Goal: Task Accomplishment & Management: Complete application form

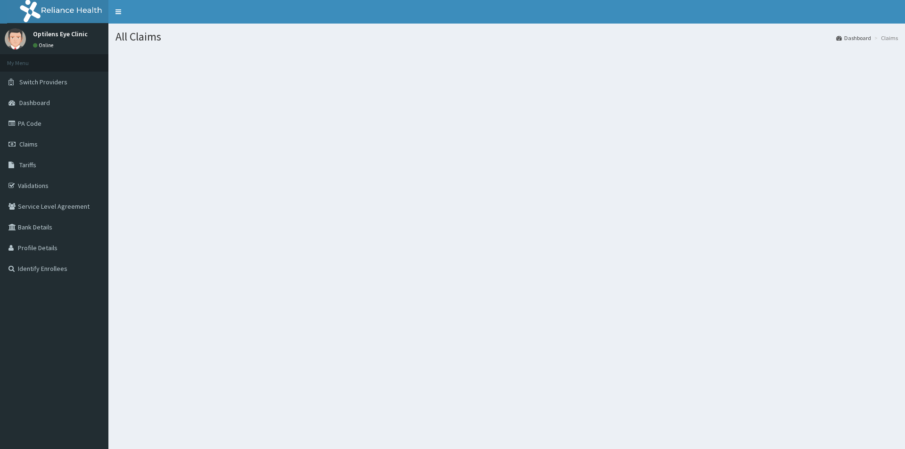
click at [133, 39] on h1 "All Claims" at bounding box center [506, 37] width 782 height 12
click at [28, 142] on span "Claims" at bounding box center [28, 144] width 18 height 8
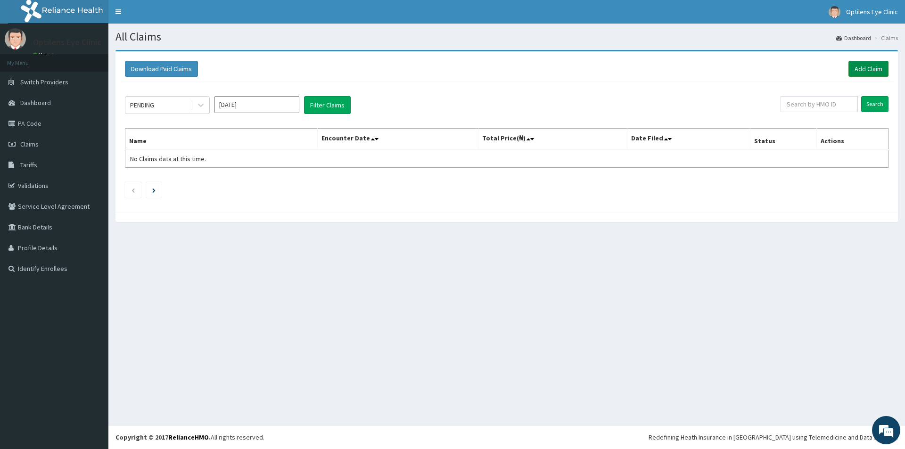
click at [863, 66] on link "Add Claim" at bounding box center [868, 69] width 40 height 16
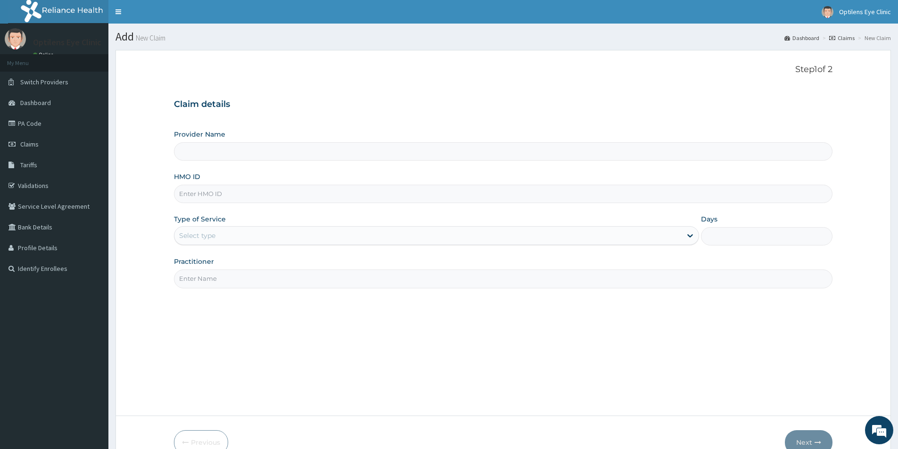
type input "Optilens Eye Clinic"
click at [198, 192] on input "HMO ID" at bounding box center [503, 194] width 658 height 18
type input "DLO/10006/B"
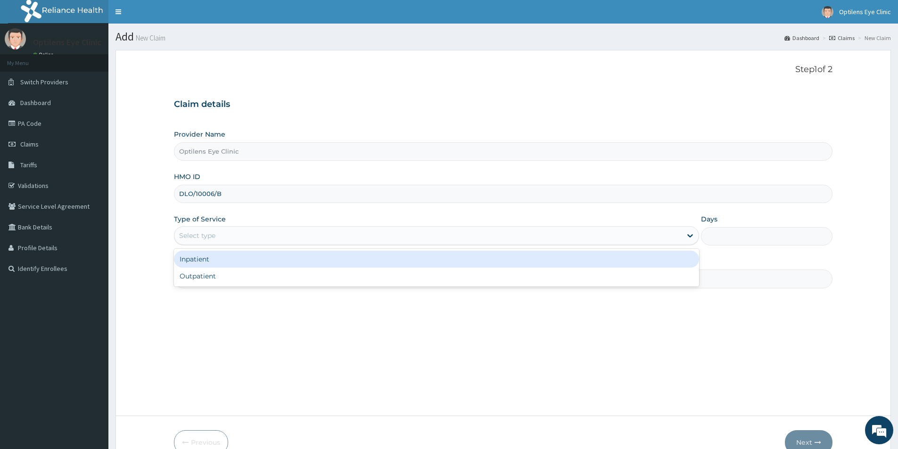
click at [203, 232] on div "Select type" at bounding box center [197, 235] width 36 height 9
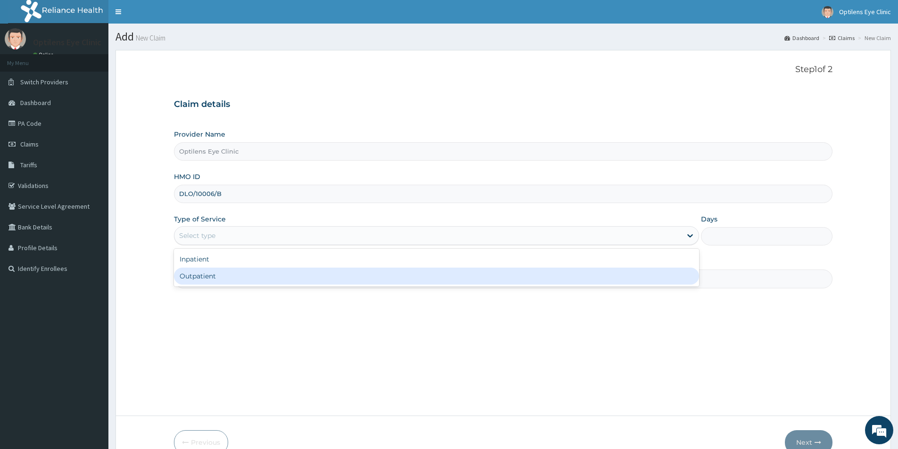
click at [209, 279] on div "Outpatient" at bounding box center [436, 276] width 525 height 17
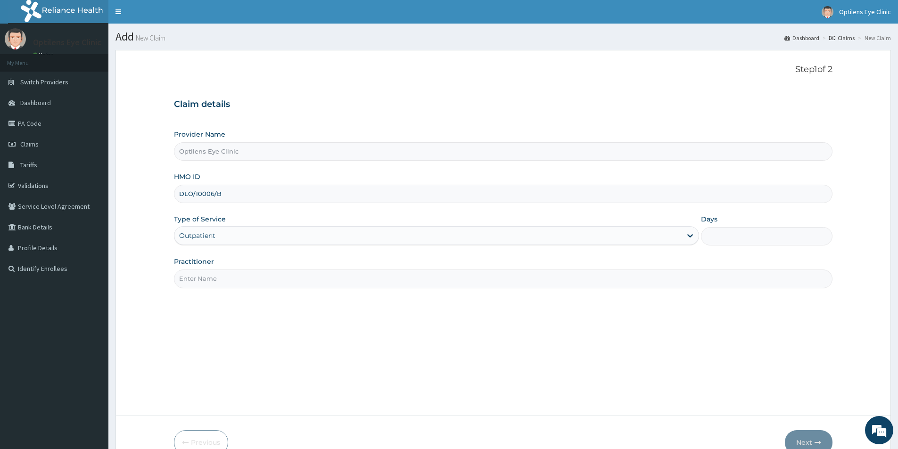
type input "1"
drag, startPoint x: 205, startPoint y: 274, endPoint x: 222, endPoint y: 281, distance: 19.0
click at [205, 274] on input "Practitioner" at bounding box center [503, 279] width 658 height 18
type input "[PERSON_NAME]"
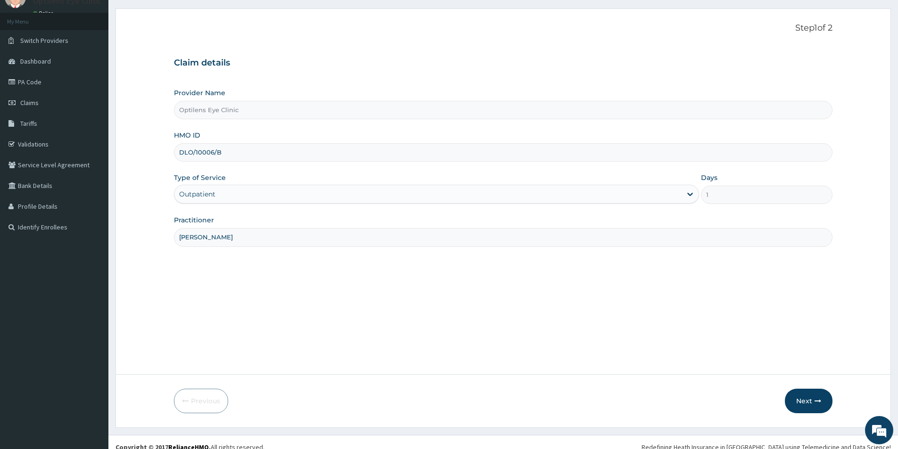
scroll to position [51, 0]
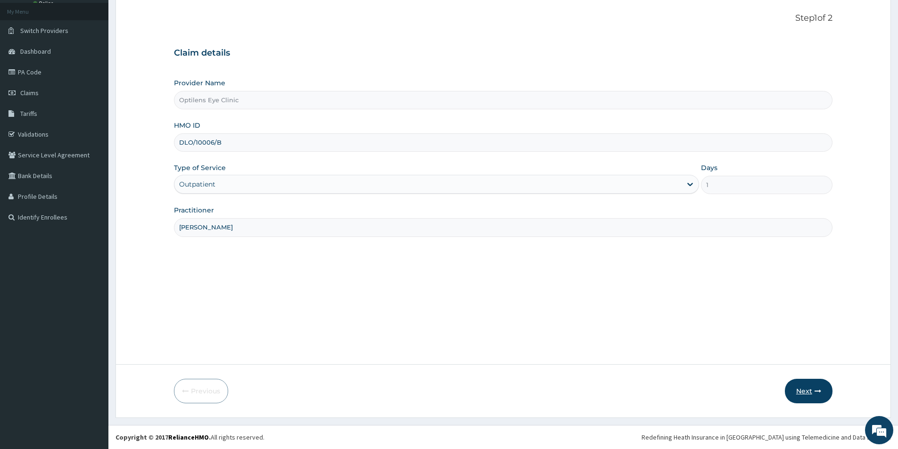
click at [808, 394] on button "Next" at bounding box center [809, 391] width 48 height 25
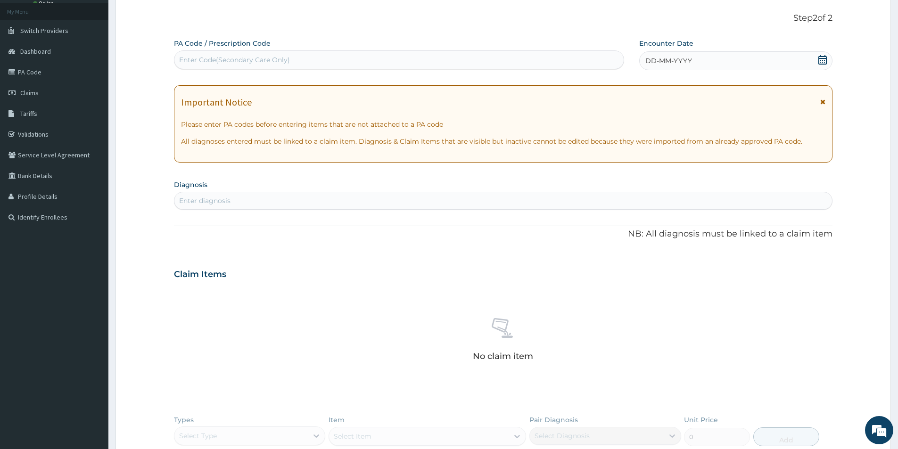
click at [188, 55] on div "Enter Code(Secondary Care Only)" at bounding box center [234, 59] width 111 height 9
type input "PA/3024B0"
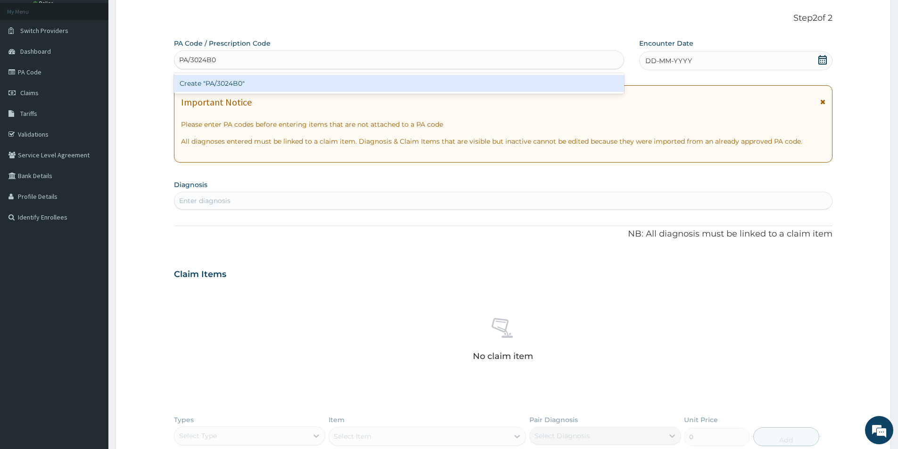
click at [240, 87] on div "Create "PA/3024B0"" at bounding box center [399, 83] width 450 height 17
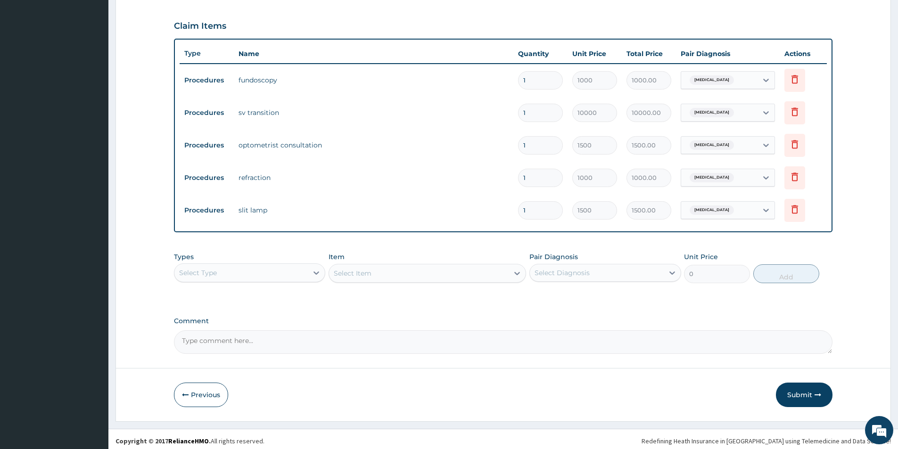
scroll to position [306, 0]
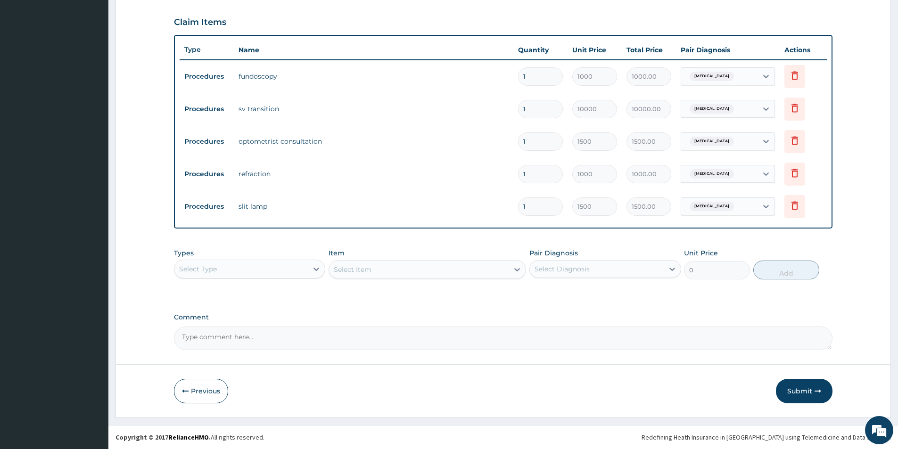
click at [181, 339] on textarea "Comment" at bounding box center [503, 339] width 658 height 24
type textarea "KINDLY ADJUST FRAME AND LENS TO N15,000 THANKS"
click at [800, 387] on button "Submit" at bounding box center [804, 391] width 57 height 25
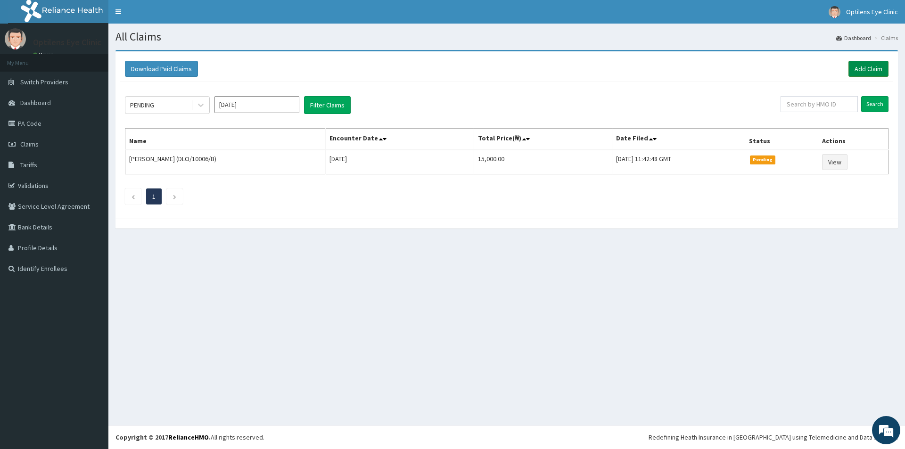
click at [859, 69] on link "Add Claim" at bounding box center [868, 69] width 40 height 16
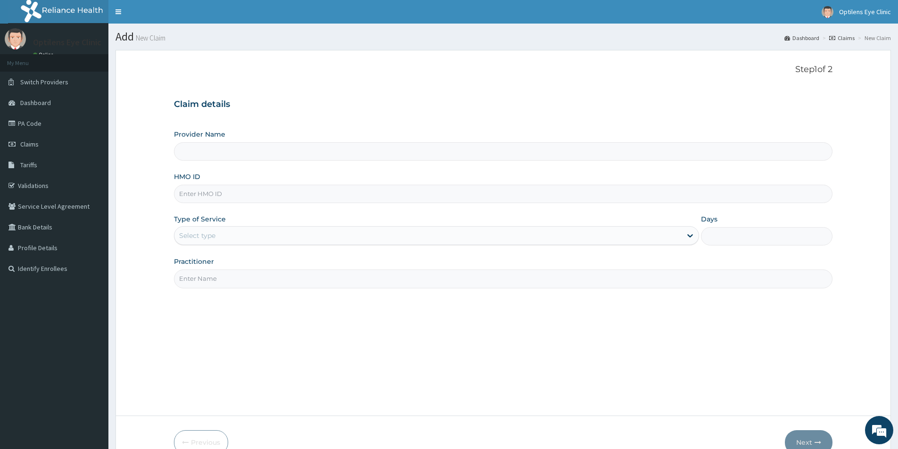
click at [188, 149] on input "Provider Name" at bounding box center [503, 151] width 658 height 18
click at [190, 147] on input "Provider Name" at bounding box center [503, 151] width 658 height 18
click at [188, 154] on input "Provider Name" at bounding box center [503, 151] width 658 height 18
click at [207, 149] on input "Provider Name" at bounding box center [503, 151] width 658 height 18
type input "Optilens Eye Clinic"
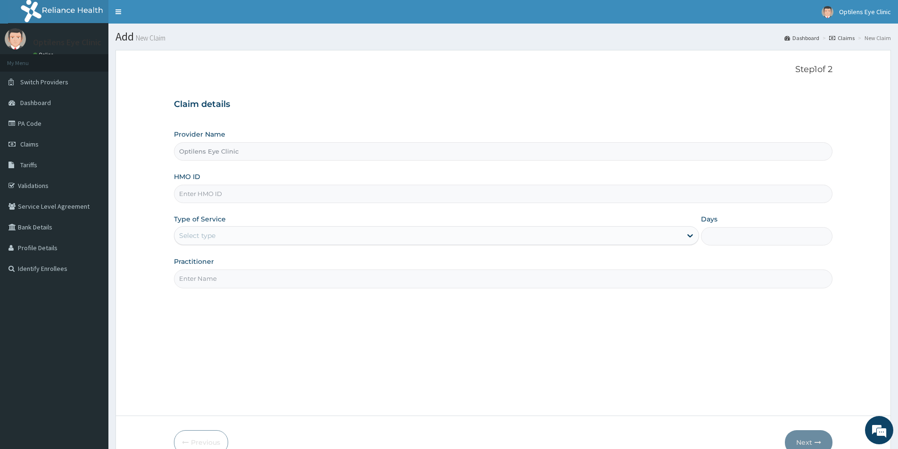
click at [185, 193] on input "HMO ID" at bounding box center [503, 194] width 658 height 18
type input "ADN/10035/B"
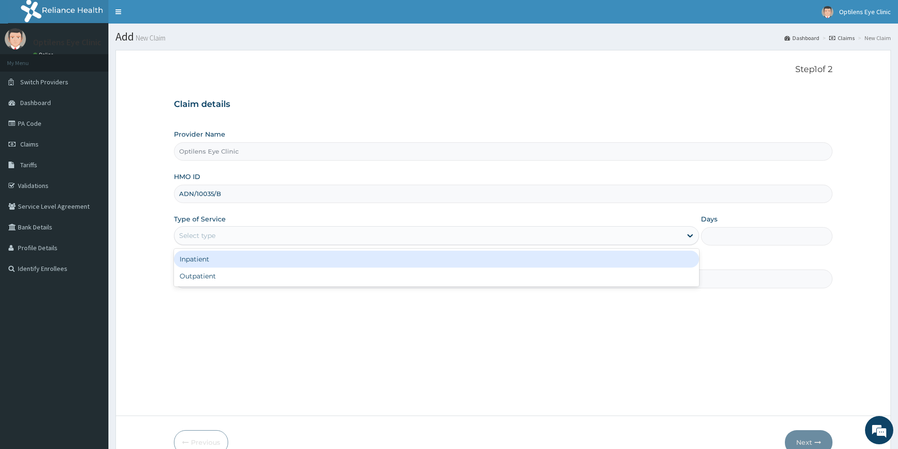
click at [187, 238] on div "Select type" at bounding box center [197, 235] width 36 height 9
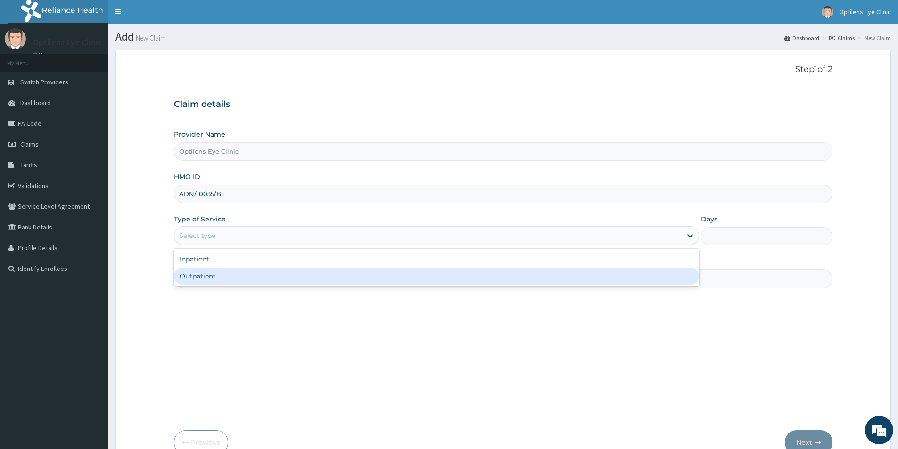
click at [194, 275] on div "Outpatient" at bounding box center [436, 276] width 525 height 17
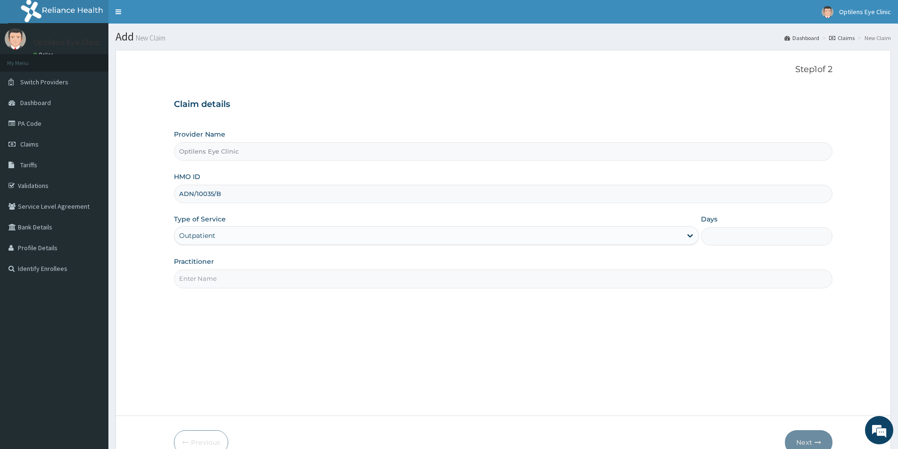
type input "1"
click at [194, 275] on input "Practitioner" at bounding box center [503, 279] width 658 height 18
type input "DR SAGAY"
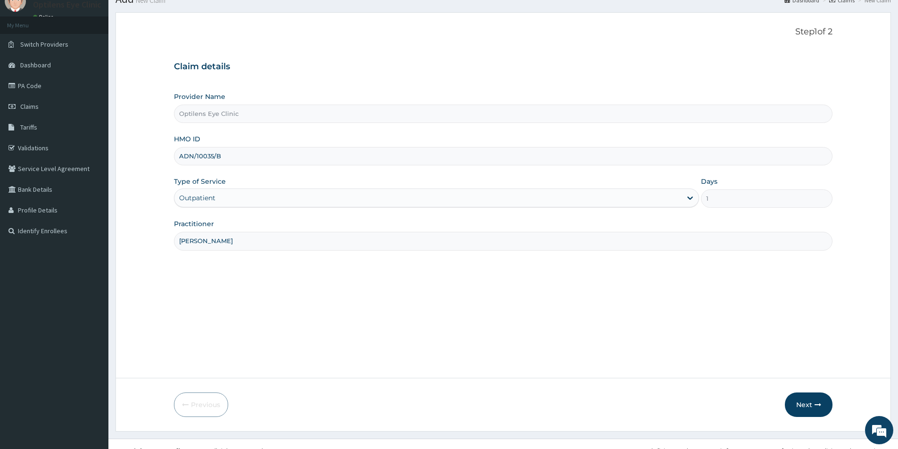
scroll to position [51, 0]
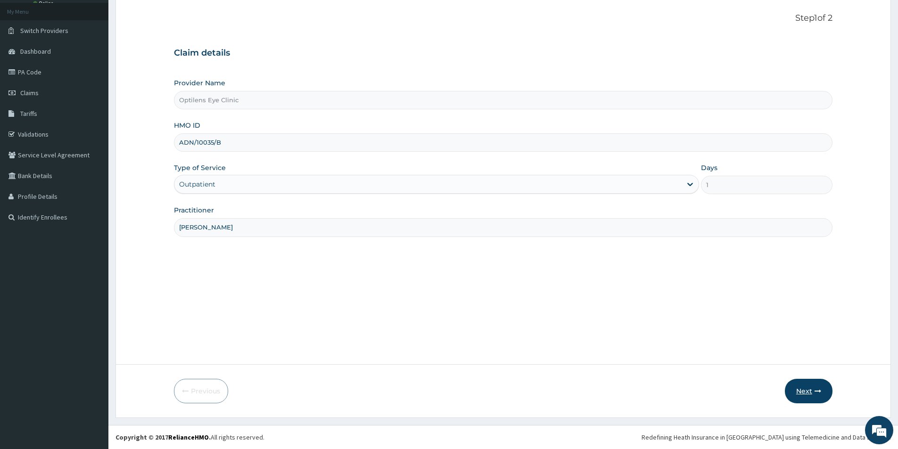
click at [805, 387] on button "Next" at bounding box center [809, 391] width 48 height 25
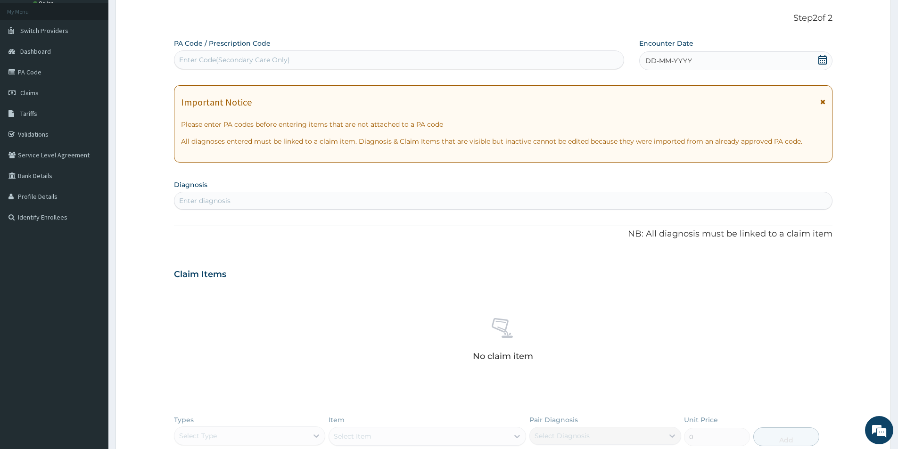
click at [179, 49] on div "PA Code / Prescription Code Enter Code(Secondary Care Only)" at bounding box center [399, 54] width 450 height 31
click at [183, 62] on div "Enter Code(Secondary Care Only)" at bounding box center [234, 59] width 111 height 9
type input "PA/A250D3"
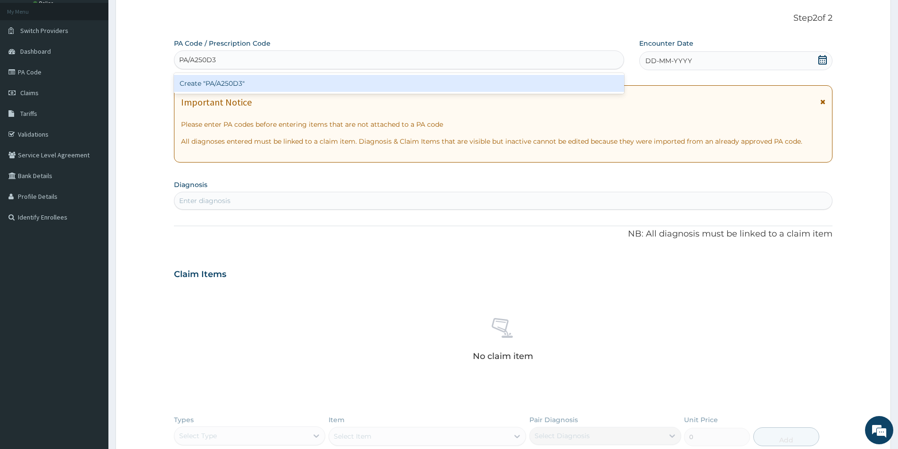
click at [231, 82] on div "Create "PA/A250D3"" at bounding box center [399, 83] width 450 height 17
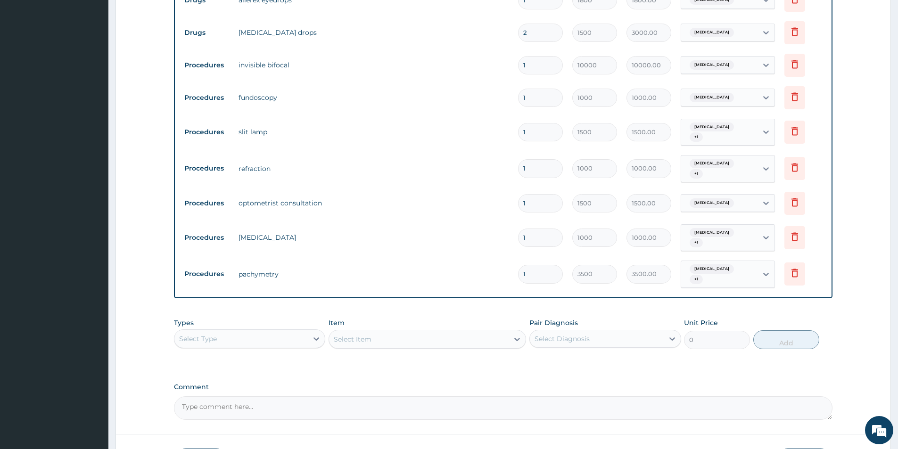
scroll to position [451, 0]
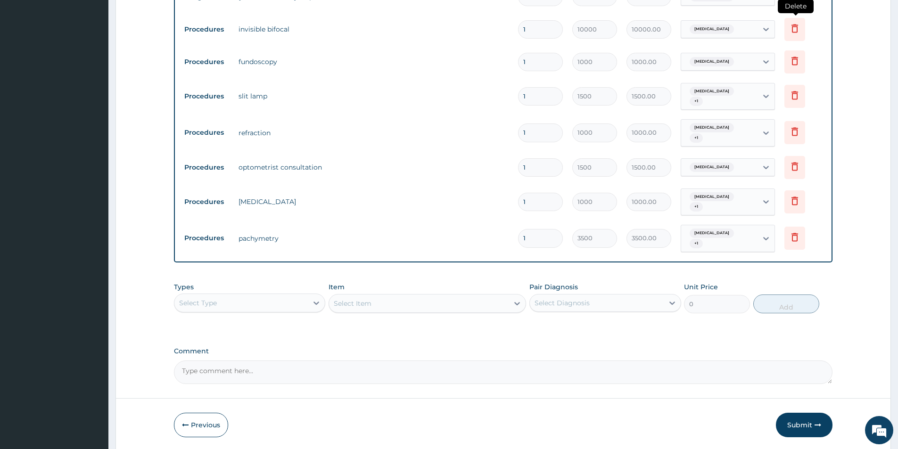
click at [793, 33] on icon at bounding box center [794, 28] width 7 height 8
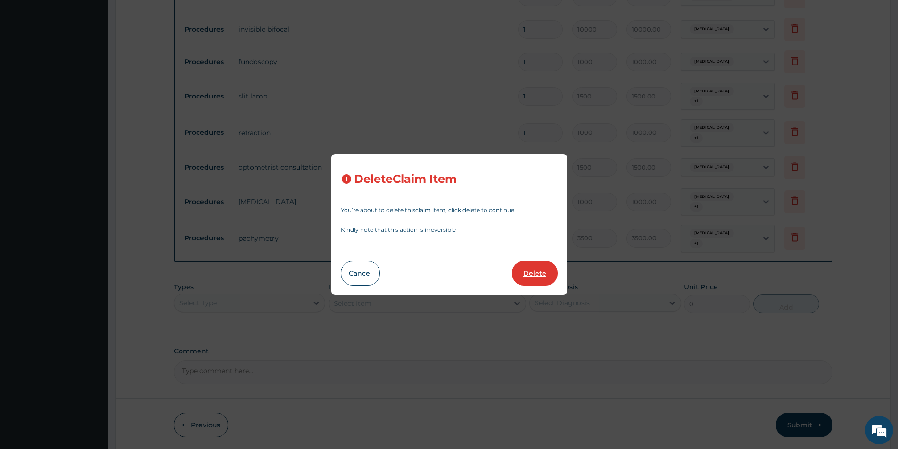
click at [526, 272] on button "Delete" at bounding box center [535, 273] width 46 height 25
type input "1000"
type input "1000.00"
type input "1500"
type input "1500.00"
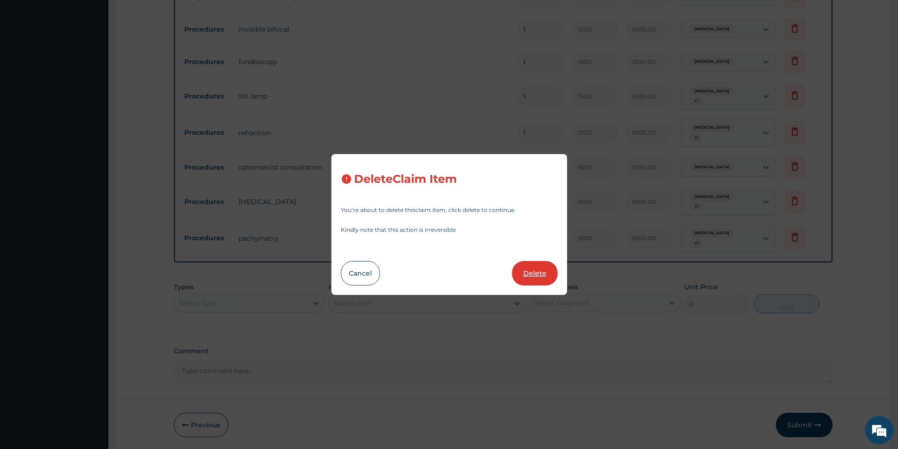
type input "1000"
type input "1000.00"
type input "1500"
type input "1500.00"
type input "1000"
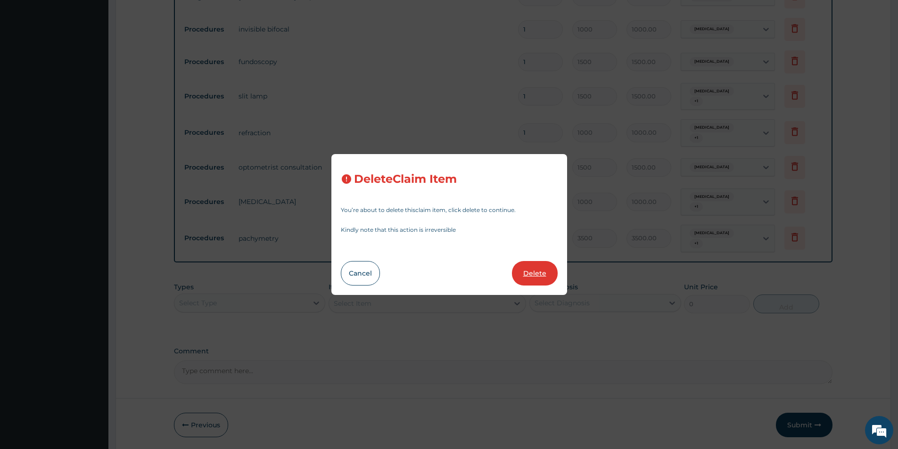
type input "1000.00"
type input "3500"
type input "3500.00"
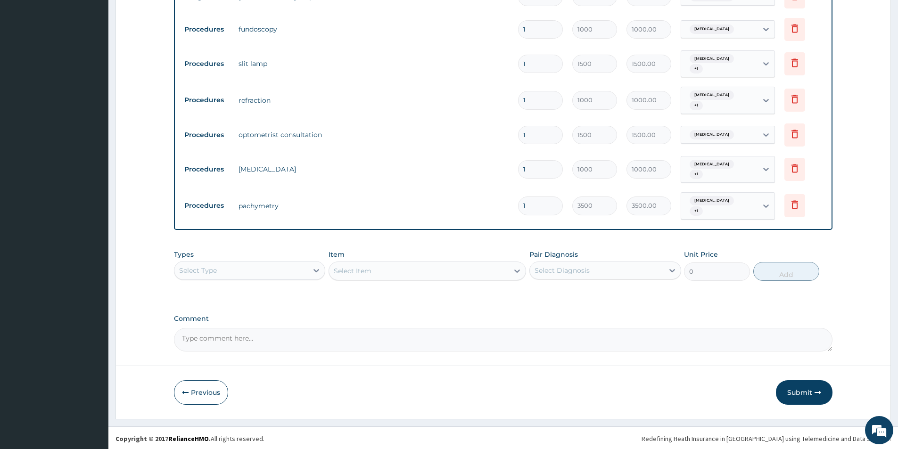
scroll to position [436, 0]
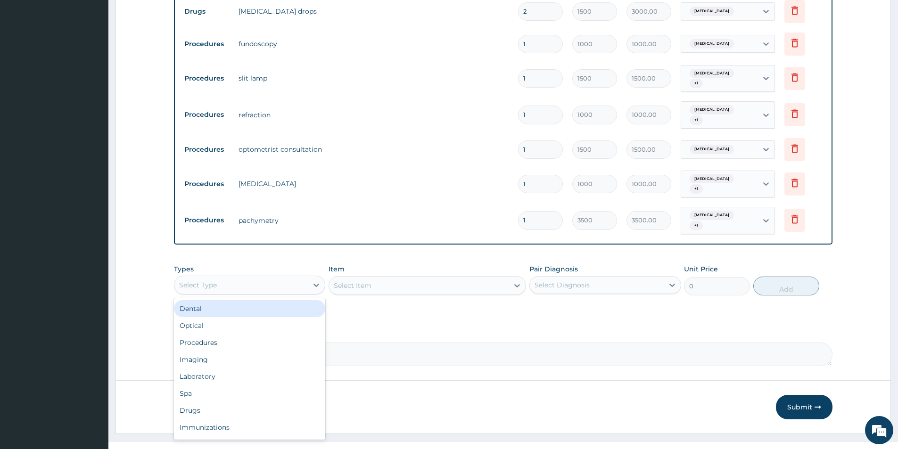
click div "Select Type"
type input "P"
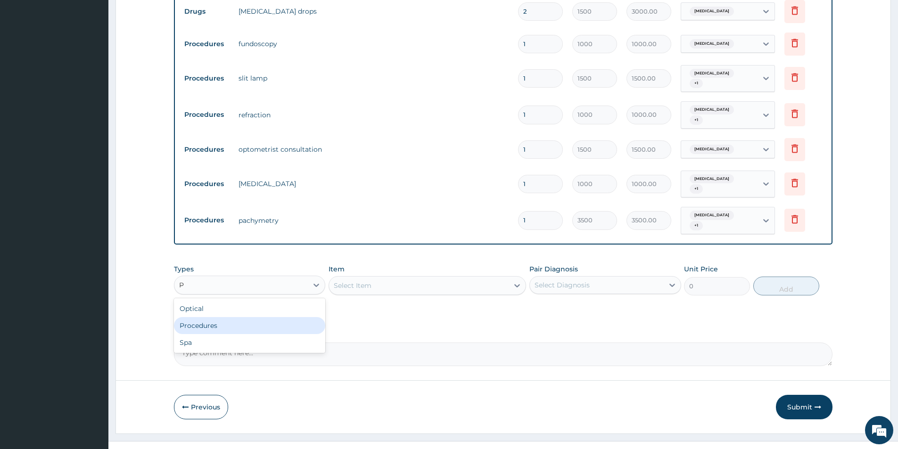
click div "Procedures"
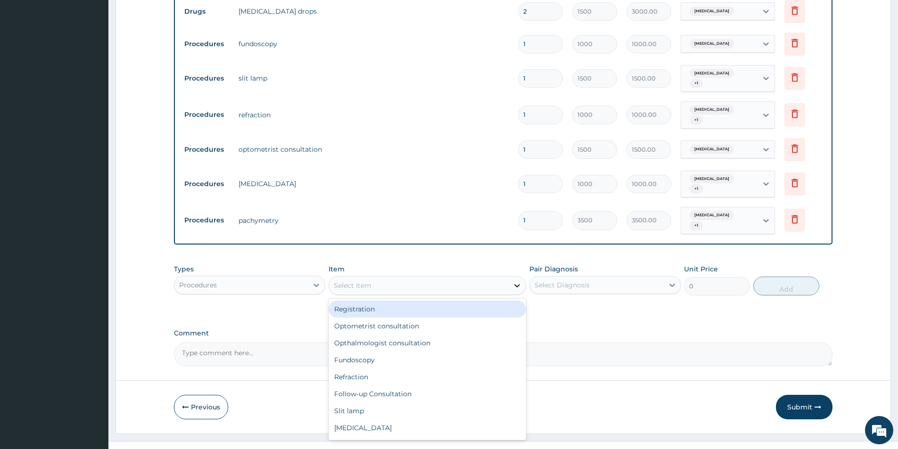
click icon
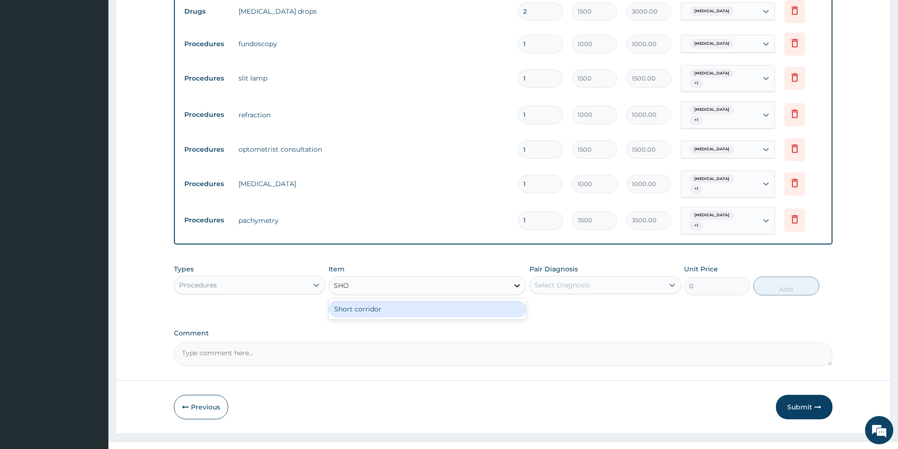
type input "SHOR"
click div "Short corridor"
type input "14000"
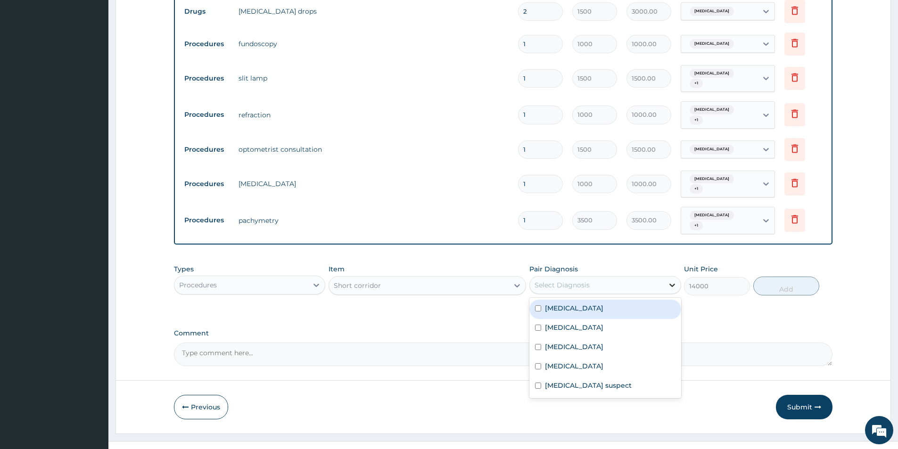
click div
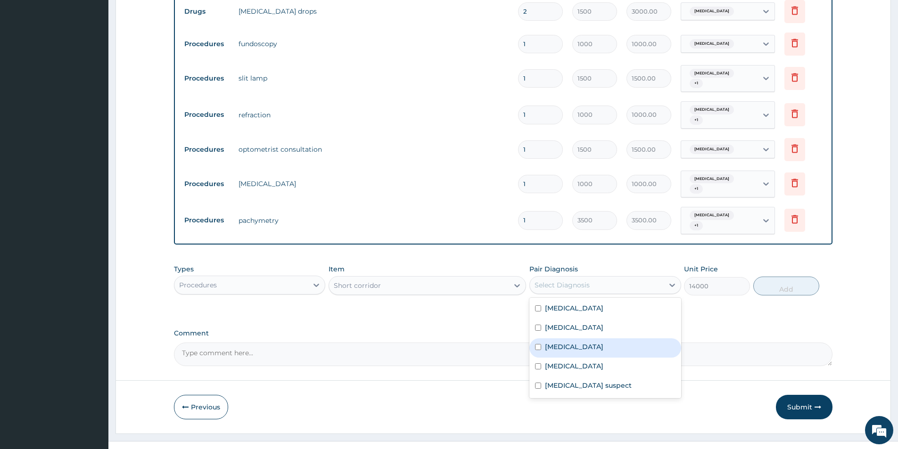
click label "Presbyopia"
checkbox input "true"
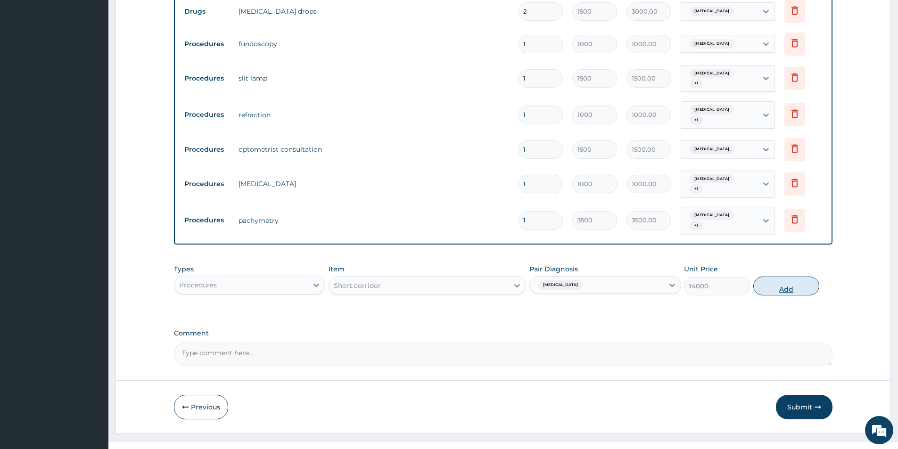
click button "Add"
type input "0"
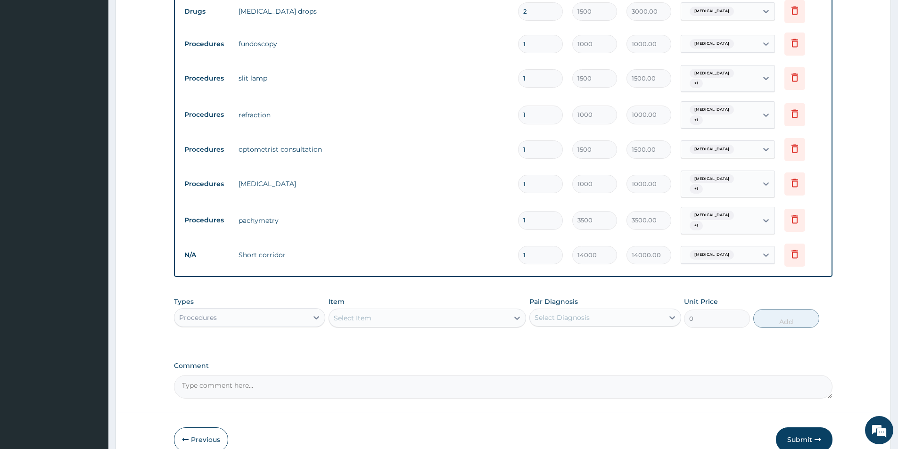
click textarea "Comment"
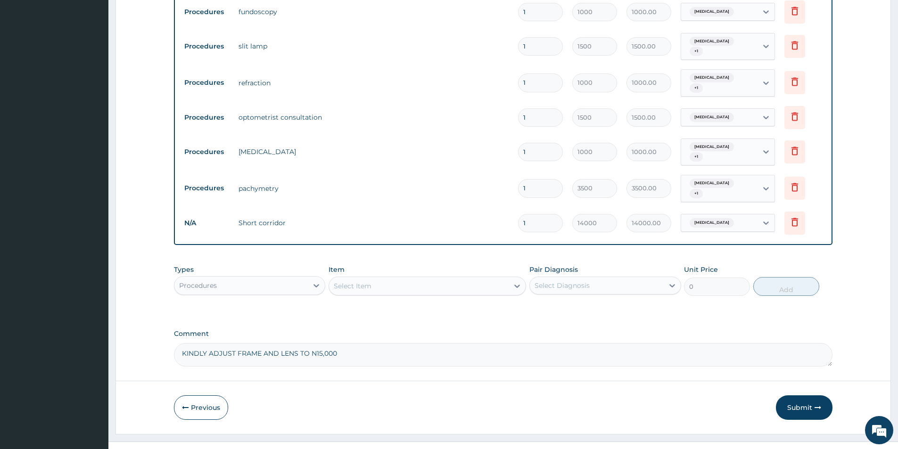
scroll to position [469, 0]
type textarea "KINDLY ADJUST FRAME AND LENS TO N15,000"
click button "Submit"
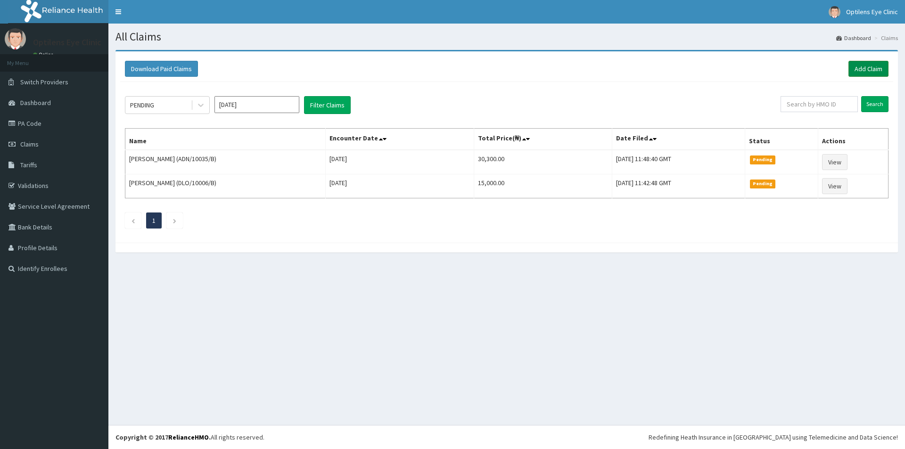
click at [874, 66] on link "Add Claim" at bounding box center [868, 69] width 40 height 16
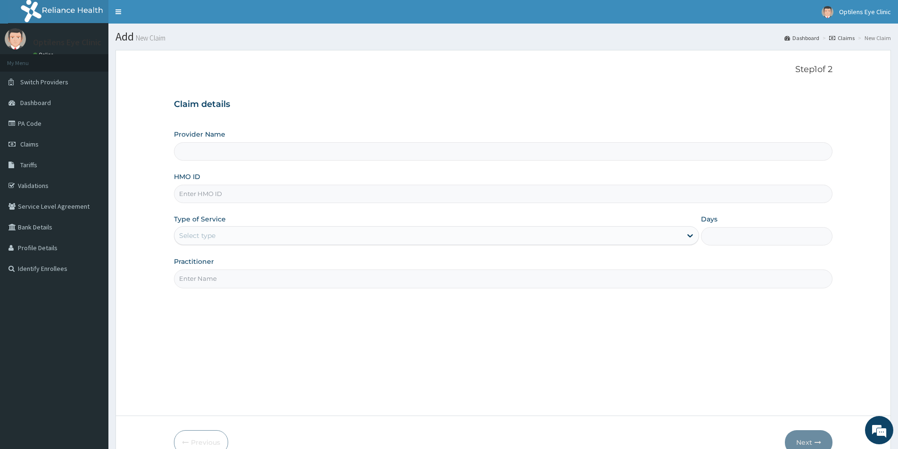
type input "Optilens Eye Clinic"
click at [199, 197] on input "HMO ID" at bounding box center [503, 194] width 658 height 18
type input "MNL/10002/A"
click at [200, 230] on div "Select type" at bounding box center [427, 235] width 507 height 15
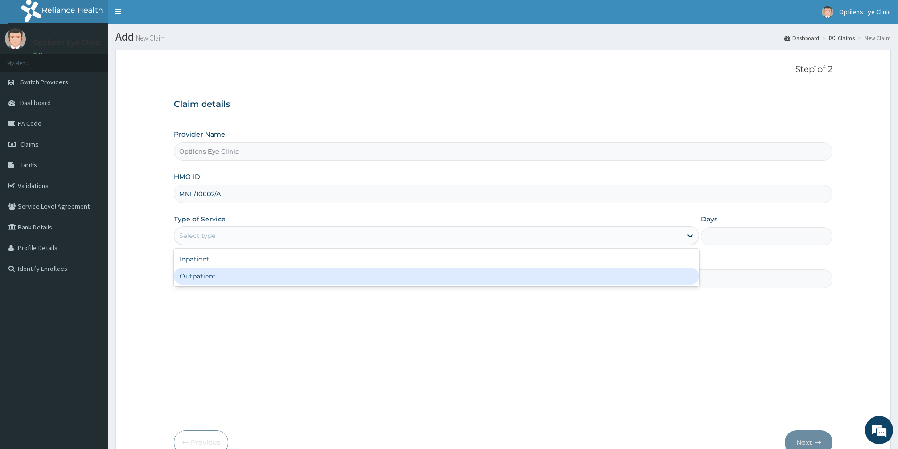
click at [205, 275] on div "Outpatient" at bounding box center [436, 276] width 525 height 17
type input "1"
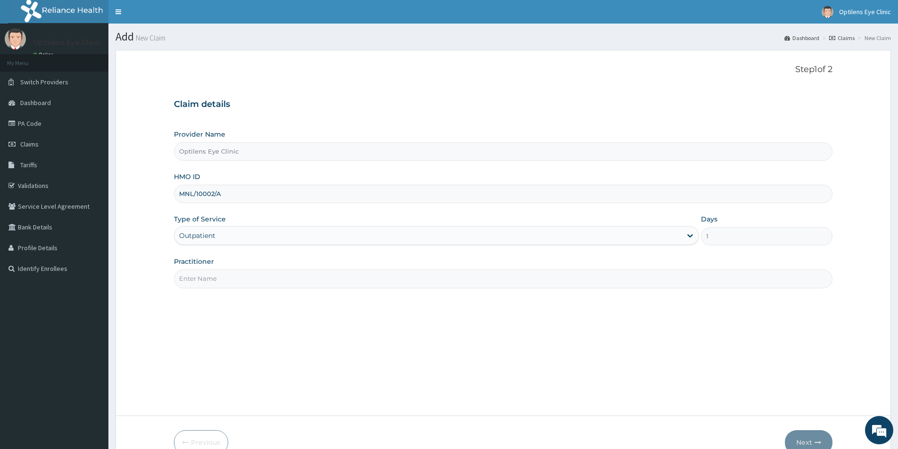
click at [207, 281] on input "Practitioner" at bounding box center [503, 279] width 658 height 18
type input "[PERSON_NAME]"
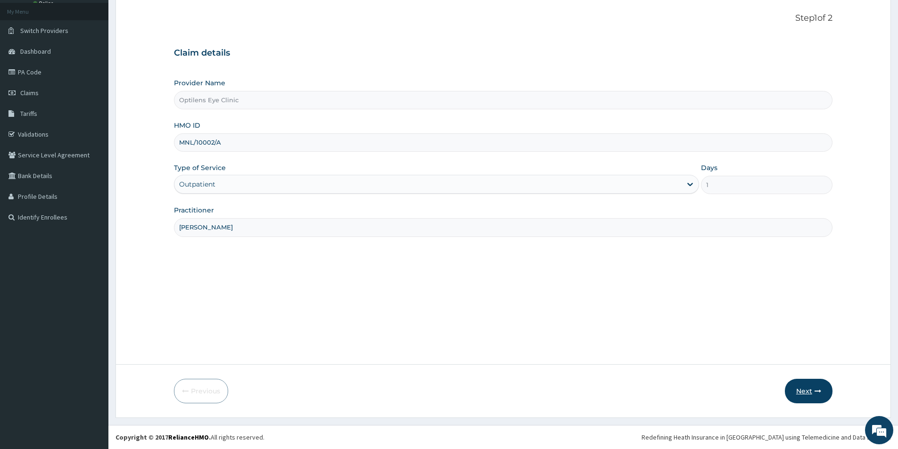
click at [806, 390] on button "Next" at bounding box center [809, 391] width 48 height 25
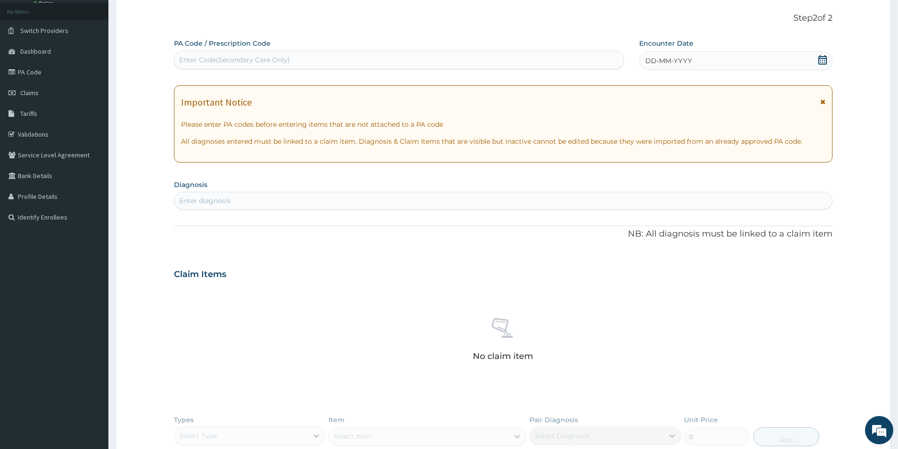
click at [176, 58] on div "Enter Code(Secondary Care Only)" at bounding box center [398, 59] width 449 height 15
type input "PA/EF7DC0"
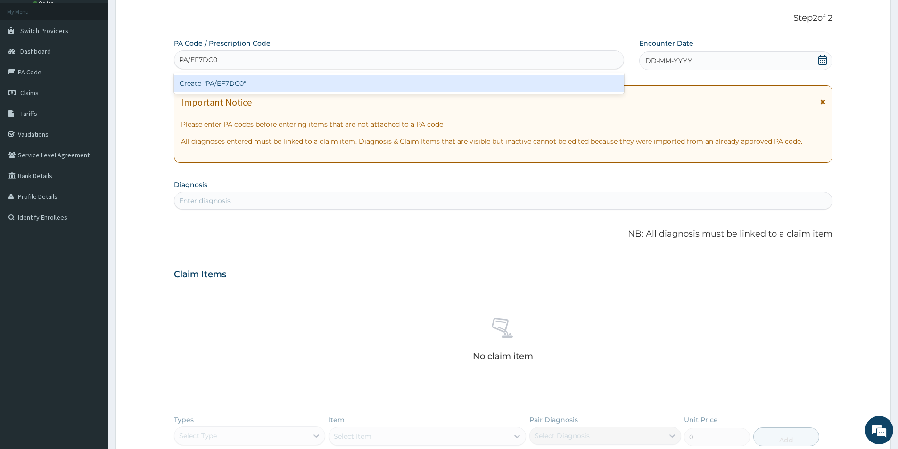
click at [235, 82] on div "Create "PA/EF7DC0"" at bounding box center [399, 83] width 450 height 17
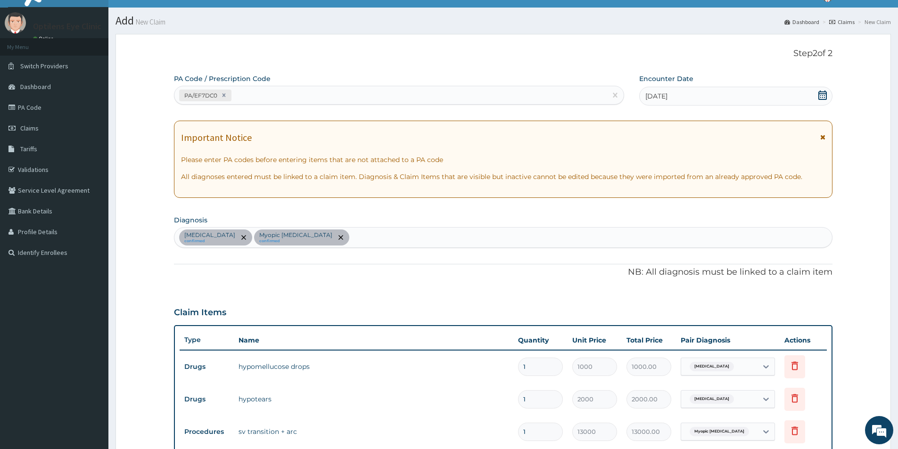
scroll to position [0, 0]
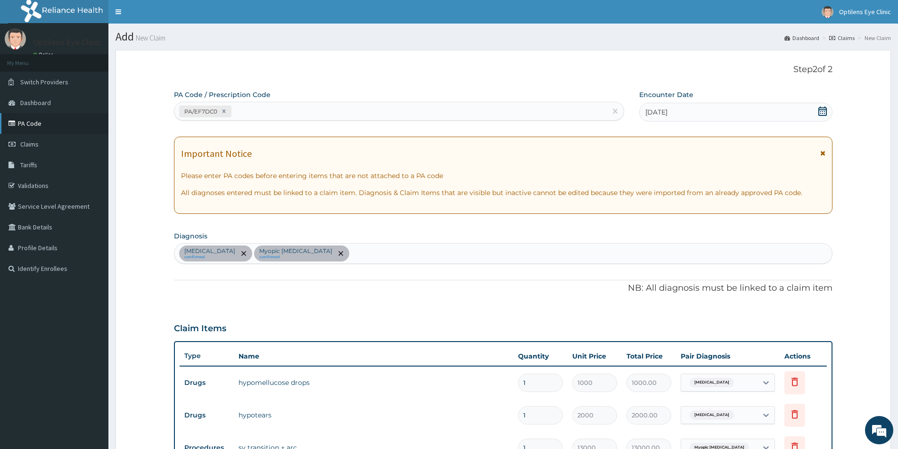
click at [27, 126] on link "PA Code" at bounding box center [54, 123] width 108 height 21
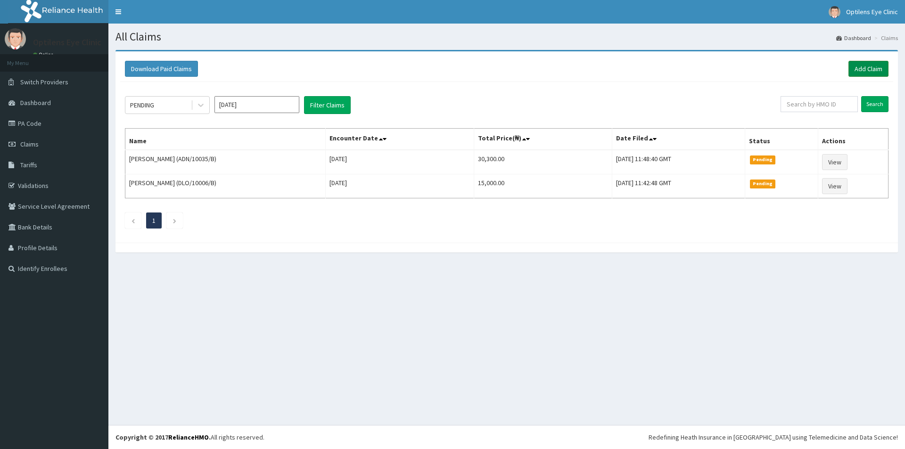
click at [870, 67] on link "Add Claim" at bounding box center [868, 69] width 40 height 16
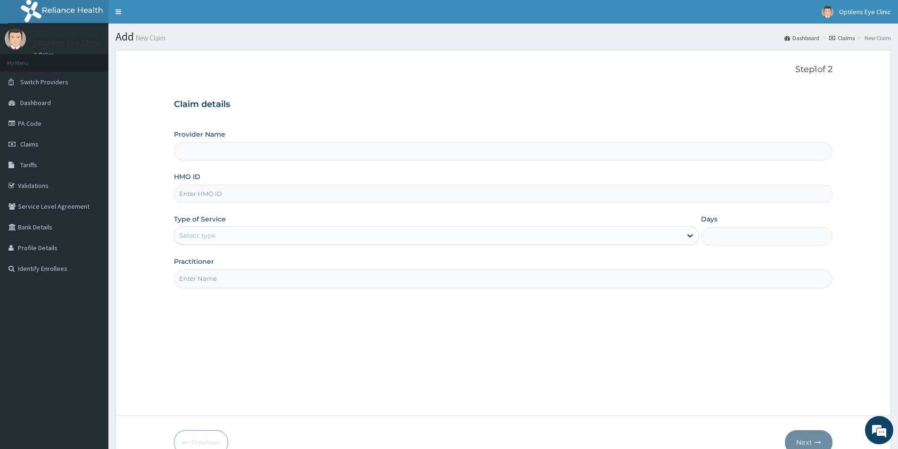
type input "Optilens Eye Clinic"
click at [178, 195] on input "HMO ID" at bounding box center [503, 194] width 658 height 18
type input "MNL/10002/A"
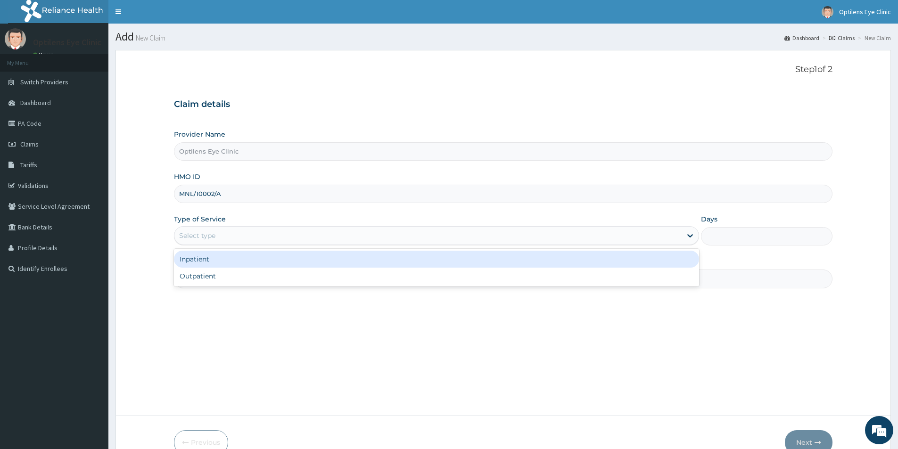
click at [207, 233] on div "Select type" at bounding box center [197, 235] width 36 height 9
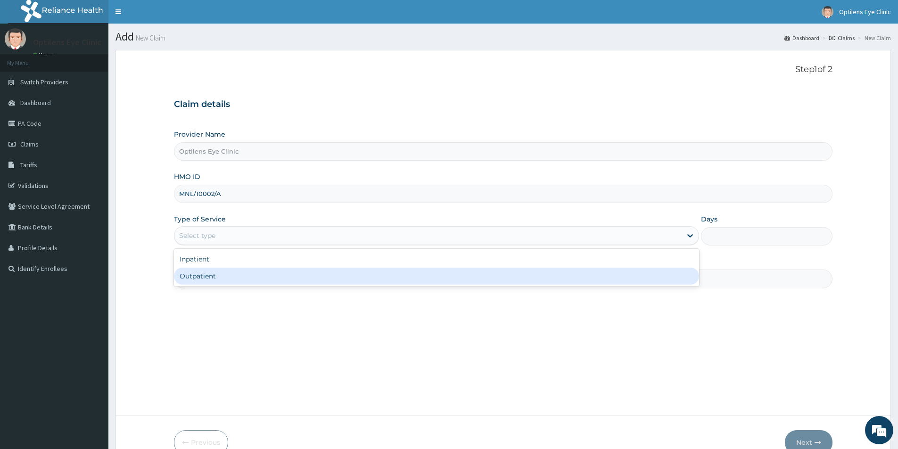
click at [211, 278] on div "Outpatient" at bounding box center [436, 276] width 525 height 17
type input "1"
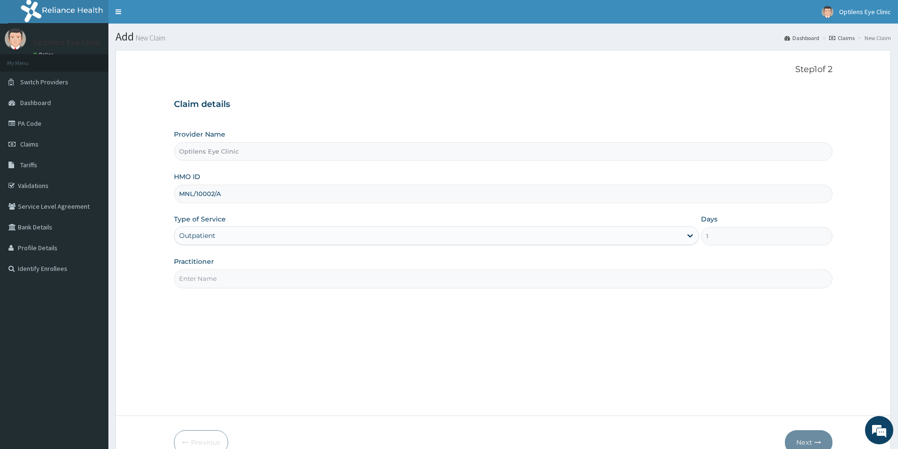
click at [214, 271] on input "Practitioner" at bounding box center [503, 279] width 658 height 18
type input "[PERSON_NAME]"
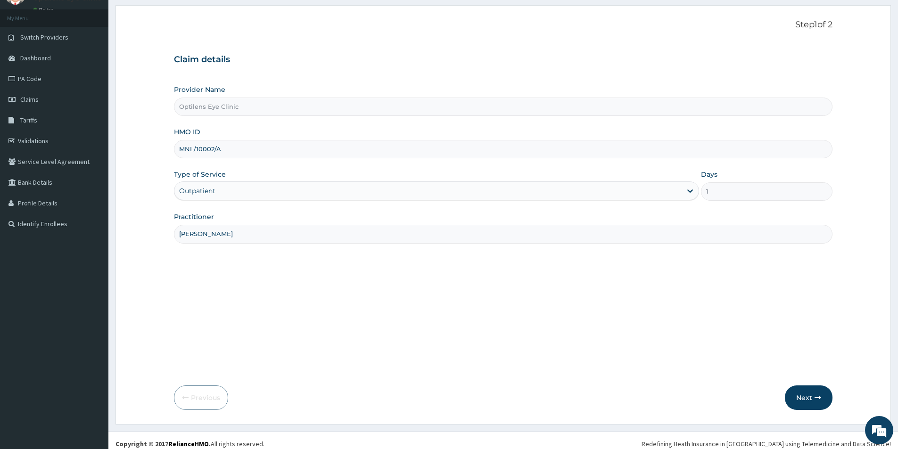
scroll to position [51, 0]
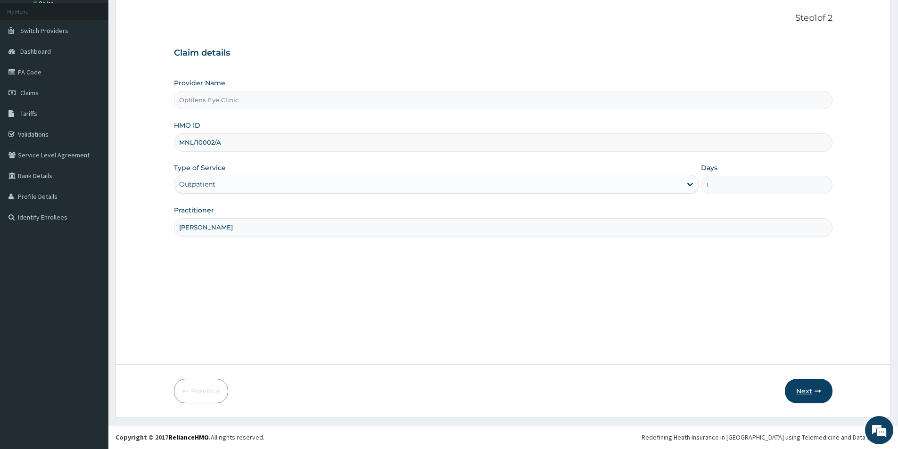
click at [800, 392] on button "Next" at bounding box center [809, 391] width 48 height 25
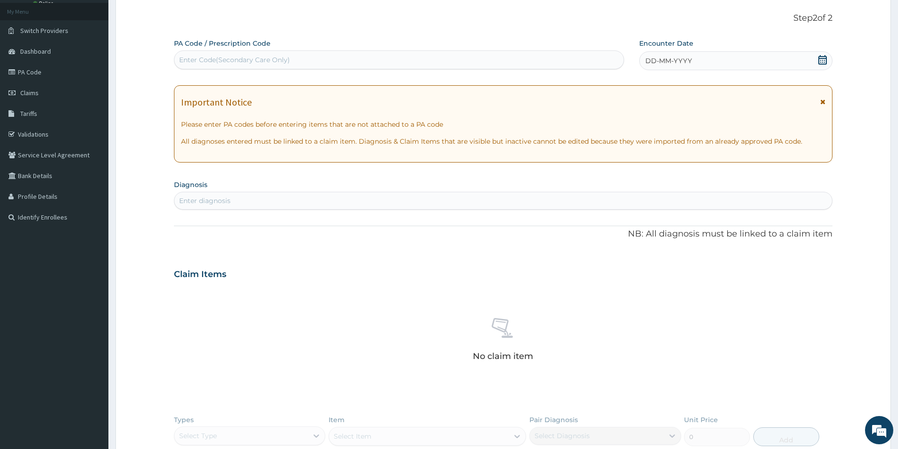
click at [179, 57] on div "Enter Code(Secondary Care Only)" at bounding box center [234, 59] width 111 height 9
type input "PA/EF7DC0"
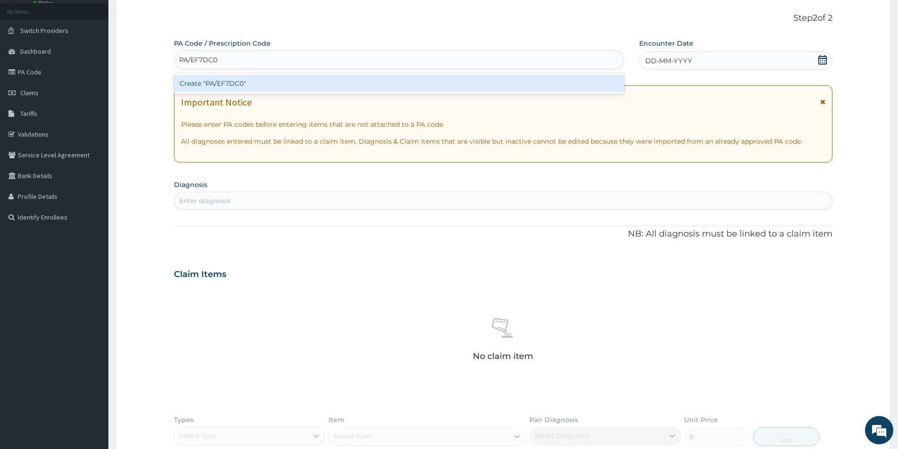
click at [266, 83] on div "Create "PA/EF7DC0"" at bounding box center [399, 83] width 450 height 17
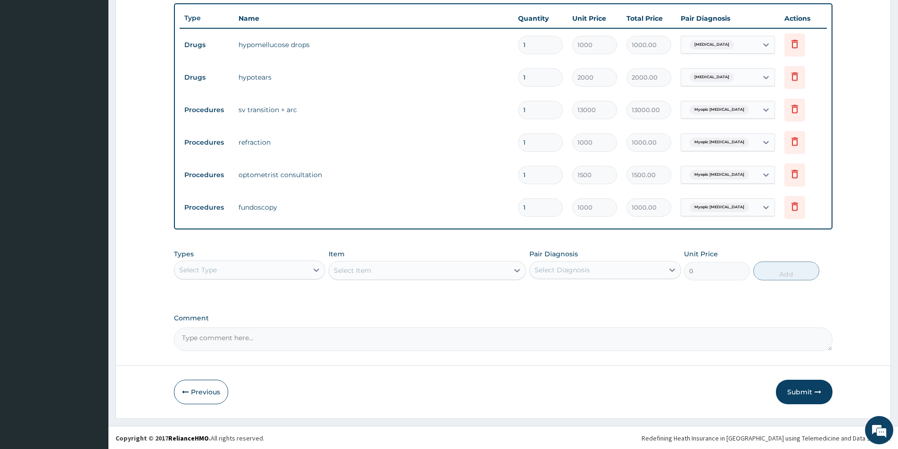
scroll to position [339, 0]
click at [605, 209] on tbody "Drugs hypomellucose drops 1 1000 1000.00 [MEDICAL_DATA] Delete Drugs hypotears …" at bounding box center [503, 125] width 647 height 196
click at [463, 155] on tr "Procedures refraction 1 1000 1000.00 Myopic [MEDICAL_DATA] Delete" at bounding box center [503, 141] width 647 height 33
click at [790, 107] on icon at bounding box center [794, 107] width 11 height 11
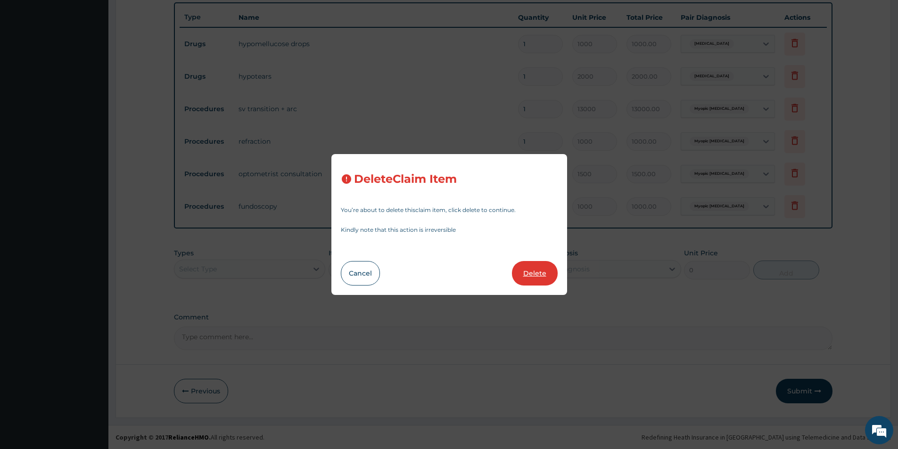
click at [536, 271] on button "Delete" at bounding box center [535, 273] width 46 height 25
type input "1000"
type input "1000.00"
type input "1500"
type input "1500.00"
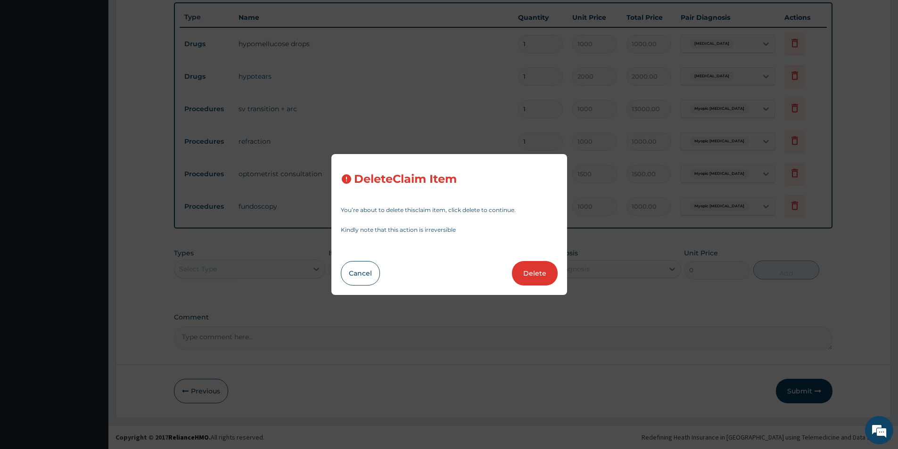
type input "1000"
type input "1000.00"
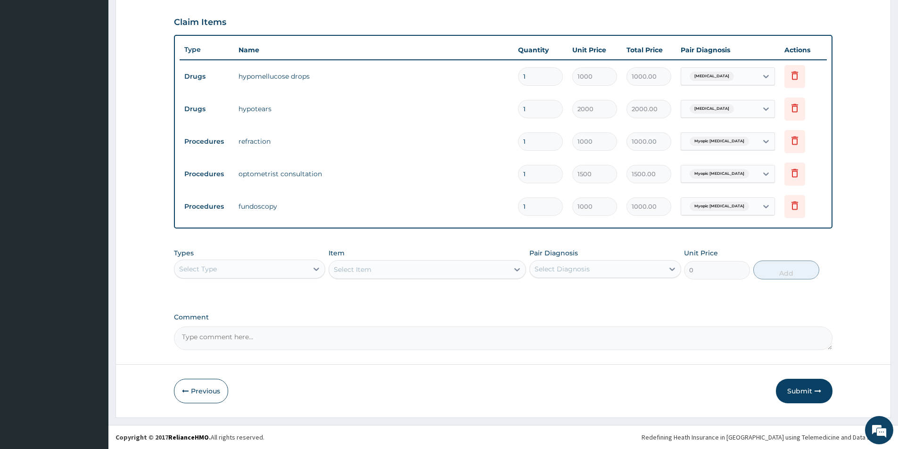
scroll to position [306, 0]
click at [803, 389] on button "Submit" at bounding box center [804, 391] width 57 height 25
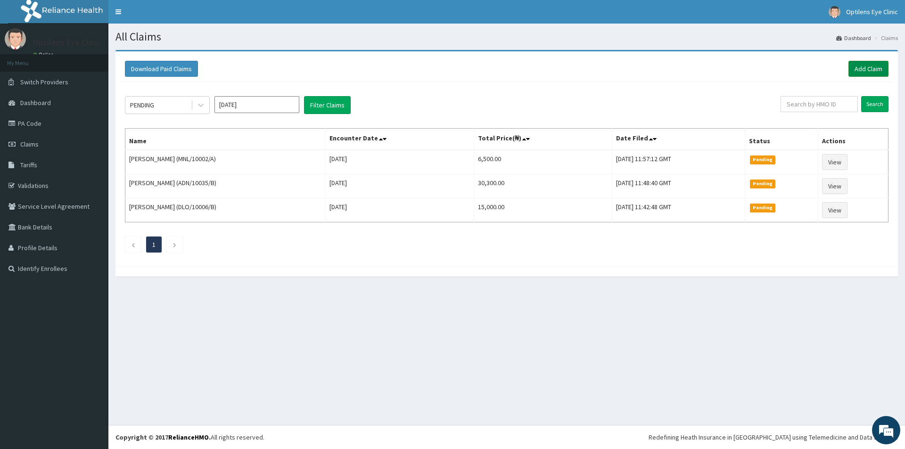
click at [879, 69] on link "Add Claim" at bounding box center [868, 69] width 40 height 16
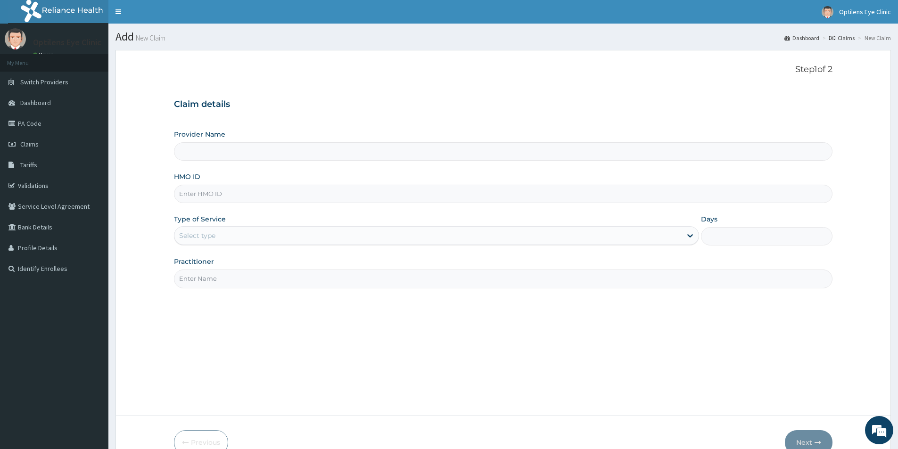
type input "Optilens Eye Clinic"
click at [188, 200] on input "HMO ID" at bounding box center [503, 194] width 658 height 18
type input "MNL/10002/B"
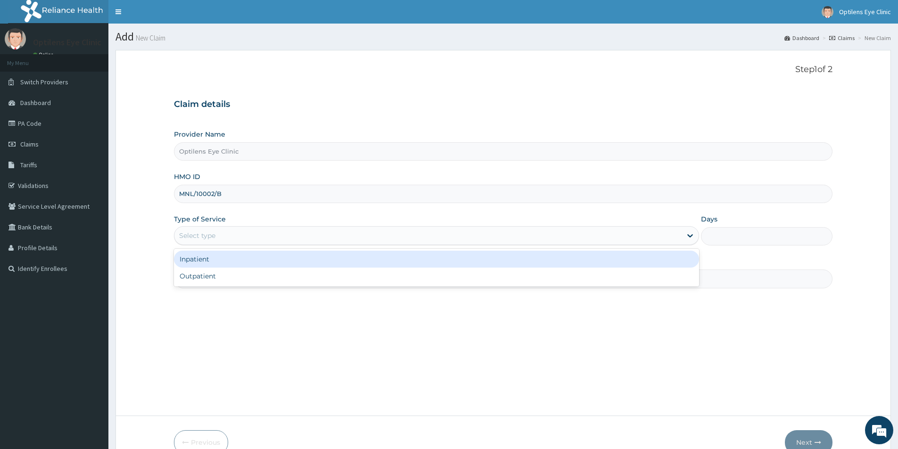
click at [186, 230] on div "Select type" at bounding box center [427, 235] width 507 height 15
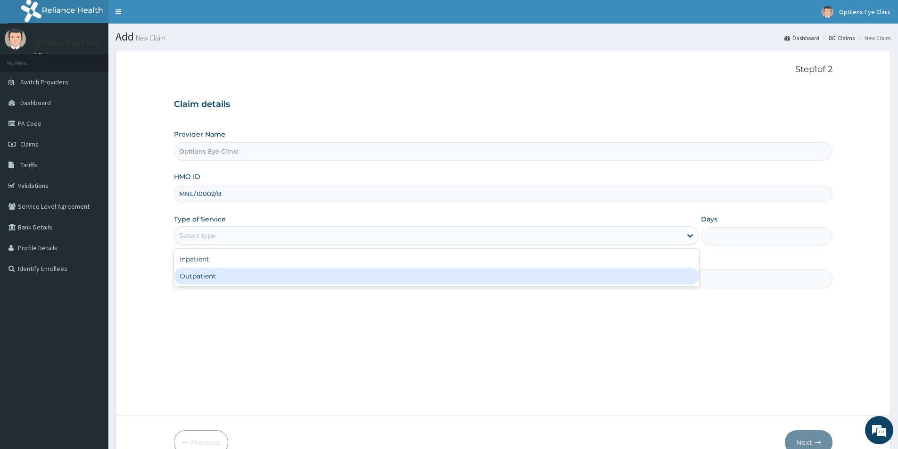
click at [184, 276] on div "Outpatient" at bounding box center [436, 276] width 525 height 17
type input "1"
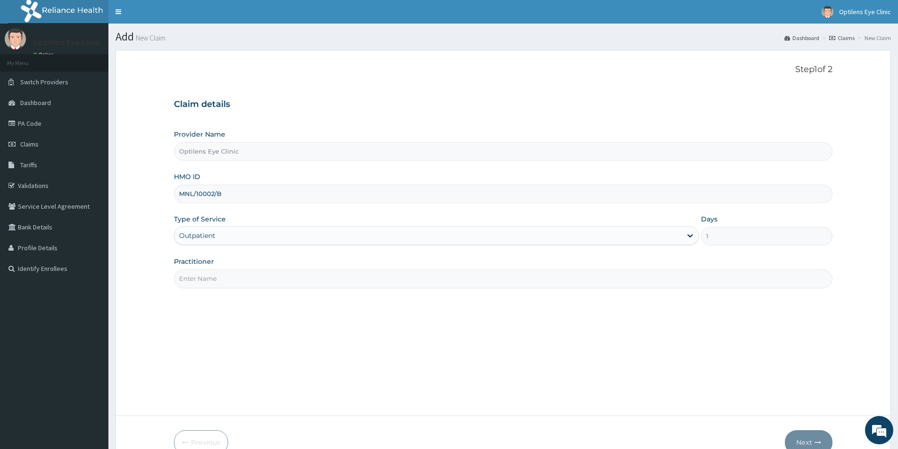
click at [182, 277] on input "Practitioner" at bounding box center [503, 279] width 658 height 18
type input "[PERSON_NAME]"
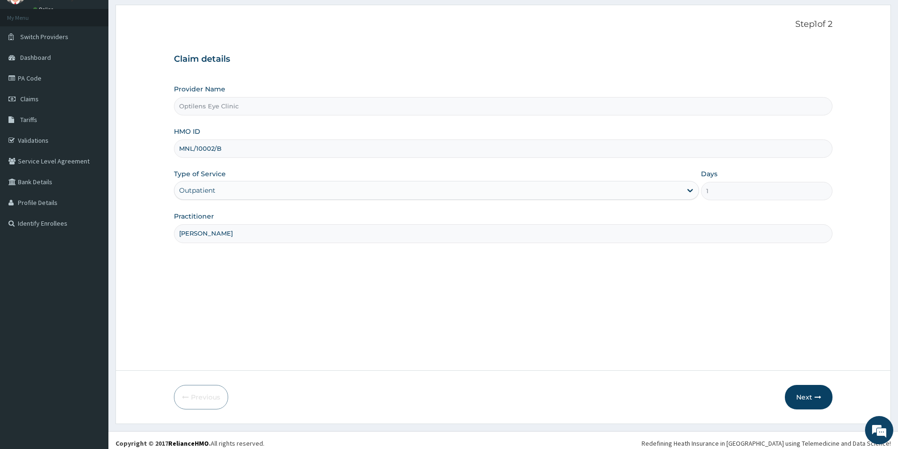
scroll to position [51, 0]
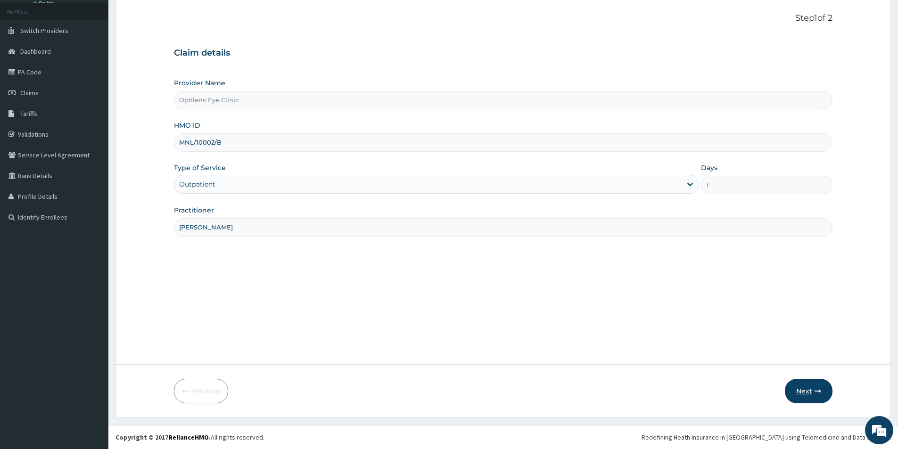
click at [806, 386] on button "Next" at bounding box center [809, 391] width 48 height 25
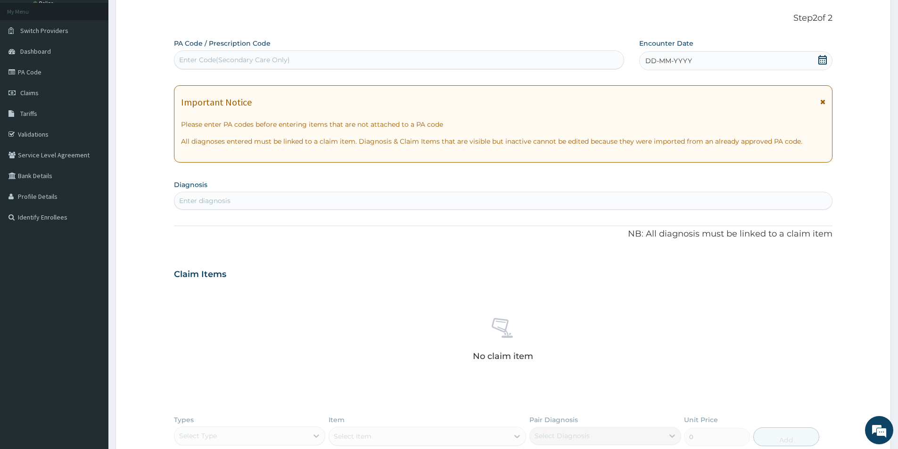
click at [182, 59] on div "Enter Code(Secondary Care Only)" at bounding box center [234, 59] width 111 height 9
type input "PA/C619F9"
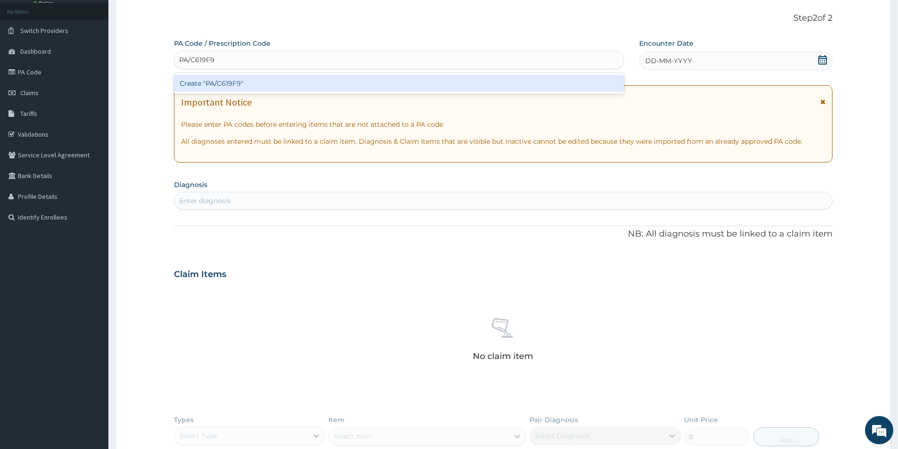
click at [189, 86] on div "Create "PA/C619F9"" at bounding box center [399, 83] width 450 height 17
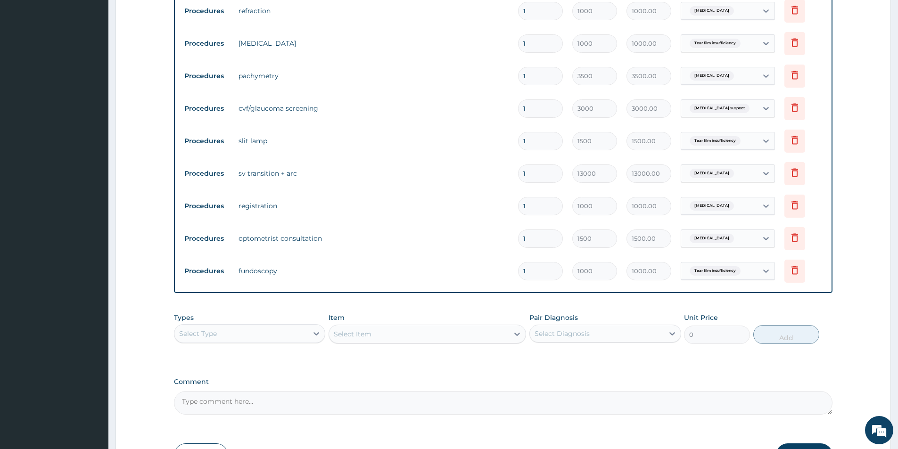
scroll to position [549, 0]
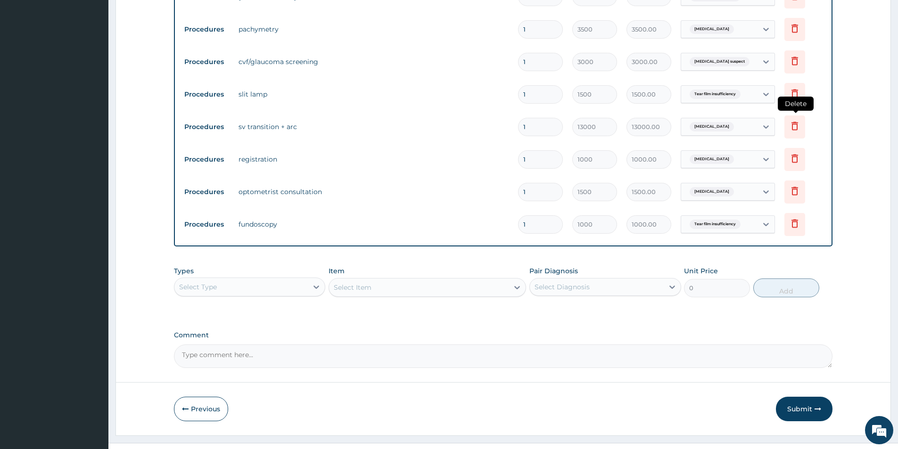
click at [795, 130] on icon at bounding box center [794, 126] width 7 height 8
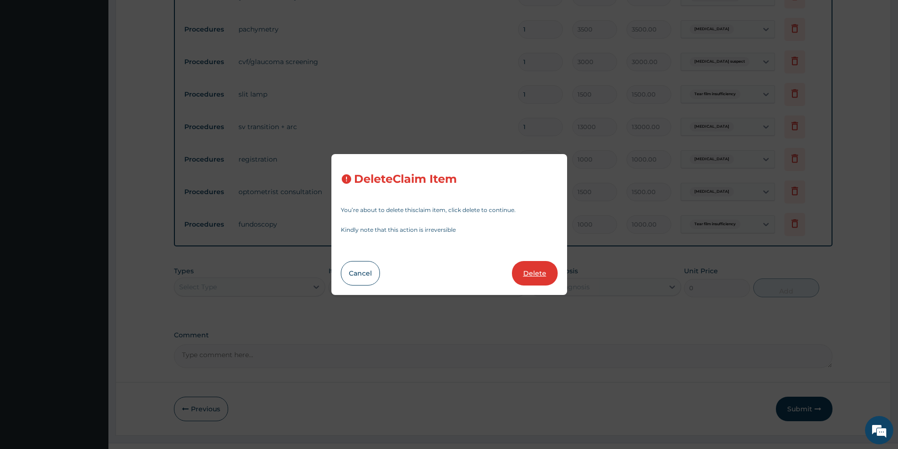
click at [536, 275] on button "Delete" at bounding box center [535, 273] width 46 height 25
type input "1000"
type input "1000.00"
type input "1500"
type input "1500.00"
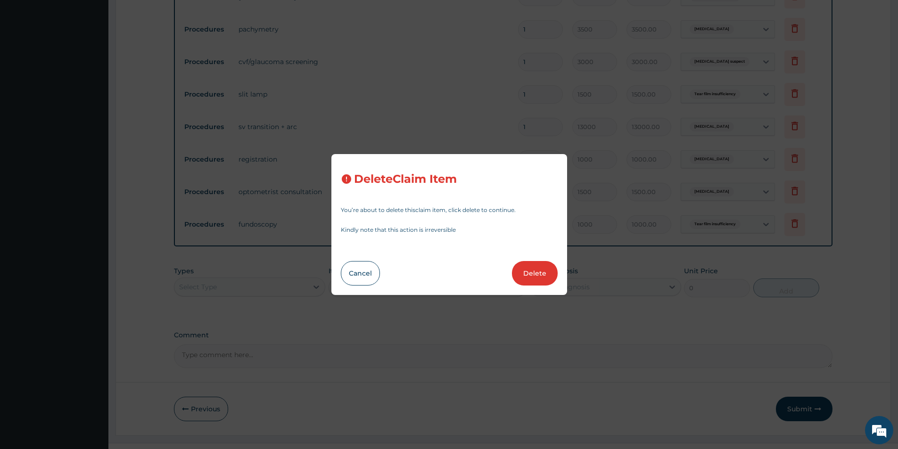
type input "1000"
type input "1000.00"
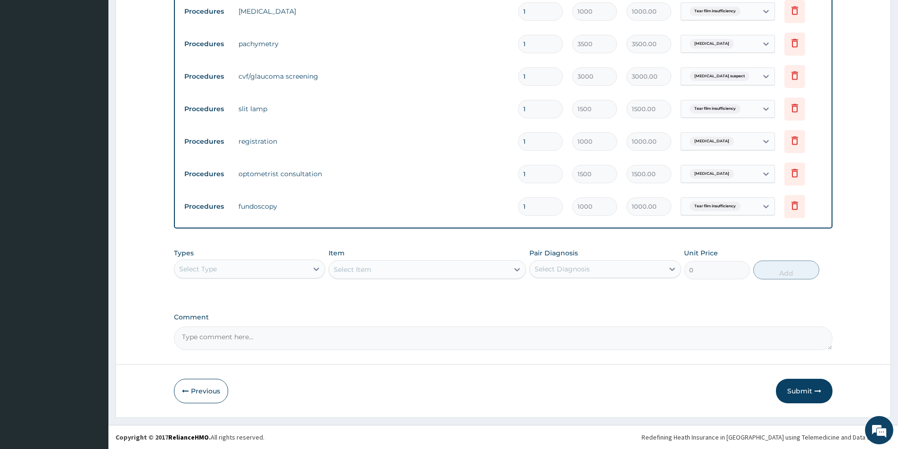
scroll to position [534, 0]
click at [308, 270] on div at bounding box center [316, 269] width 17 height 17
type input "P"
click at [282, 310] on div "Procedures" at bounding box center [249, 309] width 151 height 17
click at [507, 262] on div "Select Item" at bounding box center [427, 269] width 197 height 19
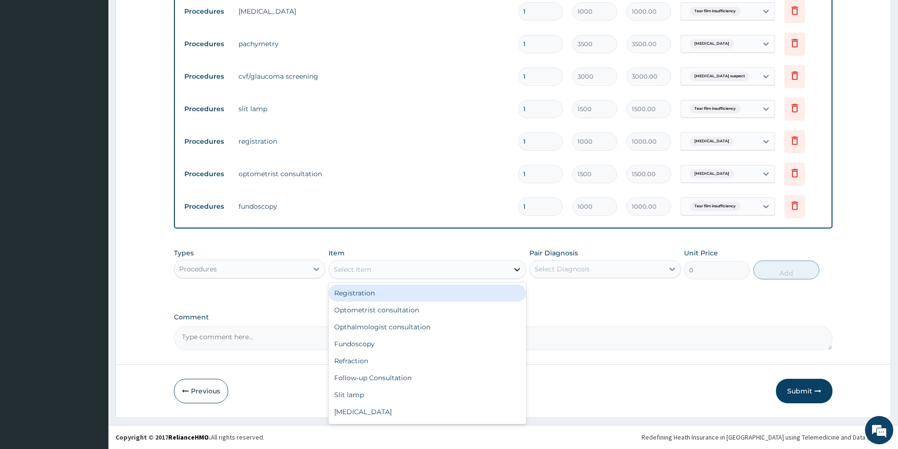
click at [517, 269] on icon at bounding box center [516, 269] width 9 height 9
type input "SV"
click at [497, 295] on div "SV Transition" at bounding box center [427, 293] width 197 height 17
type input "10000"
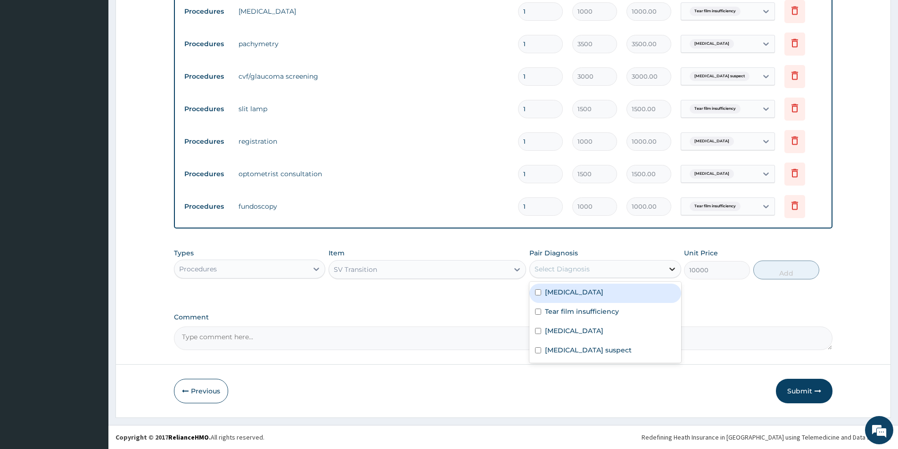
click at [672, 268] on icon at bounding box center [671, 268] width 9 height 9
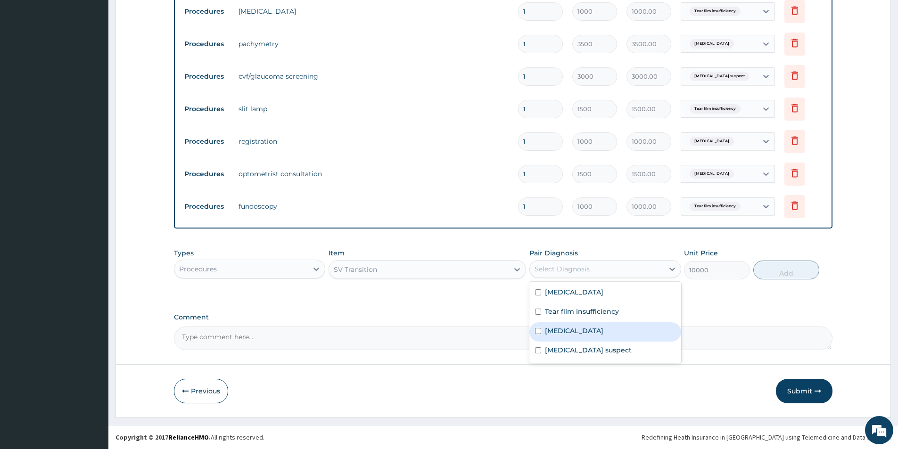
click at [610, 331] on div "Astigmatism" at bounding box center [604, 331] width 151 height 19
checkbox input "true"
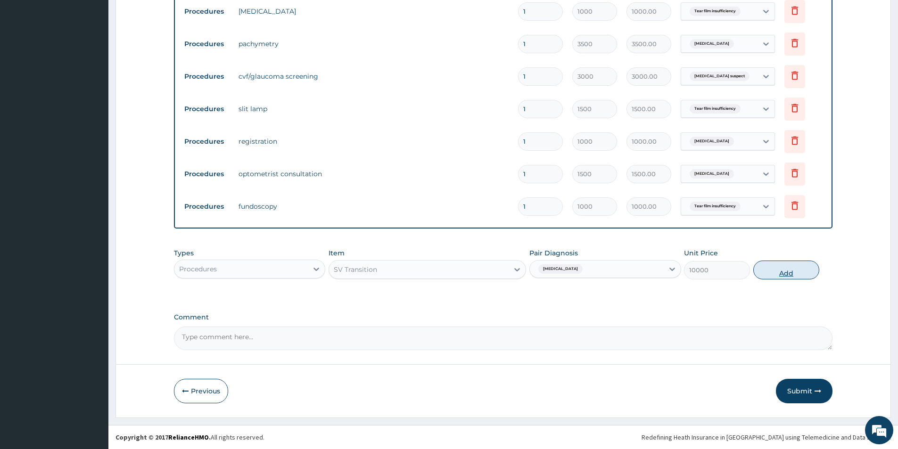
click at [792, 274] on button "Add" at bounding box center [786, 270] width 66 height 19
type input "0"
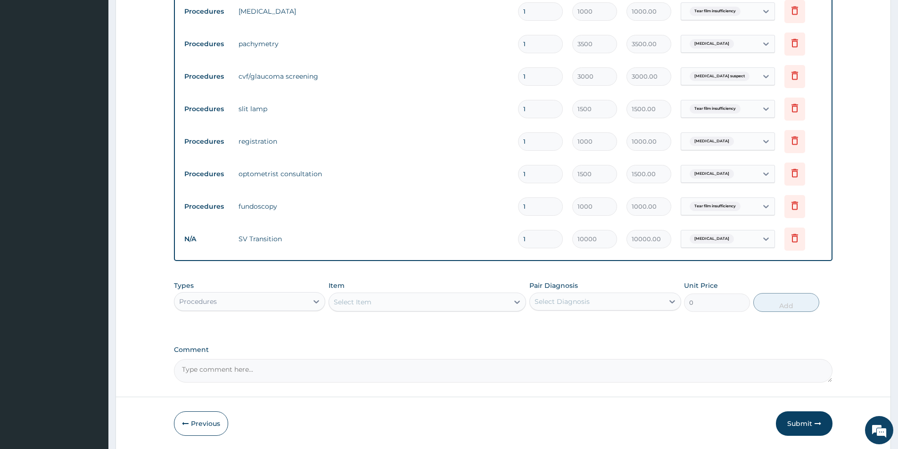
click at [529, 244] on input "1" at bounding box center [540, 239] width 45 height 18
type input "0.00"
type input "4"
type input "40000.00"
type input "3"
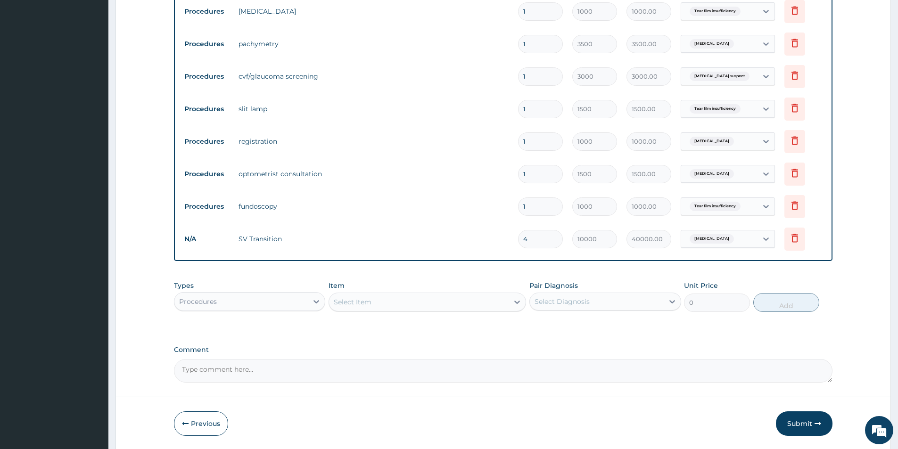
type input "30000.00"
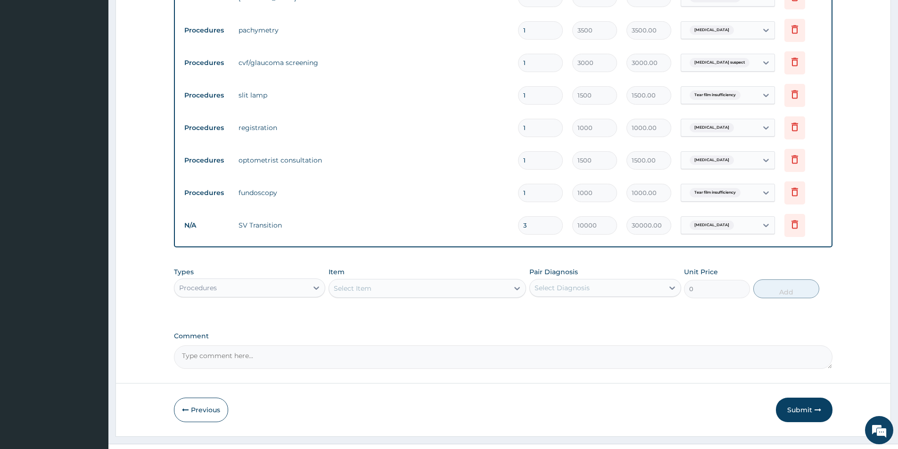
scroll to position [567, 0]
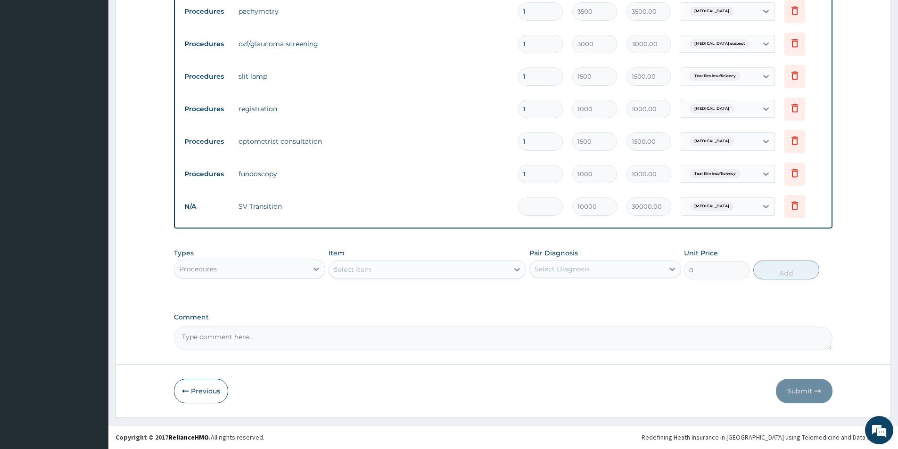
type input "0.00"
type input "4"
type input "40000.00"
type input "4"
click at [803, 393] on button "Submit" at bounding box center [804, 391] width 57 height 25
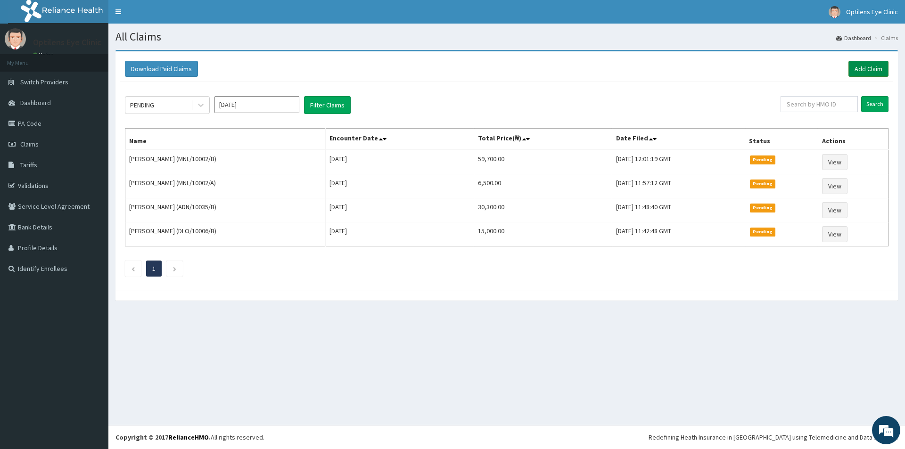
click at [859, 68] on link "Add Claim" at bounding box center [868, 69] width 40 height 16
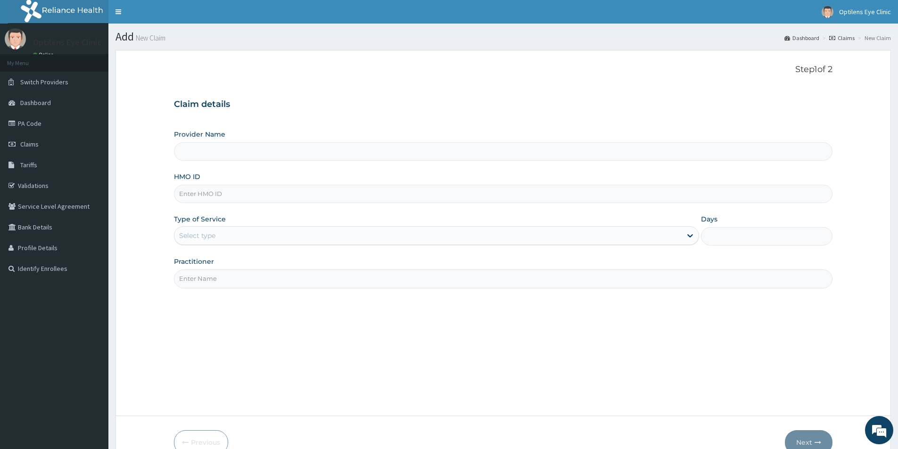
type input "Optilens Eye Clinic"
click at [205, 197] on input "HMO ID" at bounding box center [503, 194] width 658 height 18
type input "PPG/10078/A"
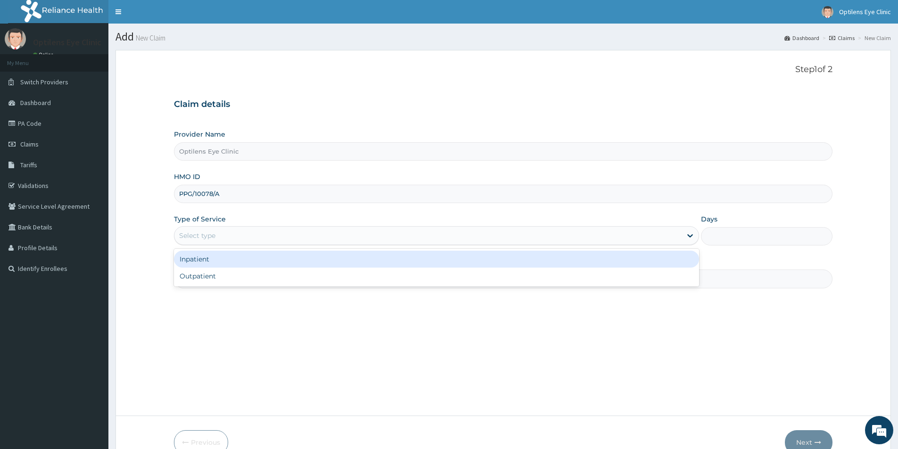
click at [192, 233] on div "Select type" at bounding box center [197, 235] width 36 height 9
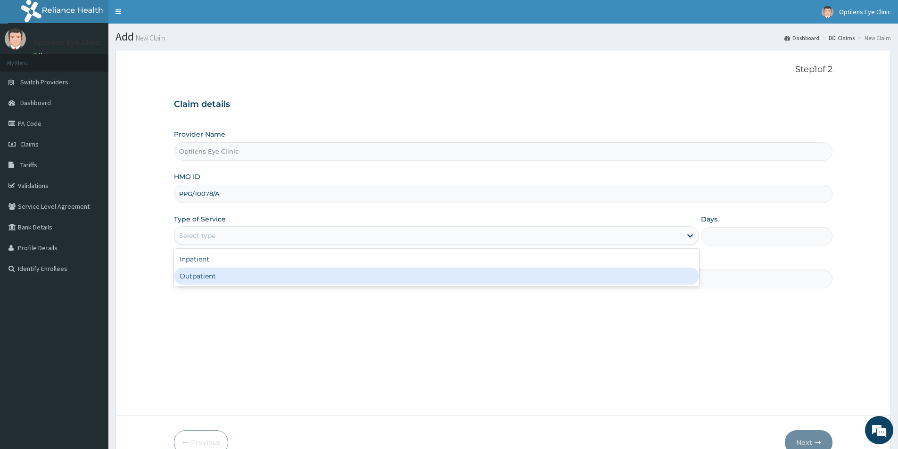
click at [196, 280] on div "Outpatient" at bounding box center [436, 276] width 525 height 17
type input "1"
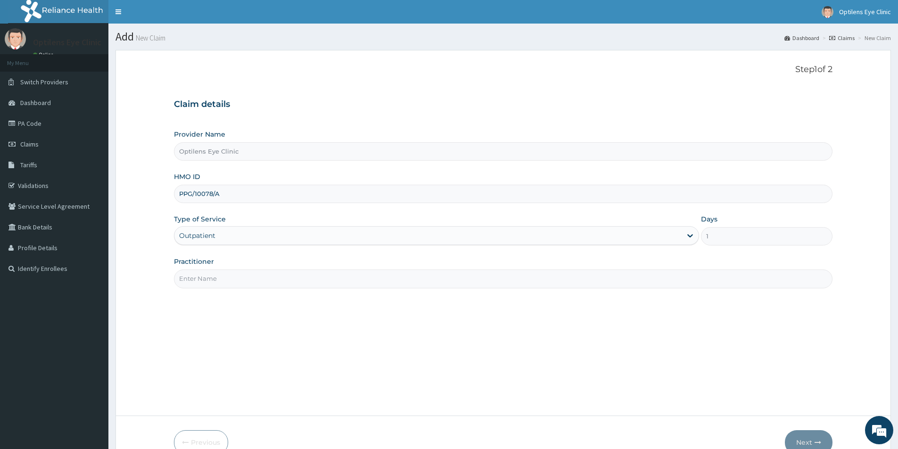
click at [196, 280] on input "Practitioner" at bounding box center [503, 279] width 658 height 18
type input "[PERSON_NAME]"
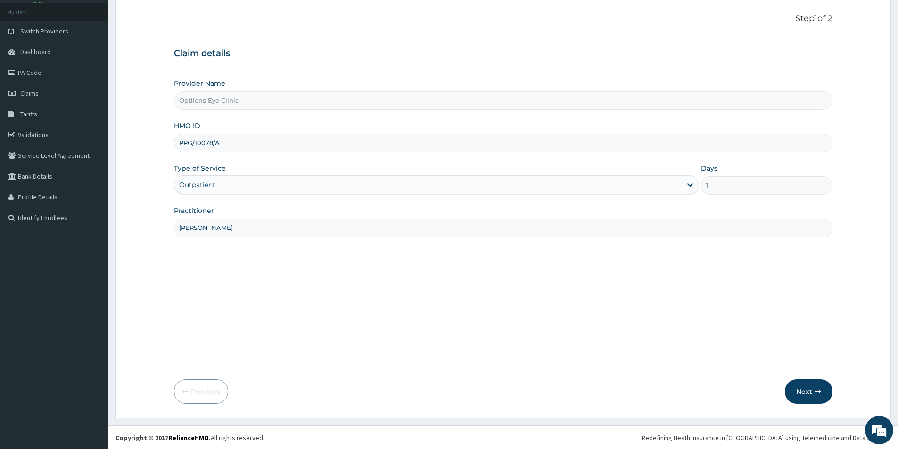
scroll to position [51, 0]
click at [807, 392] on button "Next" at bounding box center [809, 391] width 48 height 25
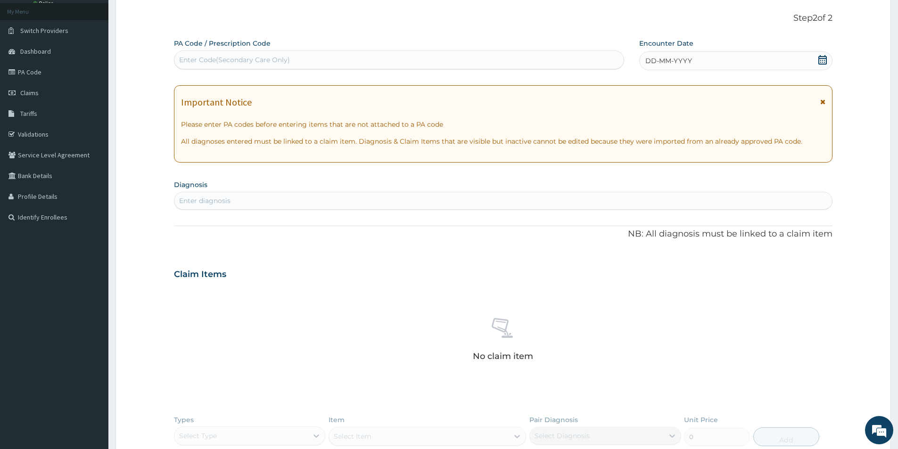
click at [173, 55] on form "Step 2 of 2 PA Code / Prescription Code Enter Code(Secondary Care Only) Encount…" at bounding box center [502, 292] width 775 height 586
click at [182, 56] on div "Enter Code(Secondary Care Only)" at bounding box center [234, 59] width 111 height 9
type input "PA/A7782D"
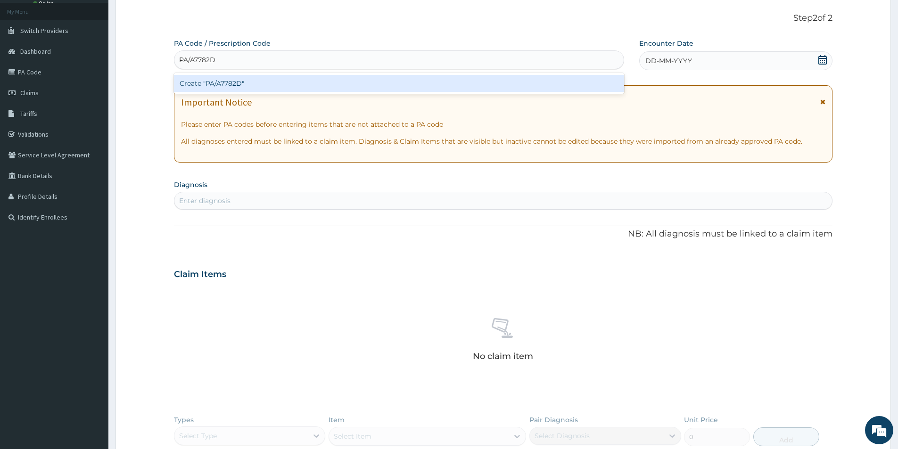
click at [194, 93] on div "Create "PA/A7782D"" at bounding box center [399, 83] width 450 height 21
click at [202, 82] on div "Create "PA/A7782D"" at bounding box center [399, 83] width 450 height 17
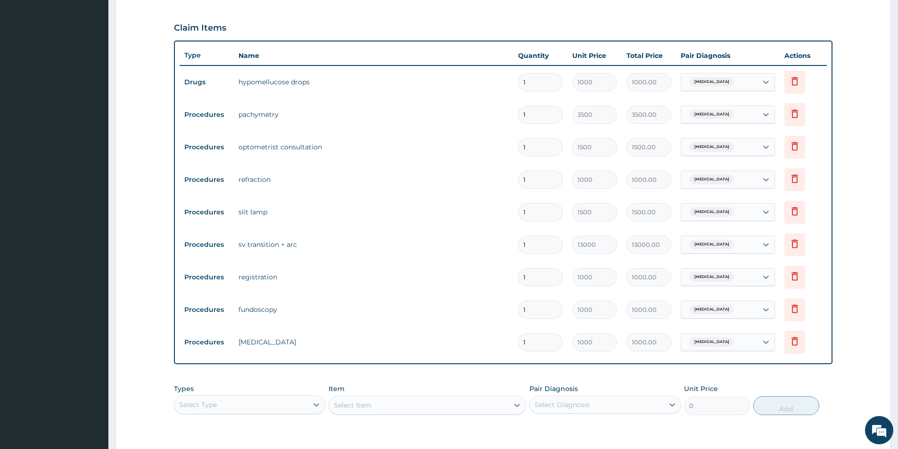
scroll to position [324, 0]
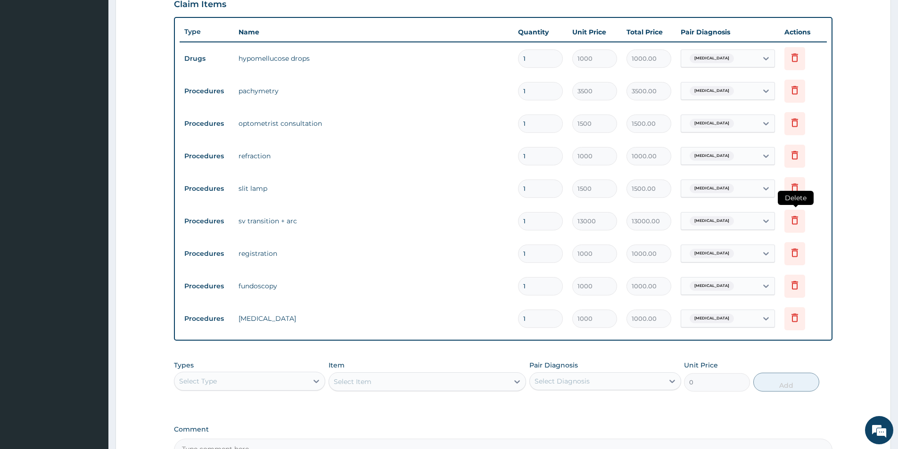
click at [789, 221] on icon at bounding box center [794, 219] width 11 height 11
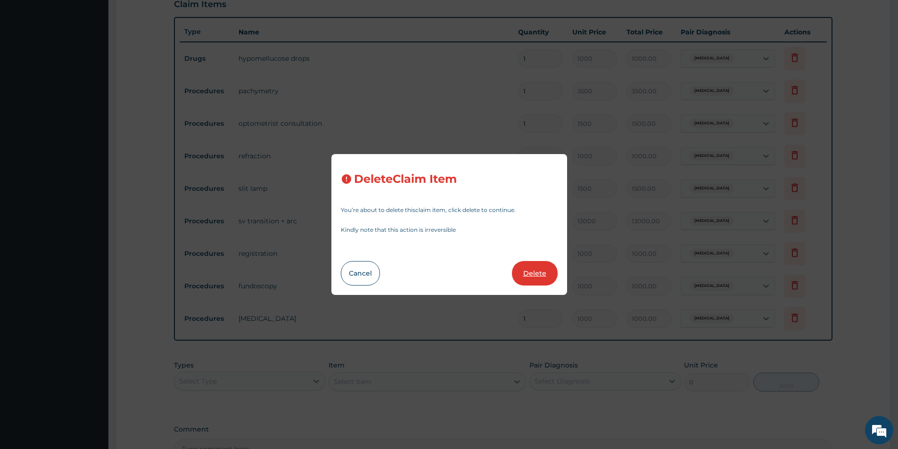
click at [529, 276] on button "Delete" at bounding box center [535, 273] width 46 height 25
type input "1000"
type input "1000.00"
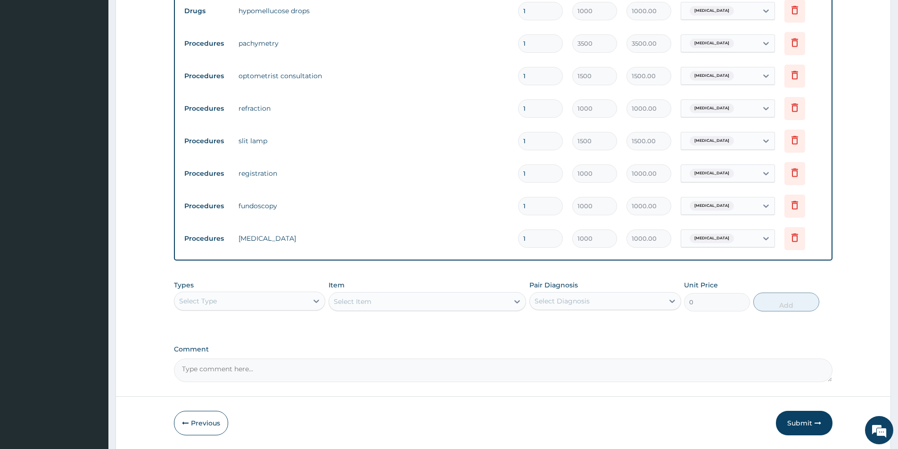
scroll to position [404, 0]
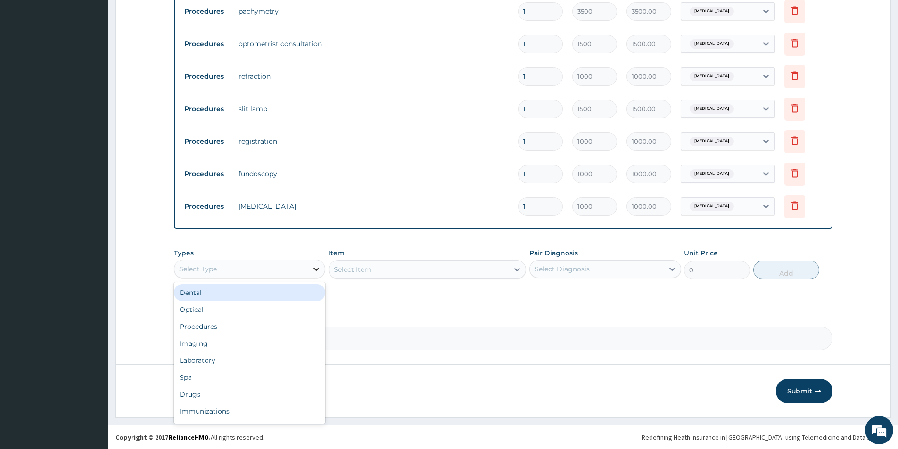
click at [316, 267] on icon at bounding box center [316, 268] width 9 height 9
click at [285, 327] on div "Procedures" at bounding box center [249, 326] width 151 height 17
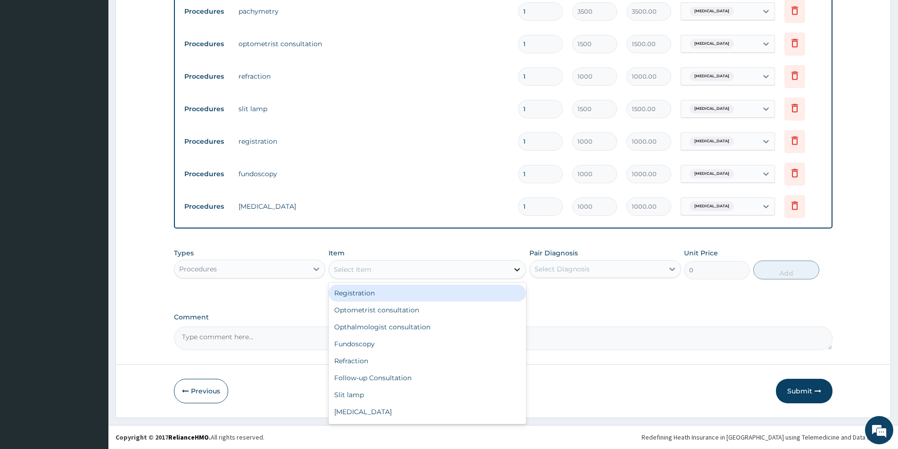
click at [515, 270] on icon at bounding box center [516, 269] width 9 height 9
type input "SV"
click at [390, 294] on div "SV Transition" at bounding box center [427, 293] width 197 height 17
type input "10000"
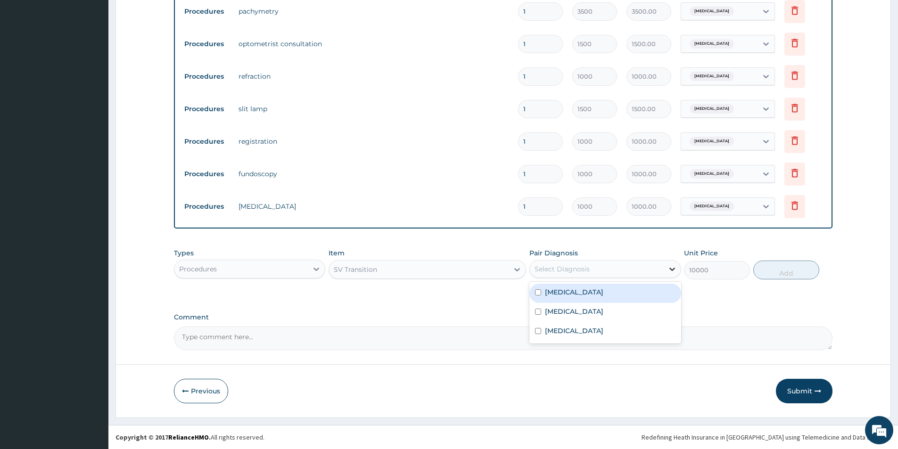
click at [666, 266] on div at bounding box center [672, 269] width 17 height 17
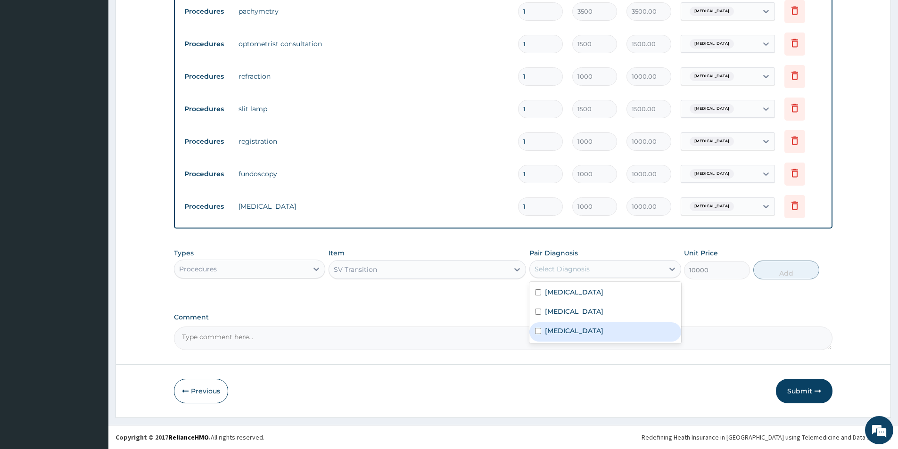
click at [560, 329] on label "Myopia" at bounding box center [574, 330] width 58 height 9
checkbox input "true"
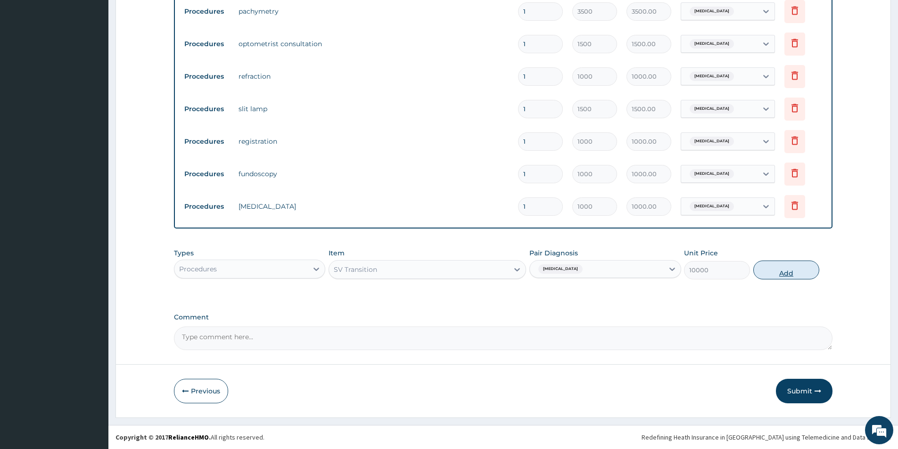
click at [789, 269] on button "Add" at bounding box center [786, 270] width 66 height 19
type input "0"
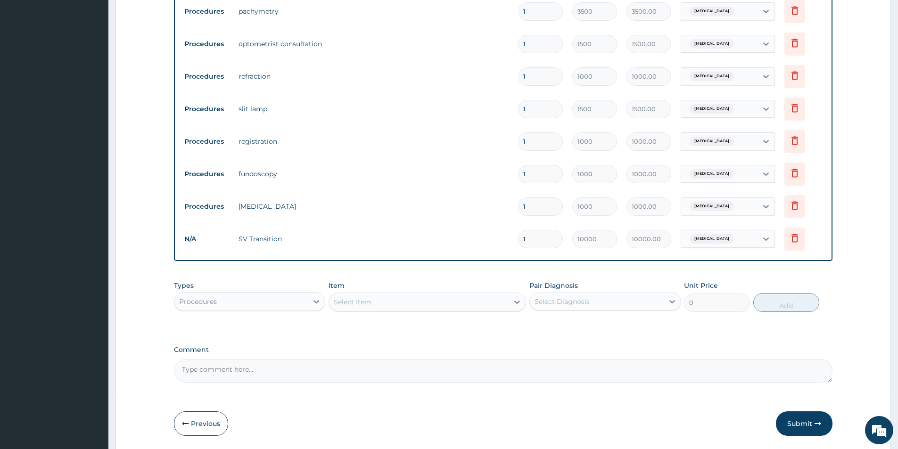
click at [528, 240] on input "1" at bounding box center [540, 239] width 45 height 18
type input "0.00"
type input "6"
type input "60000.00"
type input "5"
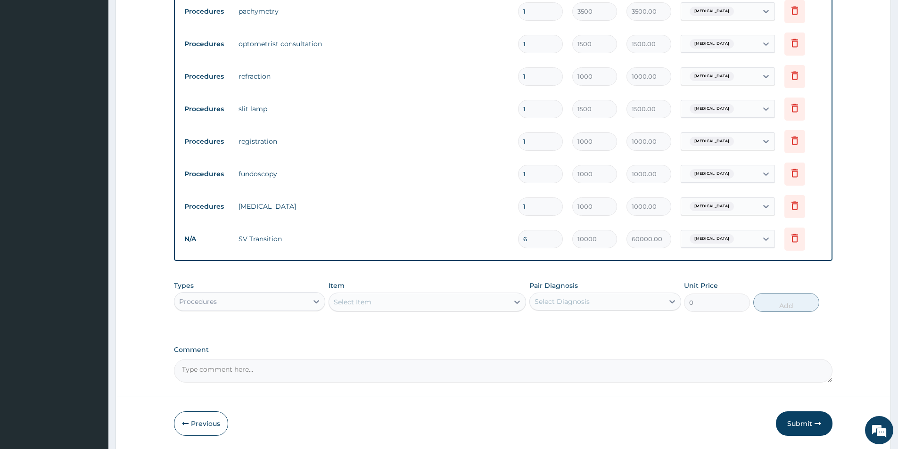
type input "50000.00"
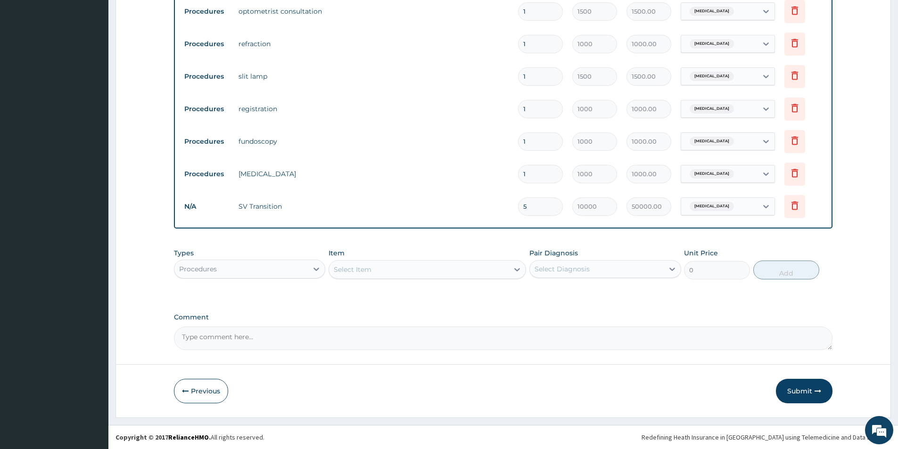
scroll to position [342, 0]
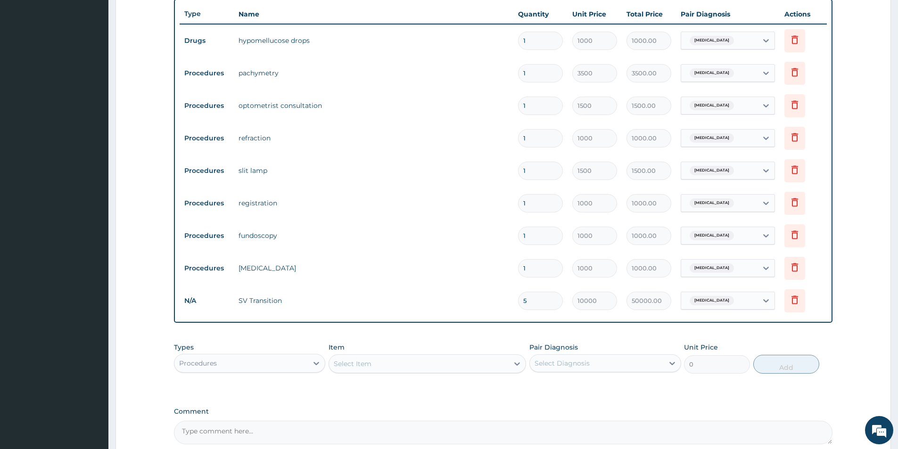
click at [527, 303] on input "5" at bounding box center [540, 301] width 45 height 18
type input "0.00"
type input "6"
type input "60000.00"
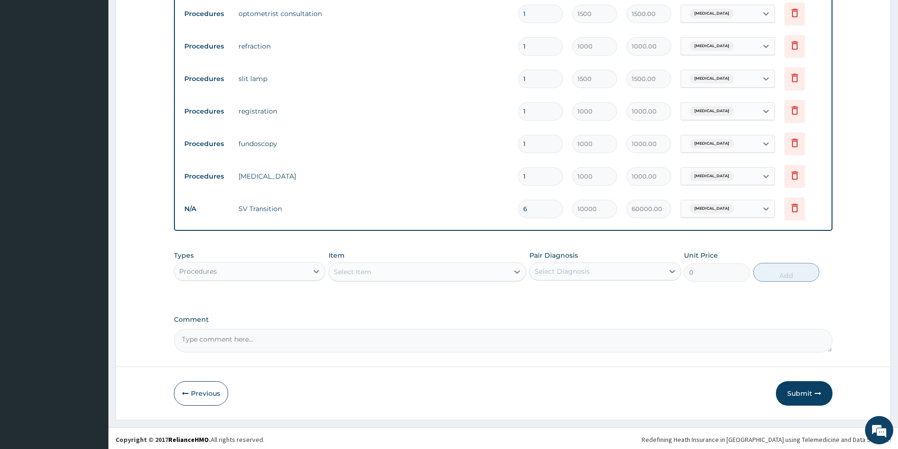
scroll to position [436, 0]
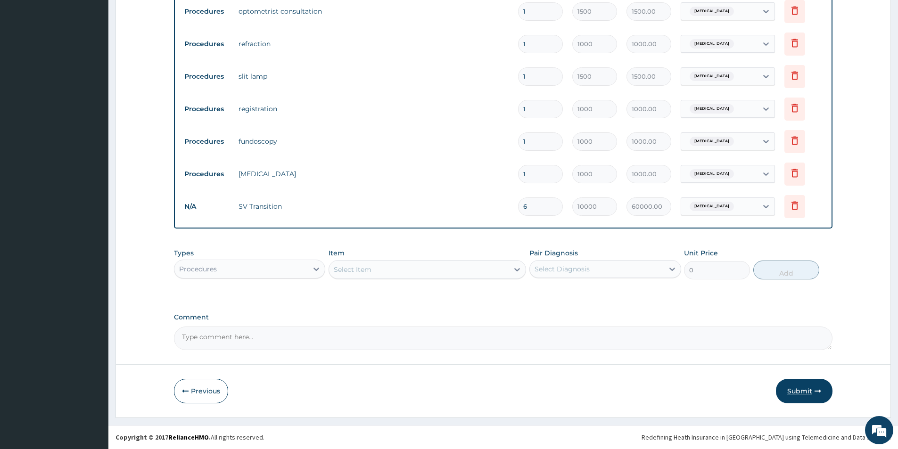
type input "6"
click at [799, 393] on button "Submit" at bounding box center [804, 391] width 57 height 25
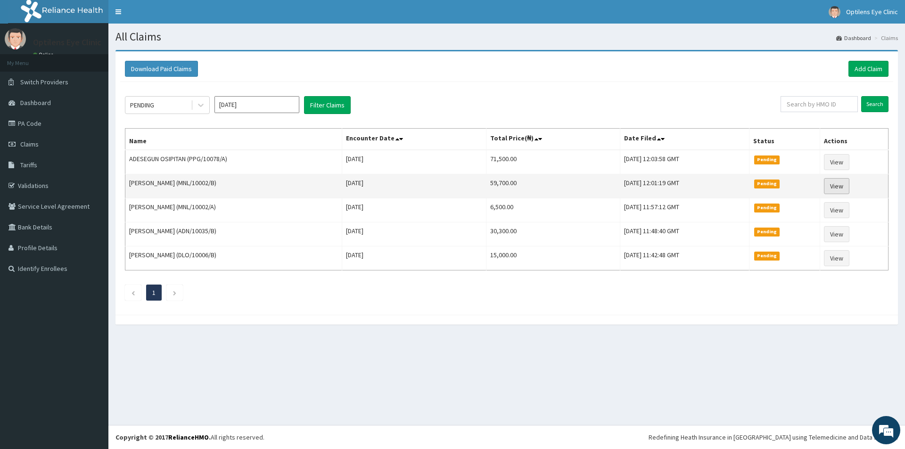
click at [841, 185] on link "View" at bounding box center [836, 186] width 25 height 16
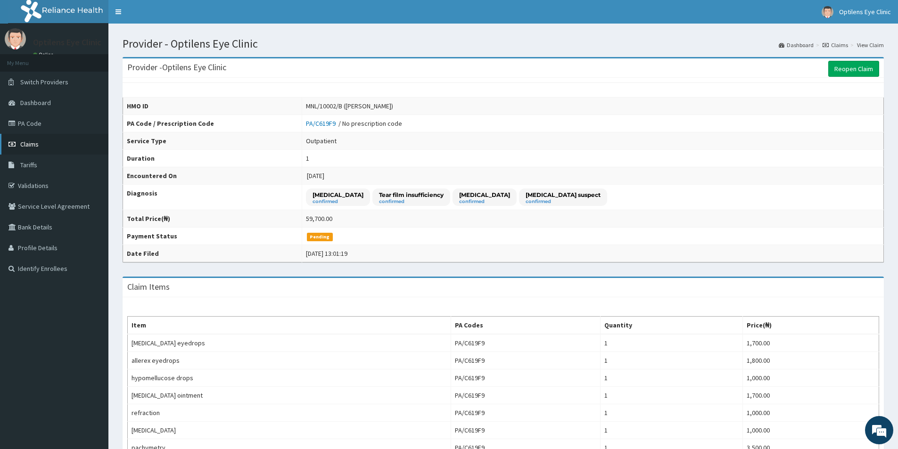
click at [49, 140] on link "Claims" at bounding box center [54, 144] width 108 height 21
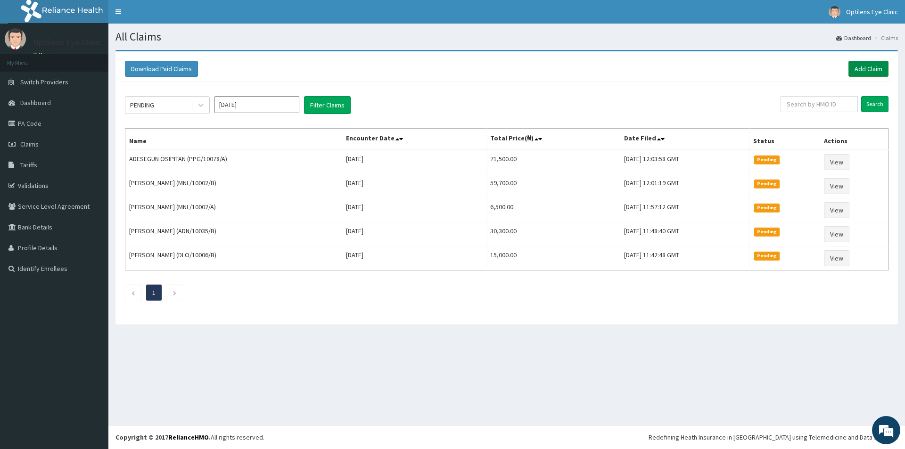
click at [875, 68] on link "Add Claim" at bounding box center [868, 69] width 40 height 16
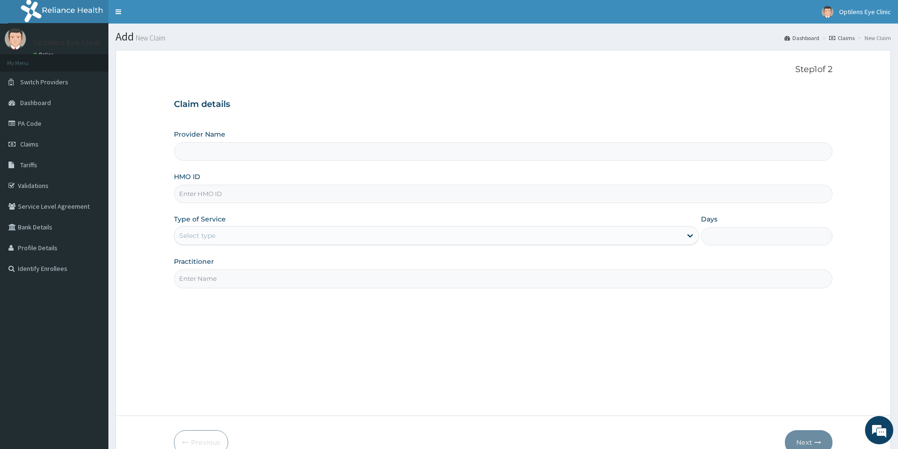
type input "Optilens Eye Clinic"
click at [185, 196] on input "HMO ID" at bounding box center [503, 194] width 658 height 18
type input "PPY/10354/B"
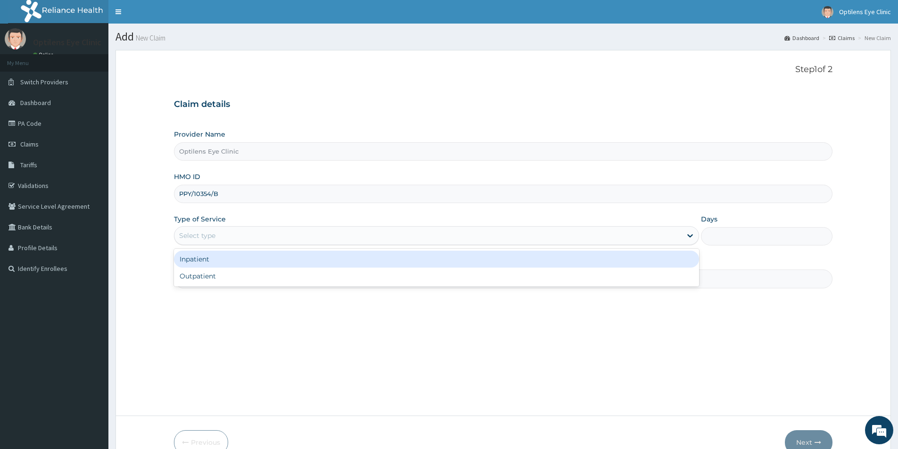
click at [180, 231] on div "Select type" at bounding box center [197, 235] width 36 height 9
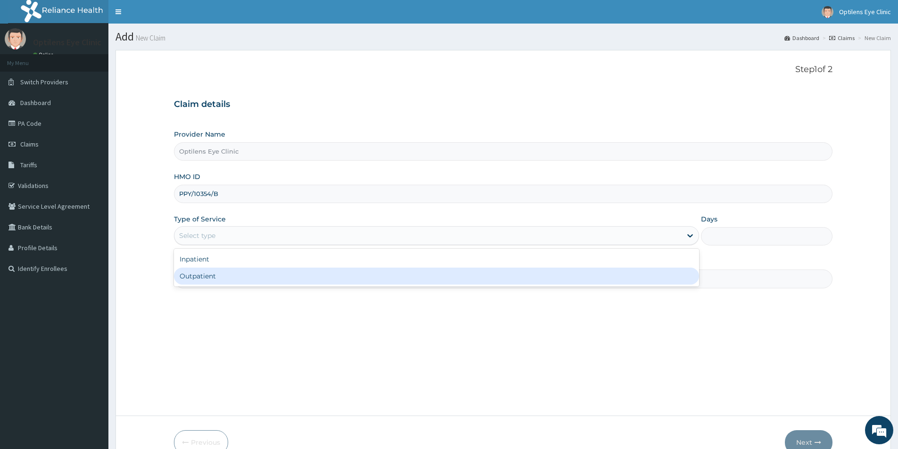
click at [186, 274] on div "Outpatient" at bounding box center [436, 276] width 525 height 17
type input "1"
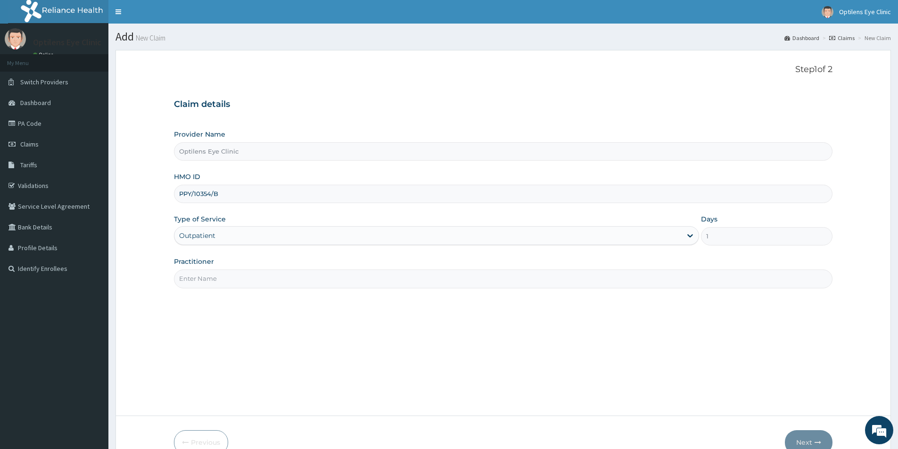
click at [192, 284] on input "Practitioner" at bounding box center [503, 279] width 658 height 18
type input "DR SAGAY"
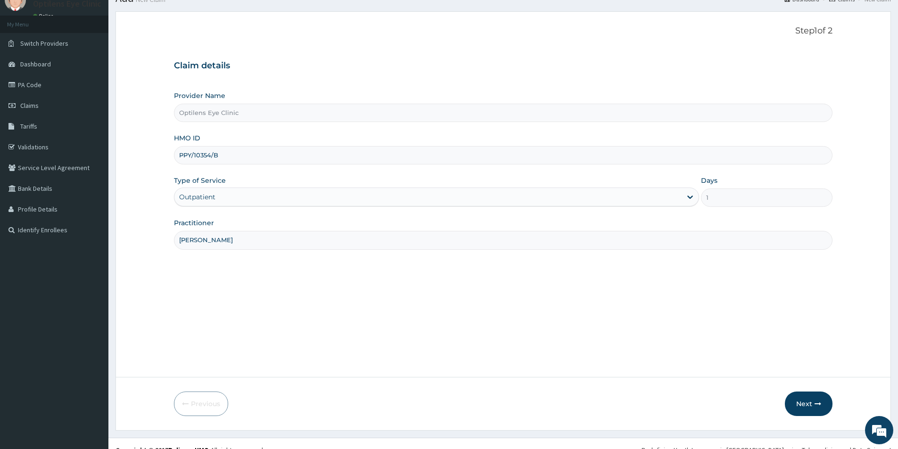
scroll to position [51, 0]
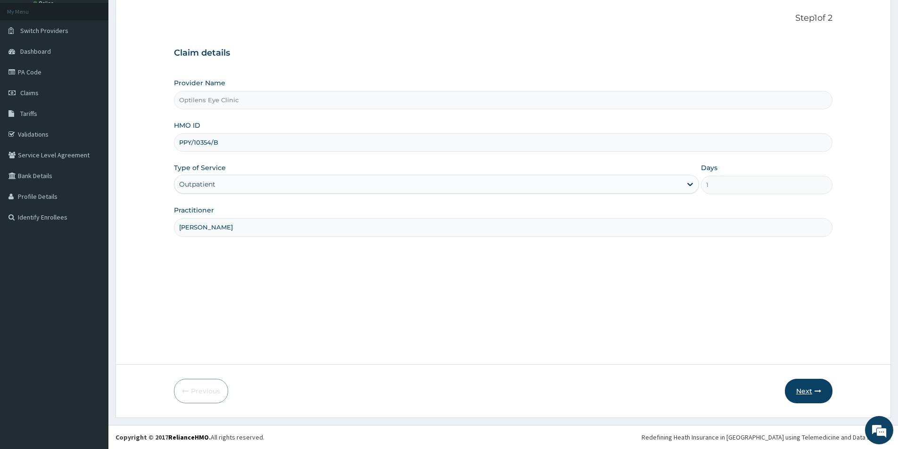
click at [804, 391] on button "Next" at bounding box center [809, 391] width 48 height 25
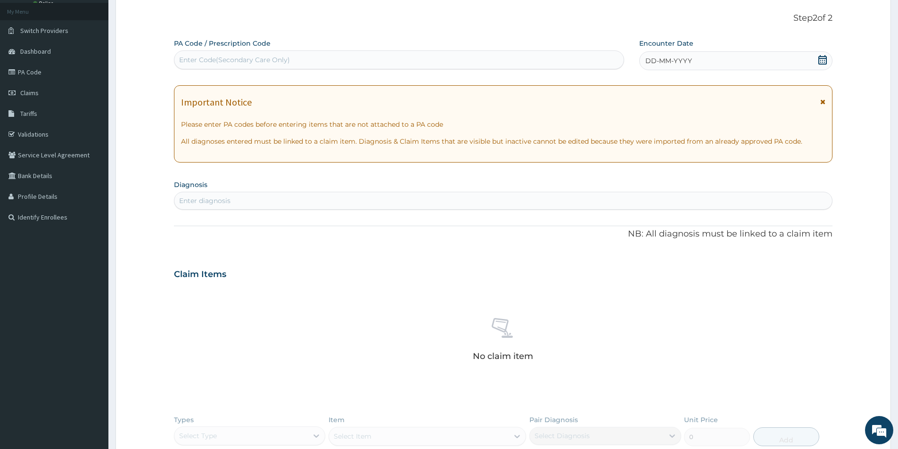
click at [181, 53] on div "Enter Code(Secondary Care Only)" at bounding box center [398, 59] width 449 height 15
type input "PA/C2DF16"
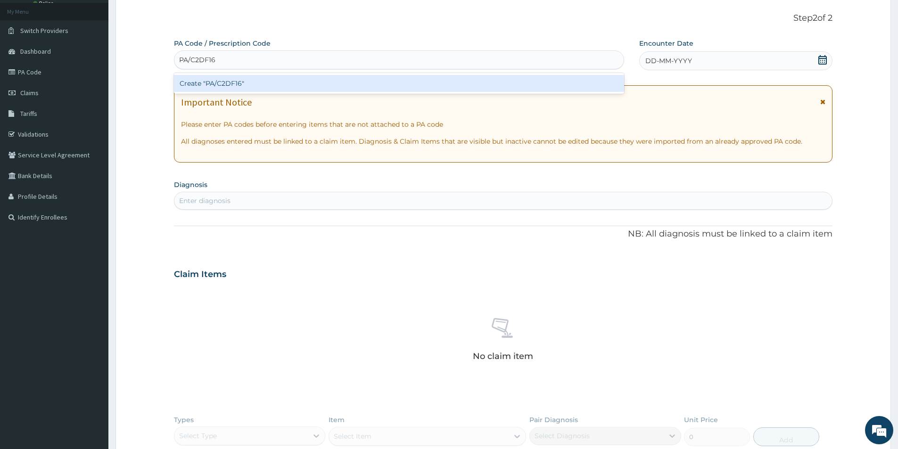
click at [216, 84] on div "Create "PA/C2DF16"" at bounding box center [399, 83] width 450 height 17
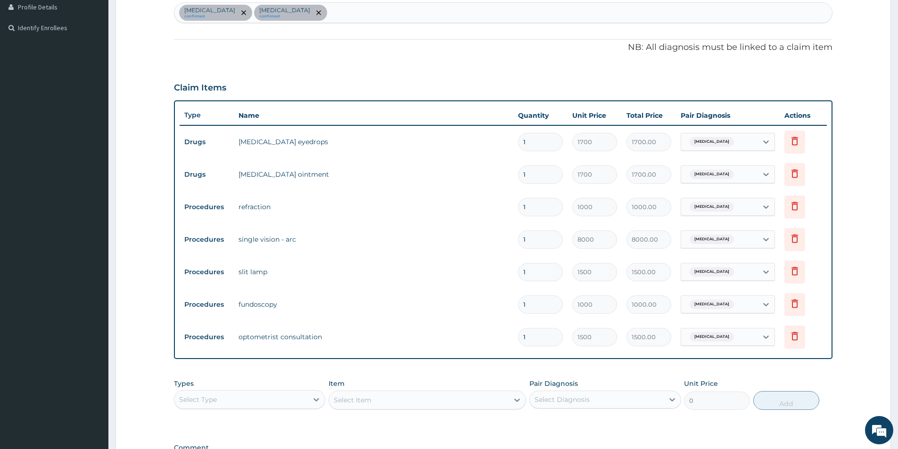
scroll to position [259, 0]
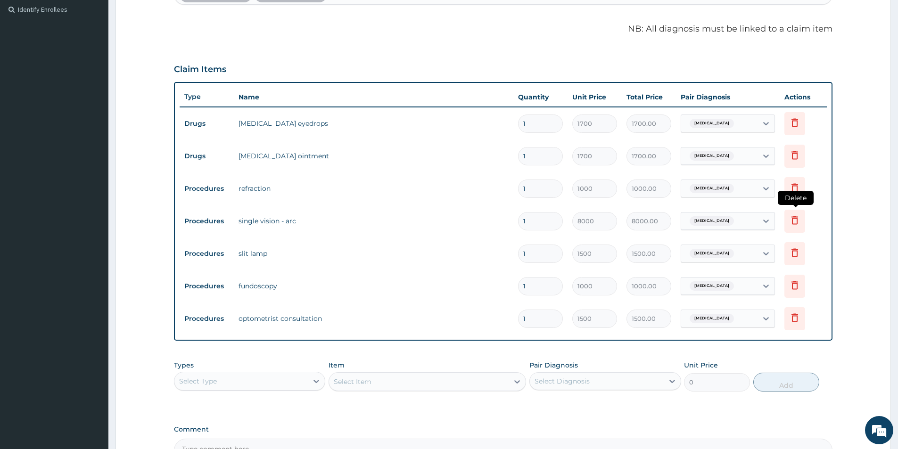
click at [794, 217] on icon at bounding box center [794, 220] width 7 height 8
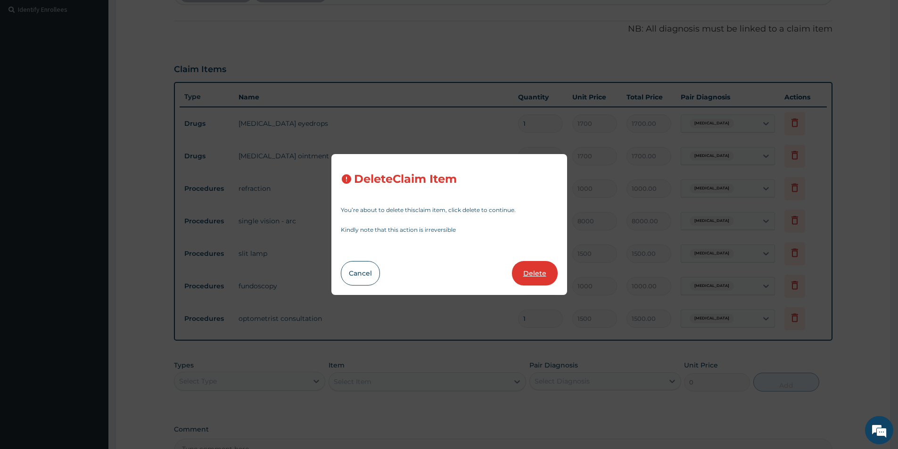
click at [534, 280] on button "Delete" at bounding box center [535, 273] width 46 height 25
type input "1500"
type input "1500.00"
type input "1000"
type input "1000.00"
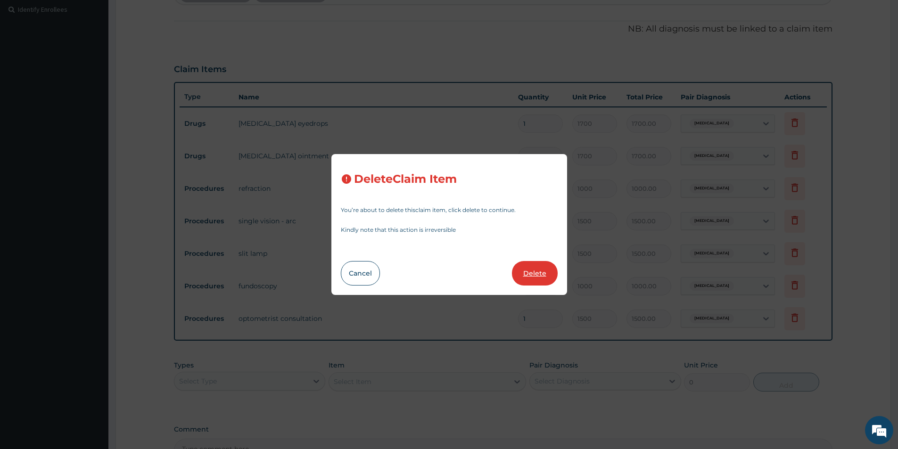
type input "1500"
type input "1500.00"
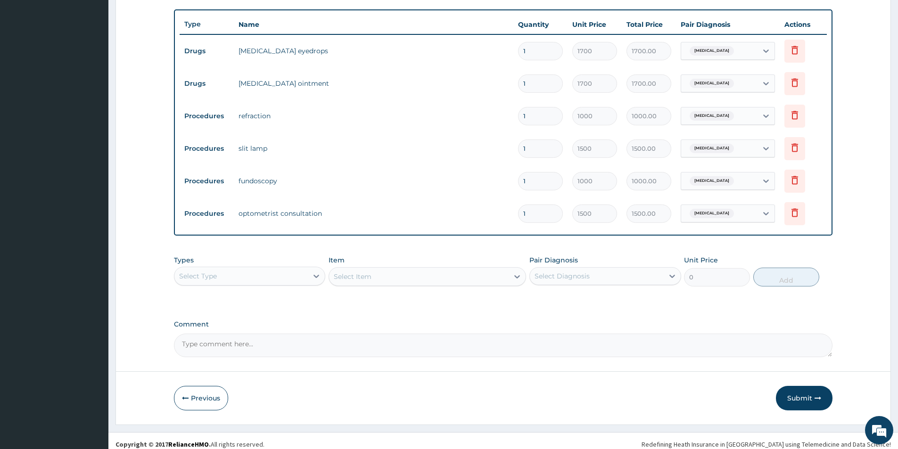
scroll to position [339, 0]
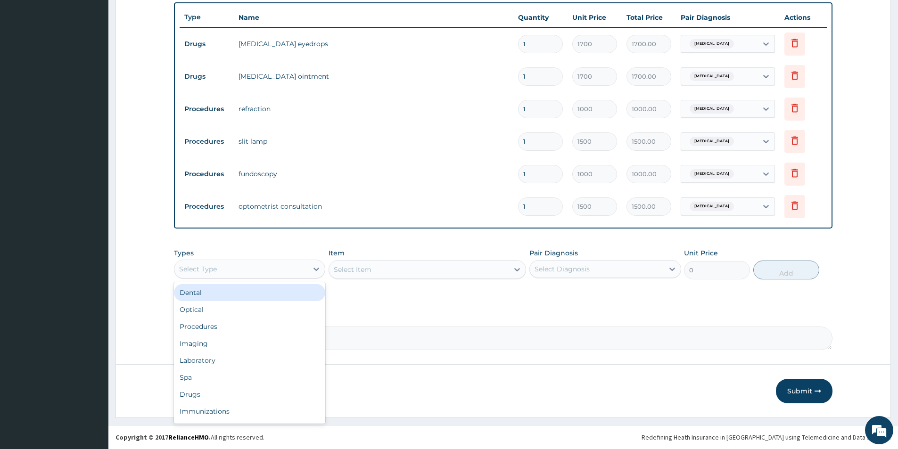
click at [299, 272] on div "Select Type" at bounding box center [240, 269] width 133 height 15
click at [284, 327] on div "Procedures" at bounding box center [249, 326] width 151 height 17
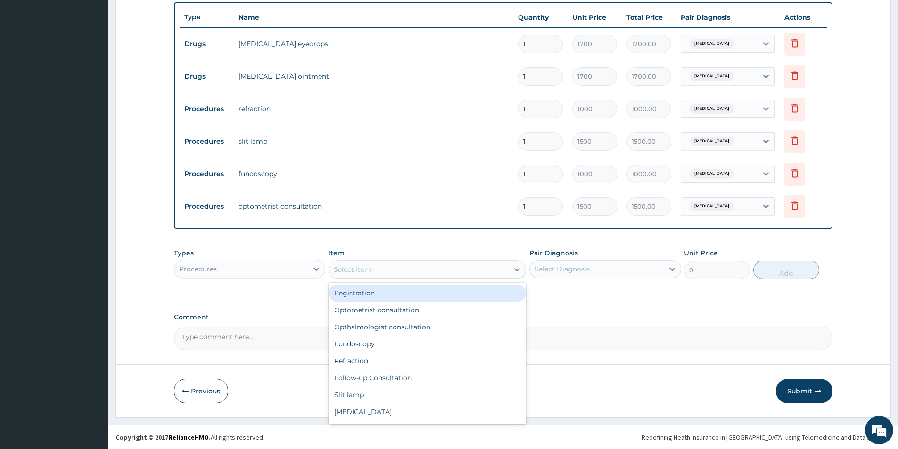
click at [519, 269] on icon at bounding box center [518, 269] width 6 height 3
type input "SV"
click at [433, 288] on div "SV Transition" at bounding box center [427, 293] width 197 height 17
type input "10000"
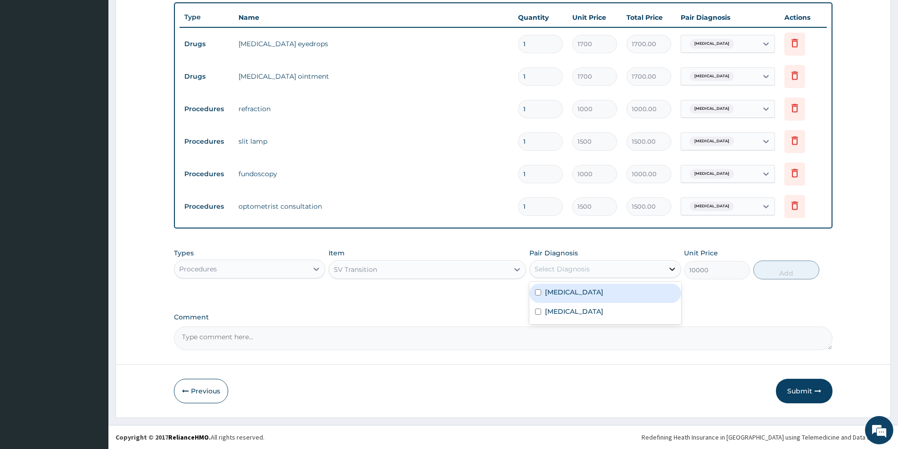
click at [671, 268] on icon at bounding box center [671, 268] width 9 height 9
click at [648, 320] on div "Hypermetropia" at bounding box center [604, 312] width 151 height 19
checkbox input "true"
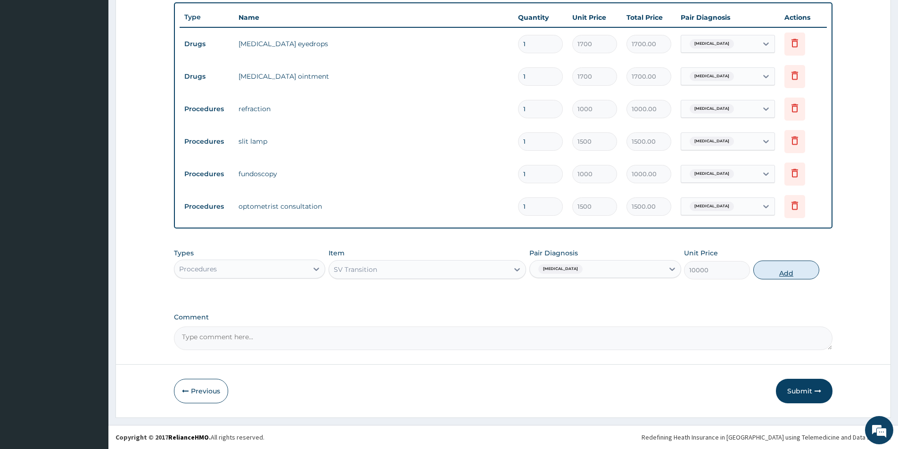
click at [775, 269] on button "Add" at bounding box center [786, 270] width 66 height 19
type input "0"
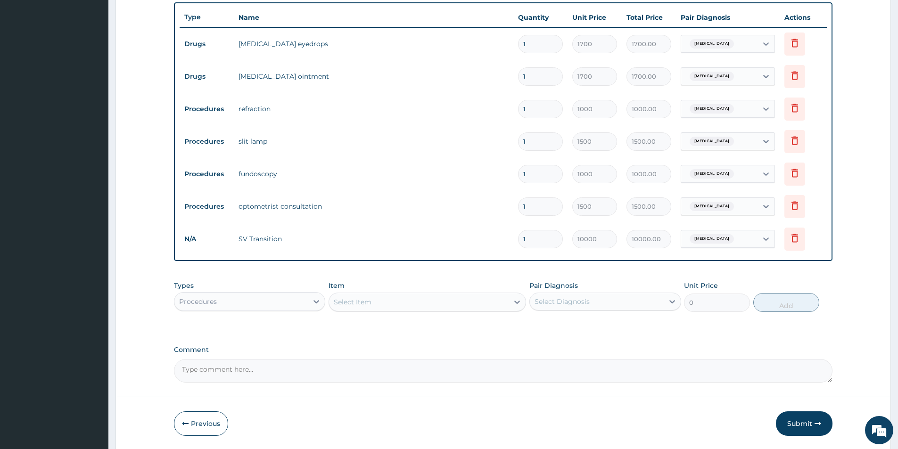
click at [527, 241] on input "1" at bounding box center [540, 239] width 45 height 18
type input "0.00"
type input "3"
type input "30000.00"
type input "4"
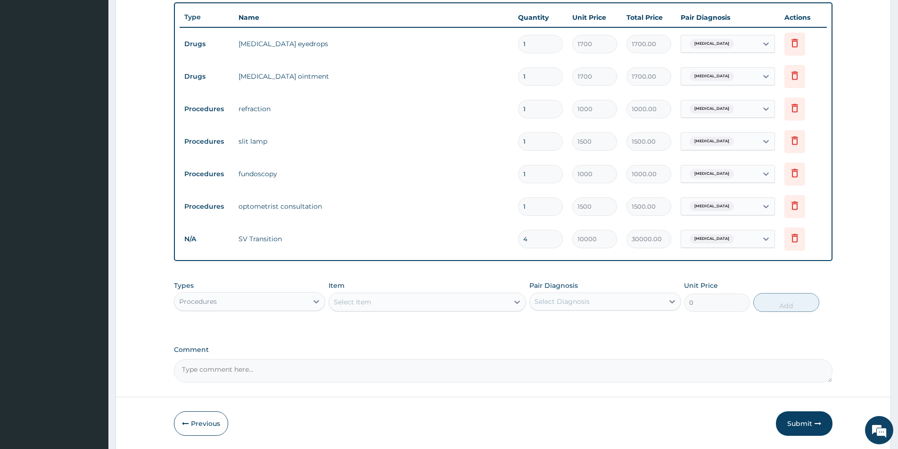
type input "40000.00"
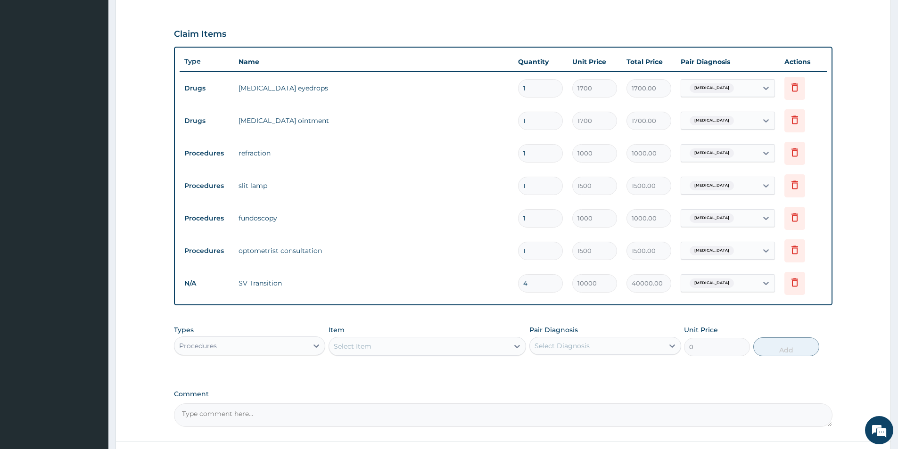
scroll to position [371, 0]
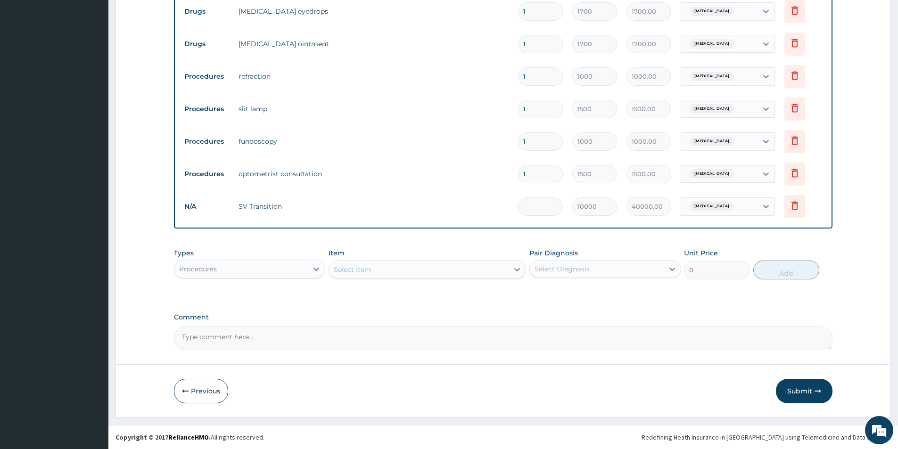
type input "0.00"
type input "3"
type input "30000.00"
type input "3"
click at [790, 392] on button "Submit" at bounding box center [804, 391] width 57 height 25
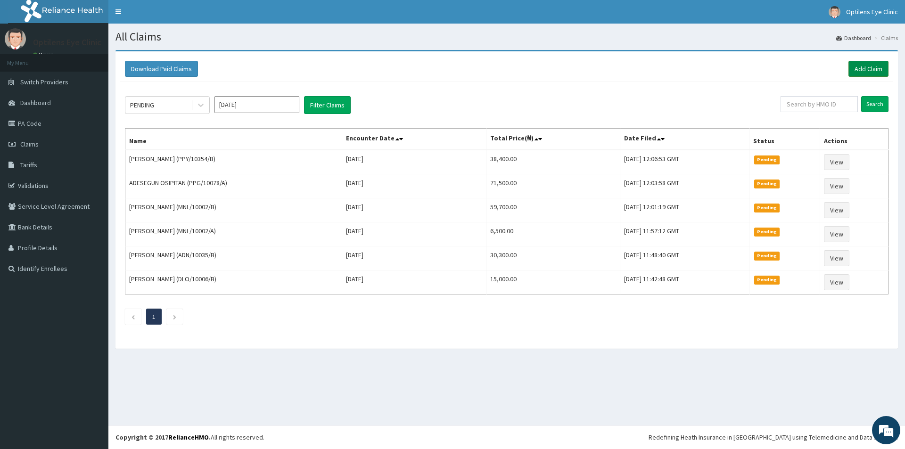
click at [860, 70] on link "Add Claim" at bounding box center [868, 69] width 40 height 16
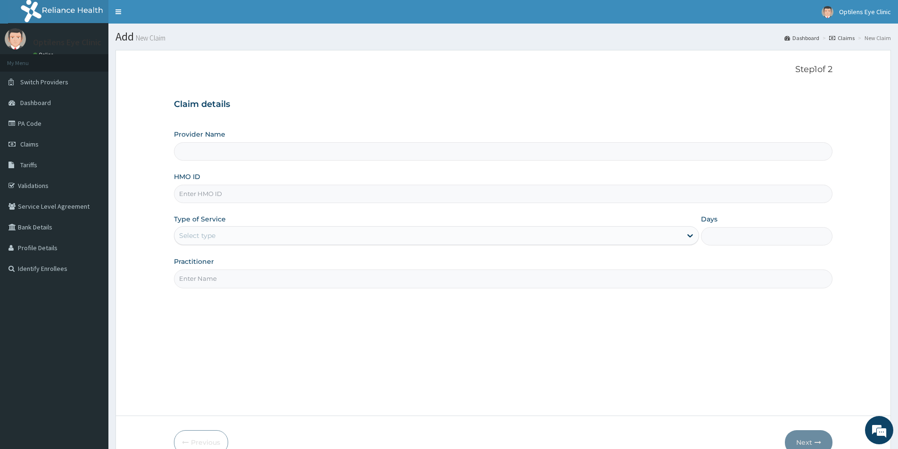
type input "Optilens Eye Clinic"
click at [174, 194] on input "HMO ID" at bounding box center [503, 194] width 658 height 18
type input "PPY/10354/C"
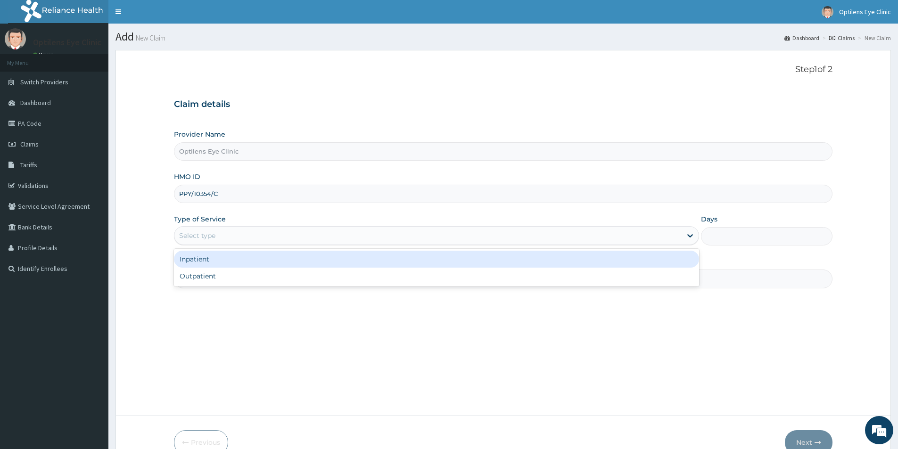
click at [186, 230] on div "Select type" at bounding box center [427, 235] width 507 height 15
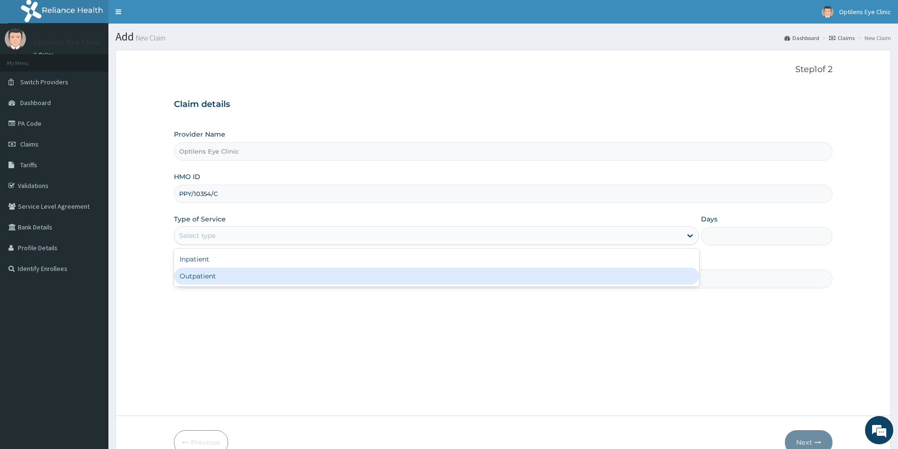
click at [196, 279] on div "Outpatient" at bounding box center [436, 276] width 525 height 17
type input "1"
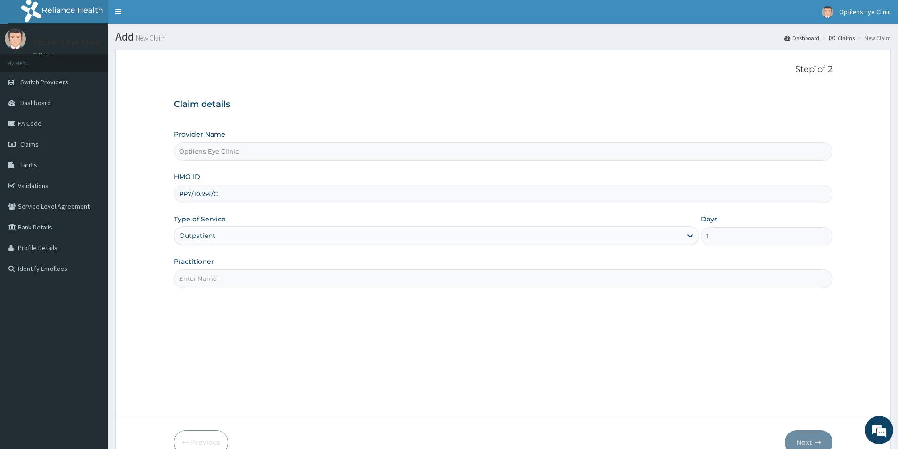
click at [204, 281] on input "Practitioner" at bounding box center [503, 279] width 658 height 18
type input "[PERSON_NAME]"
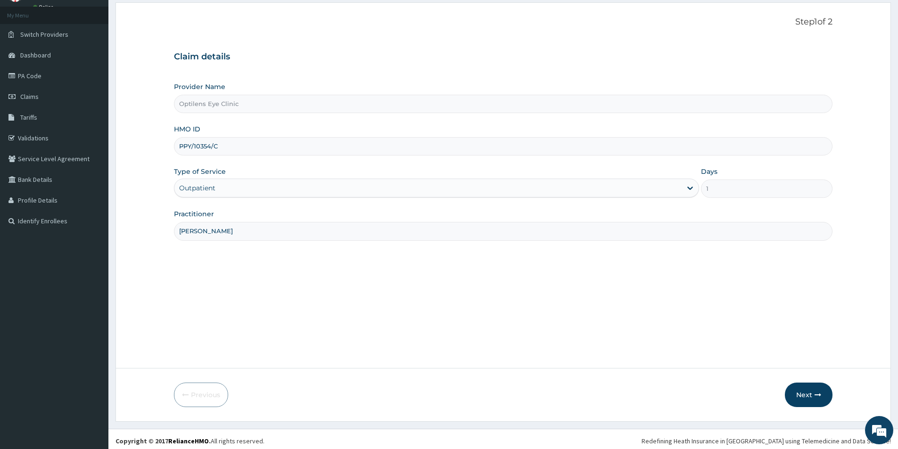
scroll to position [51, 0]
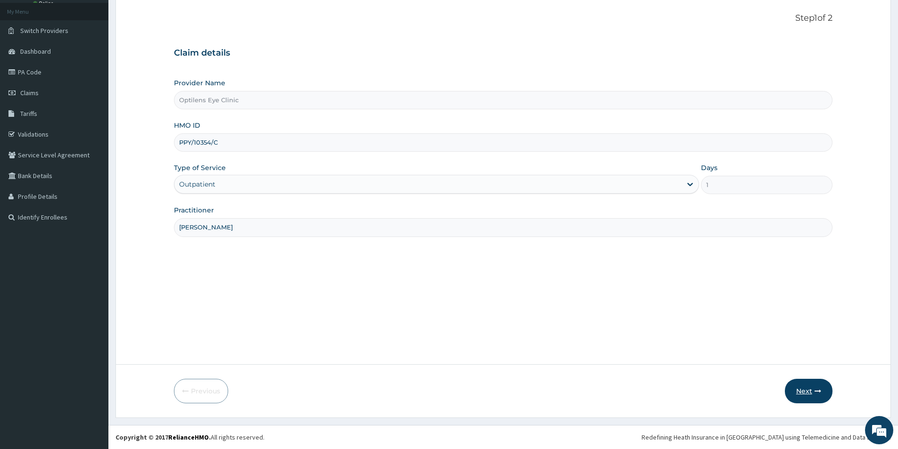
click at [801, 393] on button "Next" at bounding box center [809, 391] width 48 height 25
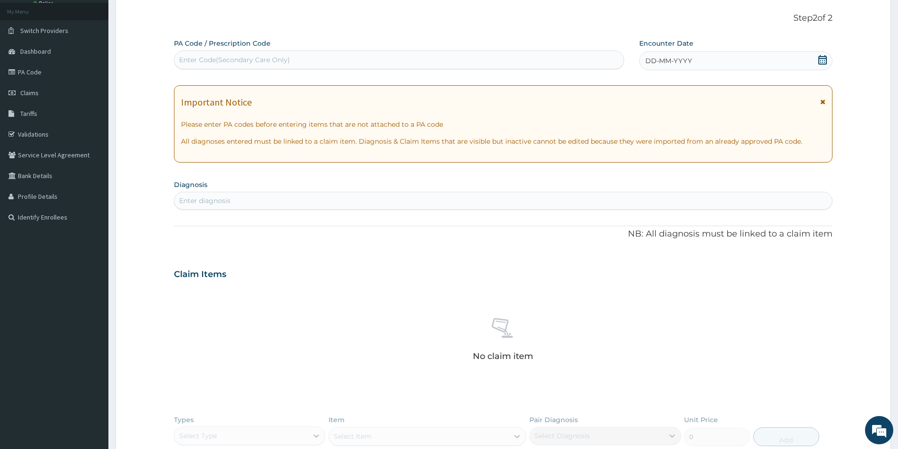
click at [183, 55] on div "Enter Code(Secondary Care Only)" at bounding box center [234, 59] width 111 height 9
type input "PA/A01C1C"
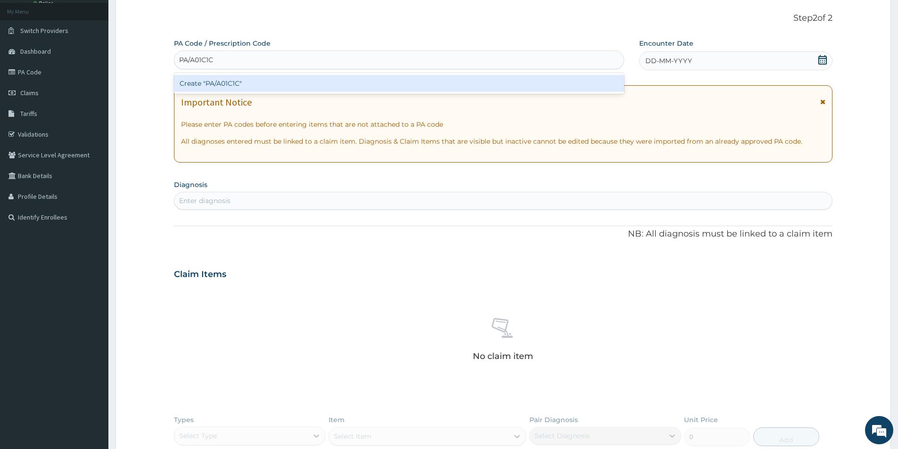
click at [242, 79] on div "Create "PA/A01C1C"" at bounding box center [399, 83] width 450 height 17
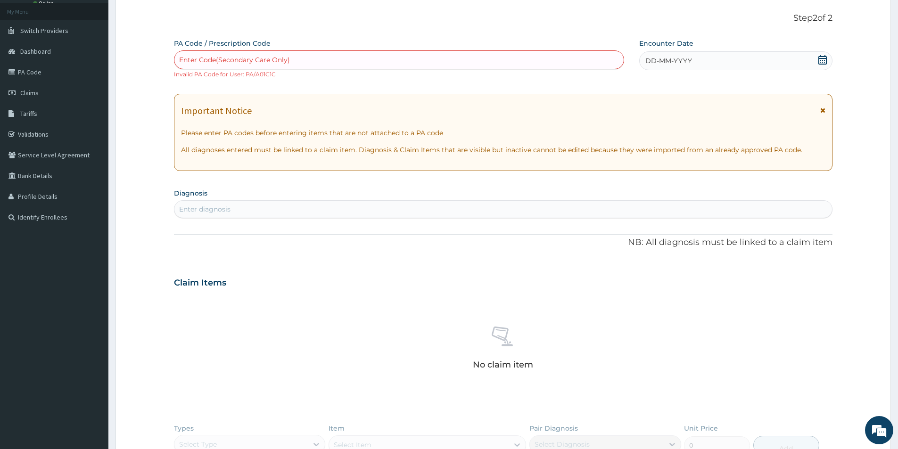
click at [184, 59] on div "Enter Code(Secondary Care Only)" at bounding box center [234, 59] width 111 height 9
type input "PA/A01C1C"
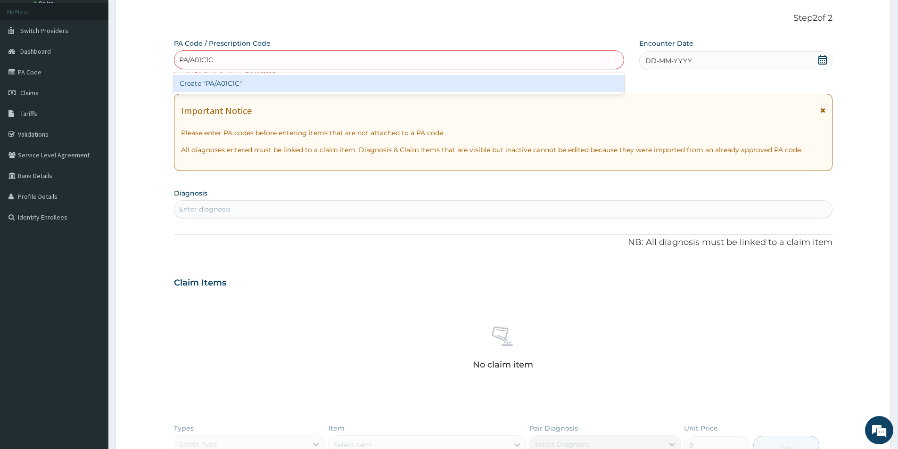
click at [188, 84] on div "Create "PA/A01C1C"" at bounding box center [399, 83] width 450 height 17
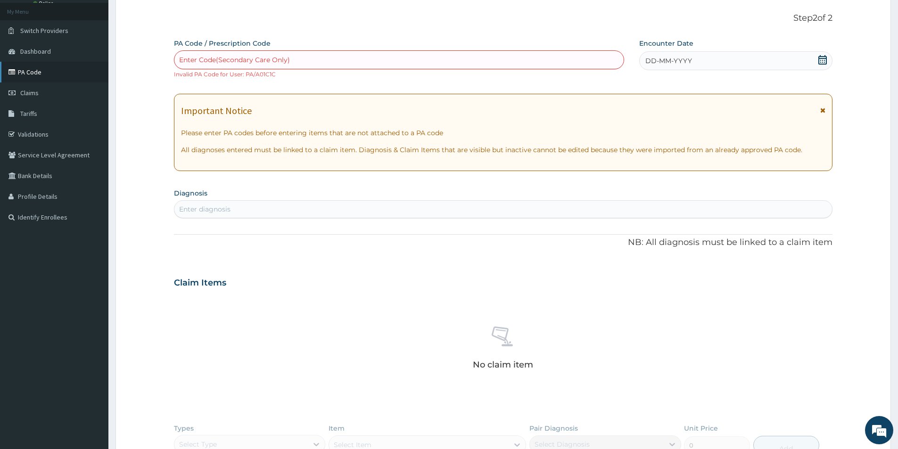
click at [62, 76] on link "PA Code" at bounding box center [54, 72] width 108 height 21
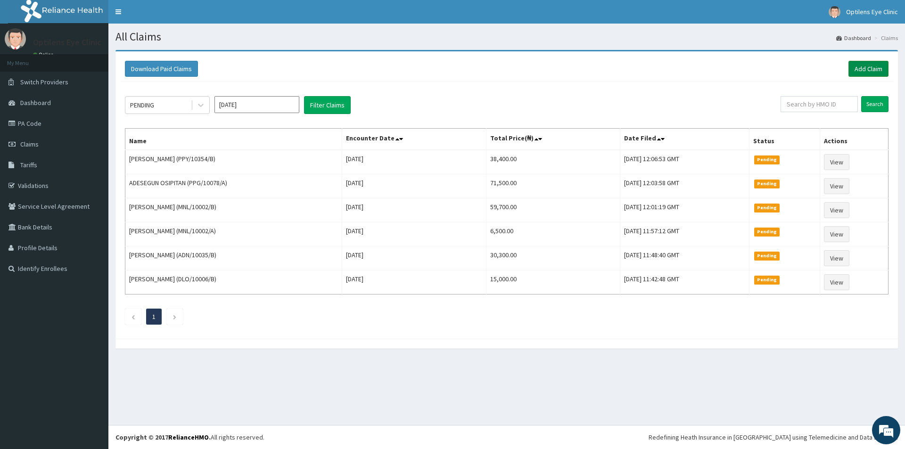
drag, startPoint x: 0, startPoint y: 0, endPoint x: 868, endPoint y: 70, distance: 870.5
click at [868, 70] on link "Add Claim" at bounding box center [868, 69] width 40 height 16
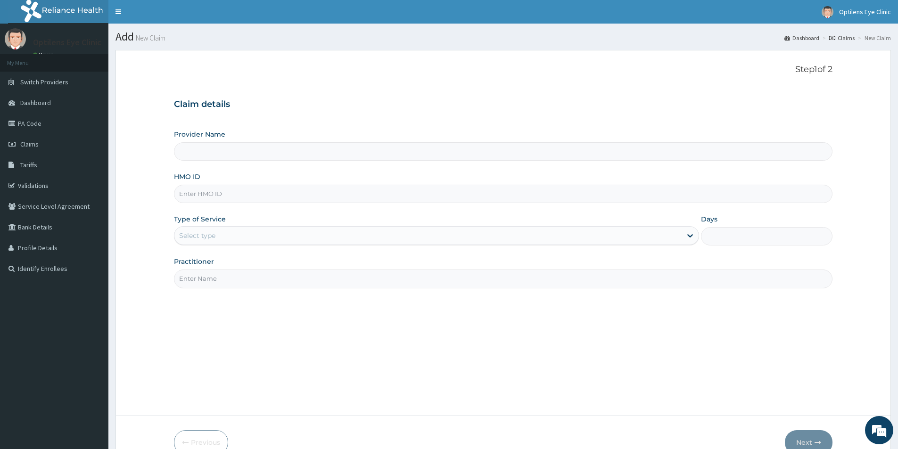
type input "Optilens Eye Clinic"
click at [189, 194] on input "HMO ID" at bounding box center [503, 194] width 658 height 18
type input "PPY/10354/C"
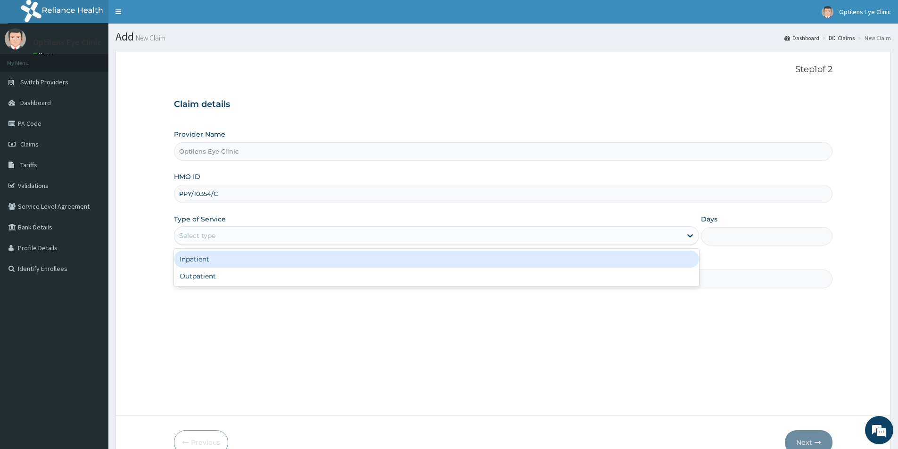
click at [198, 234] on div "Select type" at bounding box center [197, 235] width 36 height 9
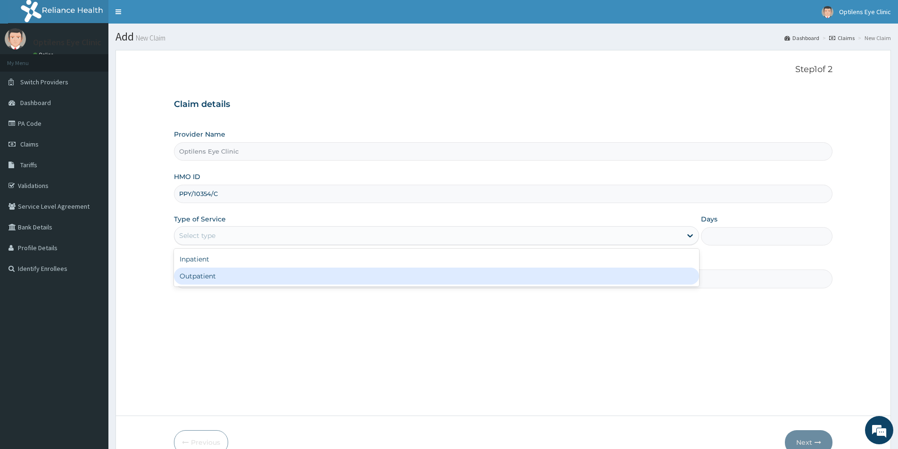
click at [209, 279] on div "Outpatient" at bounding box center [436, 276] width 525 height 17
type input "1"
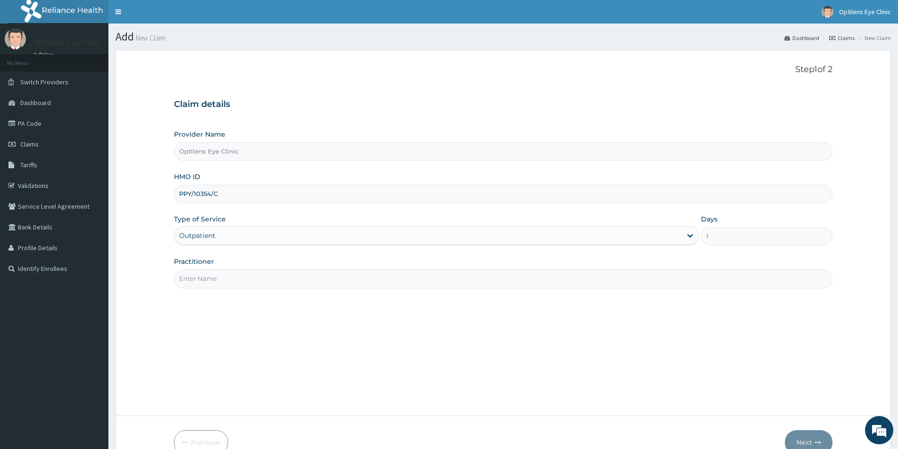
click at [209, 279] on input "Practitioner" at bounding box center [503, 279] width 658 height 18
type input "[PERSON_NAME]"
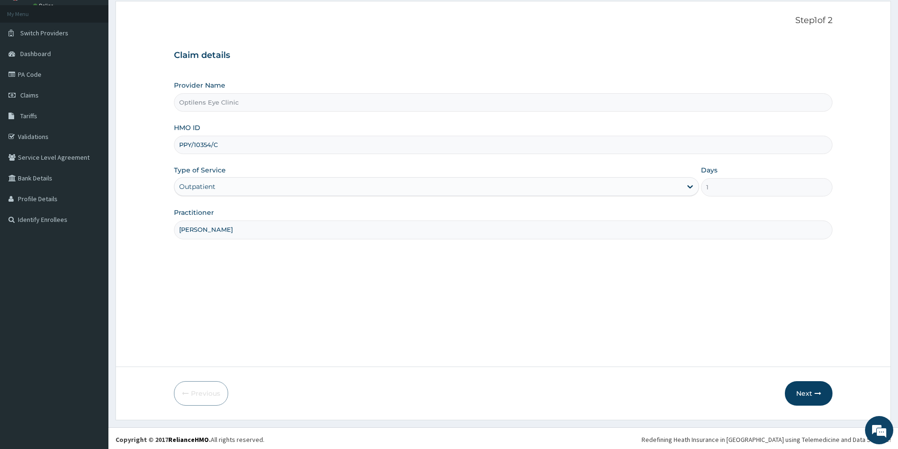
scroll to position [51, 0]
click at [794, 394] on button "Next" at bounding box center [809, 391] width 48 height 25
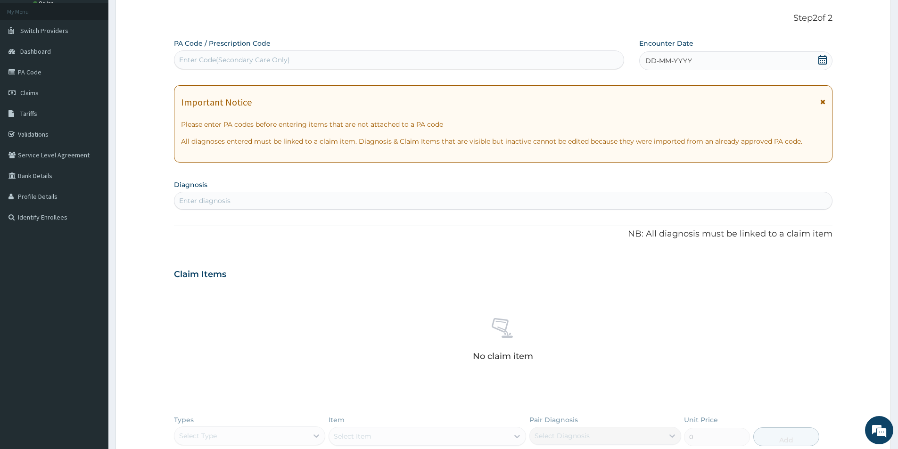
click at [181, 58] on div "Enter Code(Secondary Care Only)" at bounding box center [234, 59] width 111 height 9
type input "PA/CB9D59"
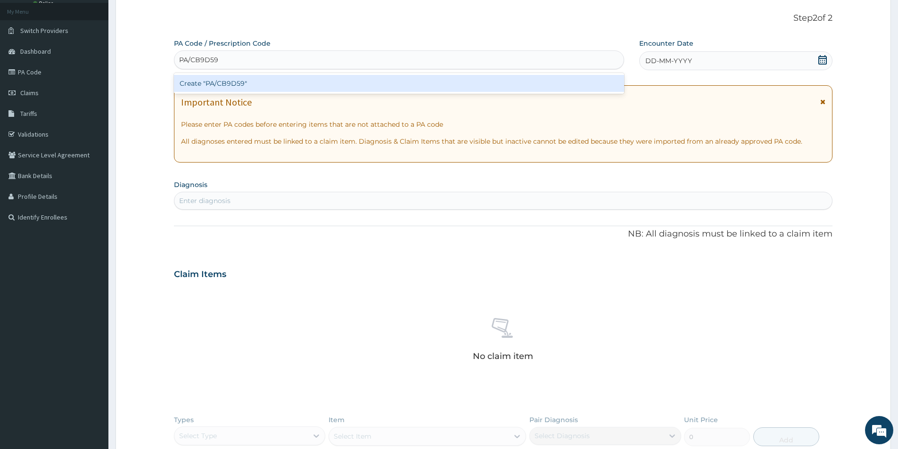
click at [220, 82] on div "Create "PA/CB9D59"" at bounding box center [399, 83] width 450 height 17
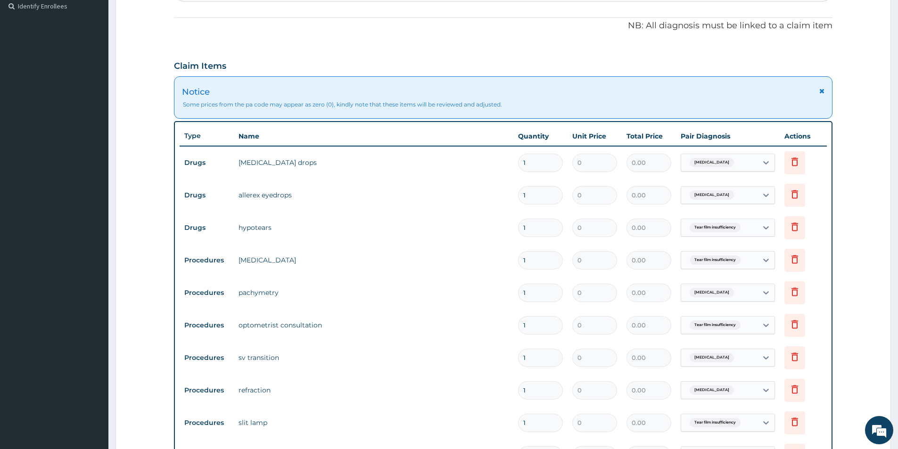
scroll to position [357, 0]
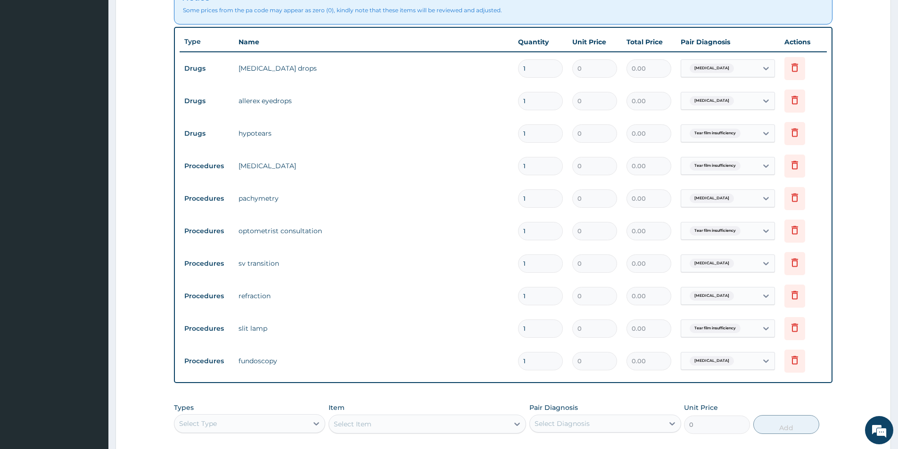
click at [529, 262] on input "1" at bounding box center [540, 264] width 45 height 18
type input "1"
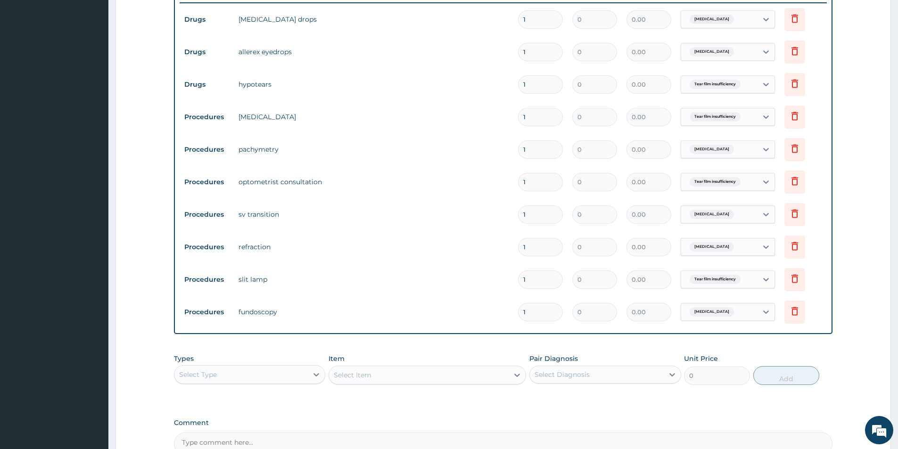
scroll to position [370, 0]
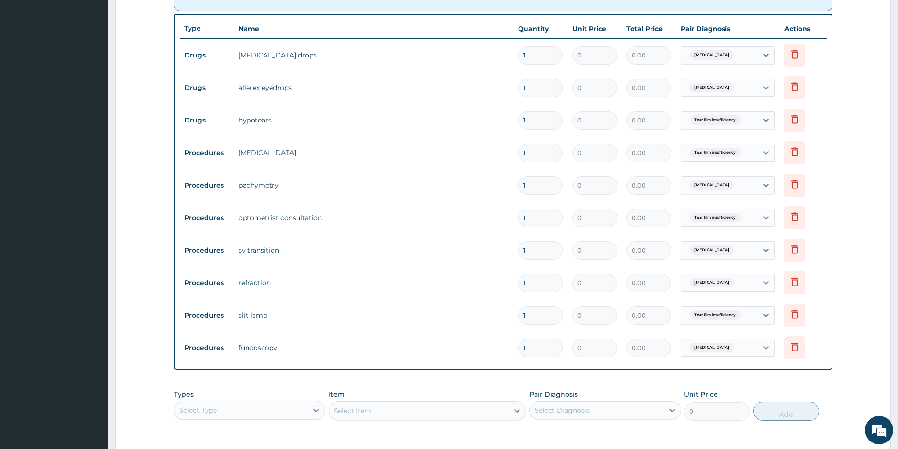
click at [528, 55] on input "1" at bounding box center [540, 55] width 45 height 18
click at [797, 55] on icon at bounding box center [794, 54] width 7 height 8
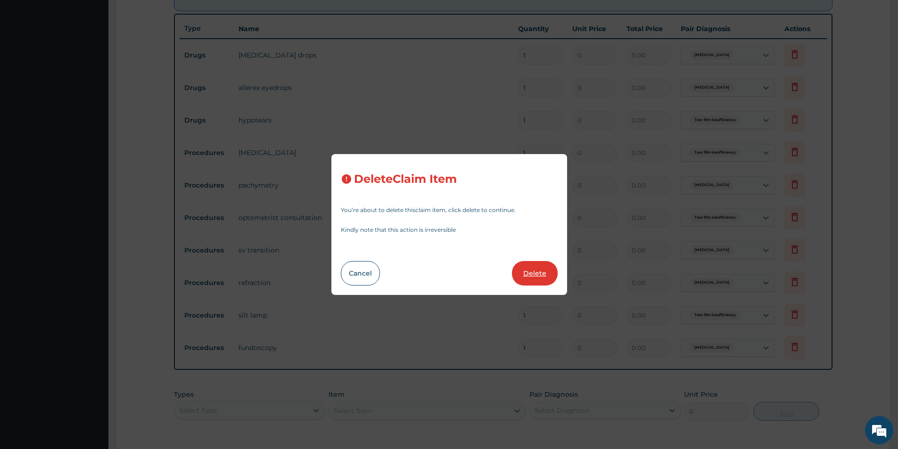
click at [534, 278] on button "Delete" at bounding box center [535, 273] width 46 height 25
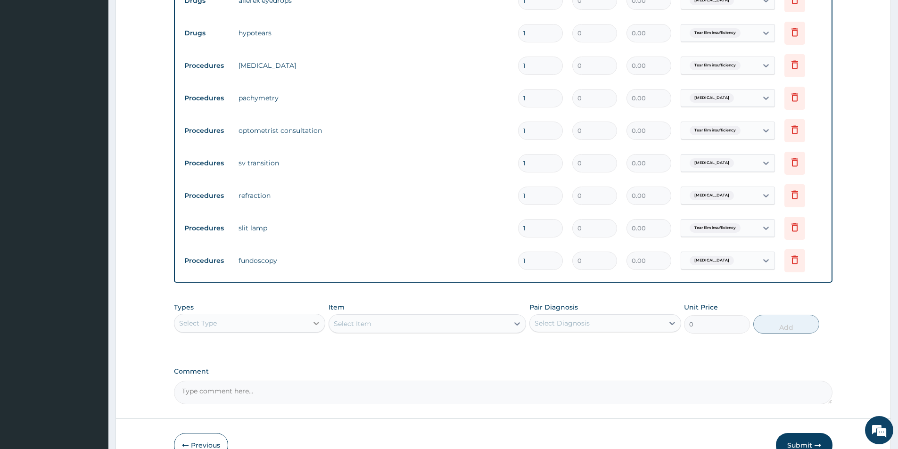
scroll to position [479, 0]
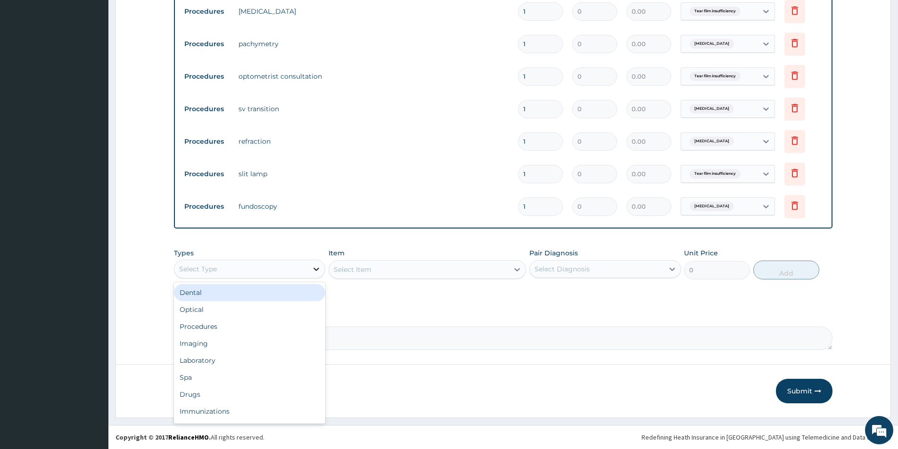
click at [316, 275] on div at bounding box center [316, 269] width 17 height 17
click at [216, 396] on div "Drugs" at bounding box center [249, 394] width 151 height 17
click at [344, 270] on div "Select Item" at bounding box center [427, 269] width 197 height 19
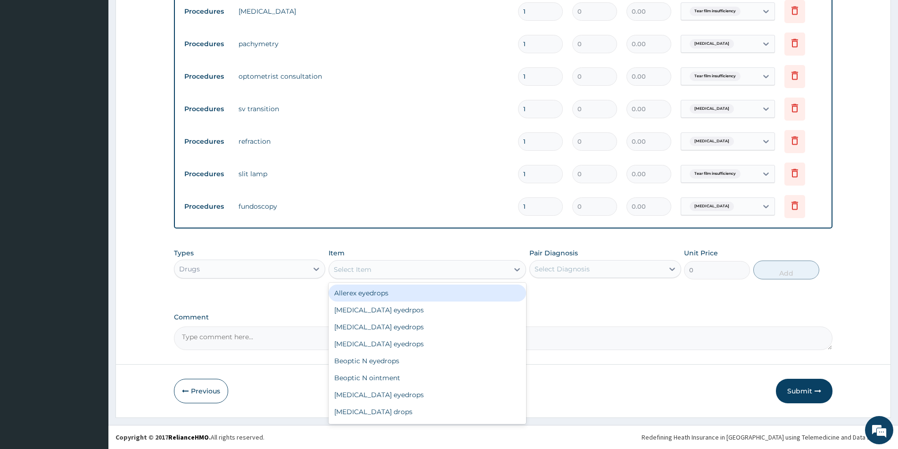
click at [517, 269] on icon at bounding box center [516, 269] width 9 height 9
type input "MAXI"
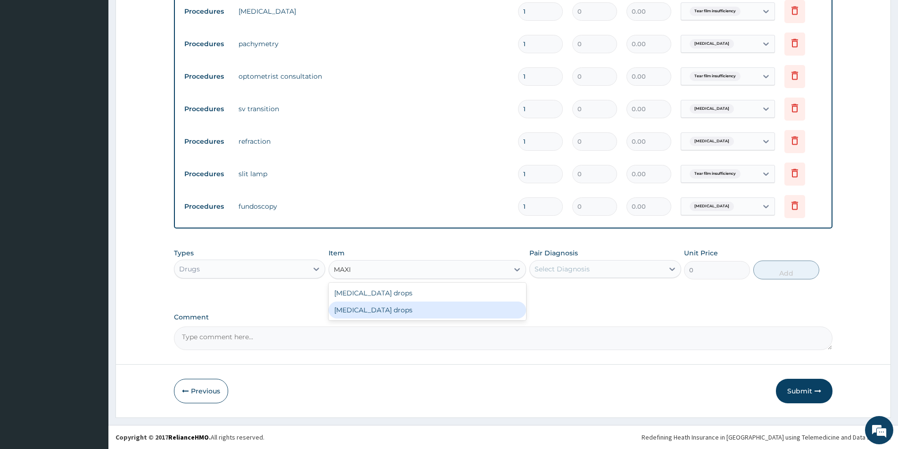
click at [503, 313] on div "Maxitrol drops" at bounding box center [427, 310] width 197 height 17
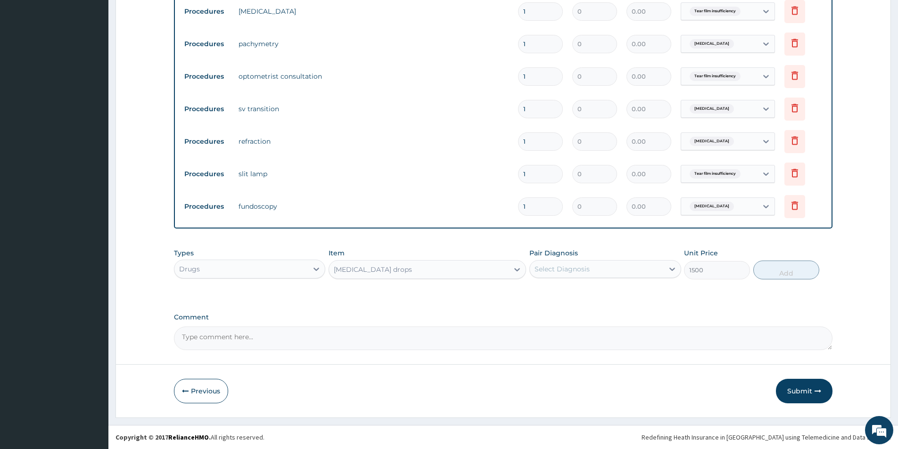
type input "1500"
click at [673, 270] on icon at bounding box center [672, 269] width 6 height 3
click at [619, 295] on div "Allergic conjunctivitis" at bounding box center [604, 293] width 151 height 19
checkbox input "true"
click at [781, 266] on button "Add" at bounding box center [786, 270] width 66 height 19
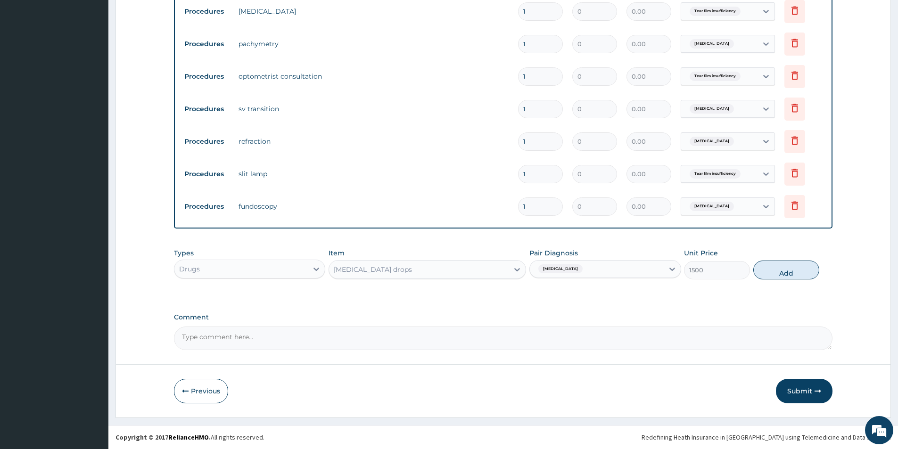
type input "0"
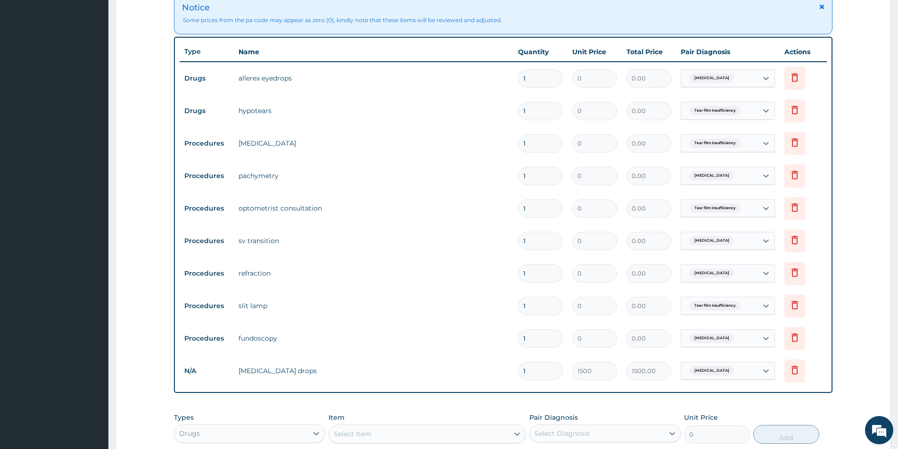
scroll to position [229, 0]
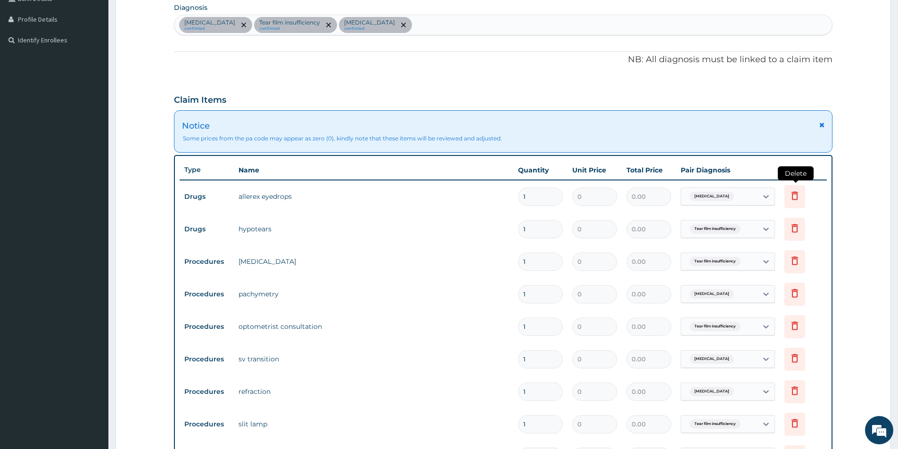
click at [796, 193] on icon at bounding box center [794, 195] width 11 height 11
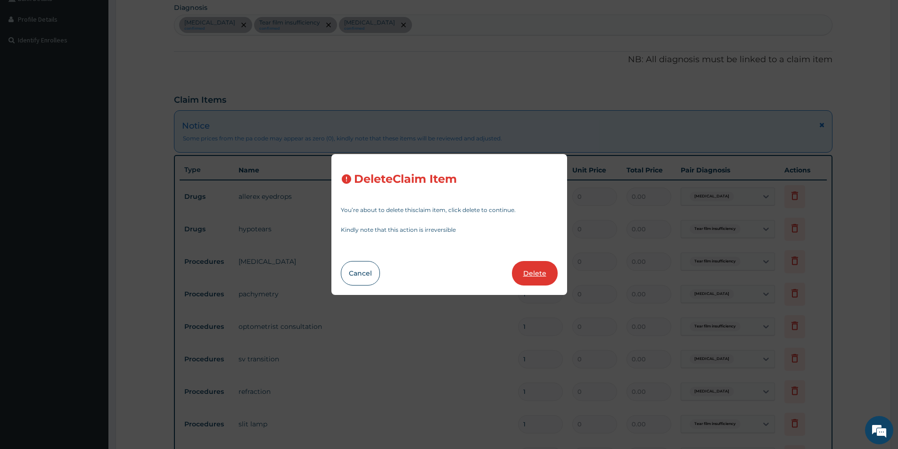
click at [528, 271] on button "Delete" at bounding box center [535, 273] width 46 height 25
type input "1500"
type input "1500.00"
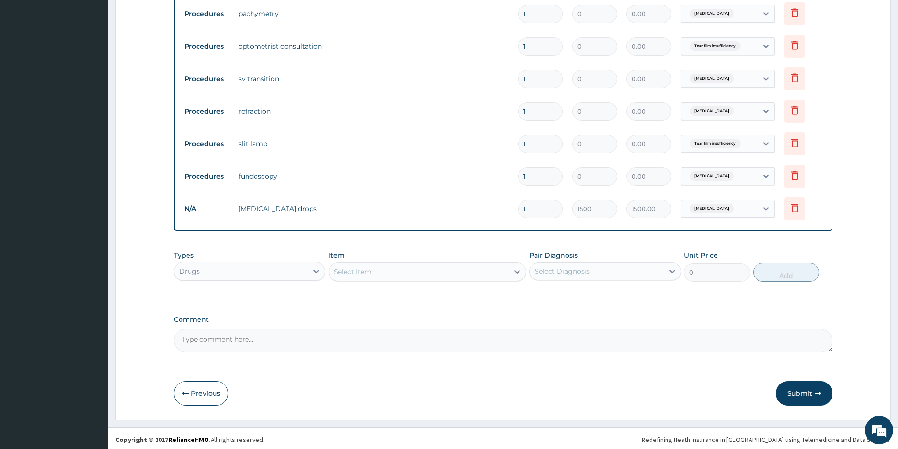
scroll to position [479, 0]
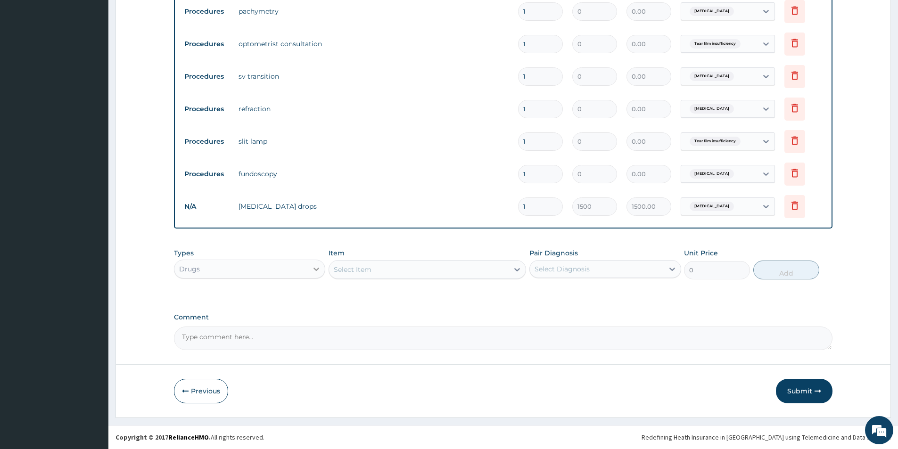
click at [319, 268] on icon at bounding box center [317, 269] width 6 height 3
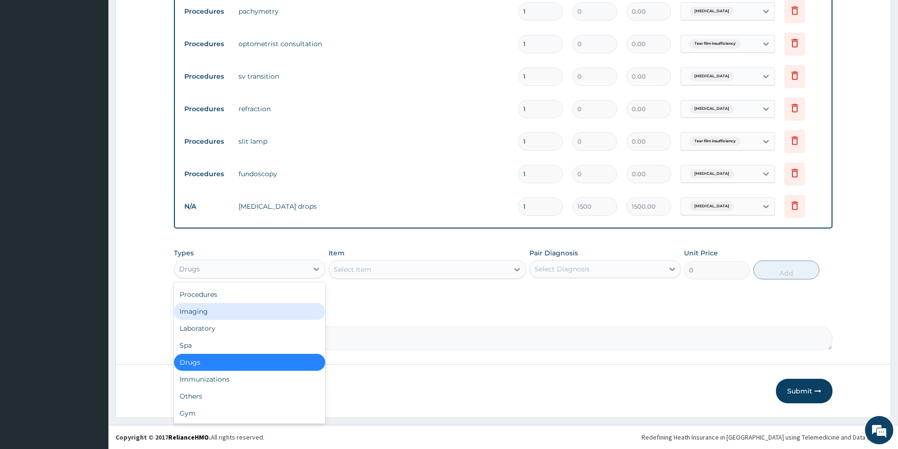
scroll to position [0, 0]
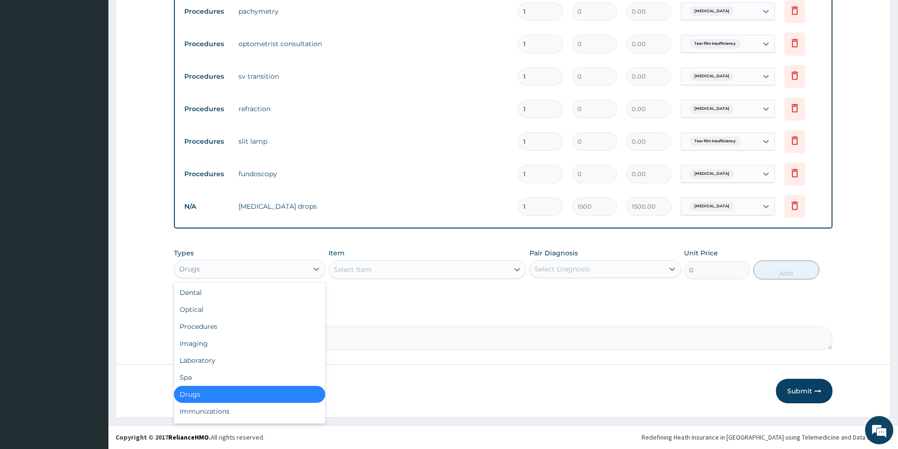
click at [223, 394] on div "Drugs" at bounding box center [249, 394] width 151 height 17
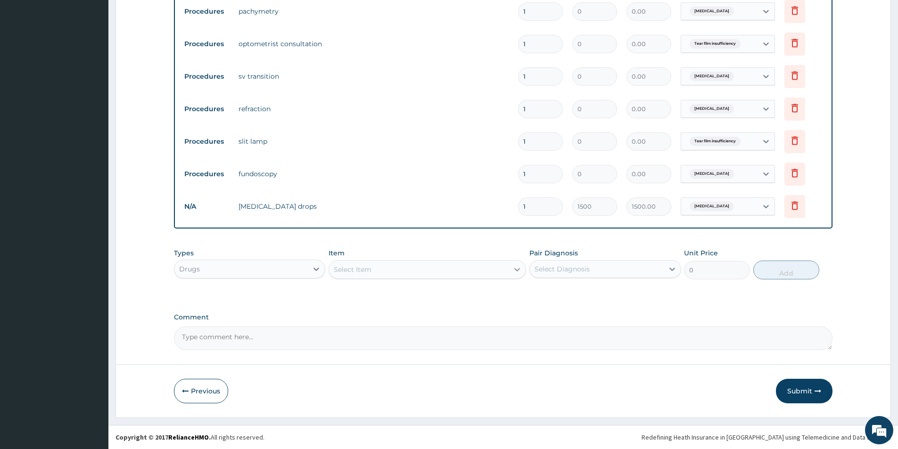
click at [514, 272] on icon at bounding box center [516, 269] width 9 height 9
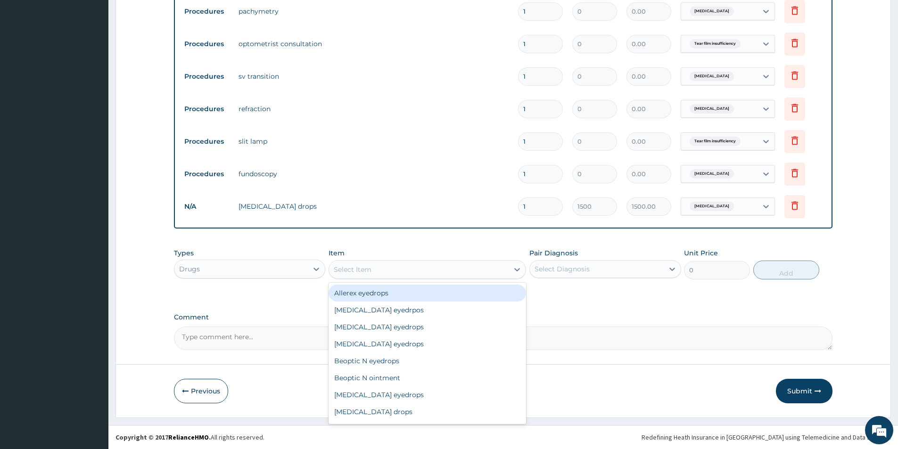
click at [509, 295] on div "Allerex eyedrops" at bounding box center [427, 293] width 197 height 17
type input "1800"
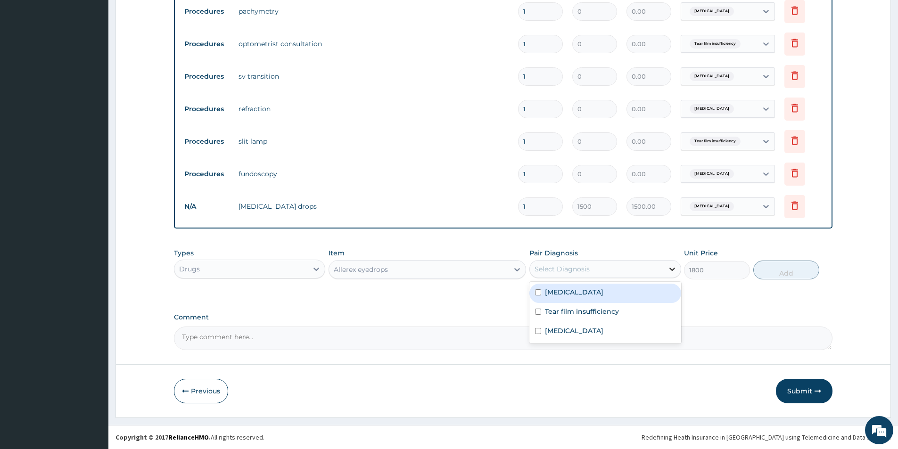
click at [669, 267] on icon at bounding box center [671, 268] width 9 height 9
click at [589, 315] on label "Tear film insufficiency" at bounding box center [582, 311] width 74 height 9
checkbox input "true"
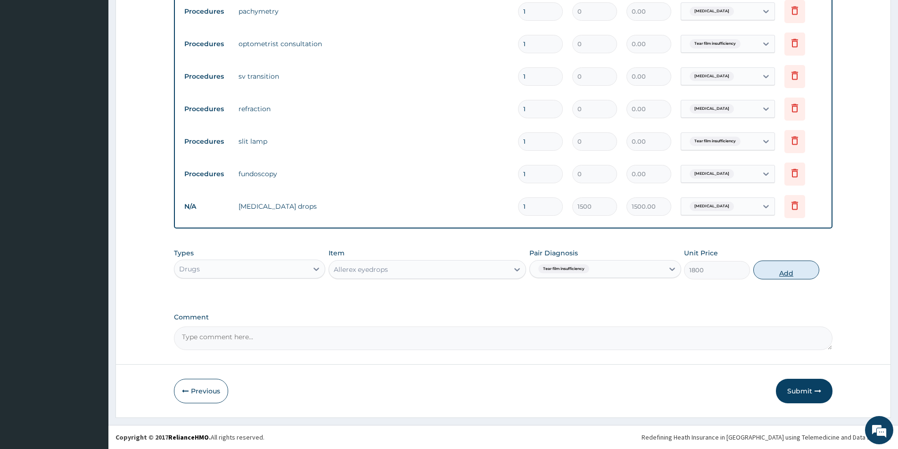
click at [781, 267] on button "Add" at bounding box center [786, 270] width 66 height 19
type input "0"
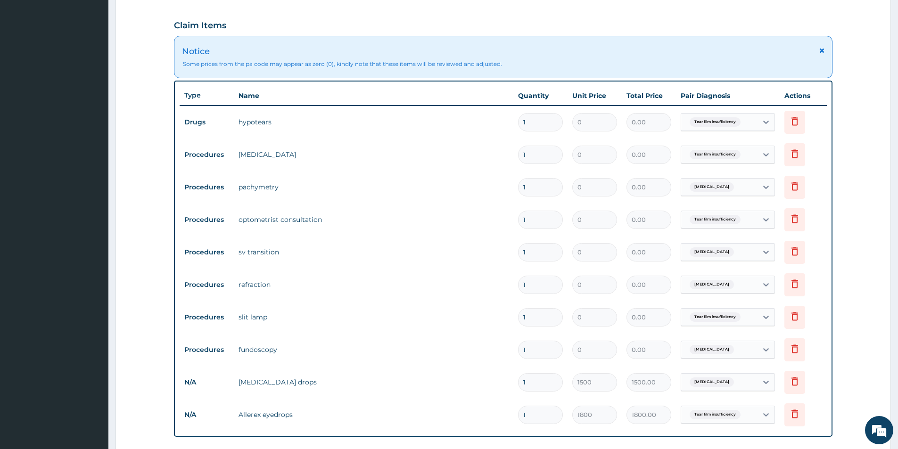
scroll to position [290, 0]
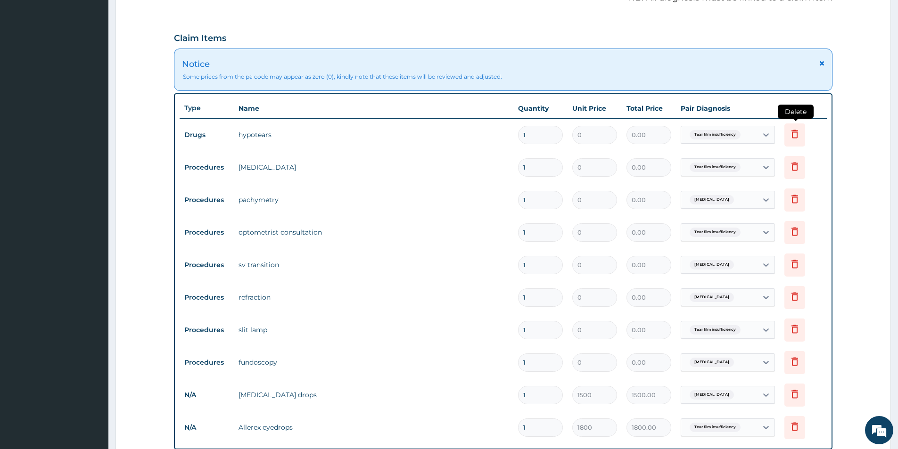
click at [795, 133] on icon at bounding box center [794, 133] width 11 height 11
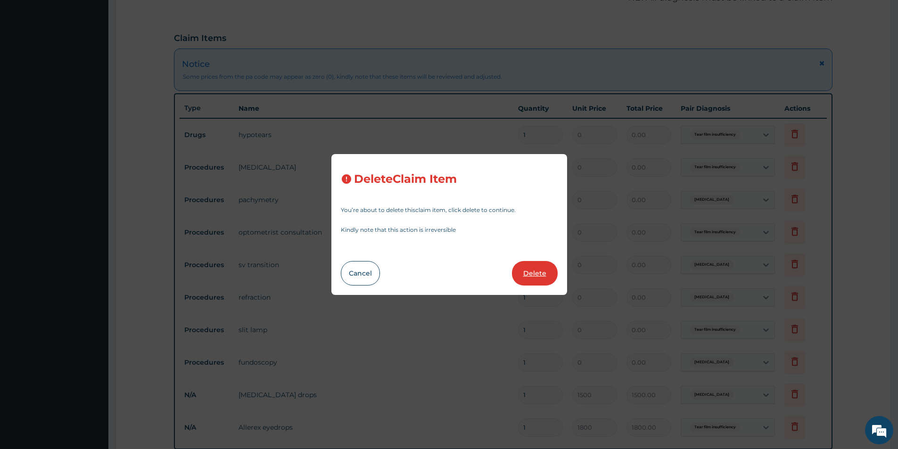
click at [529, 274] on button "Delete" at bounding box center [535, 273] width 46 height 25
type input "1500"
type input "1500.00"
type input "1800"
type input "1800.00"
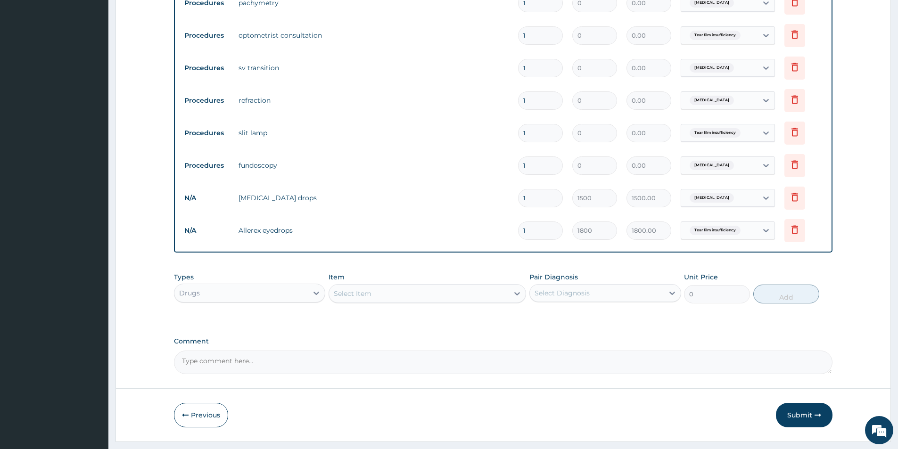
scroll to position [479, 0]
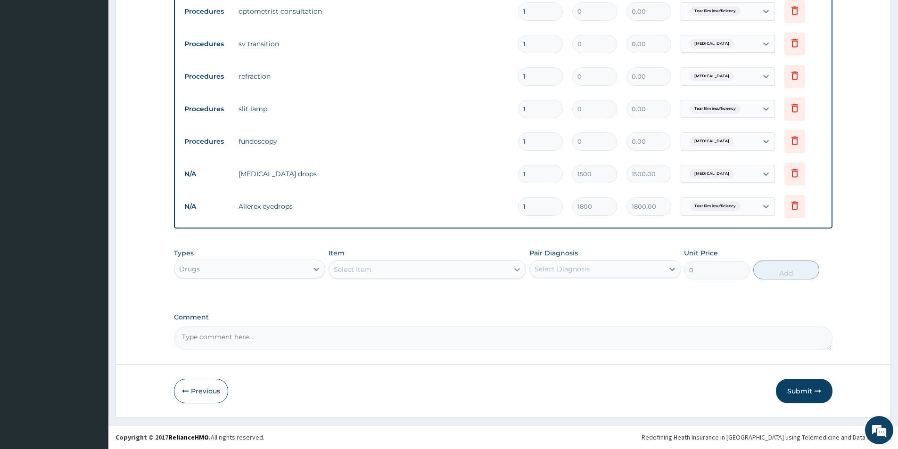
click at [520, 271] on icon at bounding box center [516, 269] width 9 height 9
click at [402, 267] on div "Select Item" at bounding box center [419, 269] width 180 height 15
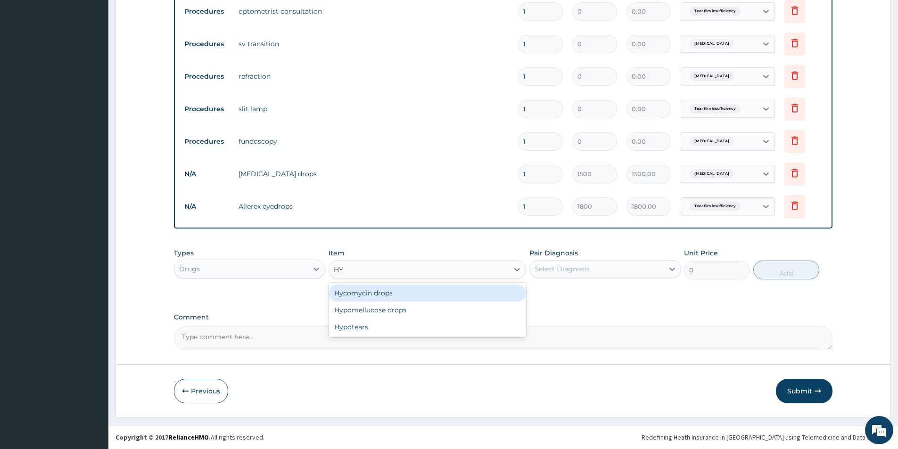
type input "HYP"
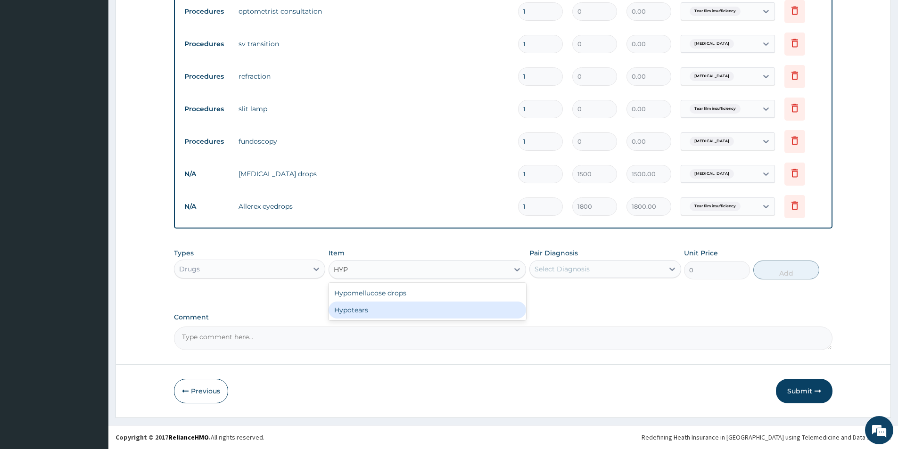
click at [384, 308] on div "Hypotears" at bounding box center [427, 310] width 197 height 17
type input "2000"
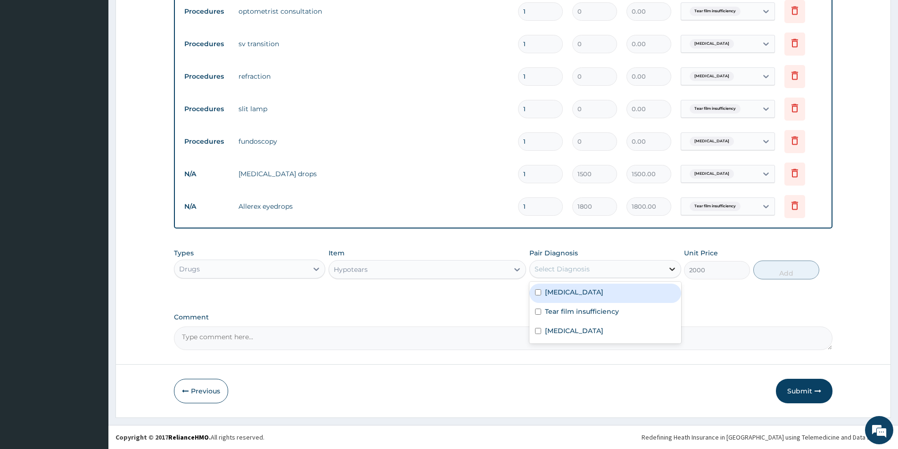
click at [667, 266] on icon at bounding box center [671, 268] width 9 height 9
click at [639, 310] on div "Tear film insufficiency" at bounding box center [604, 312] width 151 height 19
checkbox input "true"
click at [783, 264] on button "Add" at bounding box center [786, 270] width 66 height 19
type input "0"
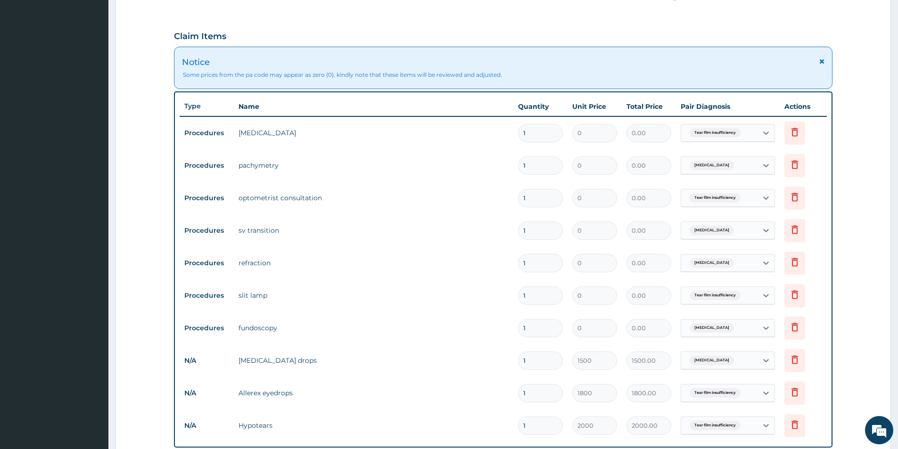
scroll to position [290, 0]
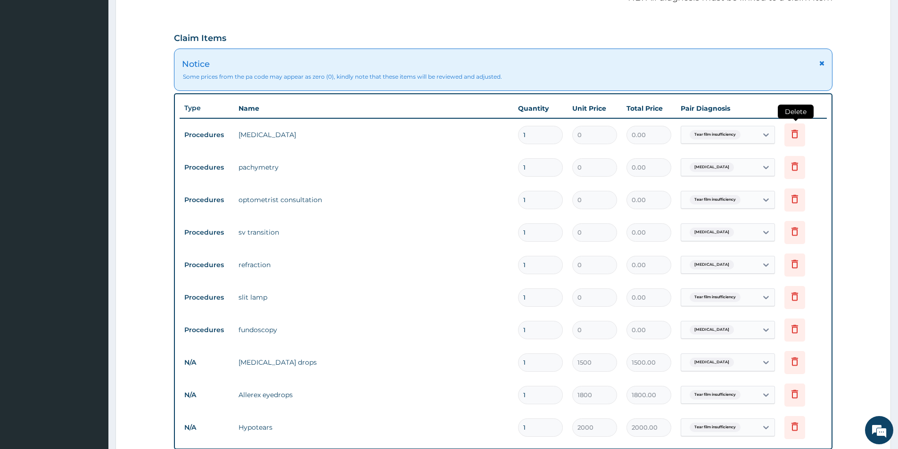
click at [796, 133] on icon at bounding box center [794, 133] width 11 height 11
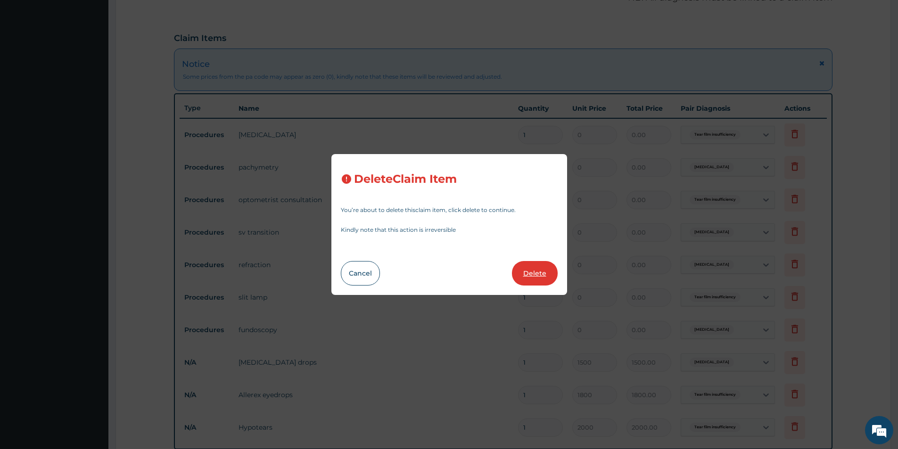
click at [532, 273] on button "Delete" at bounding box center [535, 273] width 46 height 25
type input "1500"
type input "1500.00"
type input "1800"
type input "1800.00"
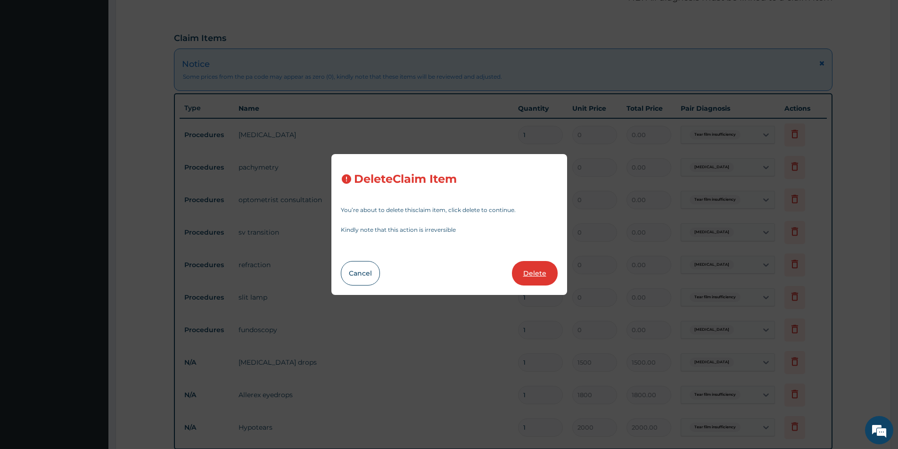
type input "2000"
type input "2000.00"
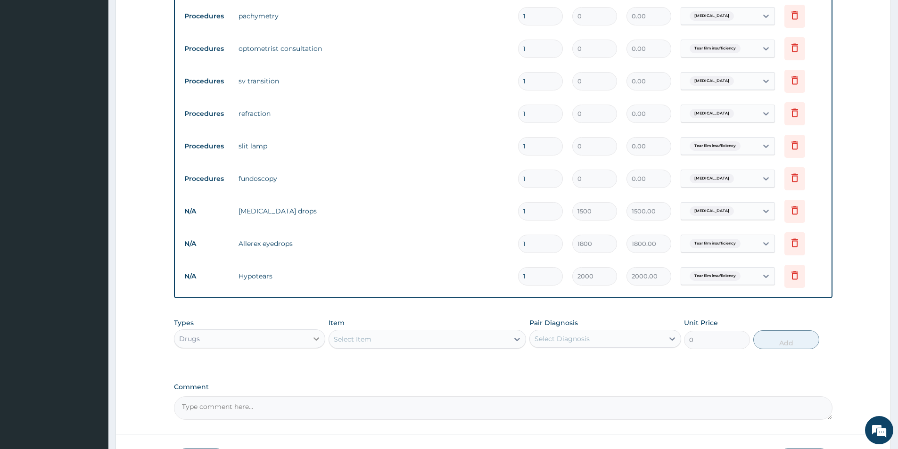
scroll to position [432, 0]
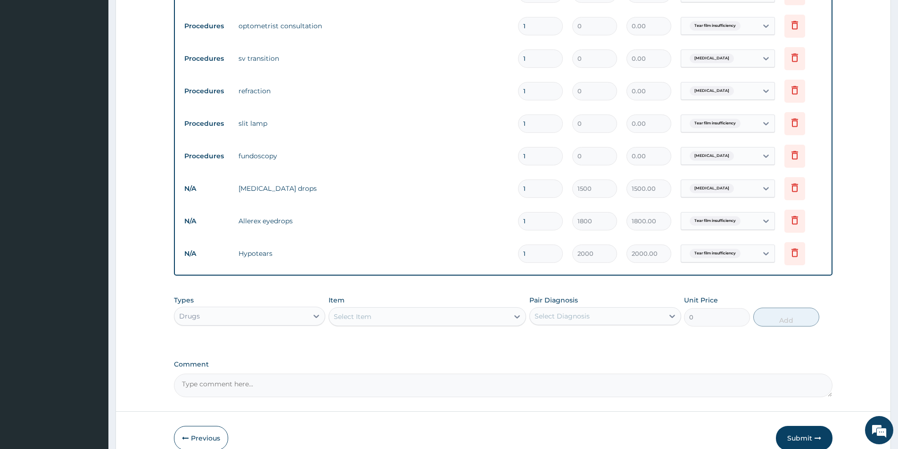
click at [255, 318] on div "Drugs" at bounding box center [240, 316] width 133 height 15
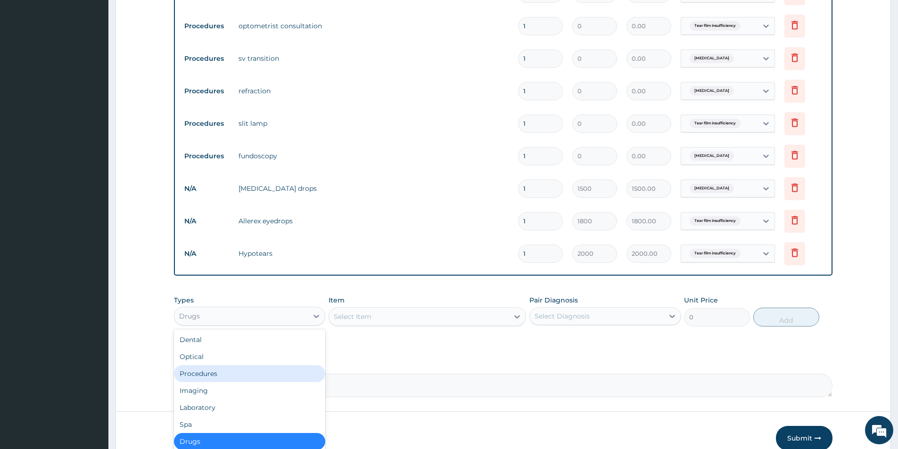
click at [253, 372] on div "Procedures" at bounding box center [249, 373] width 151 height 17
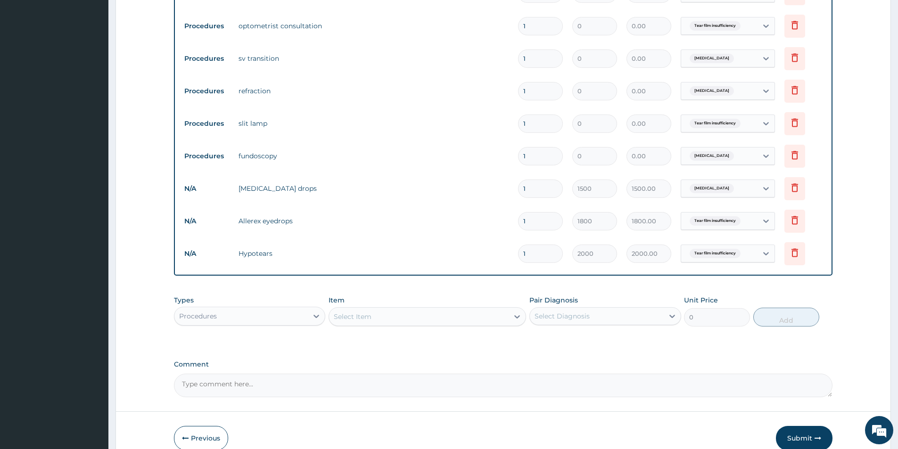
click at [517, 317] on icon at bounding box center [518, 316] width 6 height 3
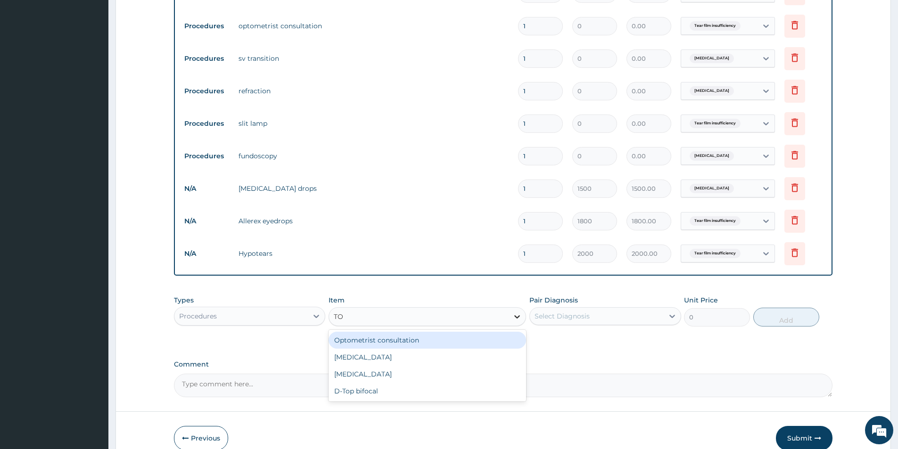
type input "TON"
click at [493, 346] on div "[MEDICAL_DATA]" at bounding box center [427, 340] width 197 height 17
type input "1000"
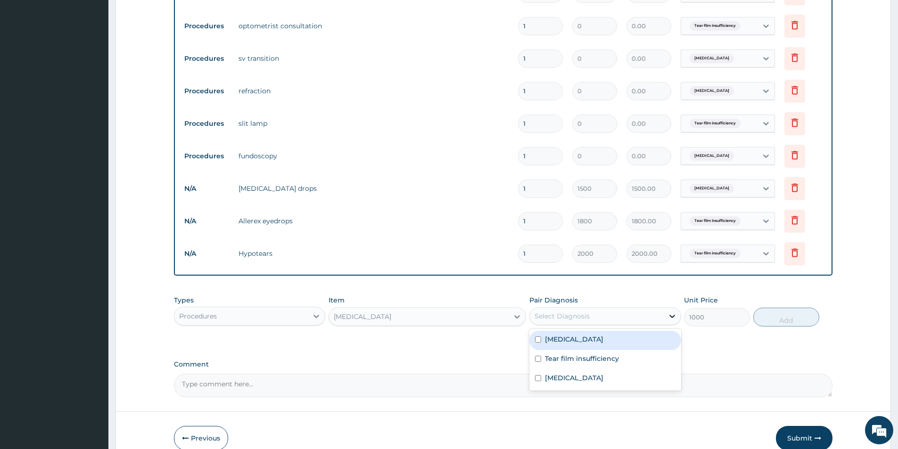
click at [673, 312] on icon at bounding box center [671, 316] width 9 height 9
click at [618, 357] on div "Tear film insufficiency" at bounding box center [604, 359] width 151 height 19
checkbox input "true"
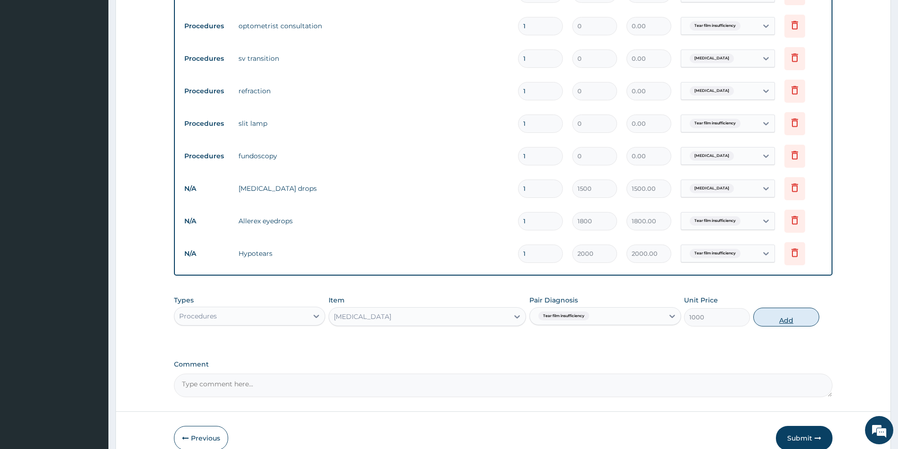
click at [771, 318] on button "Add" at bounding box center [786, 317] width 66 height 19
type input "0"
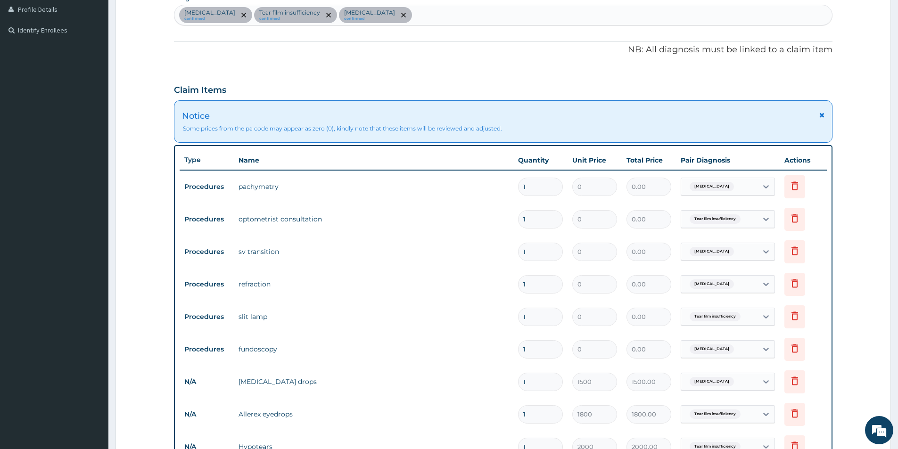
scroll to position [196, 0]
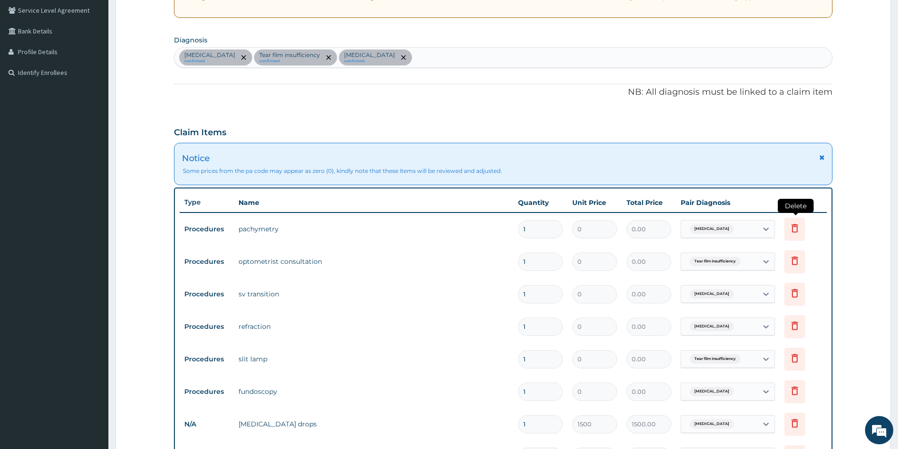
click at [797, 227] on icon at bounding box center [794, 228] width 7 height 8
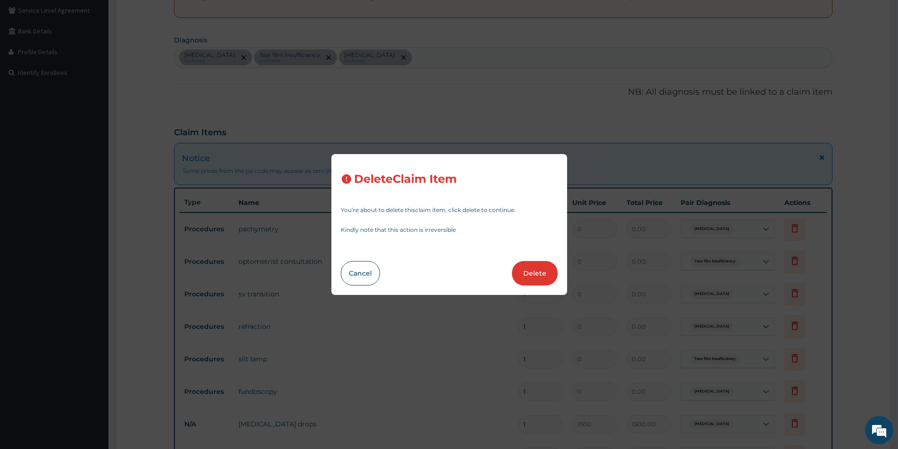
click at [512, 279] on div "Cancel Delete" at bounding box center [449, 273] width 217 height 25
click at [524, 272] on button "Delete" at bounding box center [535, 273] width 46 height 25
type input "1500"
type input "1500.00"
type input "1800"
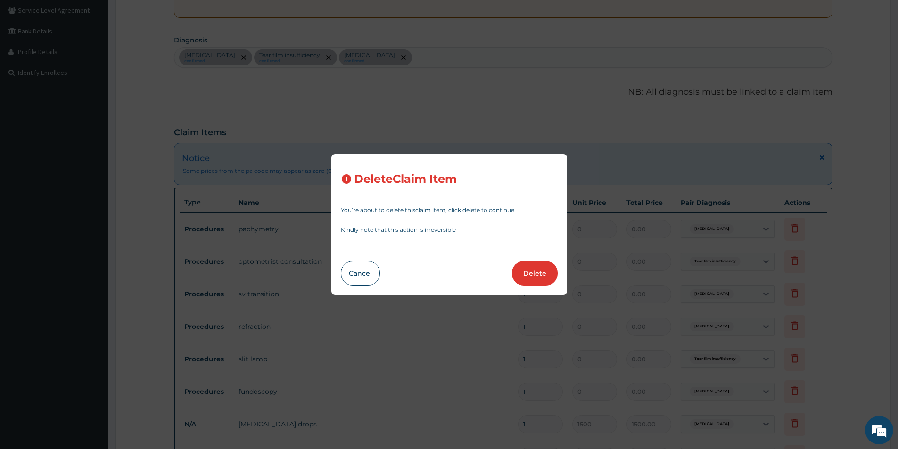
type input "1800.00"
type input "2000"
type input "2000.00"
type input "1000"
type input "1000.00"
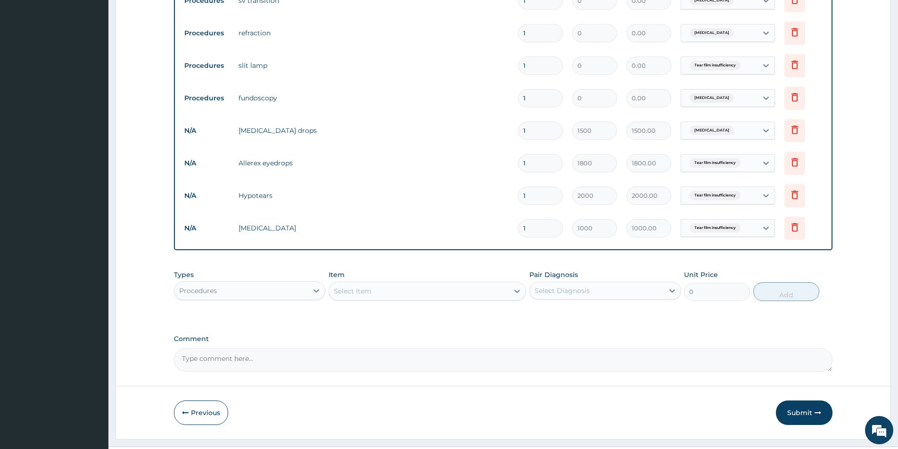
scroll to position [479, 0]
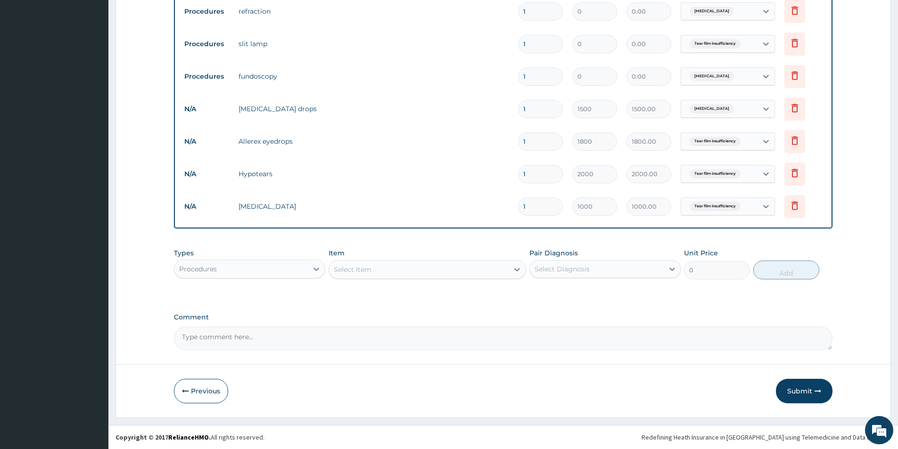
click at [487, 270] on div "Select Item" at bounding box center [419, 269] width 180 height 15
type input "PAC"
click at [464, 299] on div "PACHYMETRY" at bounding box center [427, 293] width 197 height 17
type input "3500"
click at [670, 269] on icon at bounding box center [672, 269] width 6 height 3
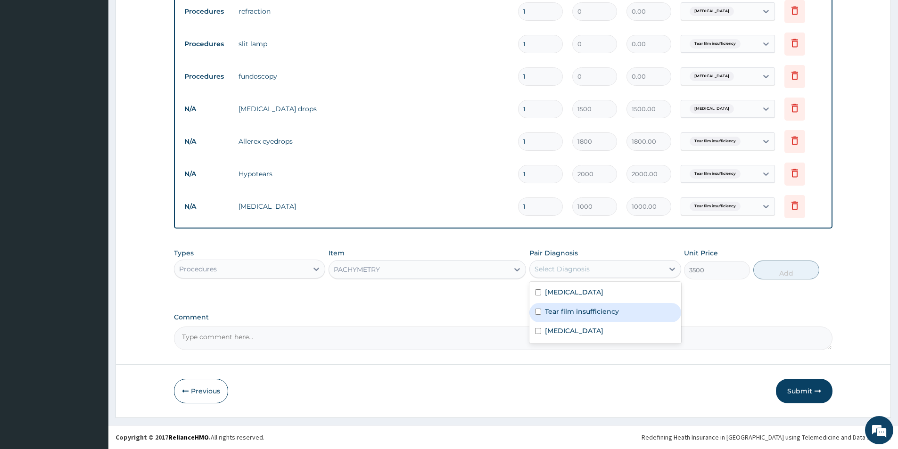
click at [615, 314] on label "Tear film insufficiency" at bounding box center [582, 311] width 74 height 9
checkbox input "true"
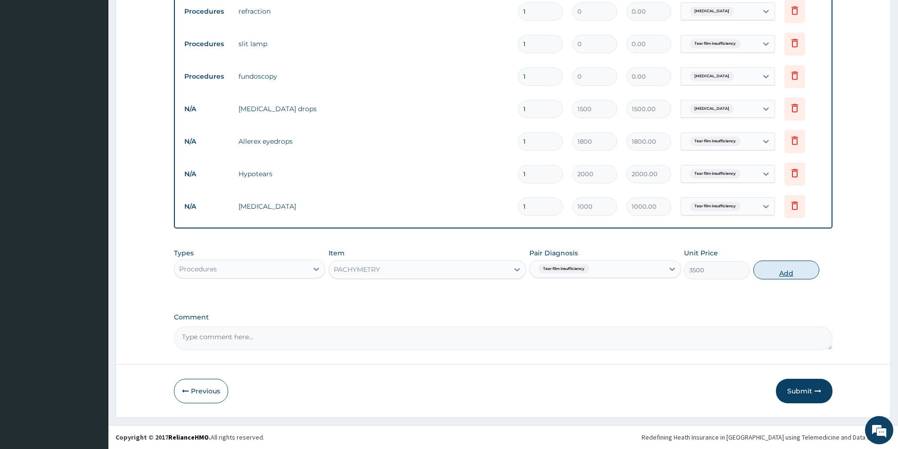
click at [797, 272] on button "Add" at bounding box center [786, 270] width 66 height 19
type input "0"
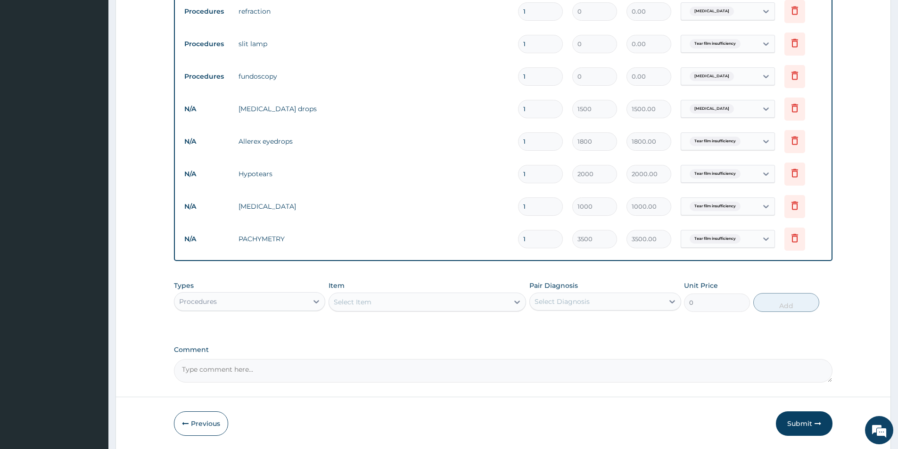
scroll to position [337, 0]
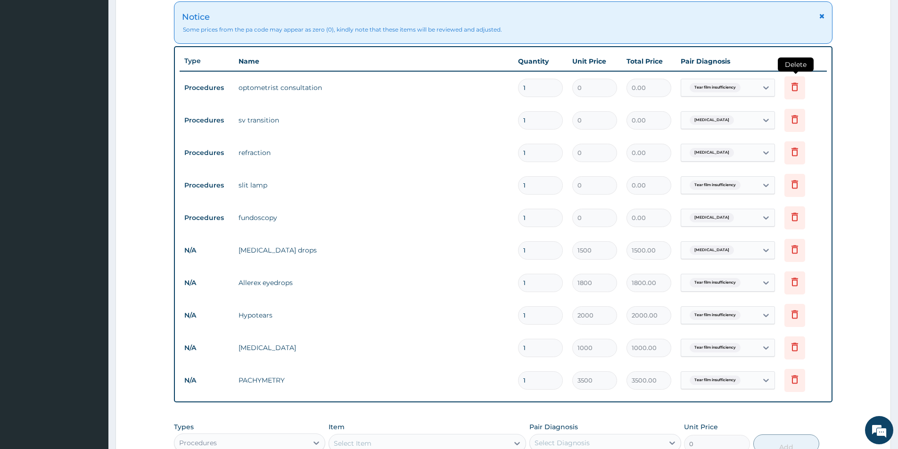
click at [791, 89] on icon at bounding box center [794, 86] width 11 height 11
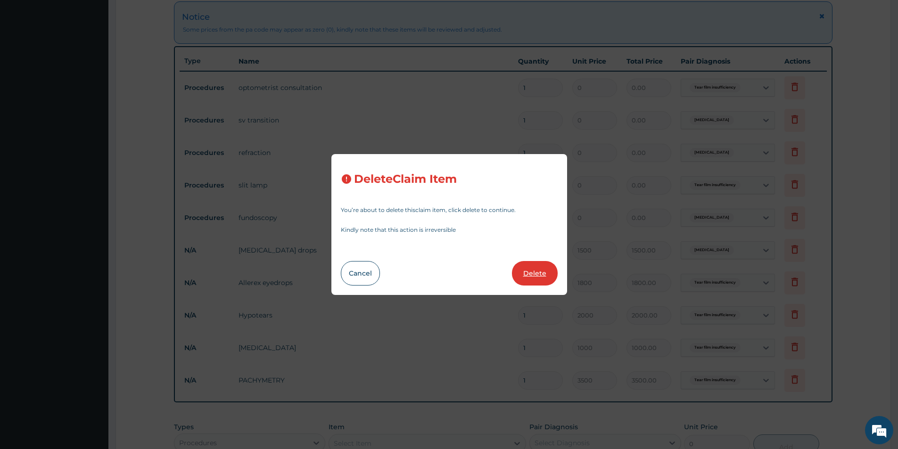
click at [542, 281] on button "Delete" at bounding box center [535, 273] width 46 height 25
type input "1500"
type input "1500.00"
type input "1800"
type input "1800.00"
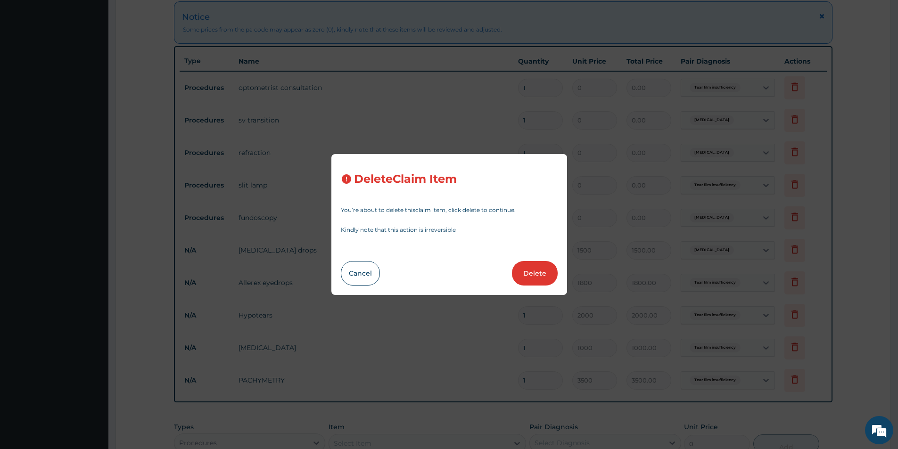
type input "2000"
type input "2000.00"
type input "1000"
type input "1000.00"
type input "3500"
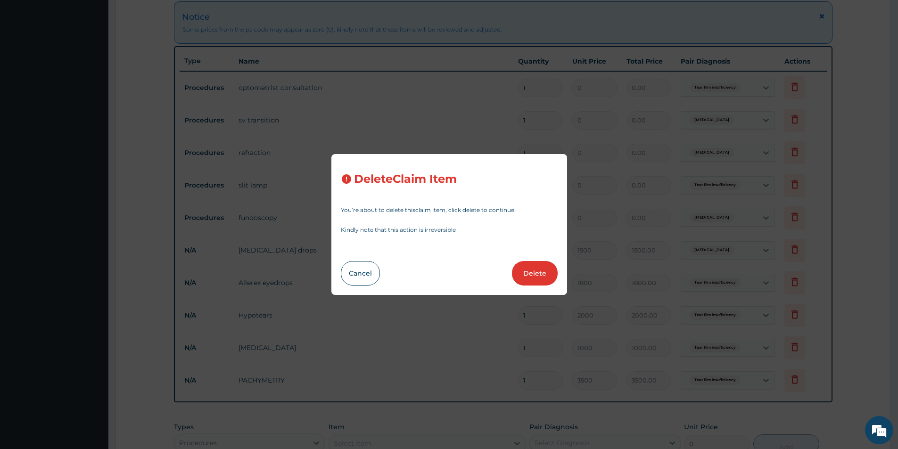
type input "3500.00"
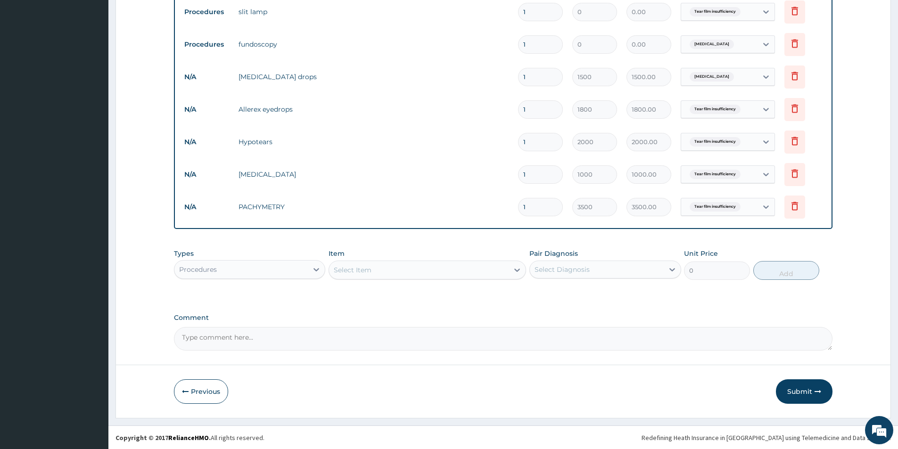
scroll to position [479, 0]
click at [517, 267] on icon at bounding box center [516, 269] width 9 height 9
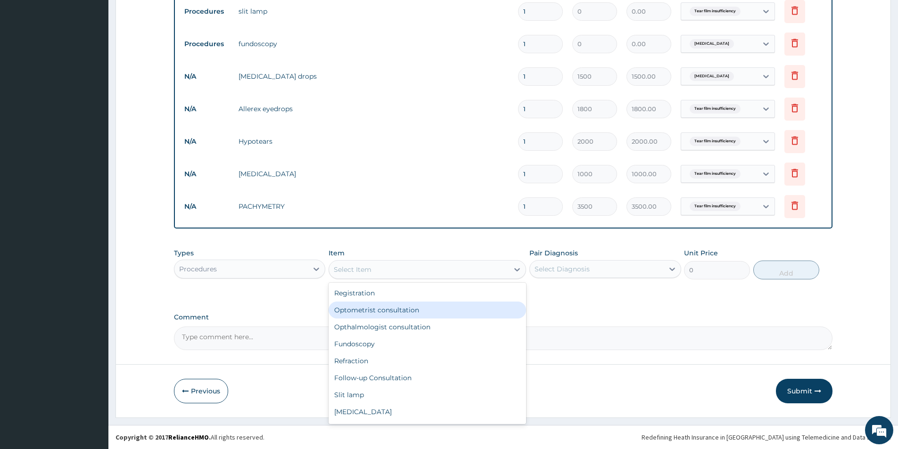
click at [404, 308] on div "Optometrist consultation" at bounding box center [427, 310] width 197 height 17
type input "1500"
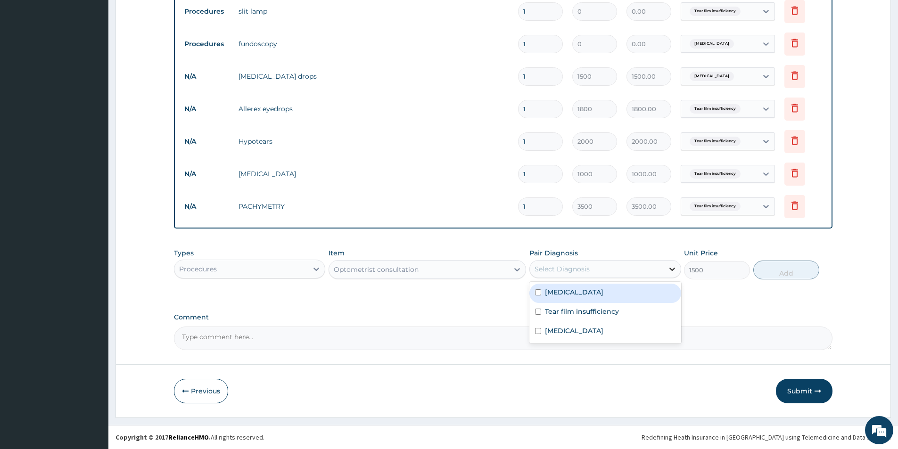
click at [672, 267] on icon at bounding box center [671, 268] width 9 height 9
click at [660, 308] on div "Tear film insufficiency" at bounding box center [604, 312] width 151 height 19
checkbox input "true"
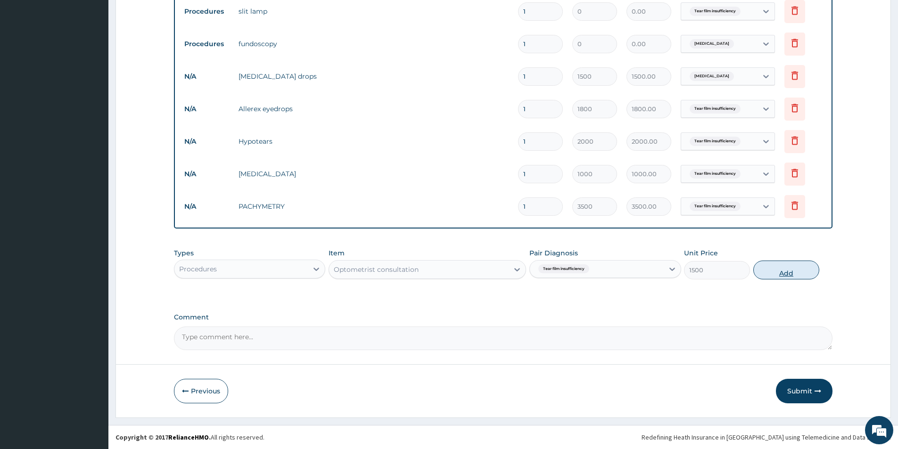
click at [779, 268] on button "Add" at bounding box center [786, 270] width 66 height 19
type input "0"
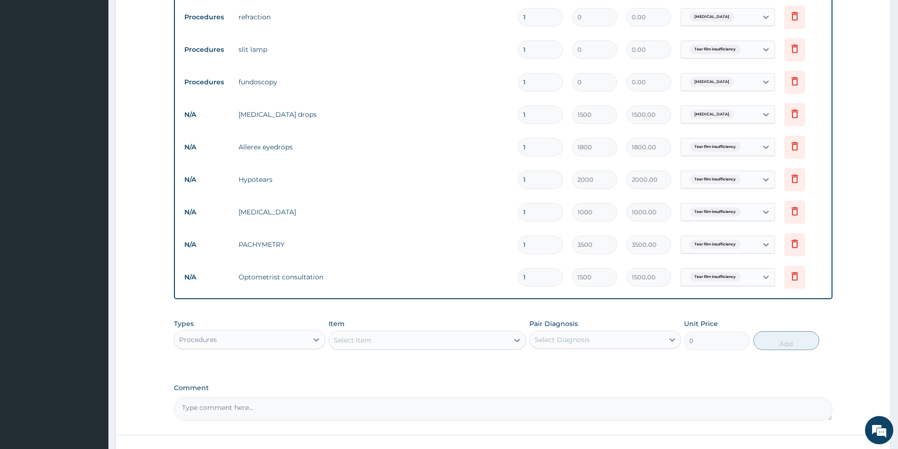
scroll to position [385, 0]
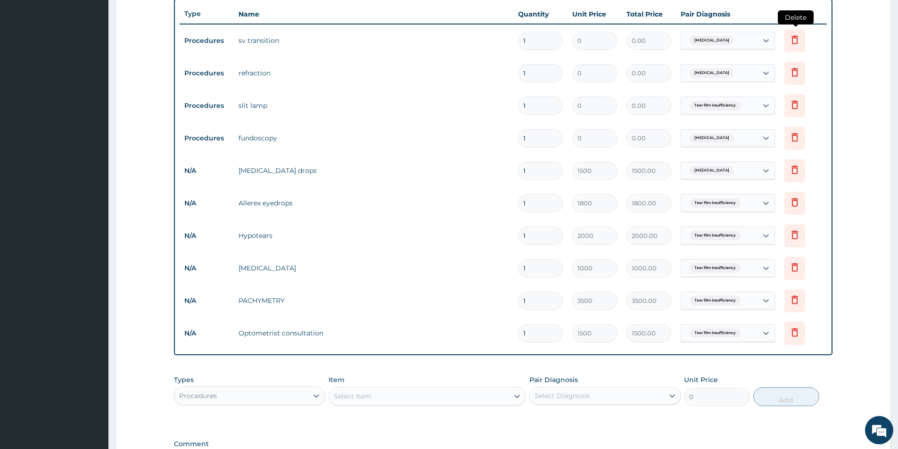
click at [798, 41] on icon at bounding box center [794, 39] width 11 height 11
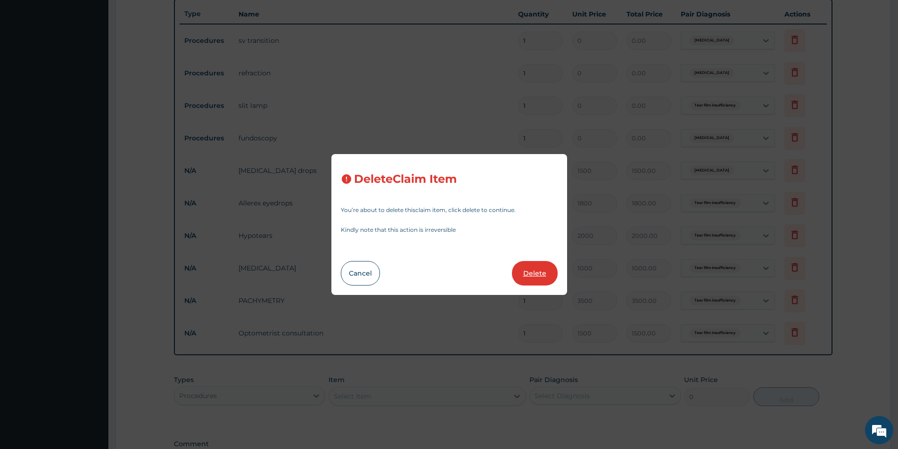
click at [532, 273] on button "Delete" at bounding box center [535, 273] width 46 height 25
type input "1500"
type input "1500.00"
type input "1800"
type input "1800.00"
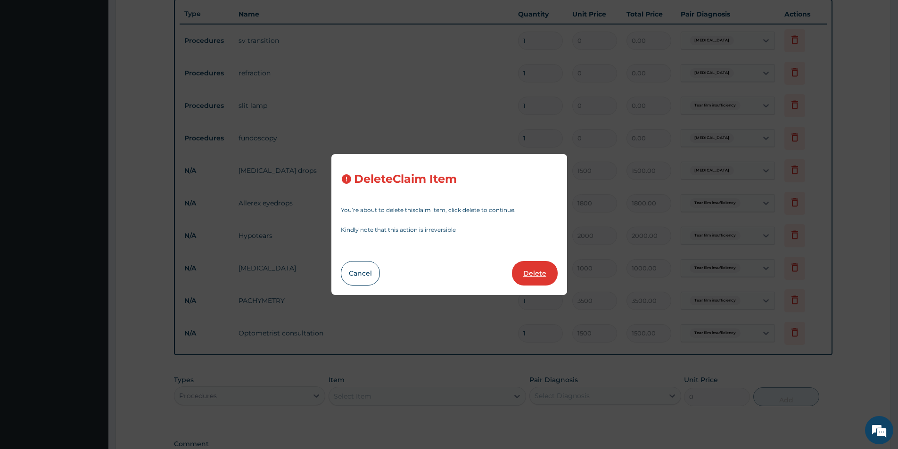
type input "2000"
type input "2000.00"
type input "1000"
type input "1000.00"
type input "3500"
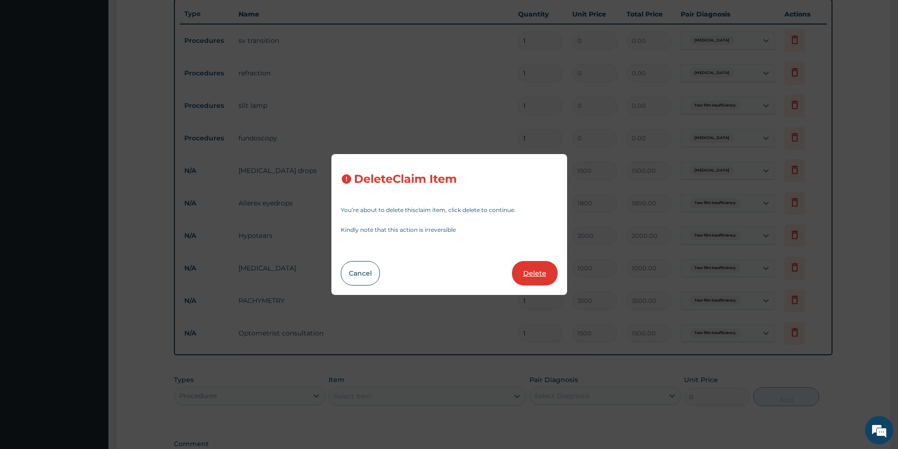
type input "3500.00"
type input "1500"
type input "1500.00"
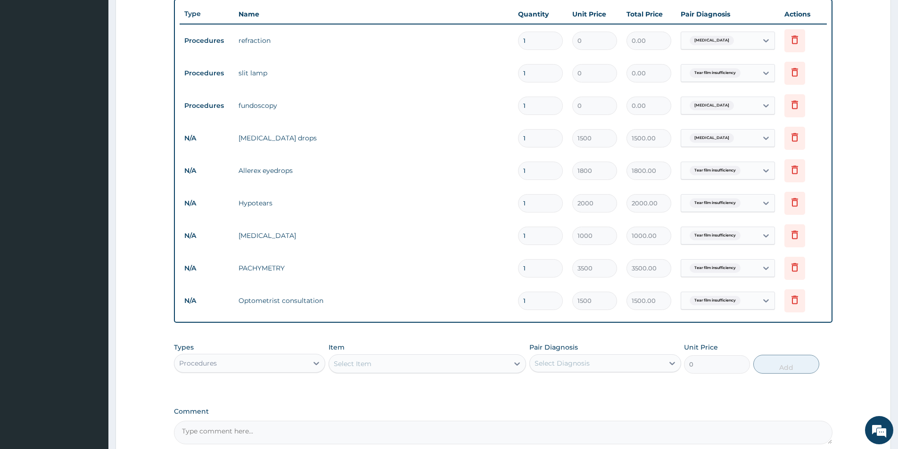
click at [497, 363] on div "Select Item" at bounding box center [419, 363] width 180 height 15
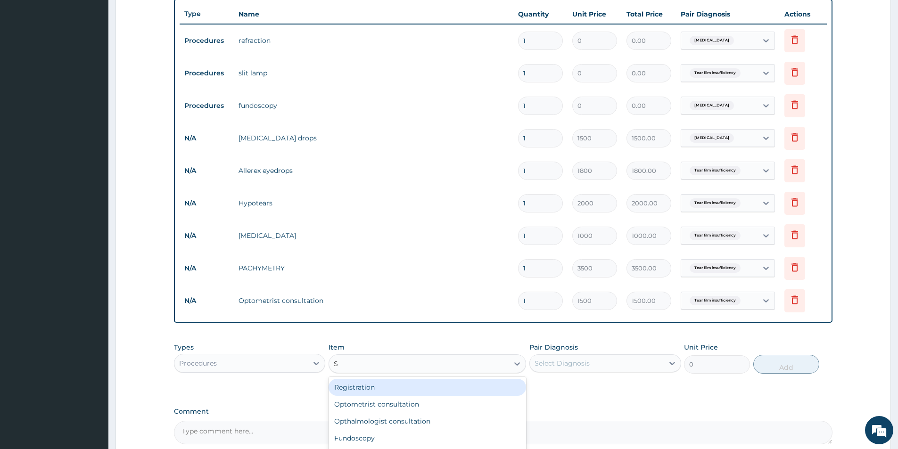
type input "SV"
click at [403, 389] on div "SV Transition" at bounding box center [427, 387] width 197 height 17
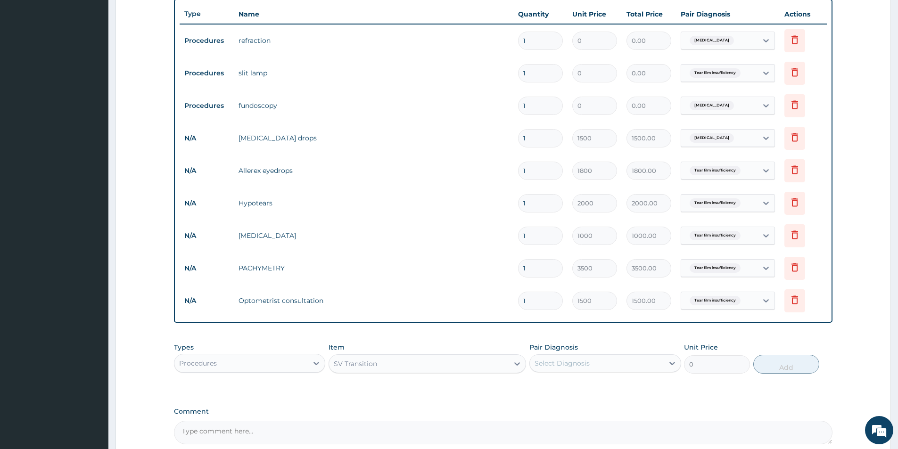
type input "10000"
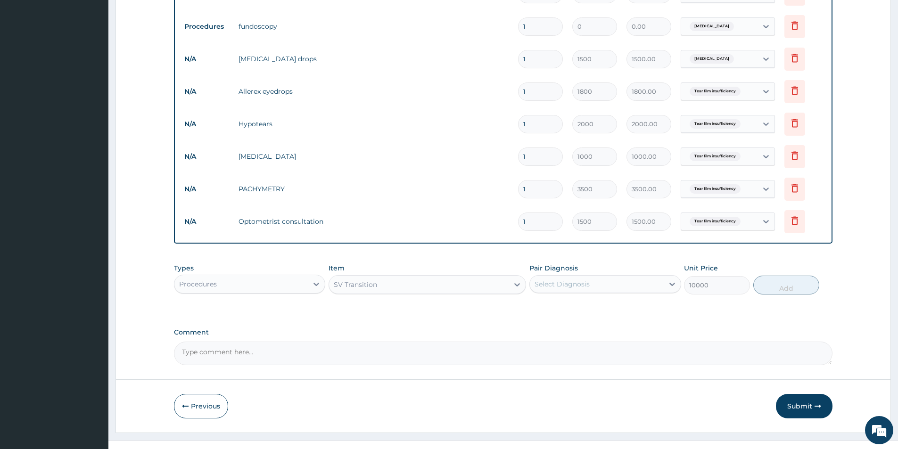
scroll to position [479, 0]
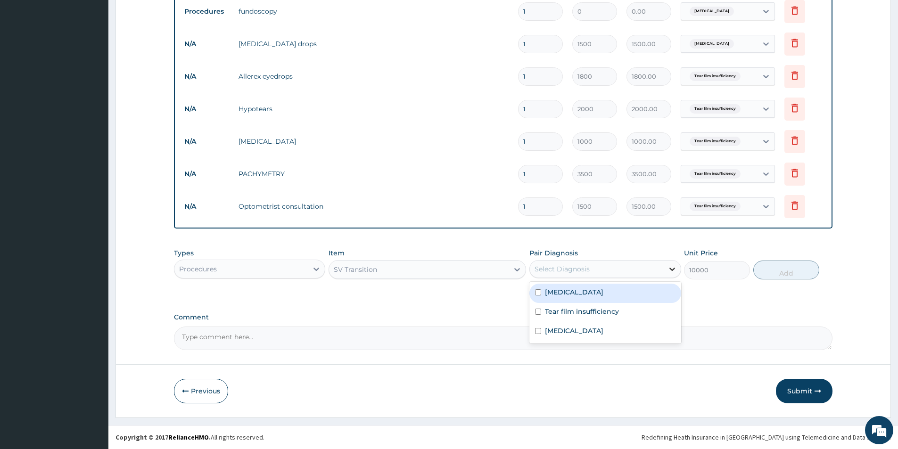
click at [671, 269] on icon at bounding box center [671, 268] width 9 height 9
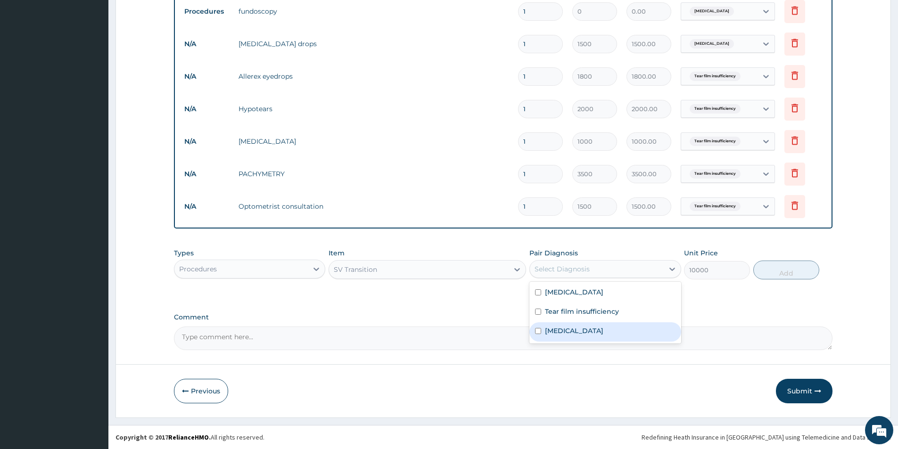
click at [629, 322] on div "[MEDICAL_DATA]" at bounding box center [604, 331] width 151 height 19
checkbox input "true"
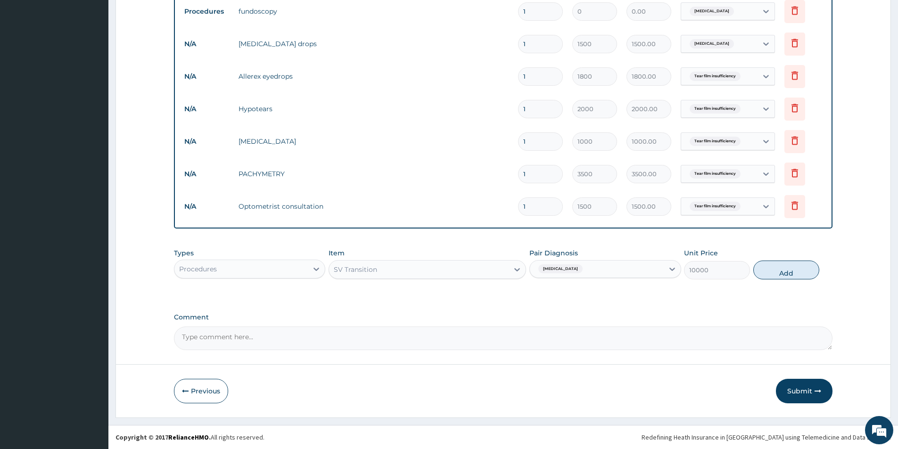
drag, startPoint x: 792, startPoint y: 273, endPoint x: 752, endPoint y: 263, distance: 41.6
click at [792, 273] on button "Add" at bounding box center [786, 270] width 66 height 19
type input "0"
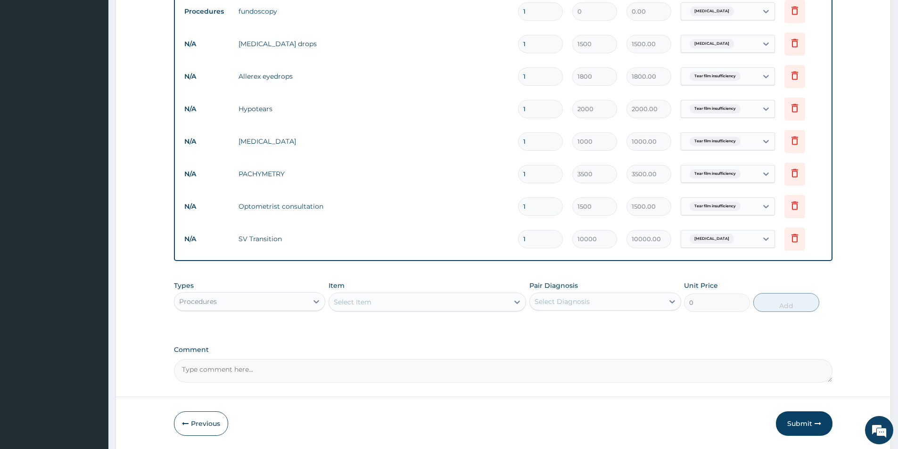
click at [525, 238] on input "1" at bounding box center [540, 239] width 45 height 18
type input "0.00"
type input "3"
type input "30000.00"
type input "2"
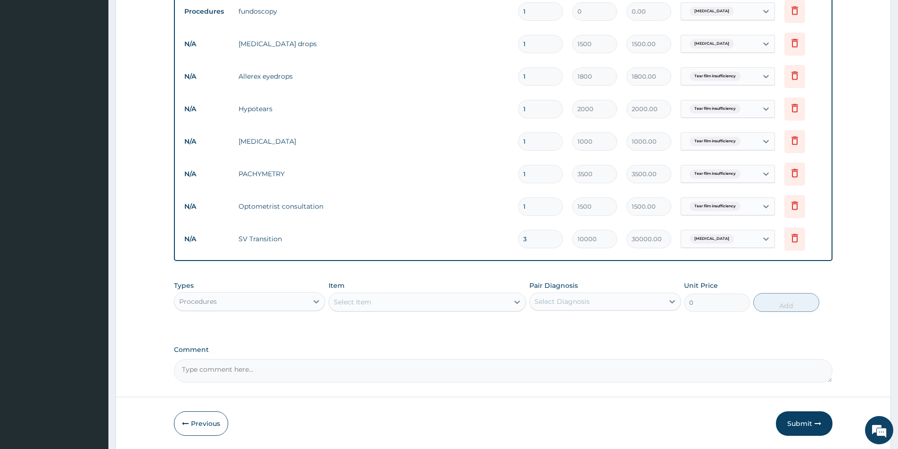
type input "20000.00"
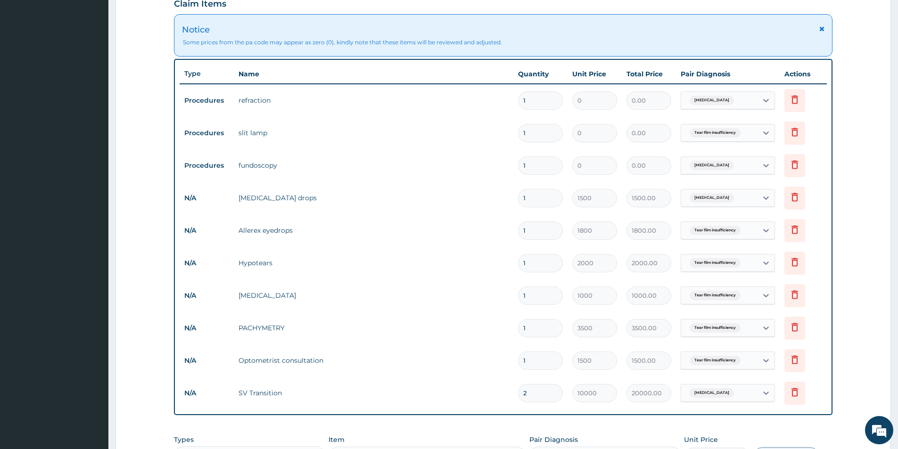
scroll to position [323, 0]
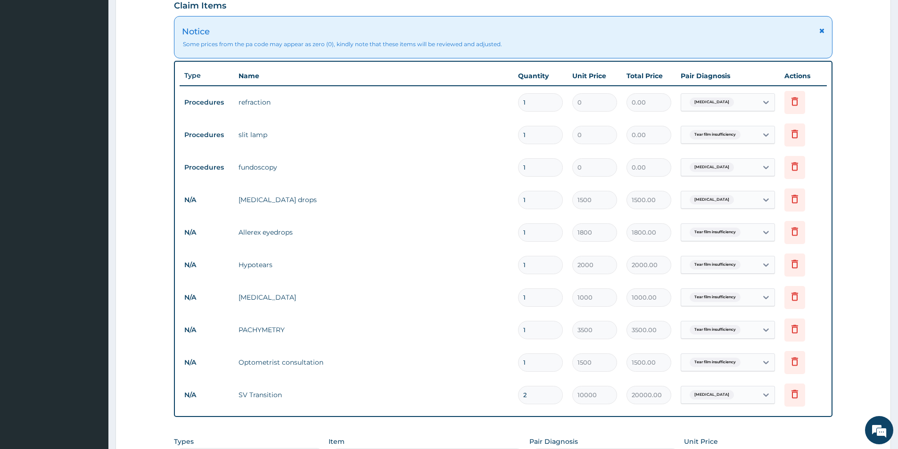
click at [527, 396] on input "2" at bounding box center [540, 395] width 45 height 18
type input "0.00"
type input "3"
type input "30000.00"
type input "3"
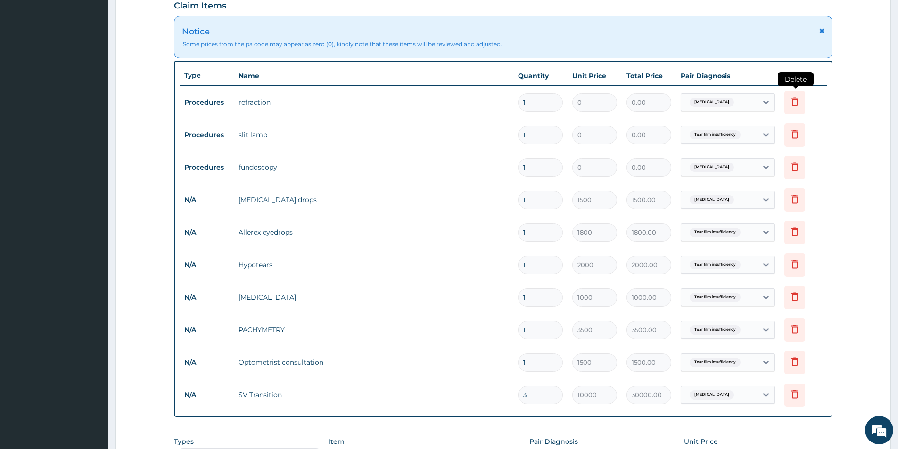
click at [798, 105] on icon at bounding box center [794, 101] width 11 height 11
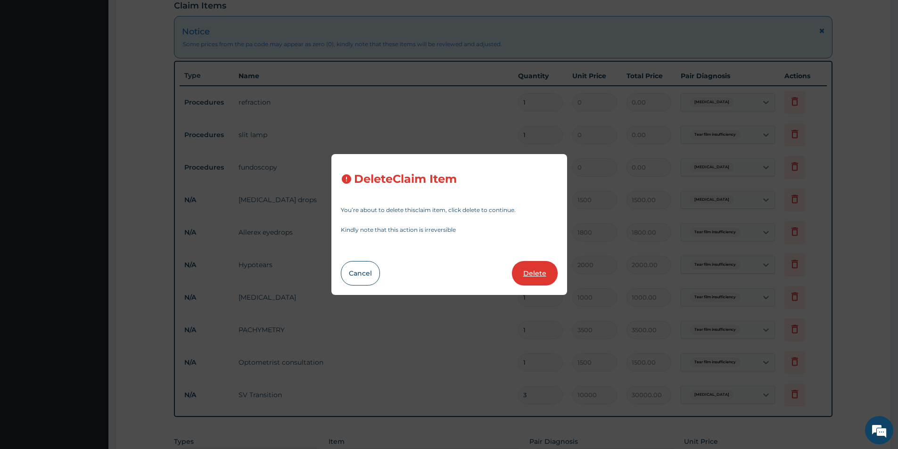
click at [522, 271] on button "Delete" at bounding box center [535, 273] width 46 height 25
type input "1500"
type input "1500.00"
type input "1800"
type input "1800.00"
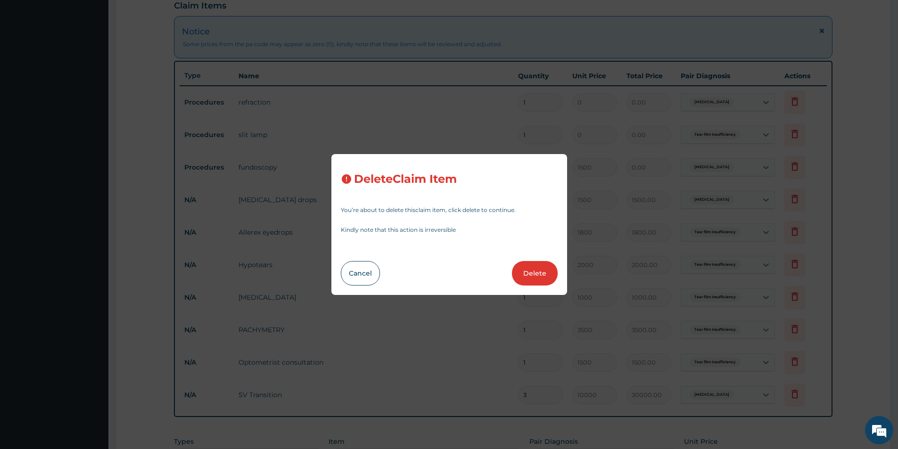
type input "2000"
type input "2000.00"
type input "1000"
type input "1000.00"
type input "3500"
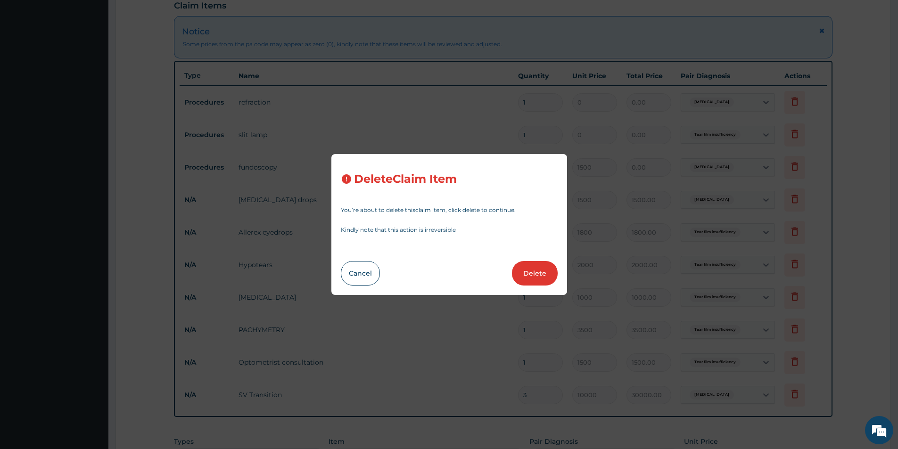
type input "3500.00"
type input "1500"
type input "1500.00"
type input "3"
type input "10000"
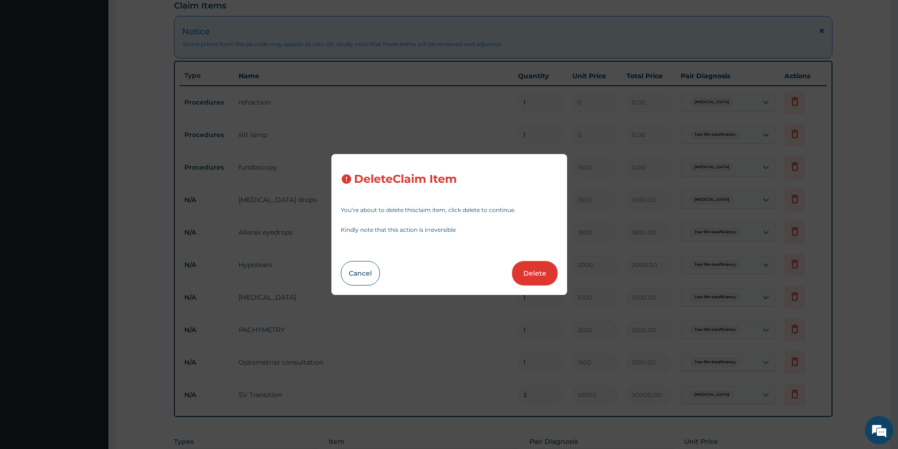
type input "30000.00"
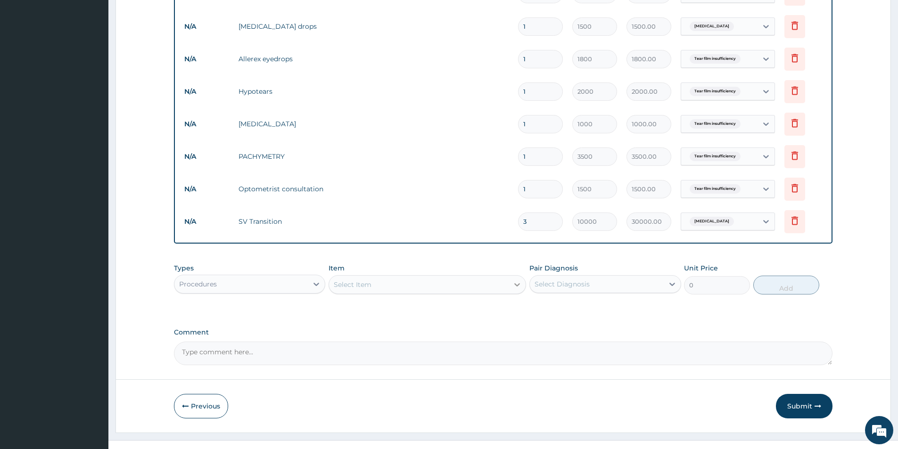
scroll to position [479, 0]
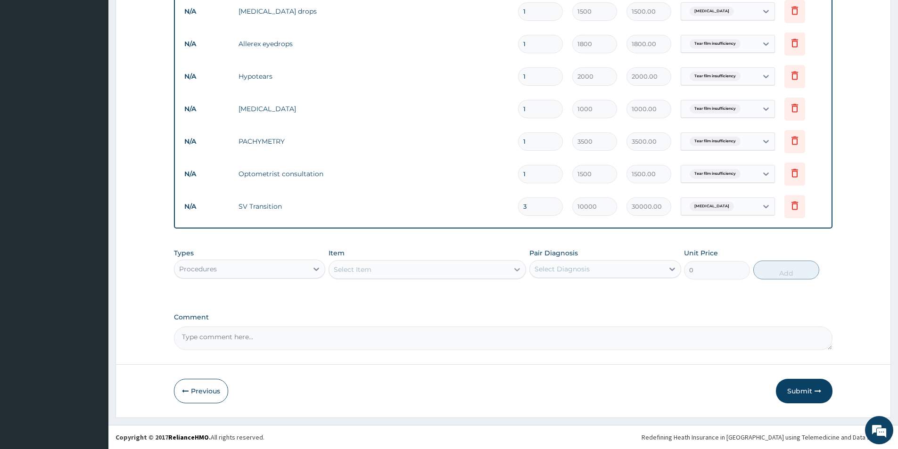
click at [512, 271] on icon at bounding box center [516, 269] width 9 height 9
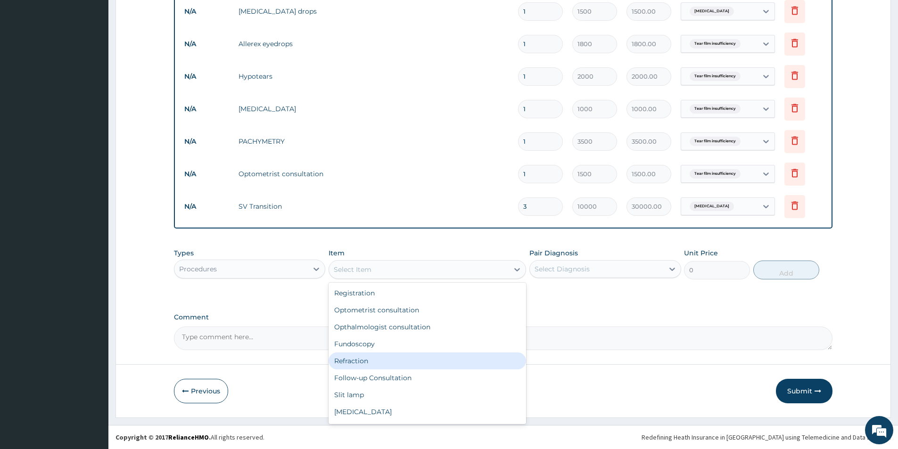
click at [377, 360] on div "Refraction" at bounding box center [427, 361] width 197 height 17
type input "1000"
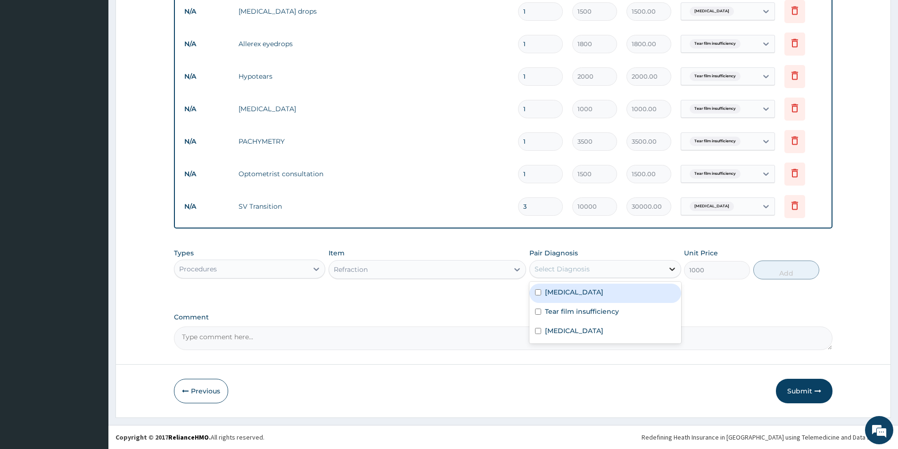
click at [664, 266] on div at bounding box center [672, 269] width 17 height 17
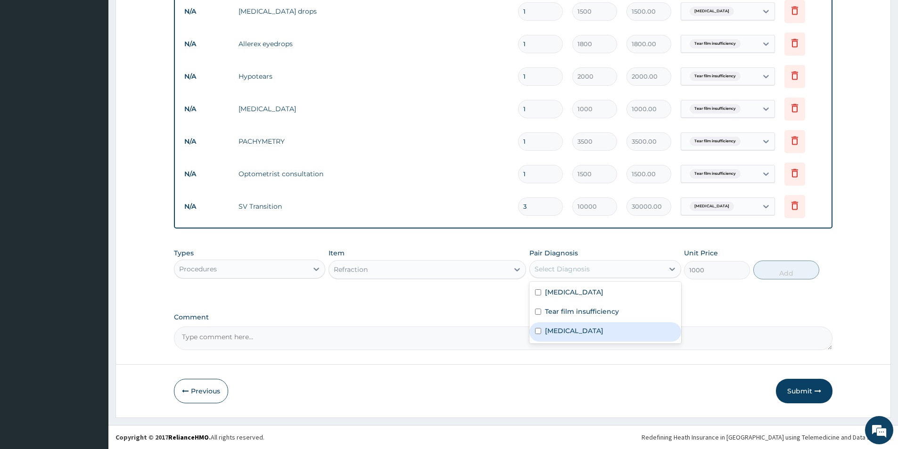
click at [641, 325] on div "Astigmatism" at bounding box center [604, 331] width 151 height 19
checkbox input "true"
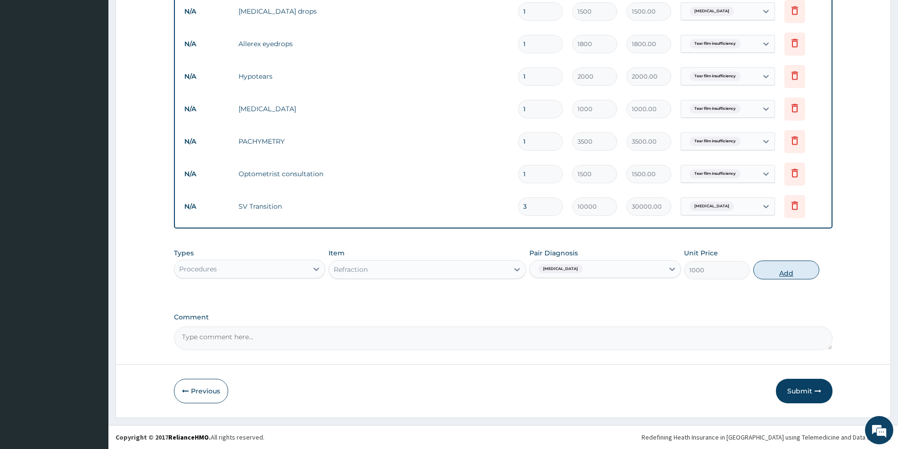
click at [790, 272] on button "Add" at bounding box center [786, 270] width 66 height 19
type input "0"
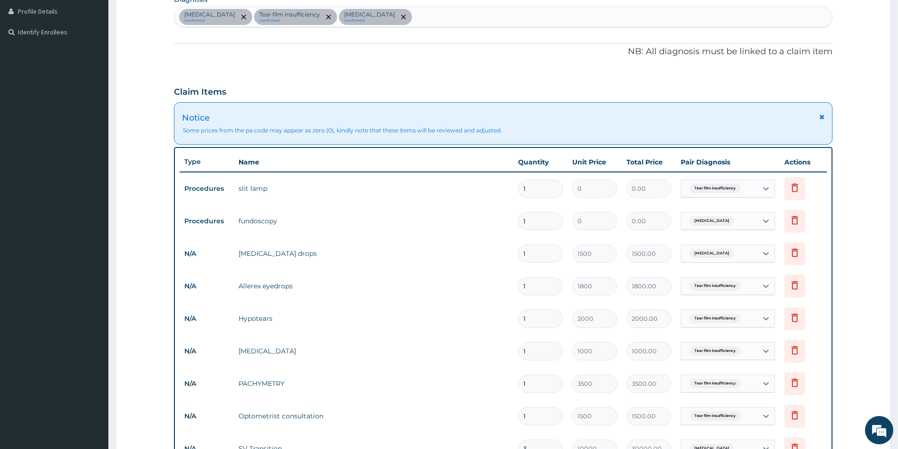
scroll to position [229, 0]
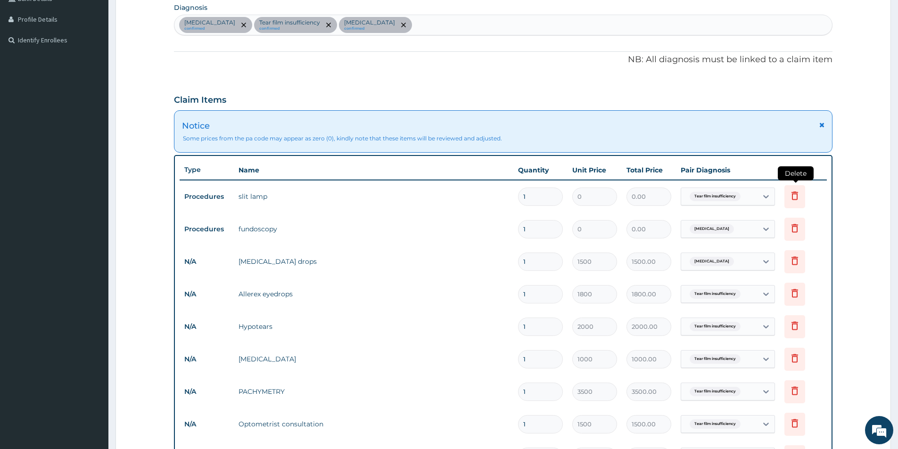
click at [791, 201] on icon at bounding box center [794, 196] width 21 height 23
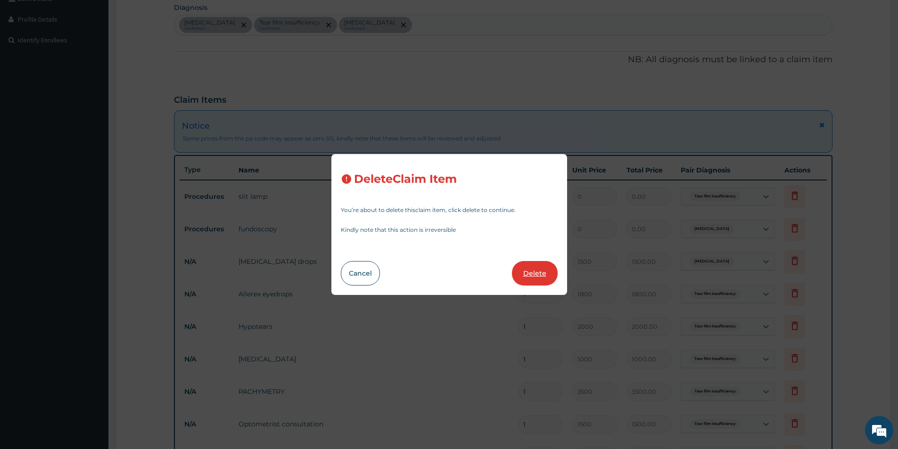
click at [520, 271] on button "Delete" at bounding box center [535, 273] width 46 height 25
type input "1500"
type input "1500.00"
type input "1800"
type input "1800.00"
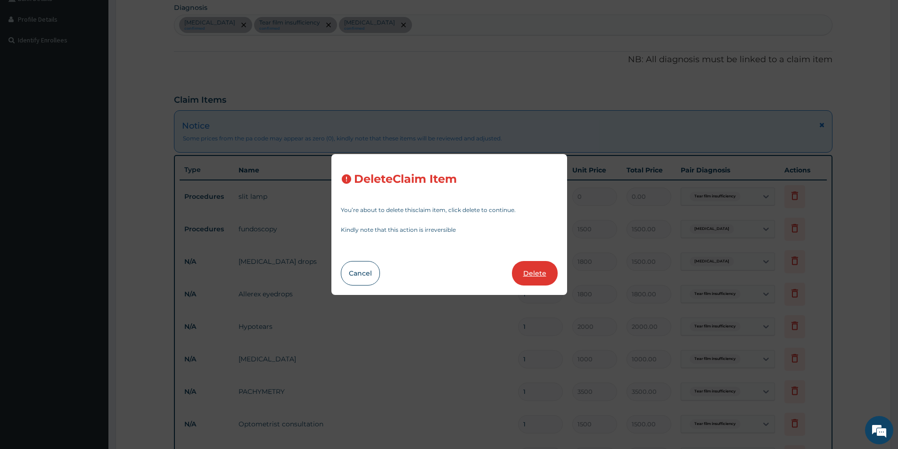
type input "2000"
type input "2000.00"
type input "1000"
type input "1000.00"
type input "3500"
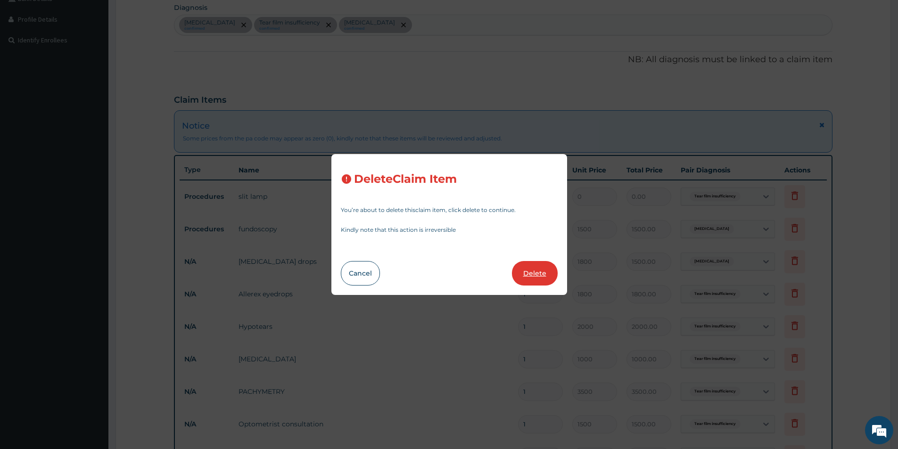
type input "3500.00"
type input "1500"
type input "1500.00"
type input "3"
type input "10000"
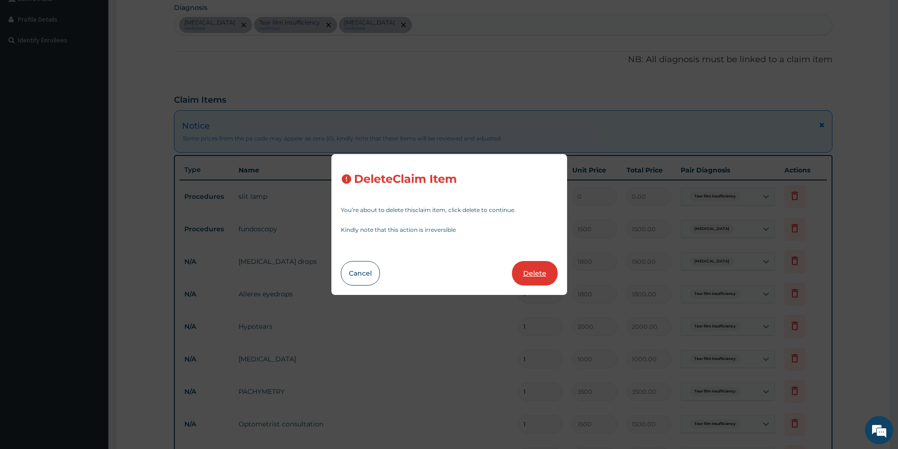
type input "30000.00"
type input "1"
type input "1000"
type input "1000.00"
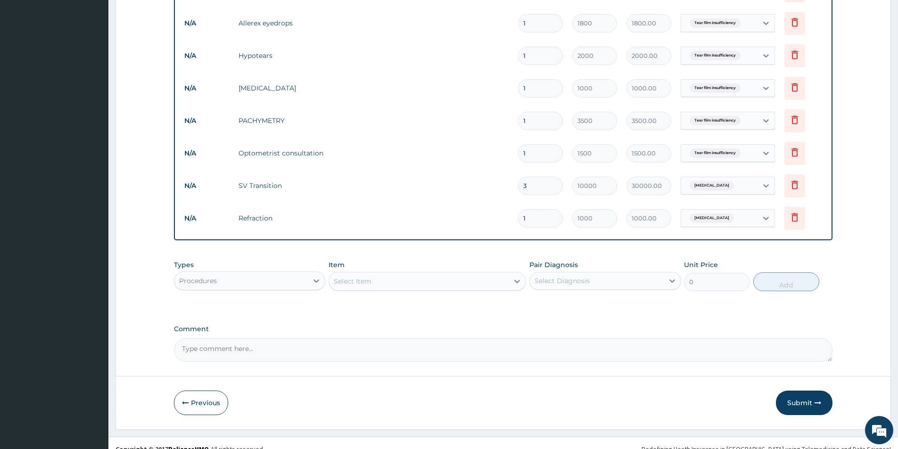
scroll to position [479, 0]
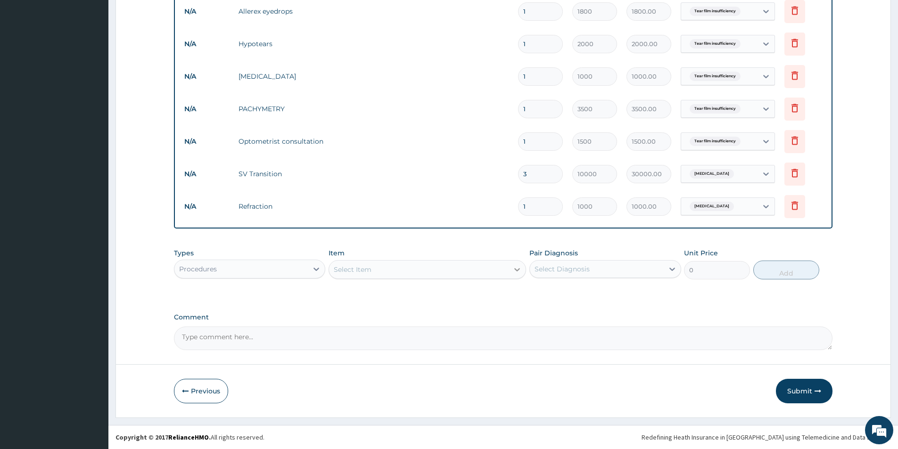
click at [518, 267] on icon at bounding box center [516, 269] width 9 height 9
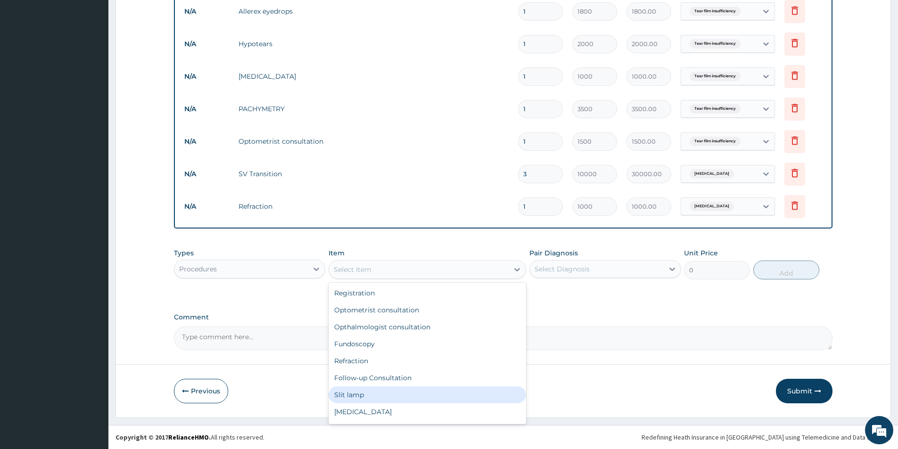
click at [349, 394] on div "Slit lamp" at bounding box center [427, 394] width 197 height 17
type input "1500"
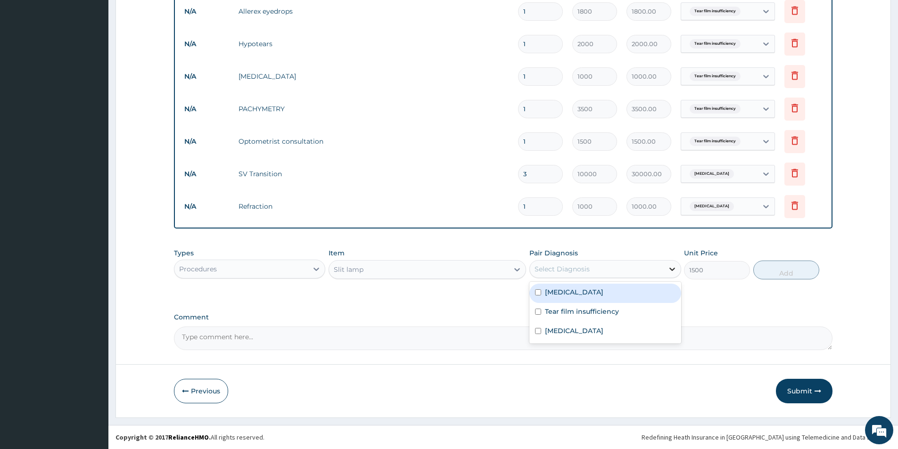
click at [672, 269] on icon at bounding box center [671, 268] width 9 height 9
click at [610, 311] on label "Tear film insufficiency" at bounding box center [582, 311] width 74 height 9
checkbox input "true"
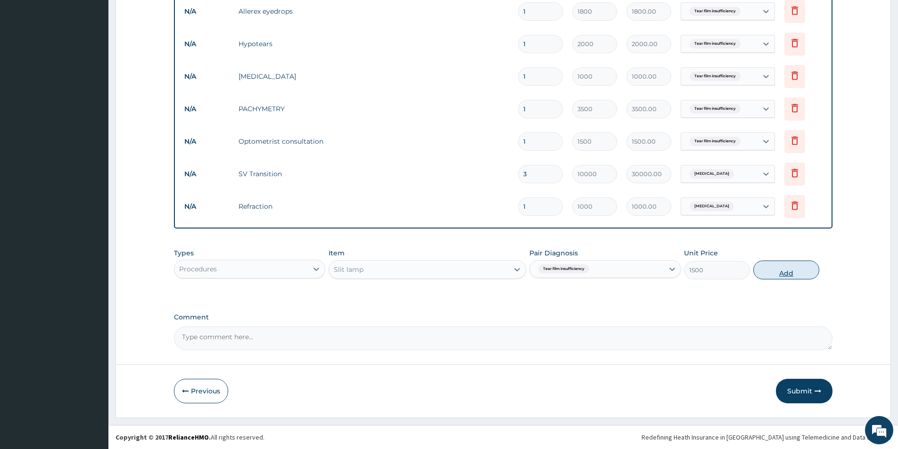
click at [794, 266] on button "Add" at bounding box center [786, 270] width 66 height 19
type input "0"
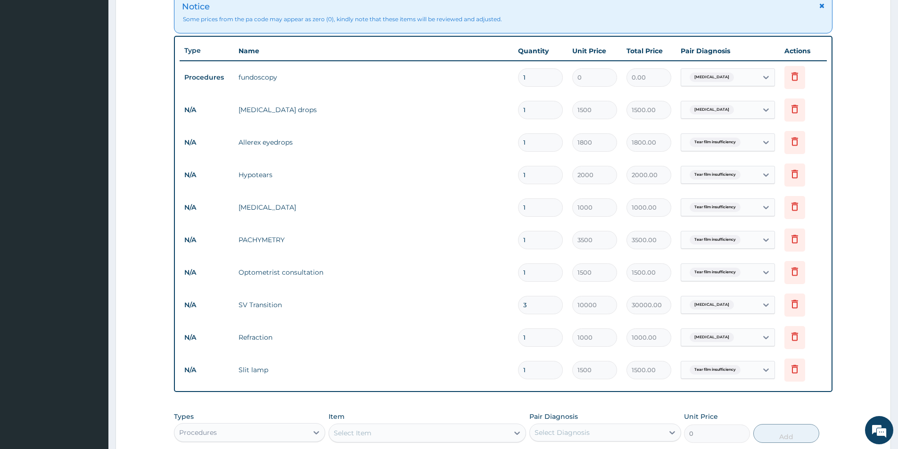
scroll to position [337, 0]
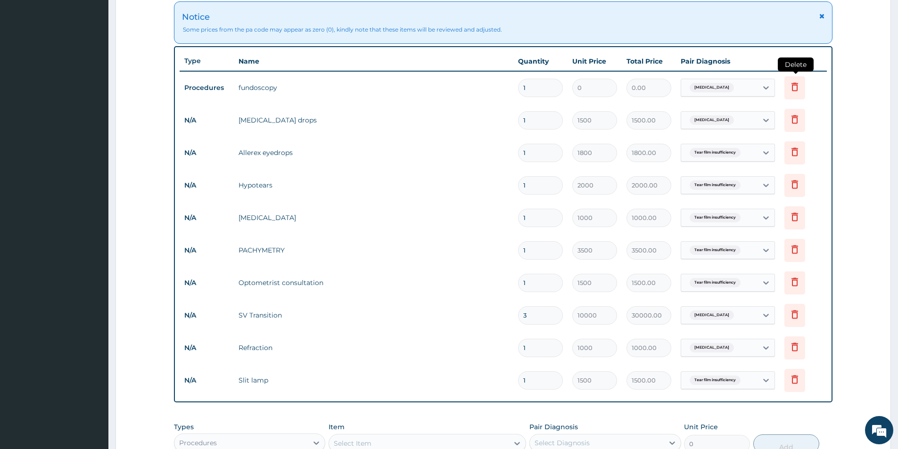
click at [798, 90] on icon at bounding box center [794, 86] width 11 height 11
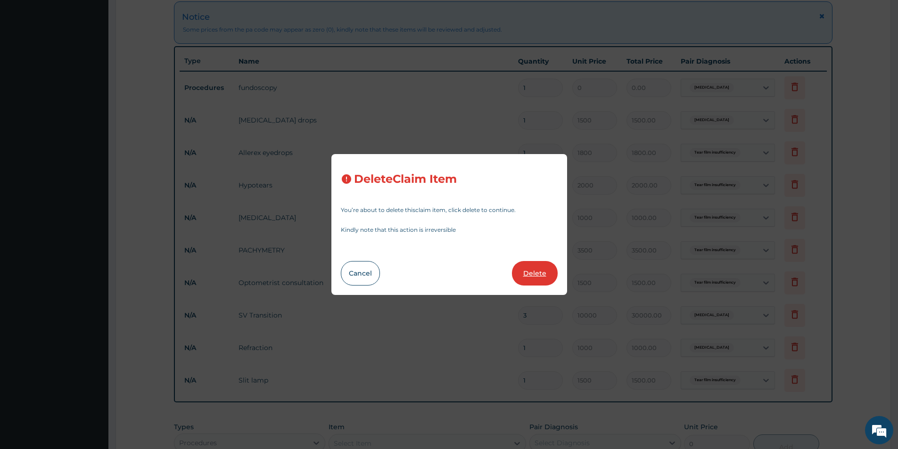
click at [527, 279] on button "Delete" at bounding box center [535, 273] width 46 height 25
type input "1500"
type input "1500.00"
type input "1800"
type input "1800.00"
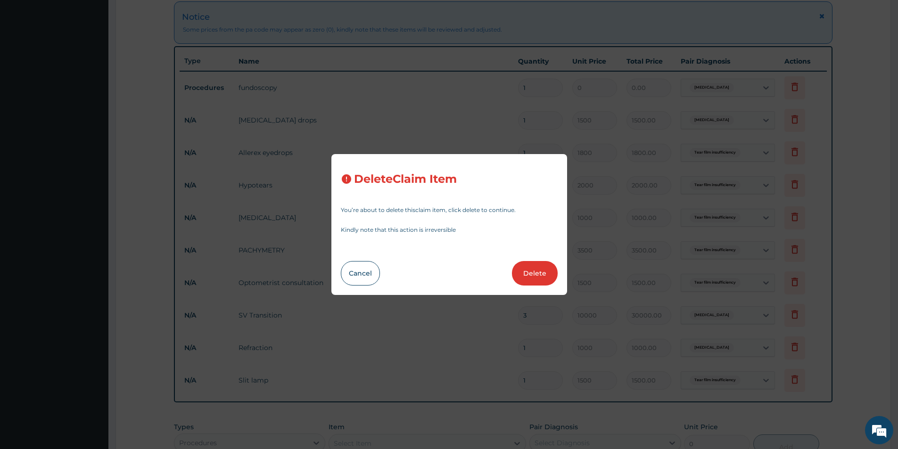
type input "2000"
type input "2000.00"
type input "1000"
type input "1000.00"
type input "3500"
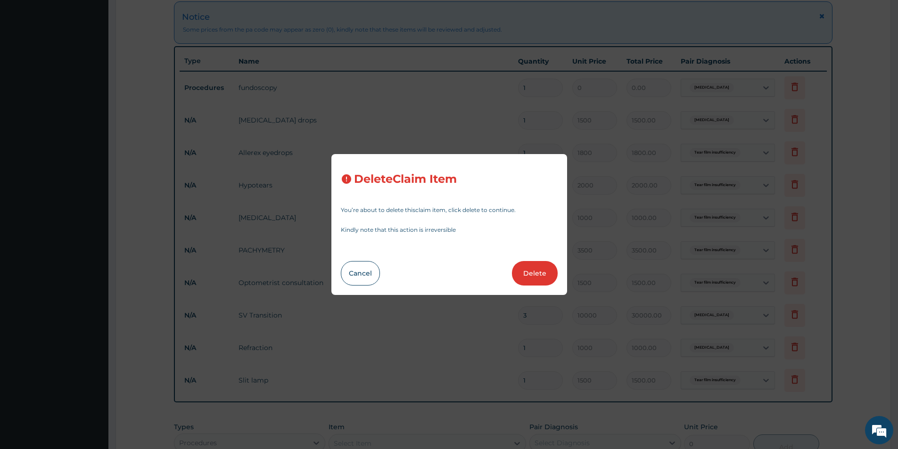
type input "3500.00"
type input "1500"
type input "1500.00"
type input "3"
type input "10000"
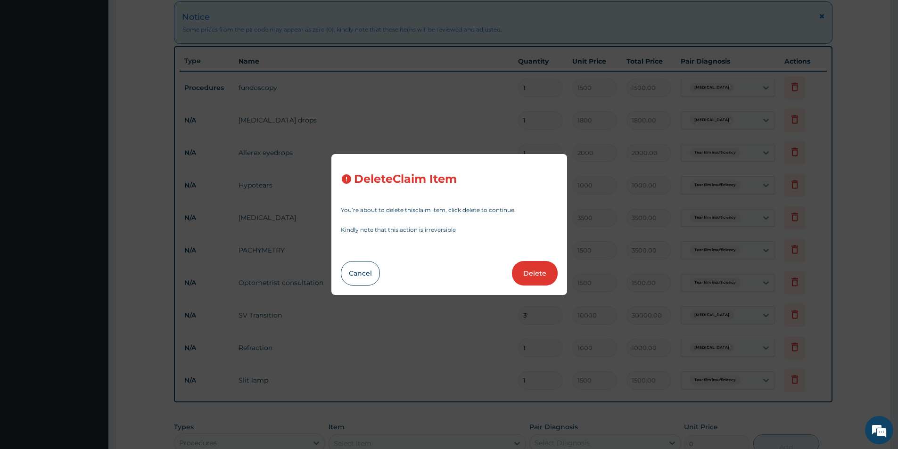
type input "30000.00"
type input "1"
type input "1000"
type input "1000.00"
type input "1500"
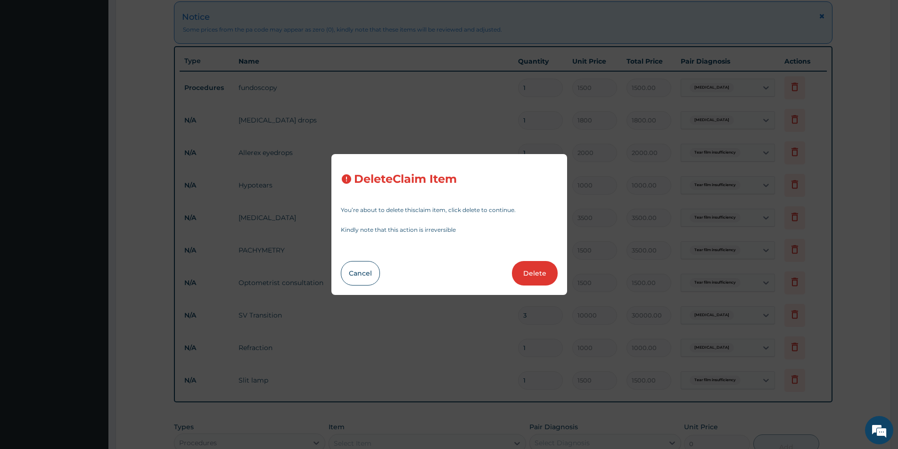
type input "1500.00"
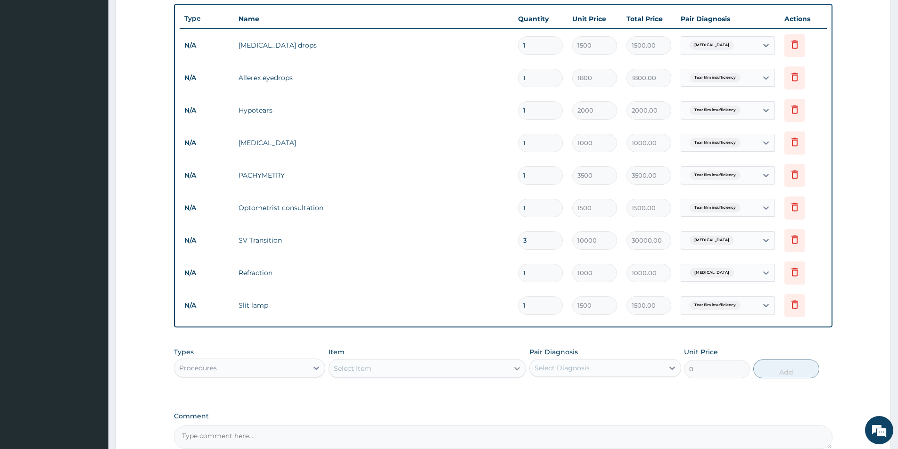
click at [518, 370] on icon at bounding box center [516, 368] width 9 height 9
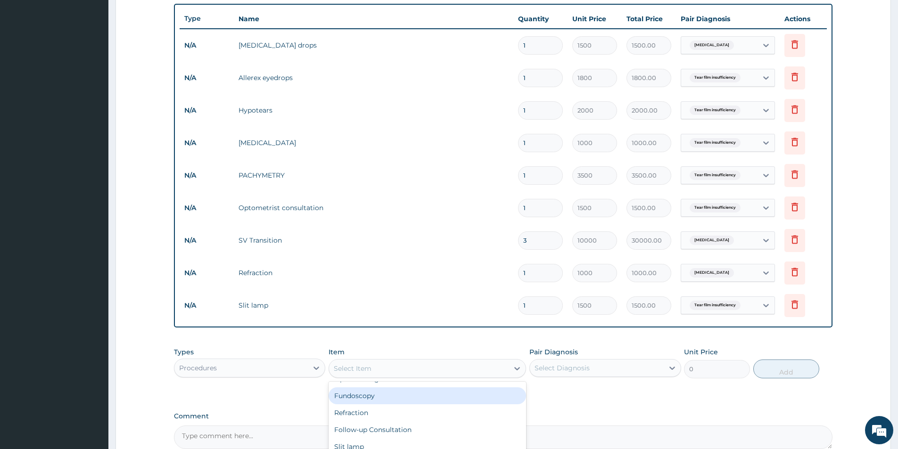
click at [433, 396] on div "Fundoscopy" at bounding box center [427, 395] width 197 height 17
type input "1000"
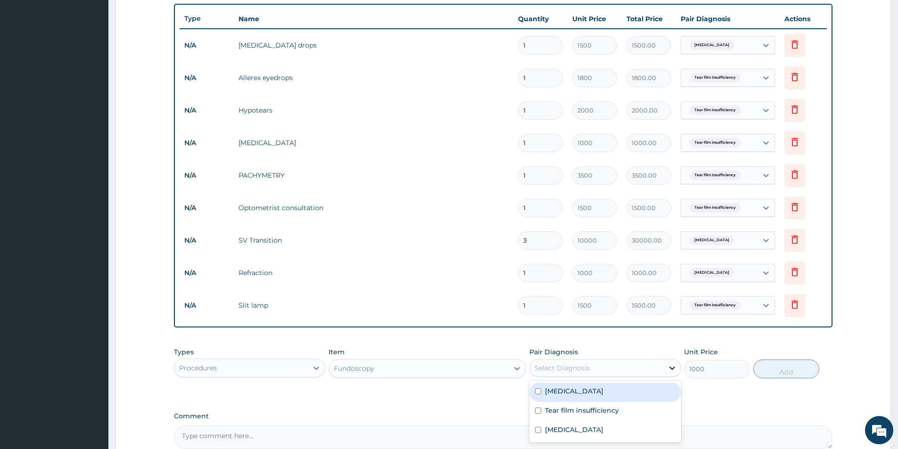
click at [676, 369] on icon at bounding box center [671, 367] width 9 height 9
click at [661, 389] on div "Allergic conjunctivitis" at bounding box center [604, 392] width 151 height 19
checkbox input "true"
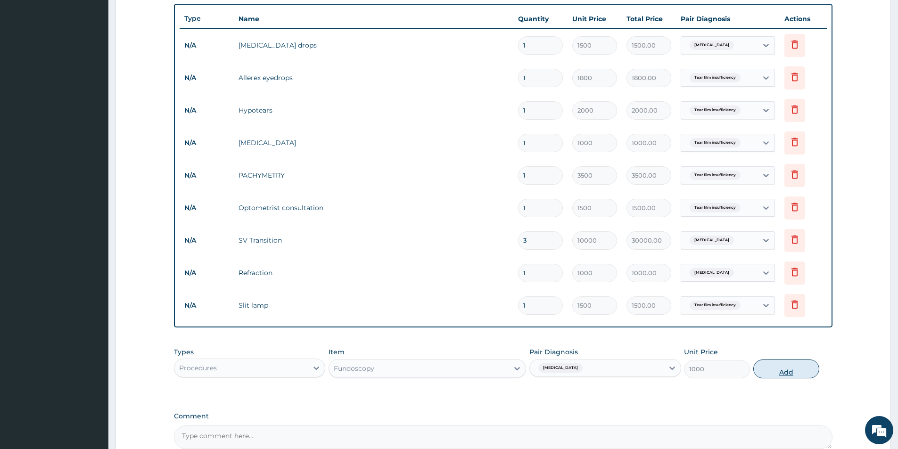
click at [783, 373] on button "Add" at bounding box center [786, 369] width 66 height 19
type input "0"
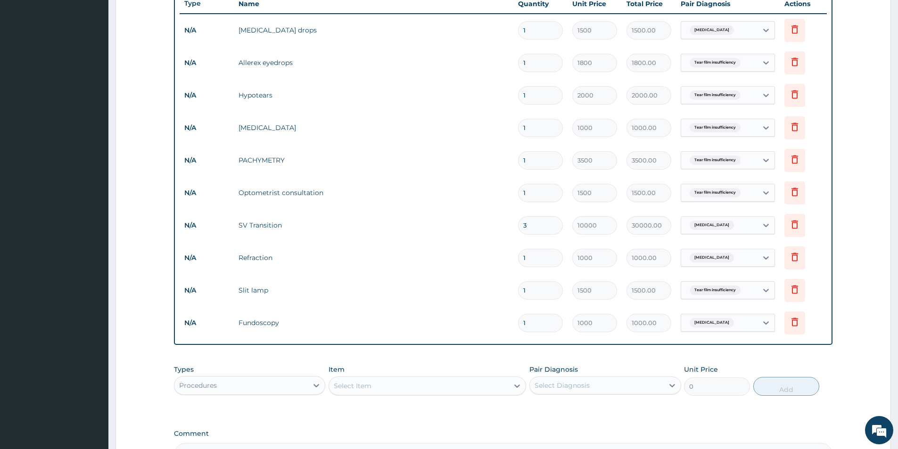
scroll to position [469, 0]
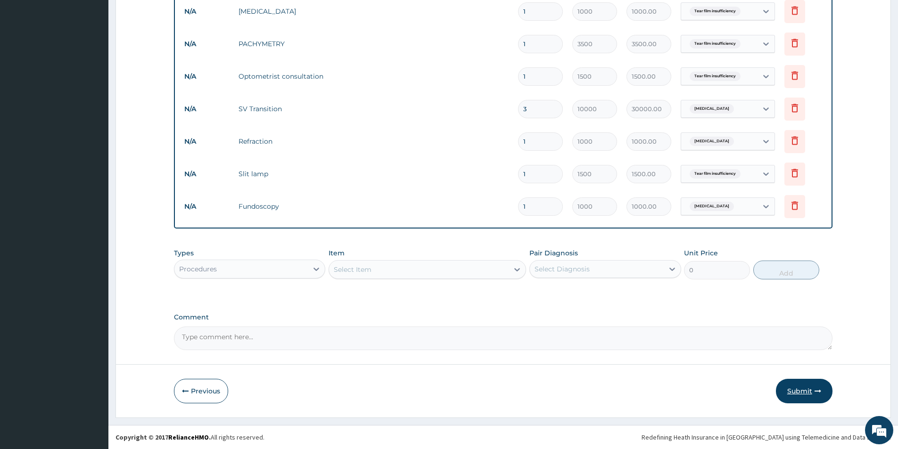
click at [789, 392] on button "Submit" at bounding box center [804, 391] width 57 height 25
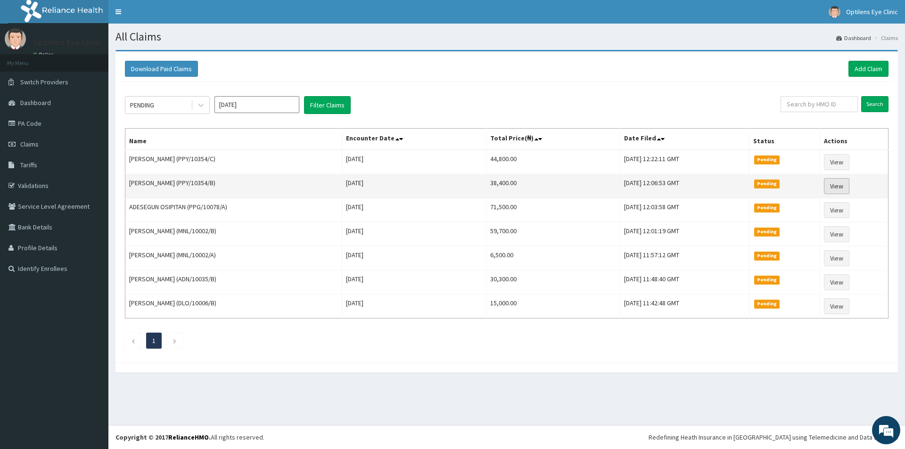
click at [842, 187] on link "View" at bounding box center [836, 186] width 25 height 16
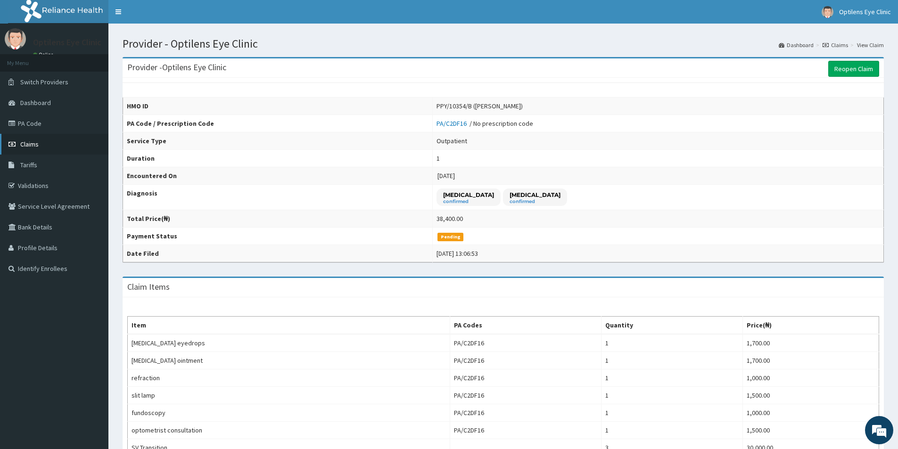
click at [39, 145] on link "Claims" at bounding box center [54, 144] width 108 height 21
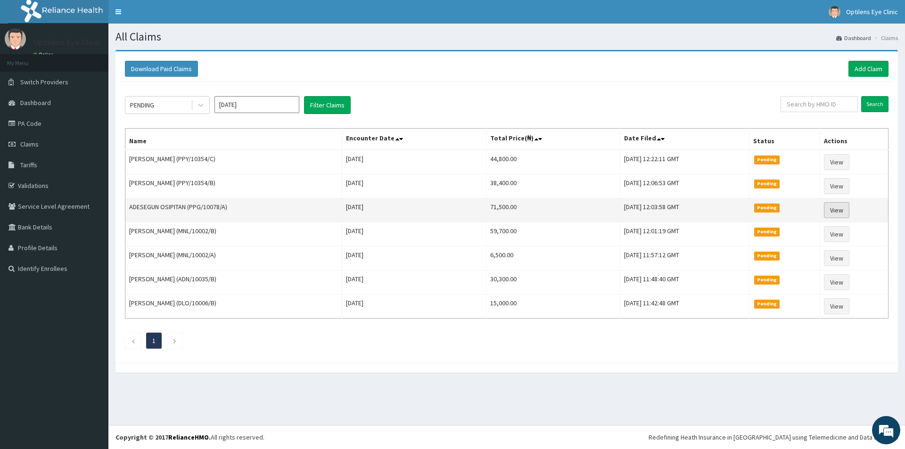
click at [845, 210] on link "View" at bounding box center [836, 210] width 25 height 16
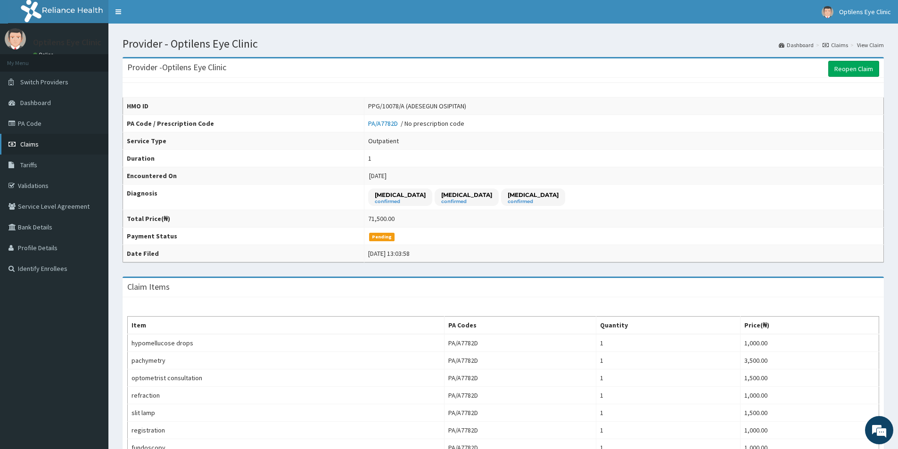
click at [42, 140] on link "Claims" at bounding box center [54, 144] width 108 height 21
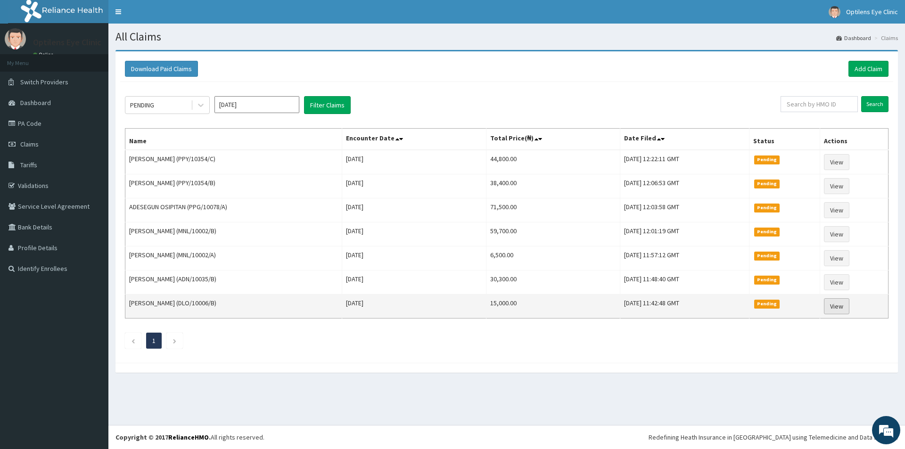
click at [837, 306] on link "View" at bounding box center [836, 306] width 25 height 16
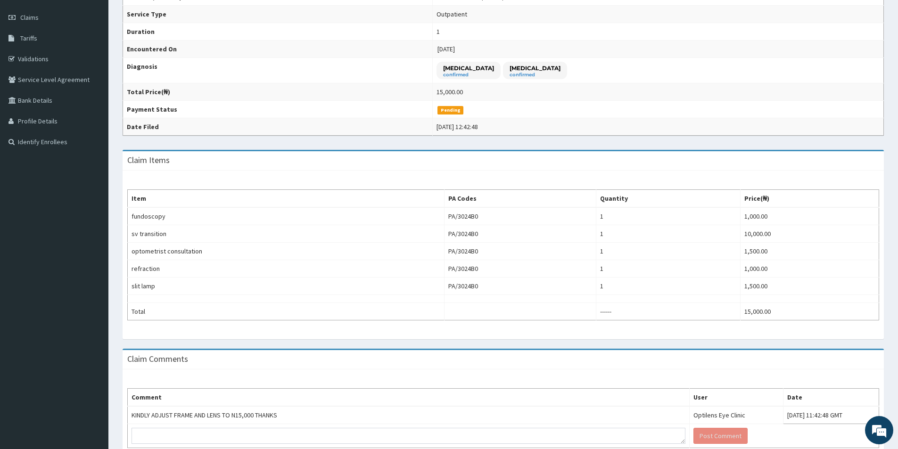
scroll to position [84, 0]
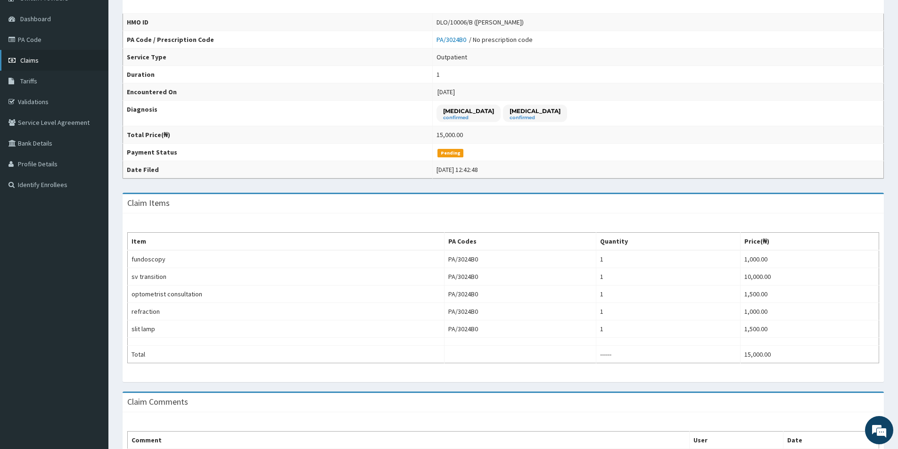
click at [40, 63] on link "Claims" at bounding box center [54, 60] width 108 height 21
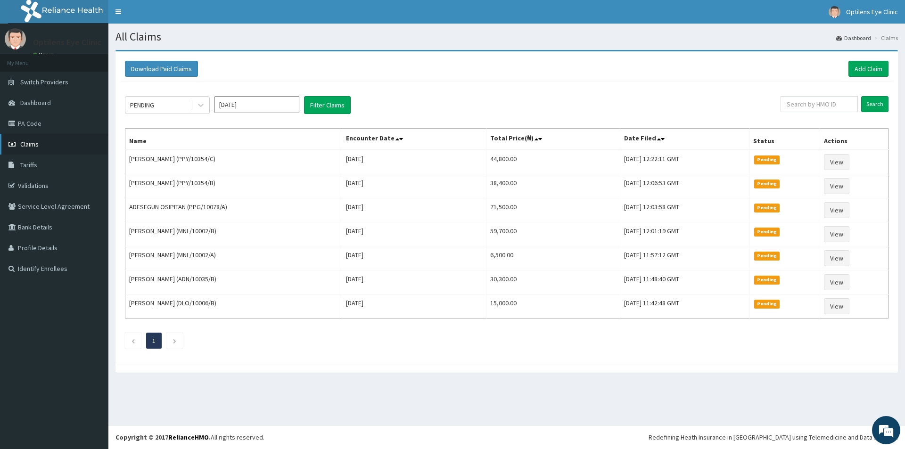
click at [88, 143] on link "Claims" at bounding box center [54, 144] width 108 height 21
click at [872, 64] on link "Add Claim" at bounding box center [868, 69] width 40 height 16
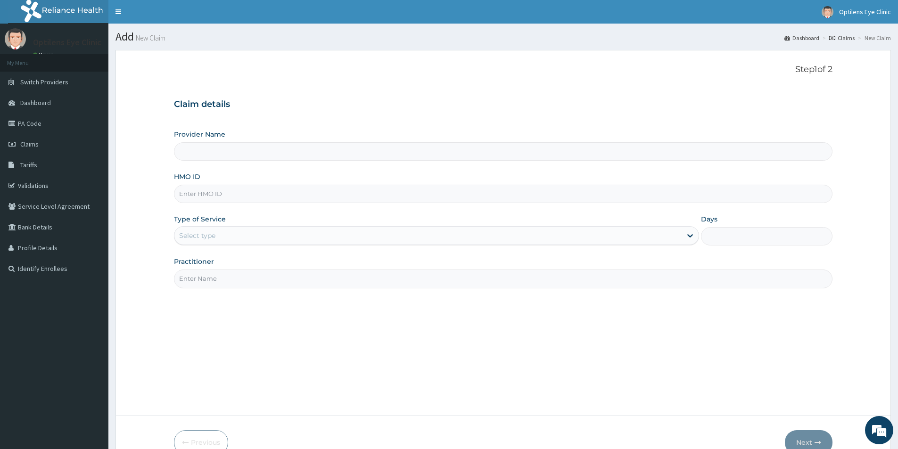
type input "Optilens Eye Clinic"
click at [190, 196] on input "HMO ID" at bounding box center [503, 194] width 658 height 18
type input "PPY/10354/A"
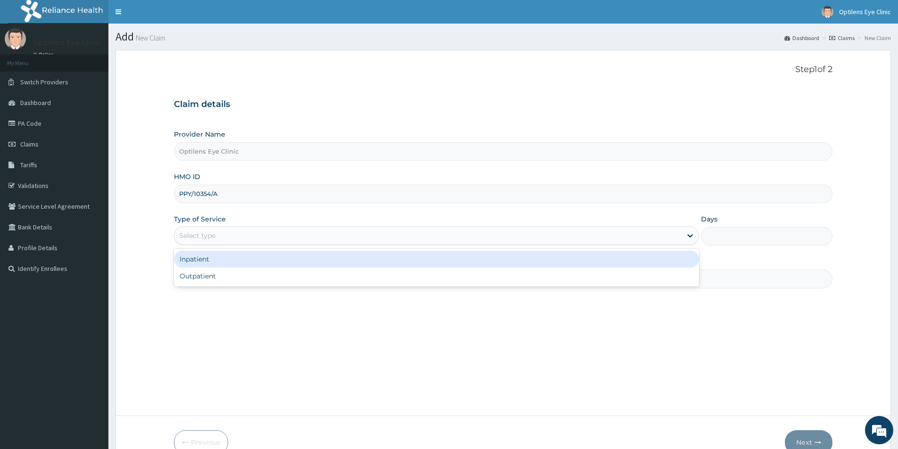
click at [201, 233] on div "Select type" at bounding box center [197, 235] width 36 height 9
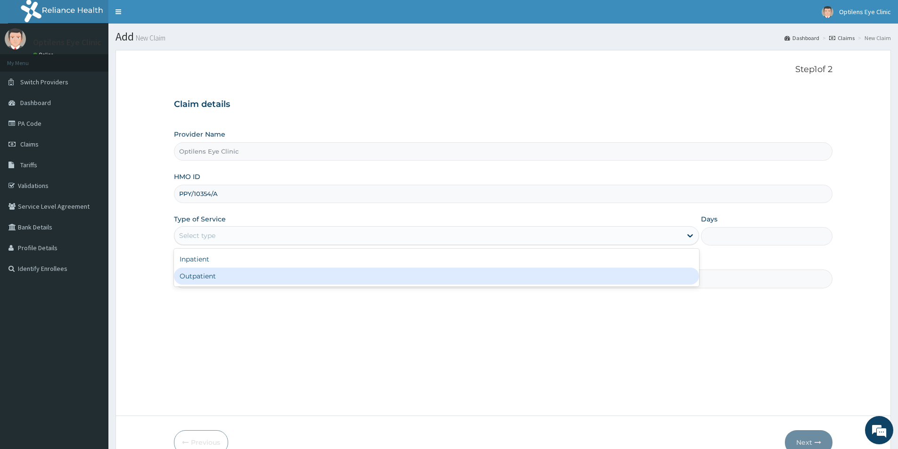
click at [206, 281] on div "Outpatient" at bounding box center [436, 276] width 525 height 17
type input "1"
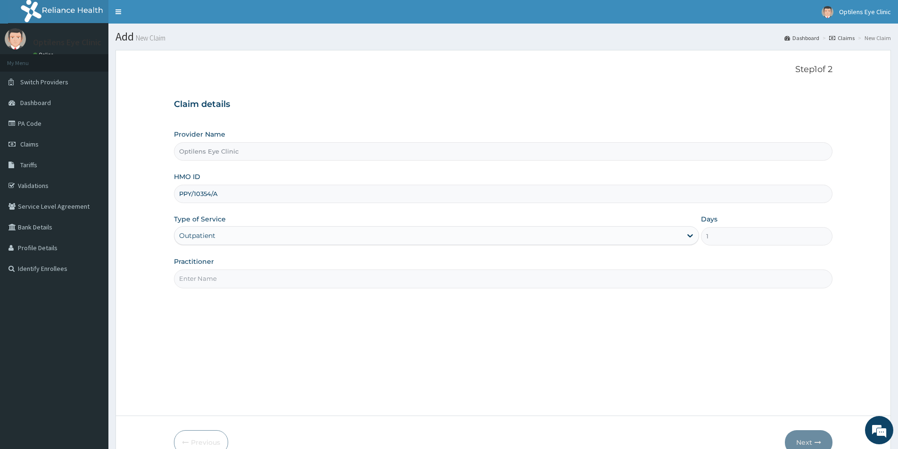
click at [208, 282] on input "Practitioner" at bounding box center [503, 279] width 658 height 18
type input "DR SAGAY"
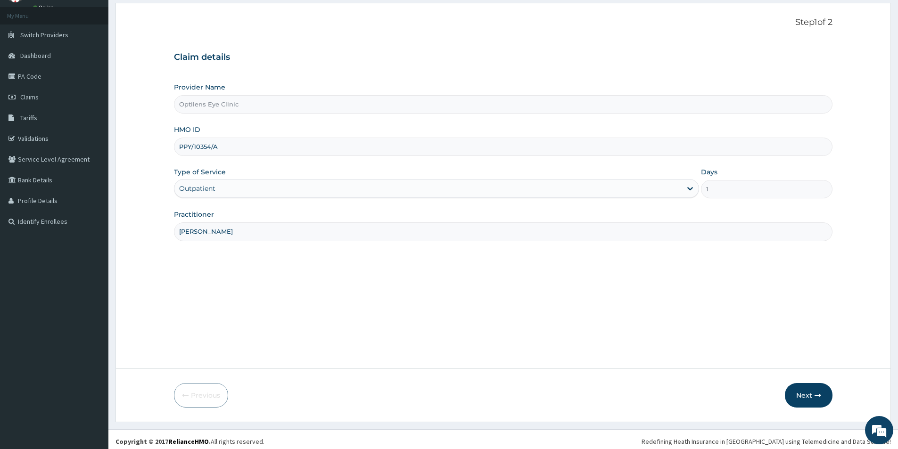
scroll to position [51, 0]
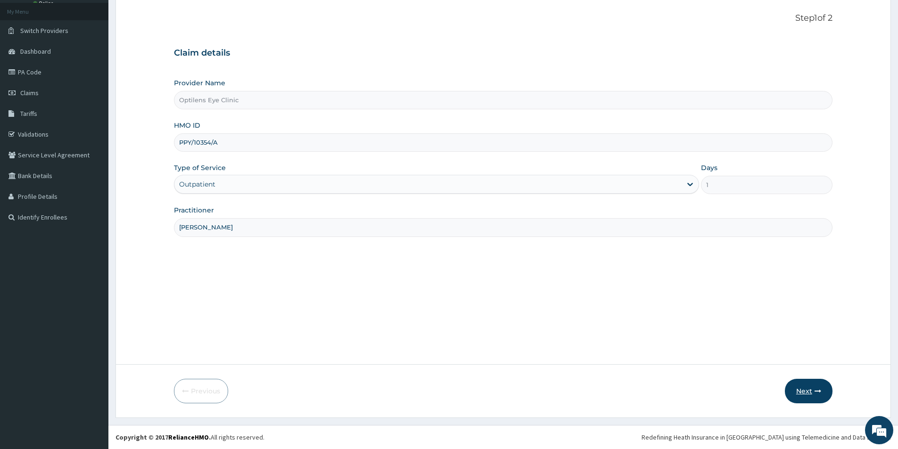
click at [814, 393] on icon "button" at bounding box center [817, 391] width 7 height 7
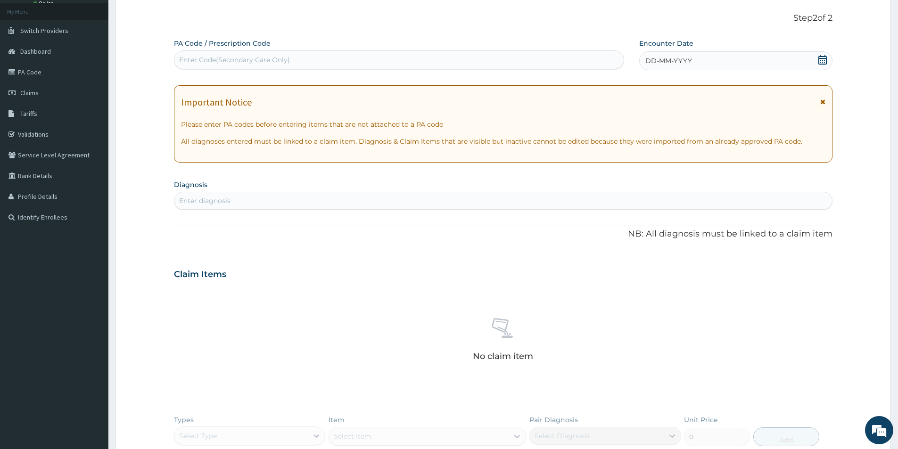
click at [181, 57] on div "Enter Code(Secondary Care Only)" at bounding box center [234, 59] width 111 height 9
type input "PA/A01C1C"
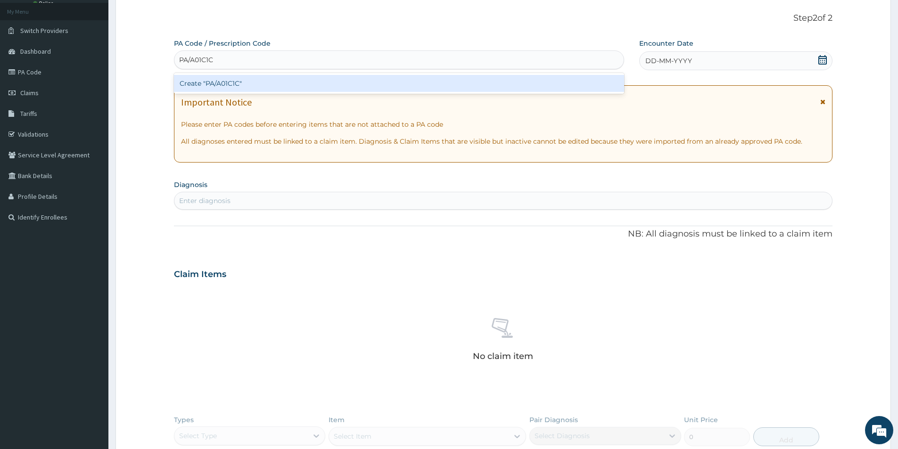
click at [197, 82] on div "Create "PA/A01C1C"" at bounding box center [399, 83] width 450 height 17
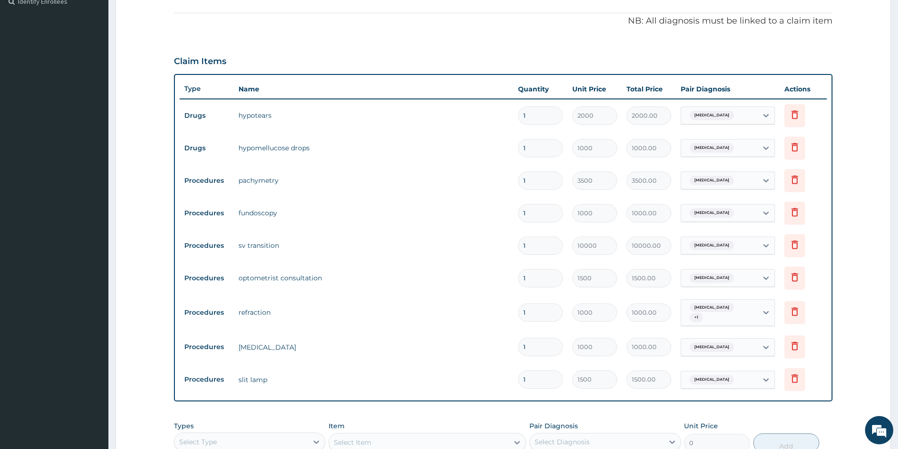
scroll to position [371, 0]
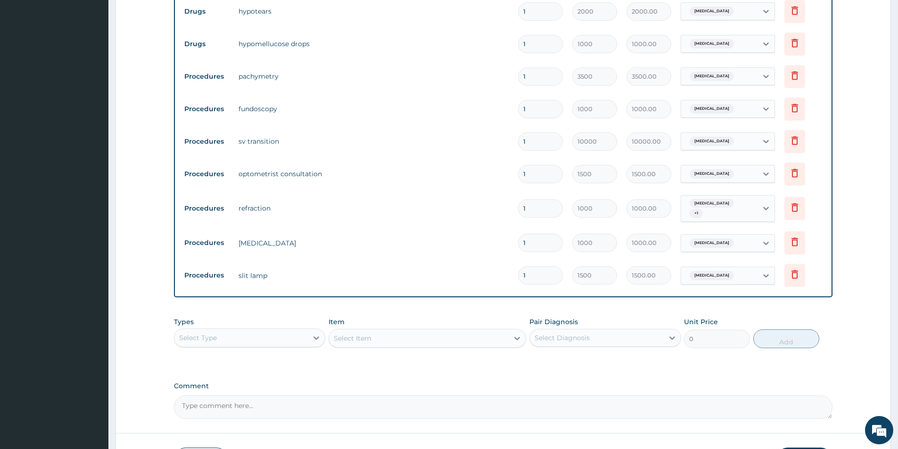
click at [528, 143] on input "1" at bounding box center [540, 141] width 45 height 18
type input "0.00"
type input "3"
type input "30000.00"
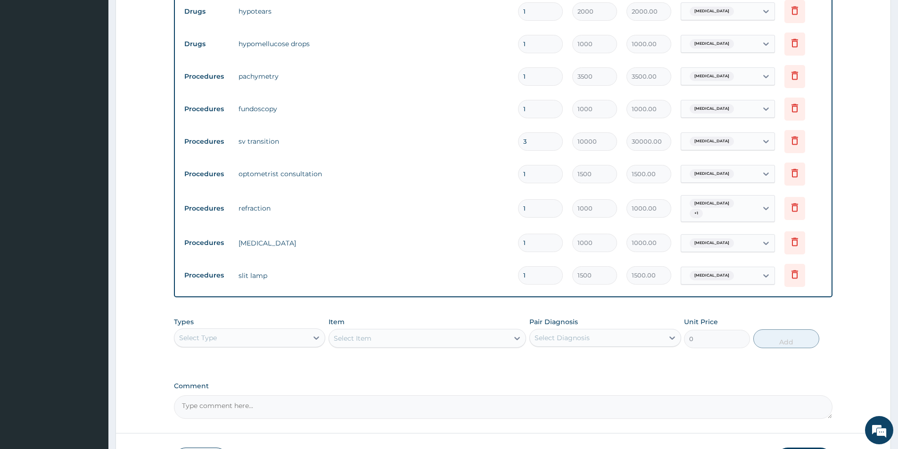
type input "1"
type input "10000.00"
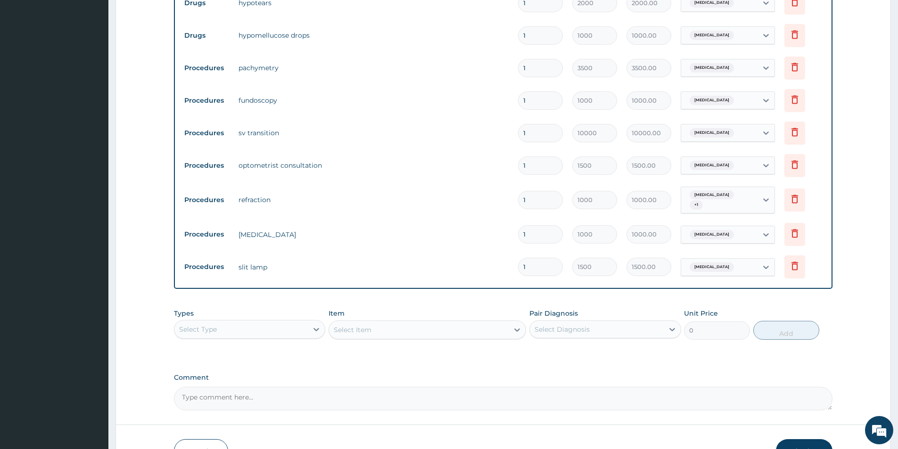
scroll to position [342, 0]
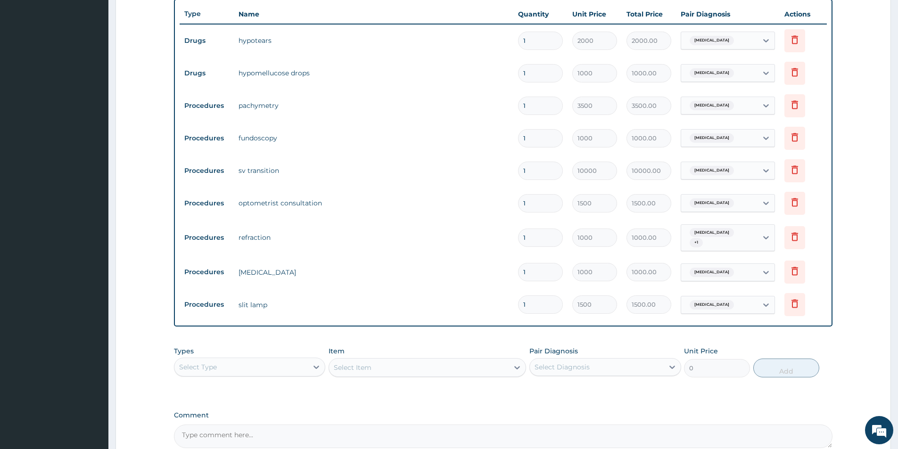
click at [528, 172] on input "1" at bounding box center [540, 171] width 45 height 18
type input "0.00"
type input "3"
type input "30000.00"
type input "1"
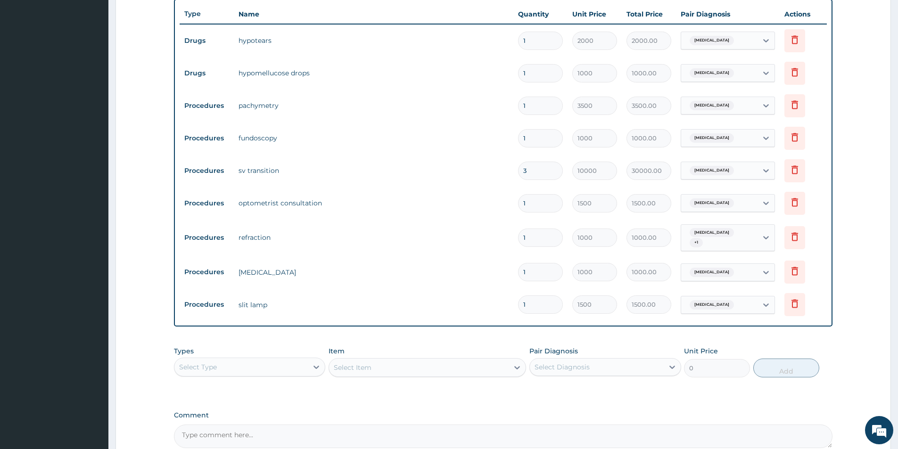
type input "10000.00"
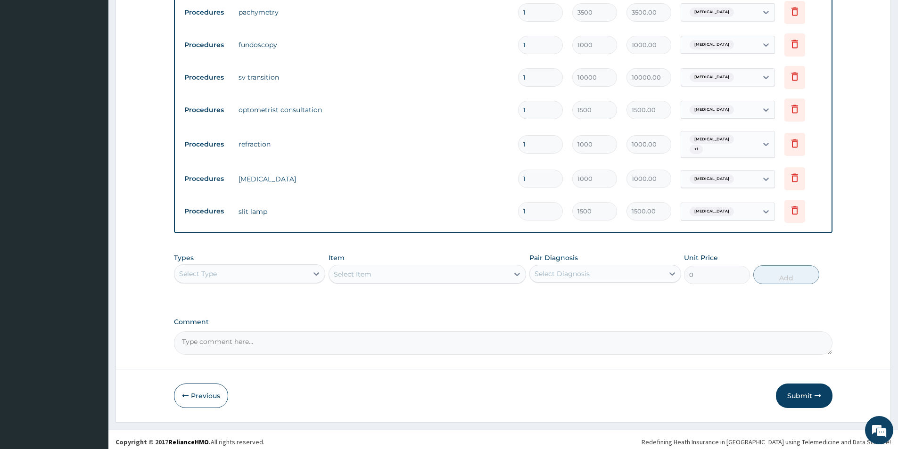
scroll to position [436, 0]
click at [526, 76] on input "1" at bounding box center [540, 76] width 45 height 18
type input "0.00"
type input "3"
type input "30000.00"
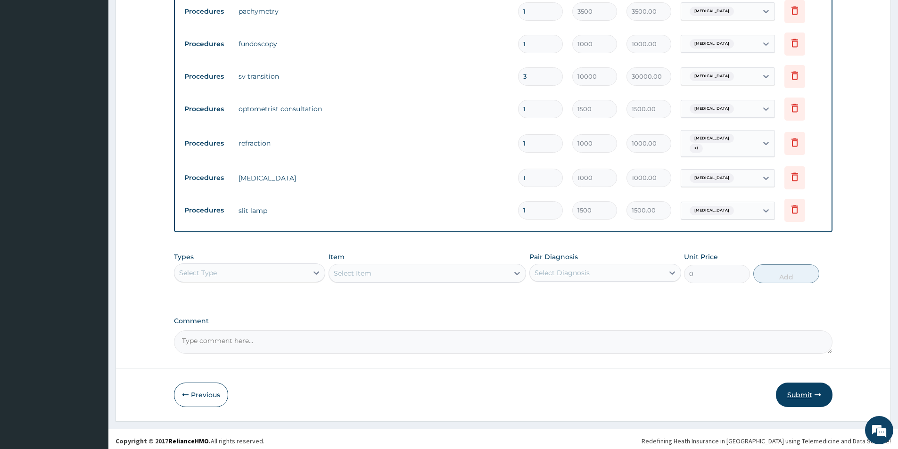
type input "3"
click at [789, 393] on button "Submit" at bounding box center [804, 395] width 57 height 25
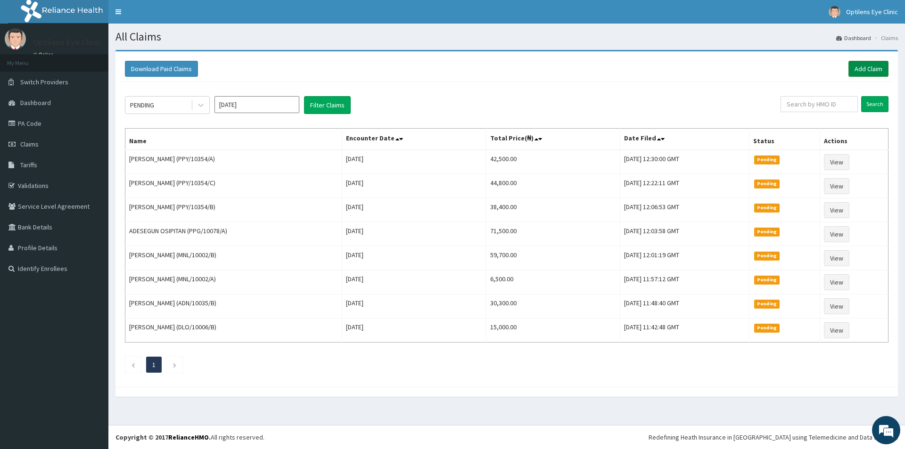
click at [861, 70] on link "Add Claim" at bounding box center [868, 69] width 40 height 16
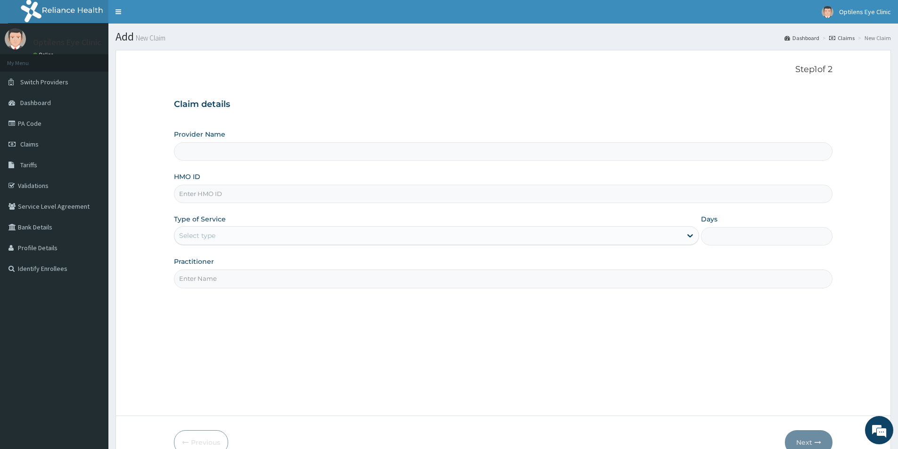
type input "Optilens Eye Clinic"
click at [218, 200] on input "HMO ID" at bounding box center [503, 194] width 658 height 18
type input "CLG/10006/B"
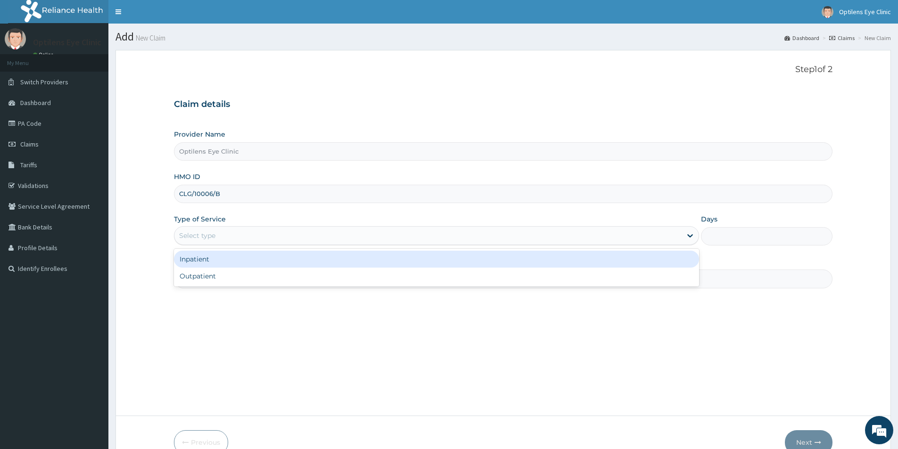
click at [225, 236] on div "Select type" at bounding box center [427, 235] width 507 height 15
click at [222, 261] on div "Inpatient" at bounding box center [436, 259] width 525 height 17
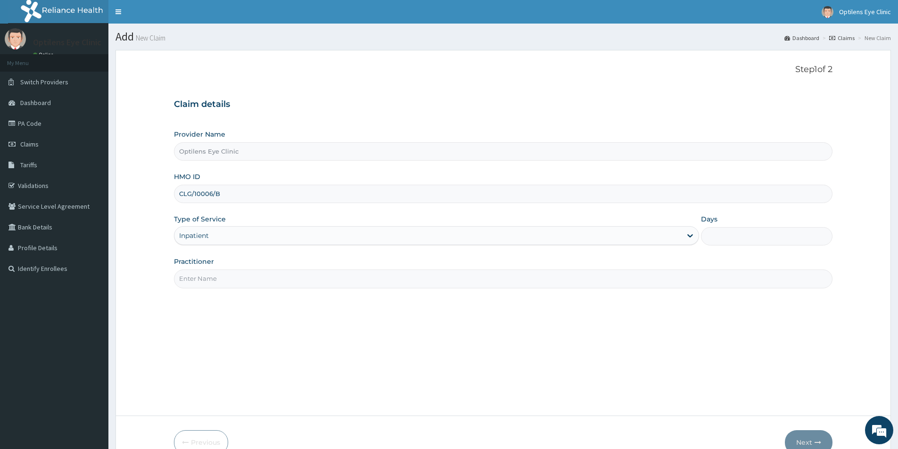
click at [221, 286] on input "Practitioner" at bounding box center [503, 279] width 658 height 18
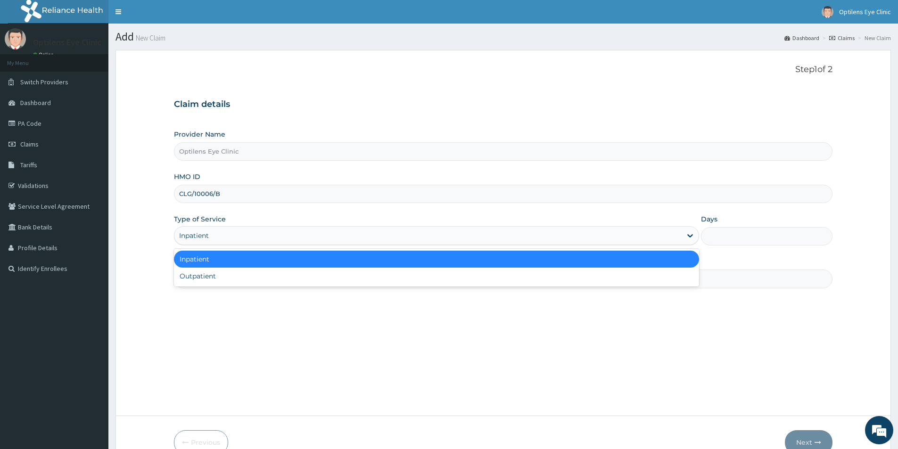
click at [214, 232] on div "Inpatient" at bounding box center [427, 235] width 507 height 15
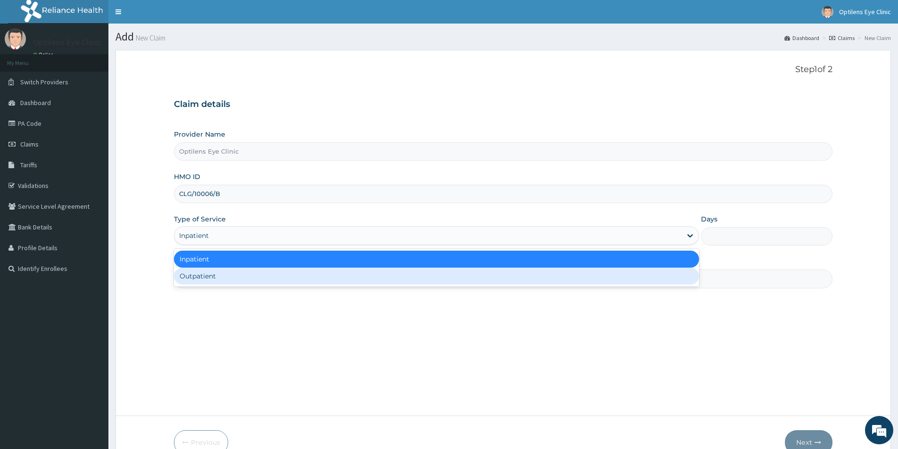
click at [226, 277] on div "Outpatient" at bounding box center [436, 276] width 525 height 17
type input "1"
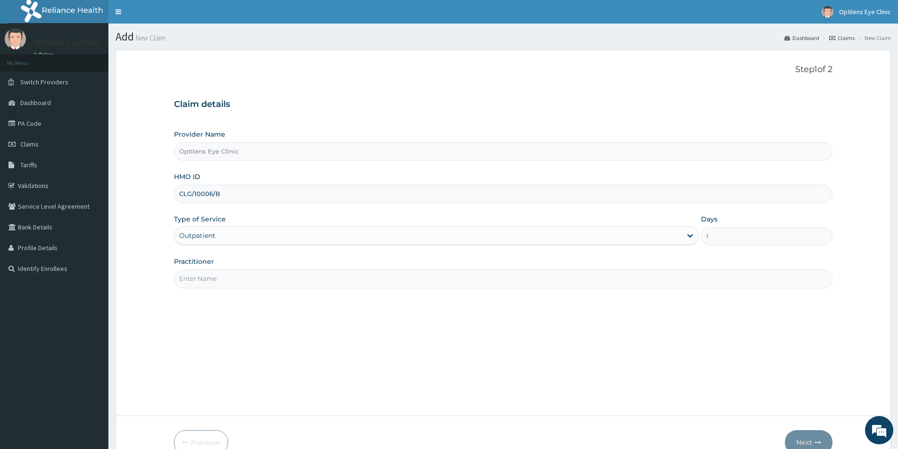
click at [226, 277] on input "Practitioner" at bounding box center [503, 279] width 658 height 18
type input "[PERSON_NAME]"
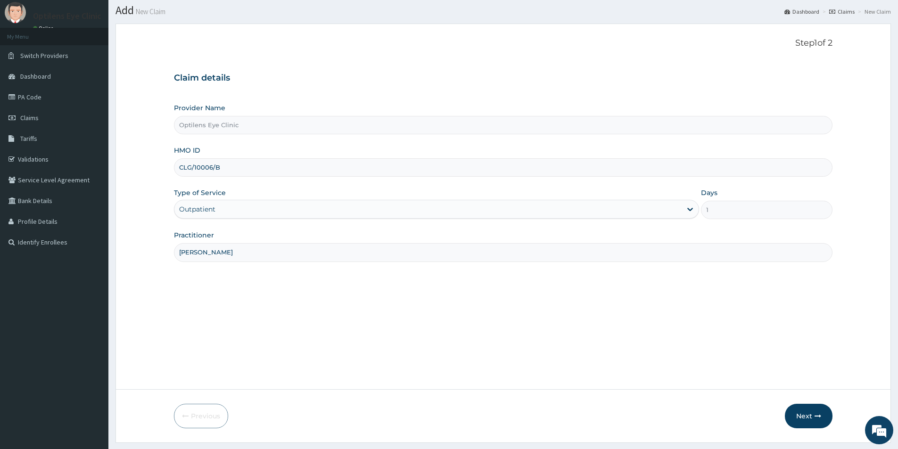
scroll to position [51, 0]
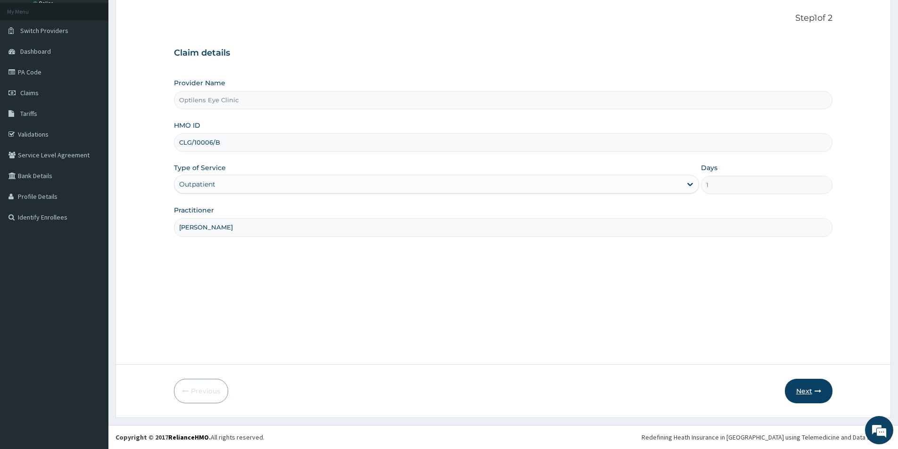
click at [812, 391] on button "Next" at bounding box center [809, 391] width 48 height 25
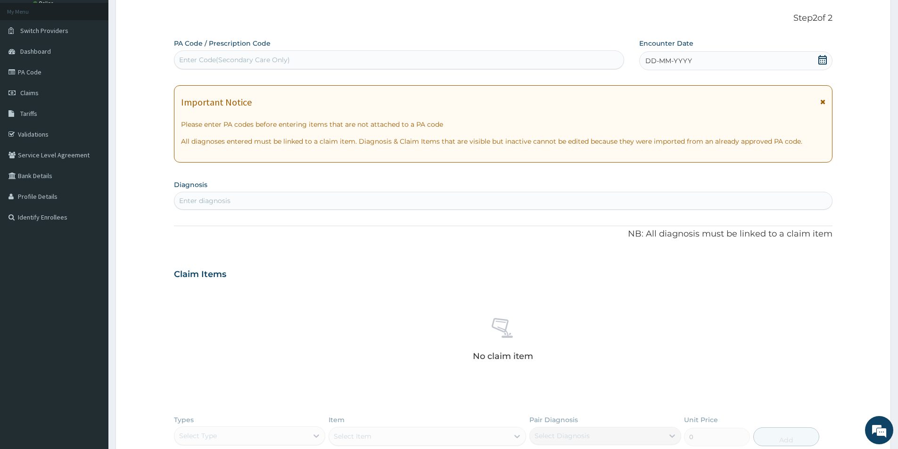
click at [178, 62] on div "Enter Code(Secondary Care Only)" at bounding box center [398, 59] width 449 height 15
type input "PA/D741CA"
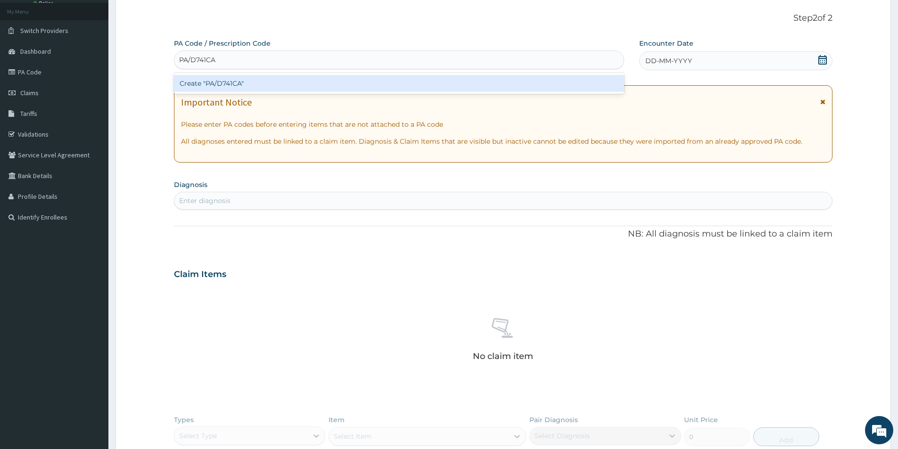
click at [215, 83] on div "Create "PA/D741CA"" at bounding box center [399, 83] width 450 height 17
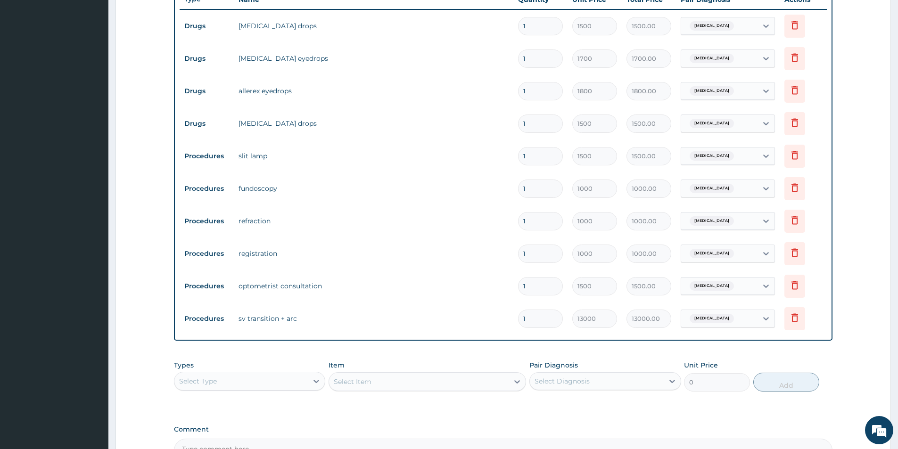
scroll to position [451, 0]
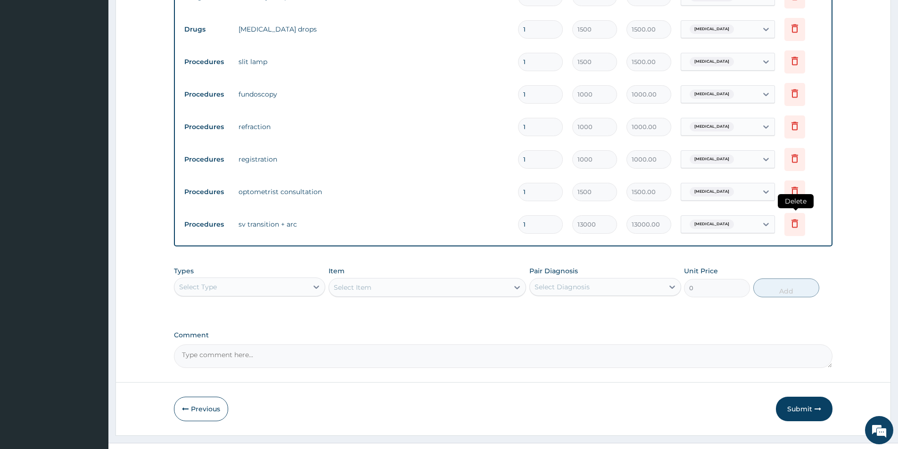
click at [792, 226] on icon at bounding box center [794, 223] width 7 height 8
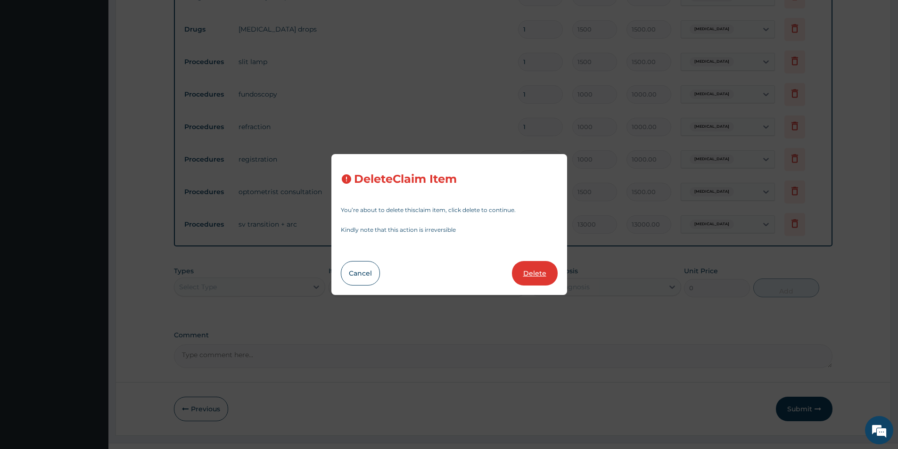
click at [535, 285] on button "Delete" at bounding box center [535, 273] width 46 height 25
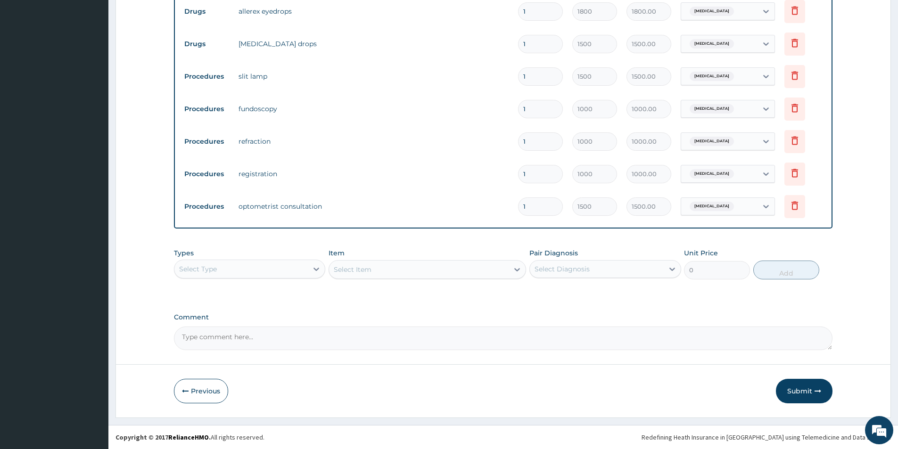
scroll to position [436, 0]
click at [309, 268] on div at bounding box center [316, 269] width 17 height 17
click at [253, 323] on div "Procedures" at bounding box center [249, 326] width 151 height 17
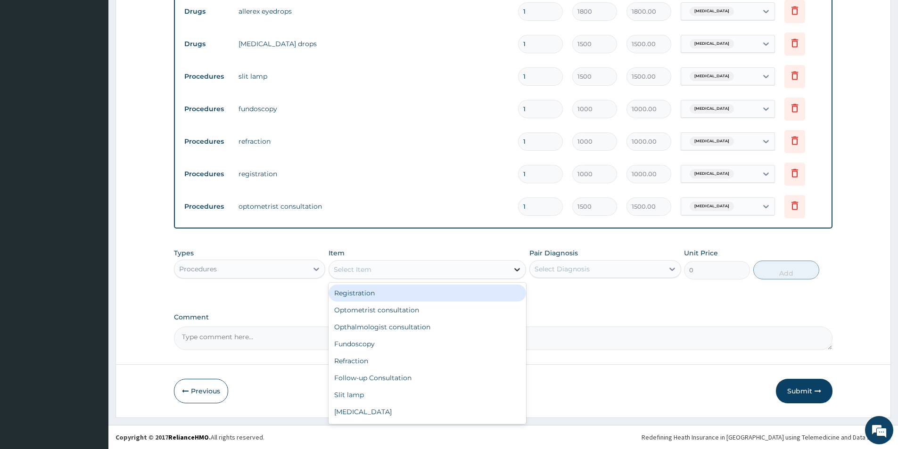
click at [516, 268] on icon at bounding box center [516, 269] width 9 height 9
type input "SV"
click at [496, 290] on div "SV Transition" at bounding box center [427, 293] width 197 height 17
type input "10000"
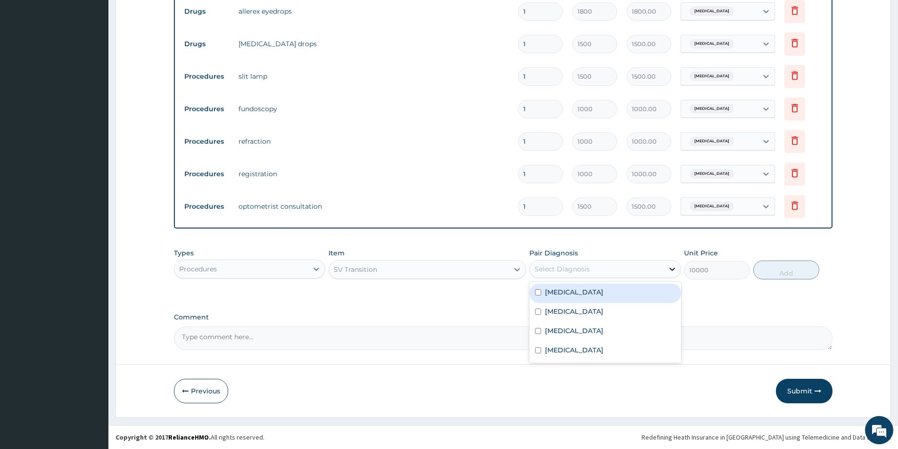
click at [671, 268] on icon at bounding box center [671, 268] width 9 height 9
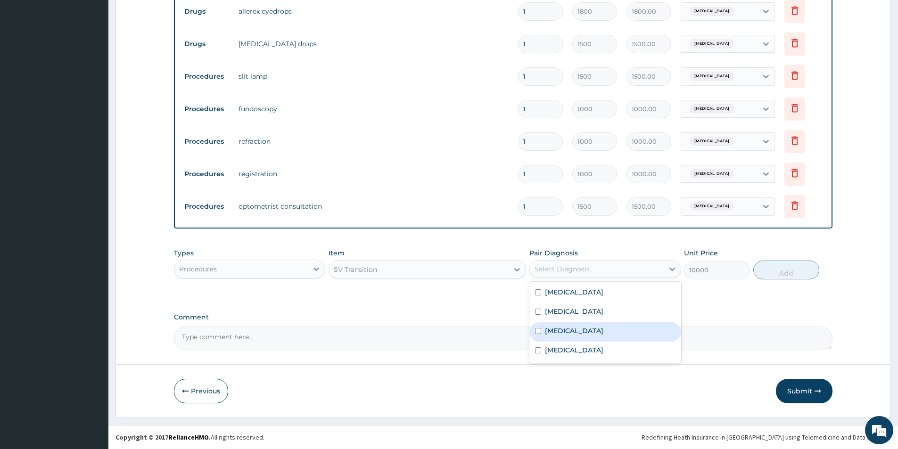
click at [608, 339] on div "Allergic conjunctivitis" at bounding box center [604, 331] width 151 height 19
click at [603, 329] on label "Allergic conjunctivitis" at bounding box center [574, 330] width 58 height 9
checkbox input "false"
click at [628, 350] on div "Astigmatism" at bounding box center [604, 351] width 151 height 19
checkbox input "true"
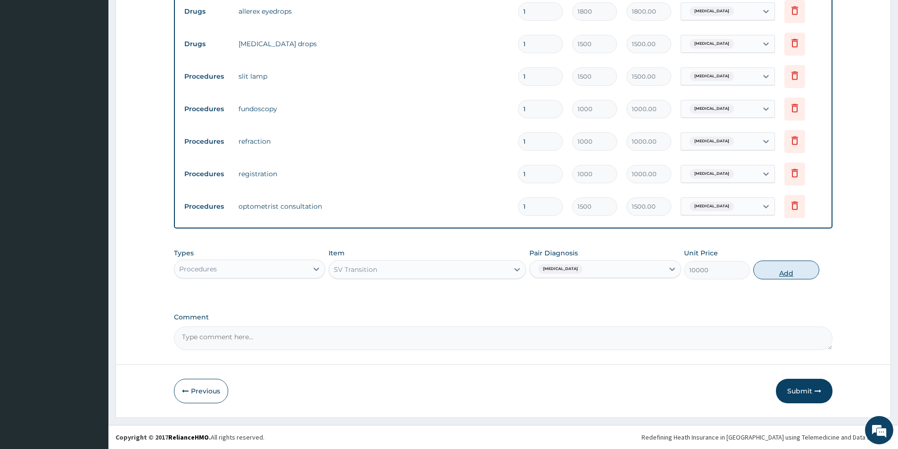
click at [784, 267] on button "Add" at bounding box center [786, 270] width 66 height 19
type input "0"
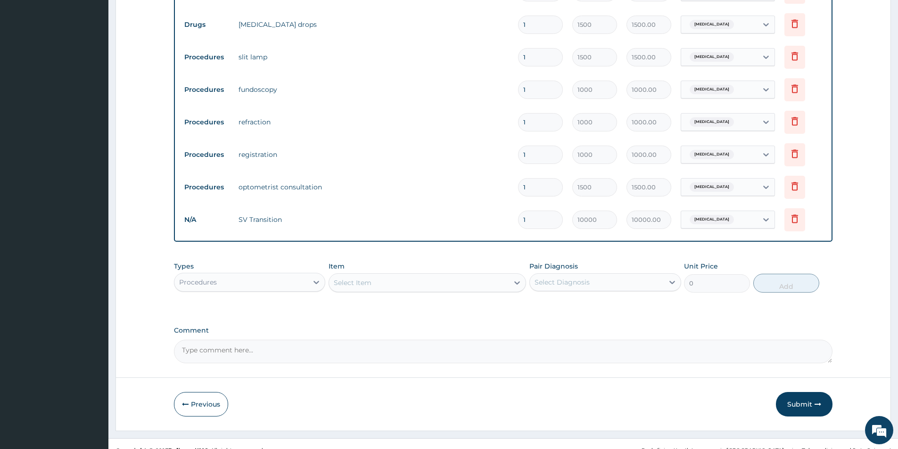
scroll to position [469, 0]
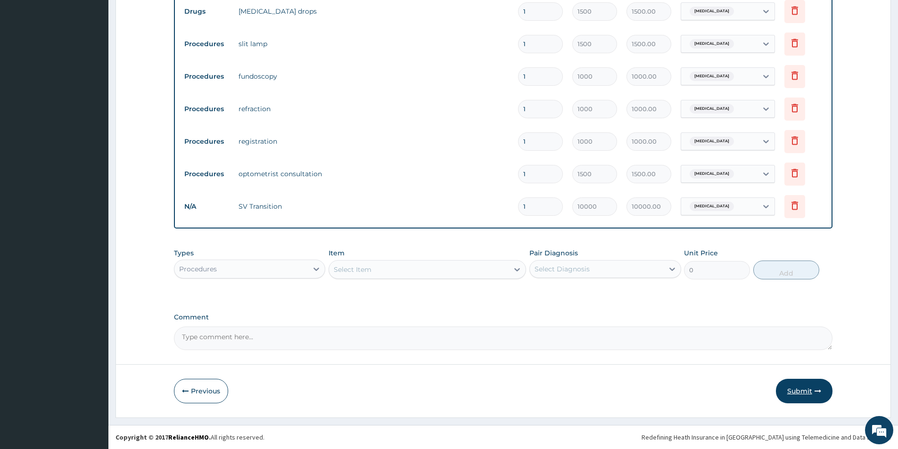
click at [808, 395] on button "Submit" at bounding box center [804, 391] width 57 height 25
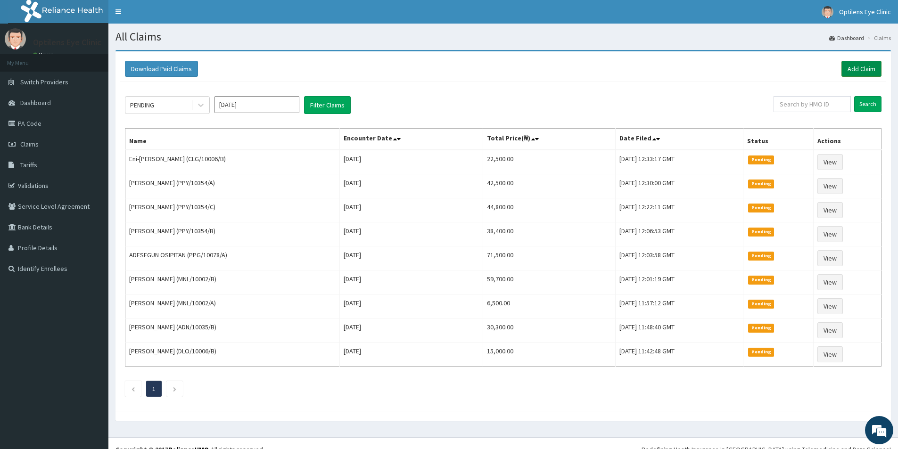
click at [856, 69] on link "Add Claim" at bounding box center [861, 69] width 40 height 16
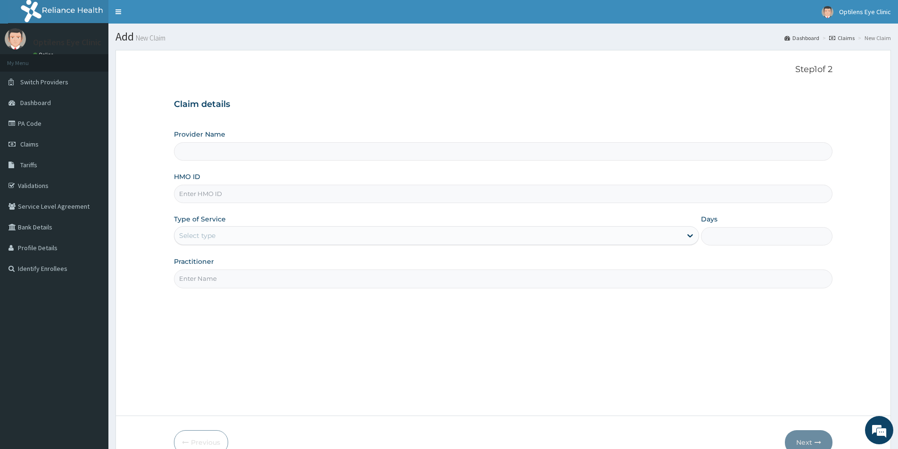
type input "Optilens Eye Clinic"
click at [182, 197] on input "HMO ID" at bounding box center [503, 194] width 658 height 18
type input "DCK/10010/A"
click at [211, 217] on label "Type of Service" at bounding box center [200, 218] width 52 height 9
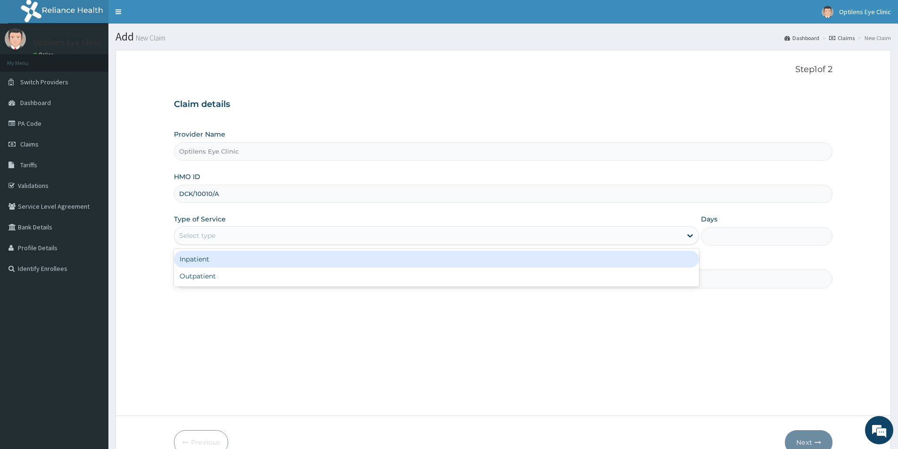
click at [212, 235] on div "Select type" at bounding box center [197, 235] width 36 height 9
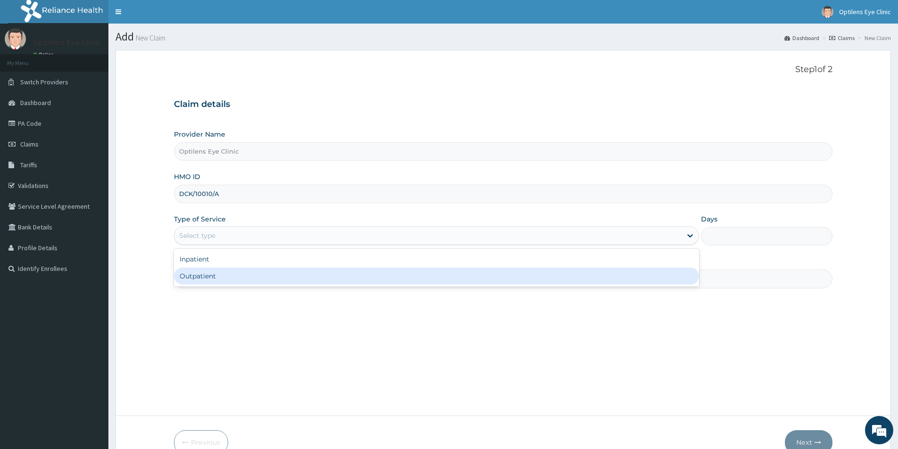
click at [220, 269] on div "Outpatient" at bounding box center [436, 276] width 525 height 17
type input "1"
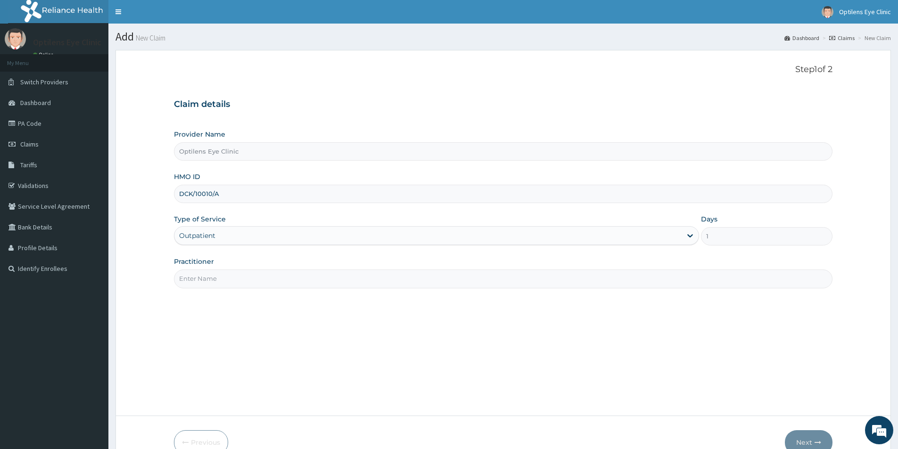
click at [222, 276] on input "Practitioner" at bounding box center [503, 279] width 658 height 18
type input "[PERSON_NAME]"
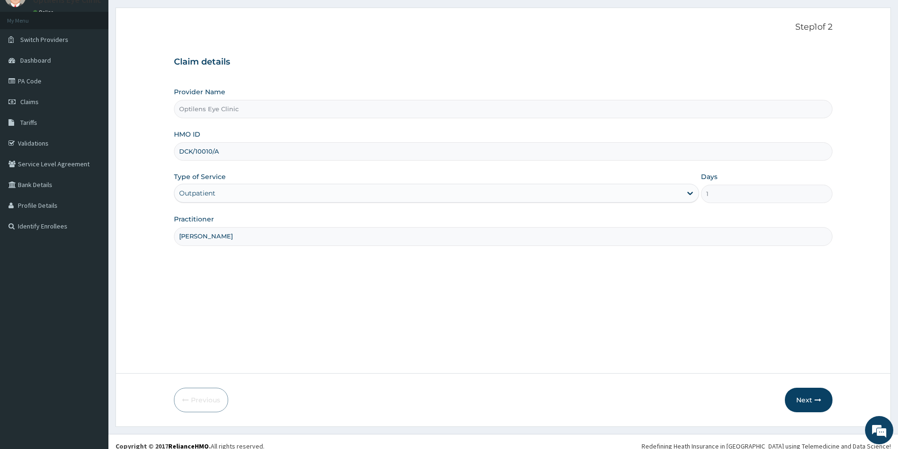
scroll to position [51, 0]
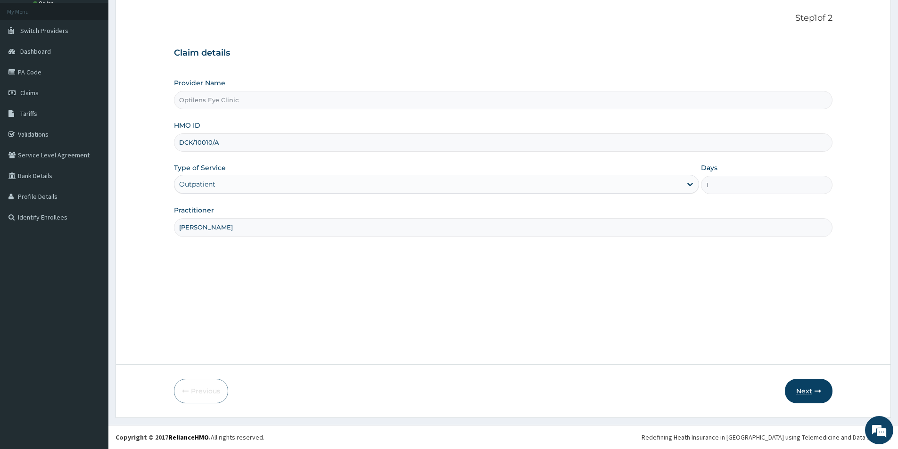
click at [805, 394] on button "Next" at bounding box center [809, 391] width 48 height 25
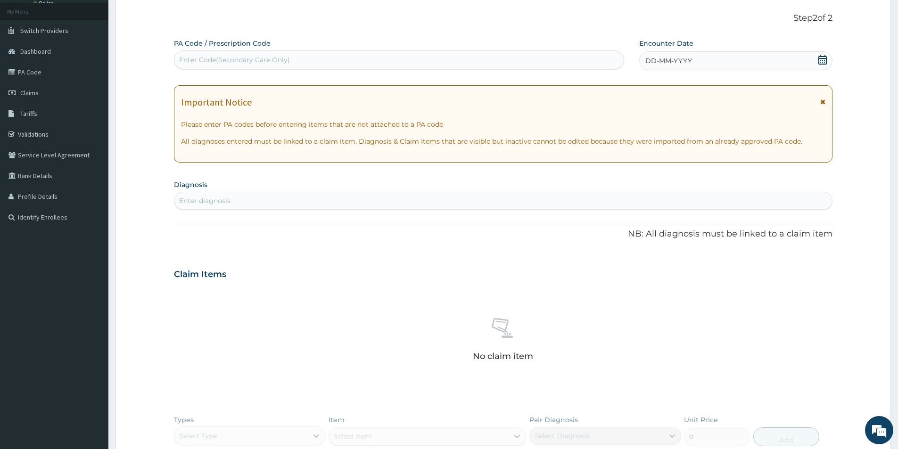
click at [179, 58] on div "Enter Code(Secondary Care Only)" at bounding box center [398, 59] width 449 height 15
type input "PA/EAB504"
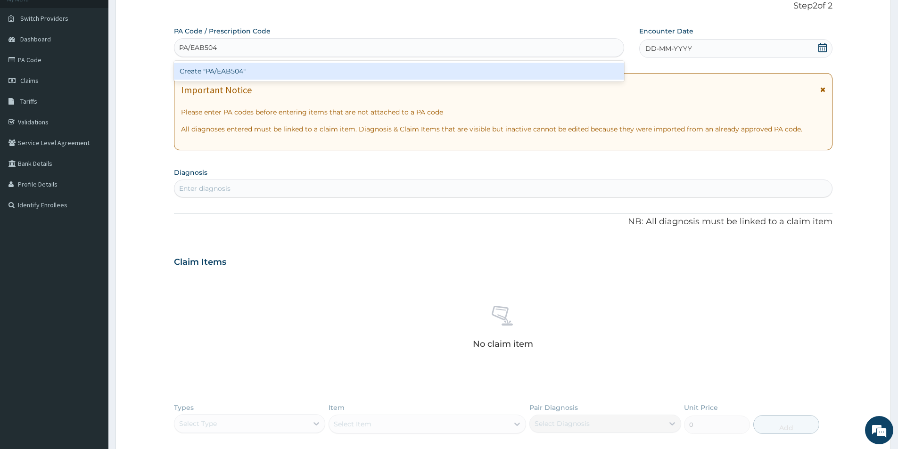
scroll to position [99, 0]
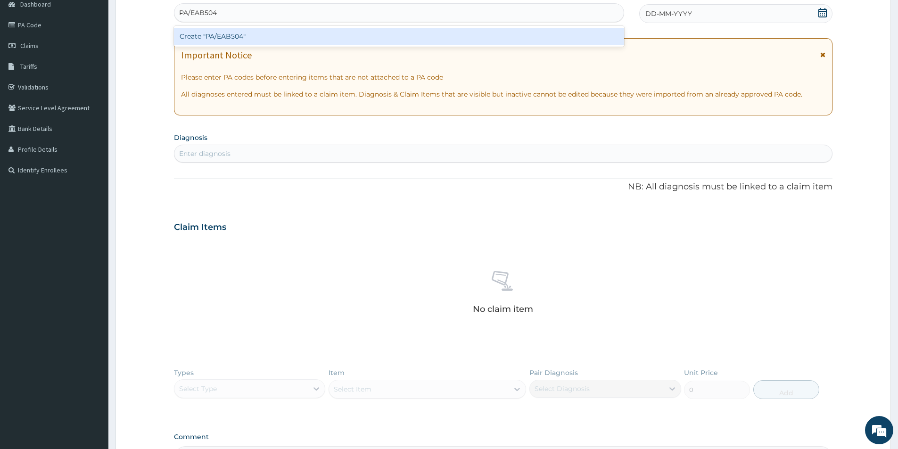
click at [263, 33] on div "Create "PA/EAB504"" at bounding box center [399, 36] width 450 height 17
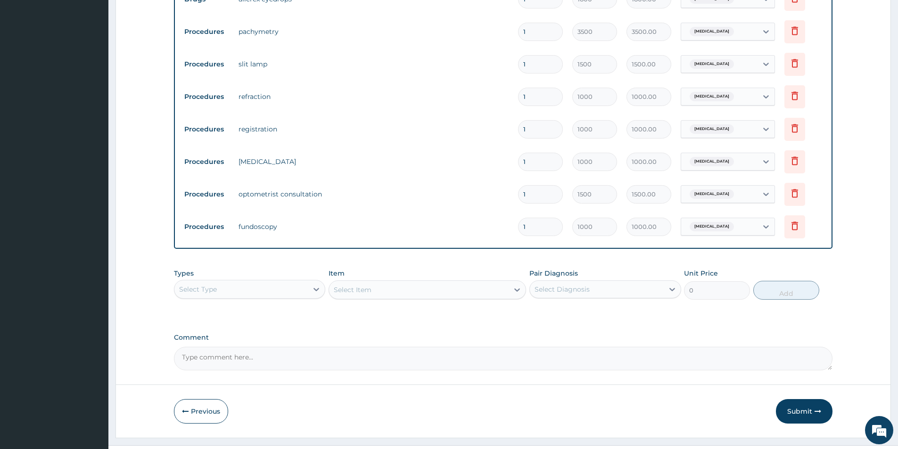
scroll to position [404, 0]
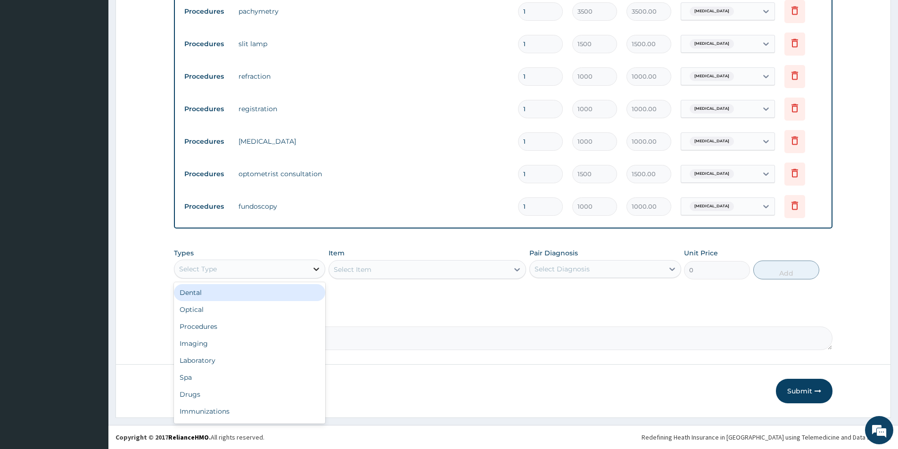
click at [316, 268] on icon at bounding box center [316, 268] width 9 height 9
click at [225, 325] on div "Procedures" at bounding box center [249, 326] width 151 height 17
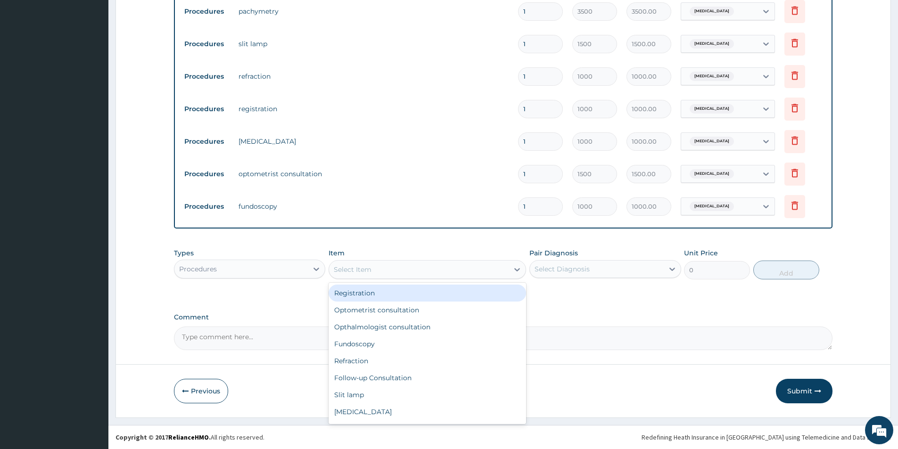
click at [515, 266] on icon at bounding box center [516, 269] width 9 height 9
type input "SV"
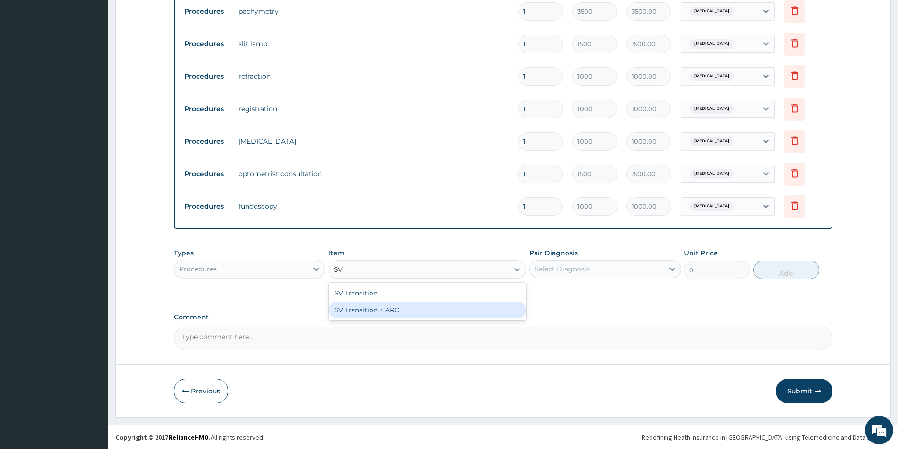
click at [493, 307] on div "SV Transition + ARC" at bounding box center [427, 310] width 197 height 17
type input "13000"
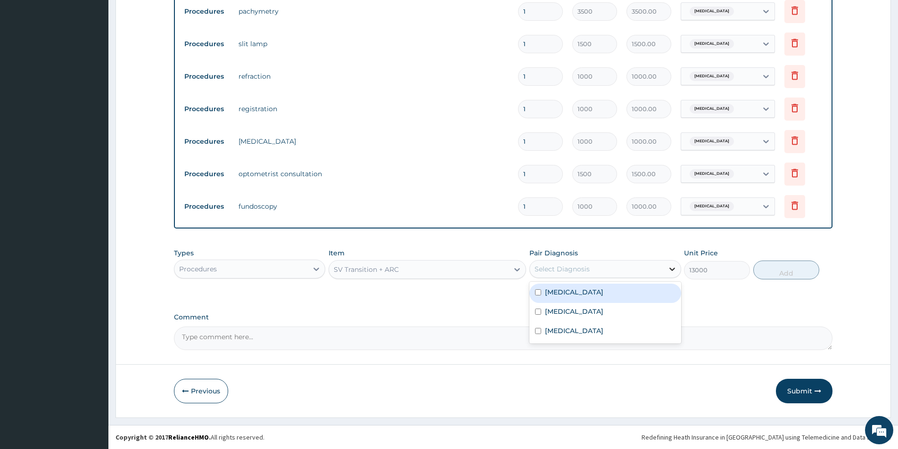
click at [672, 272] on icon at bounding box center [671, 268] width 9 height 9
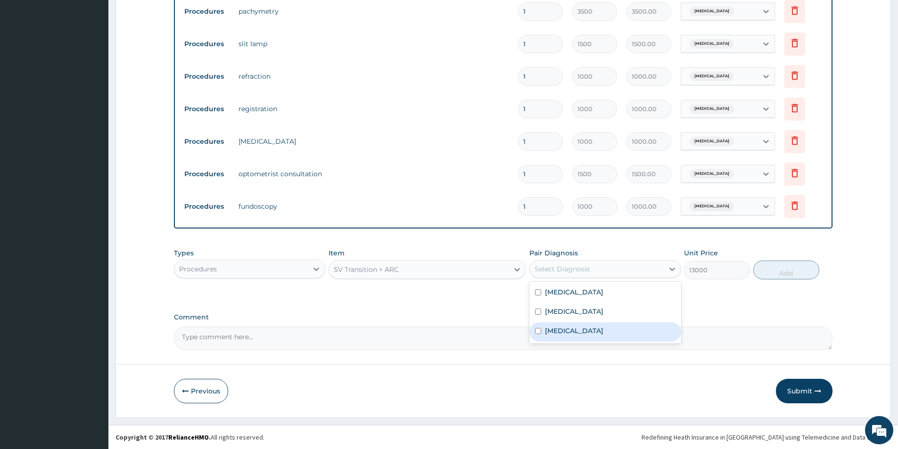
click at [603, 330] on div "[MEDICAL_DATA]" at bounding box center [604, 331] width 151 height 19
checkbox input "true"
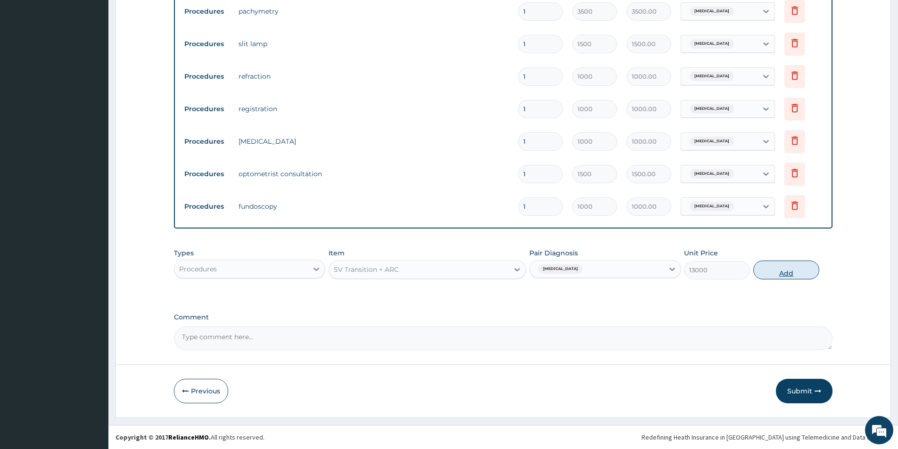
click at [790, 268] on button "Add" at bounding box center [786, 270] width 66 height 19
type input "0"
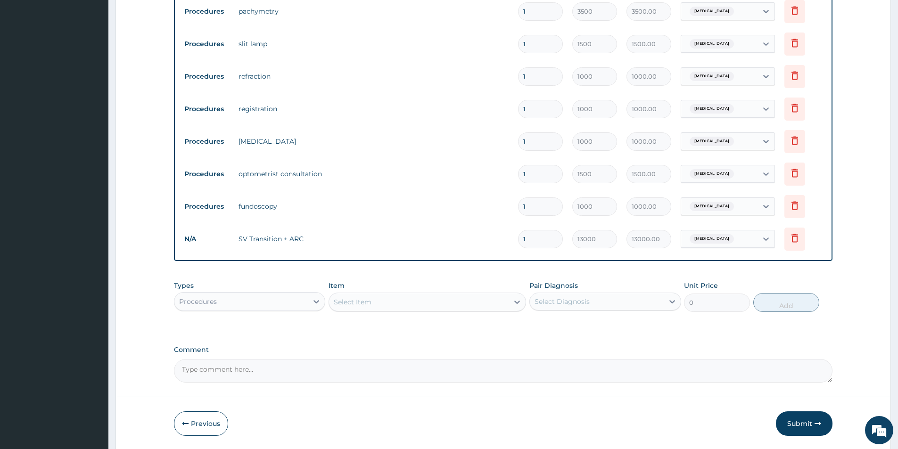
scroll to position [436, 0]
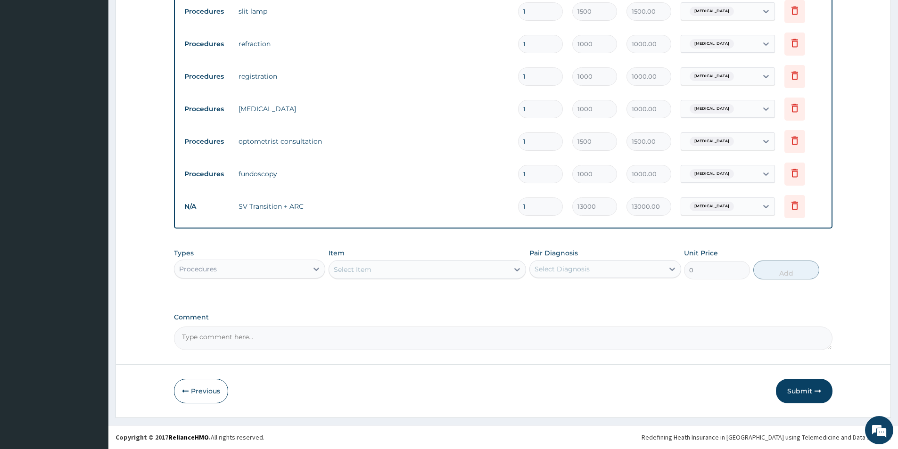
click at [180, 337] on textarea "Comment" at bounding box center [503, 339] width 658 height 24
type textarea "PLEASE KINDLY ADJUST FRAME AND LENS TO N15,000 THANKS"
click at [796, 388] on button "Submit" at bounding box center [804, 391] width 57 height 25
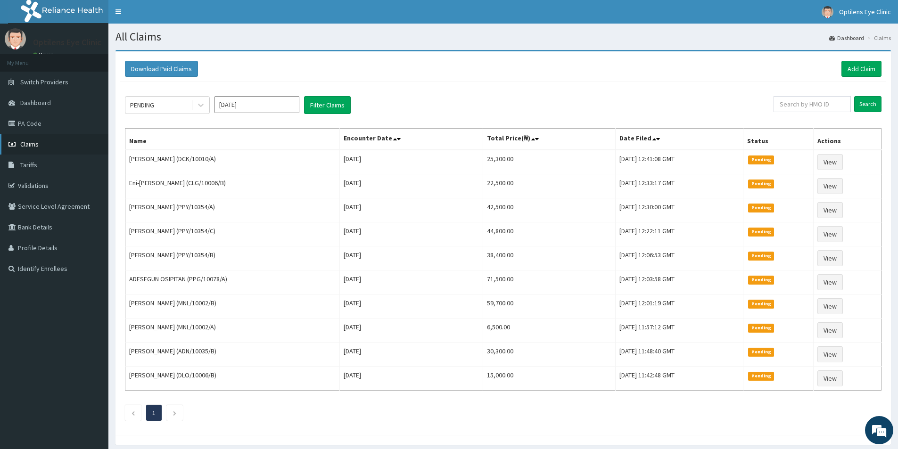
click at [15, 140] on link "Claims" at bounding box center [54, 144] width 108 height 21
click at [859, 69] on link "Add Claim" at bounding box center [861, 69] width 40 height 16
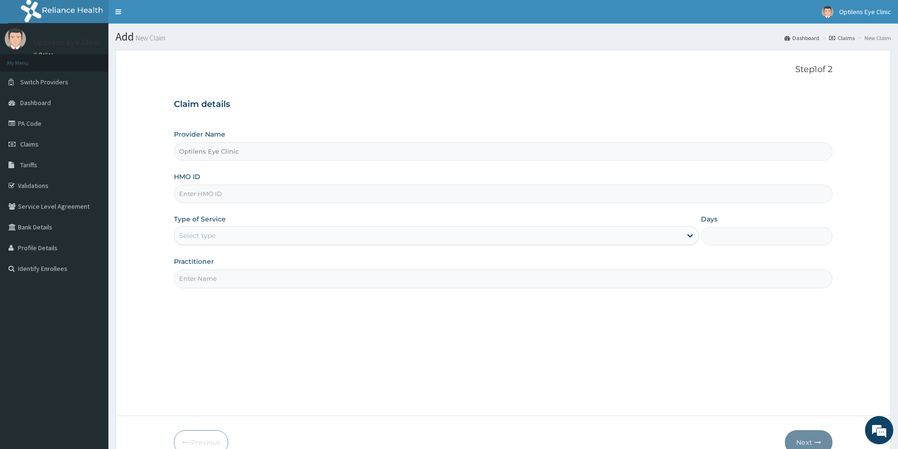
type input "Optilens Eye Clinic"
click at [45, 122] on link "PA Code" at bounding box center [54, 123] width 108 height 21
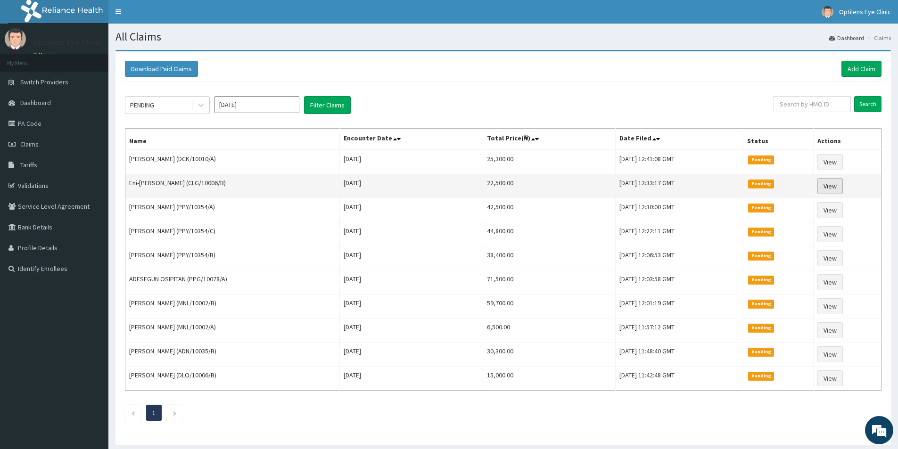
click at [832, 185] on link "View" at bounding box center [829, 186] width 25 height 16
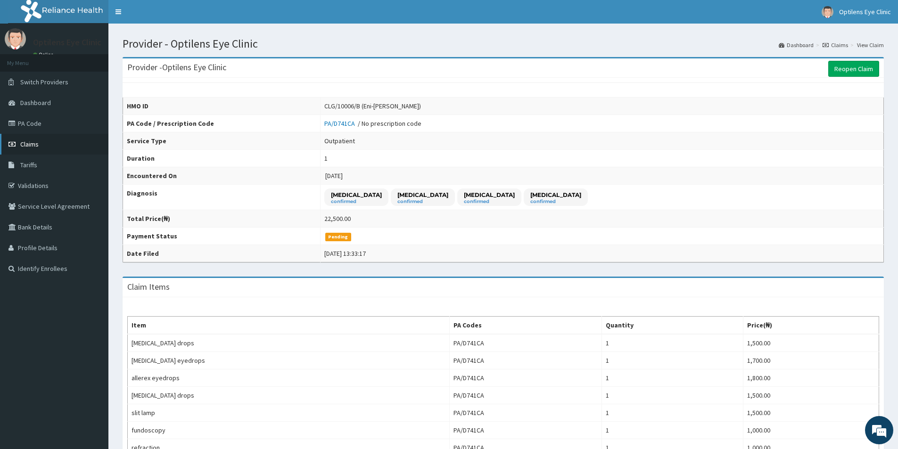
click at [63, 145] on link "Claims" at bounding box center [54, 144] width 108 height 21
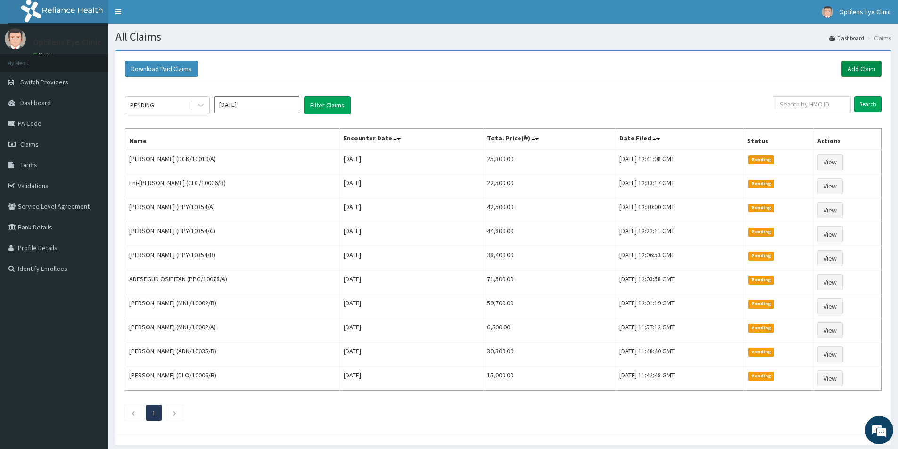
click at [868, 67] on link "Add Claim" at bounding box center [861, 69] width 40 height 16
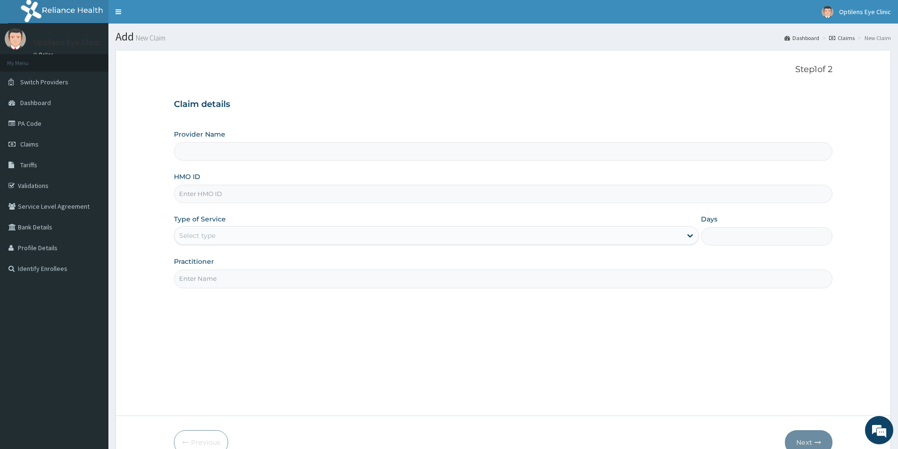
type input "Optilens Eye Clinic"
click at [198, 197] on input "HMO ID" at bounding box center [503, 194] width 658 height 18
type input "LTD/10006/C"
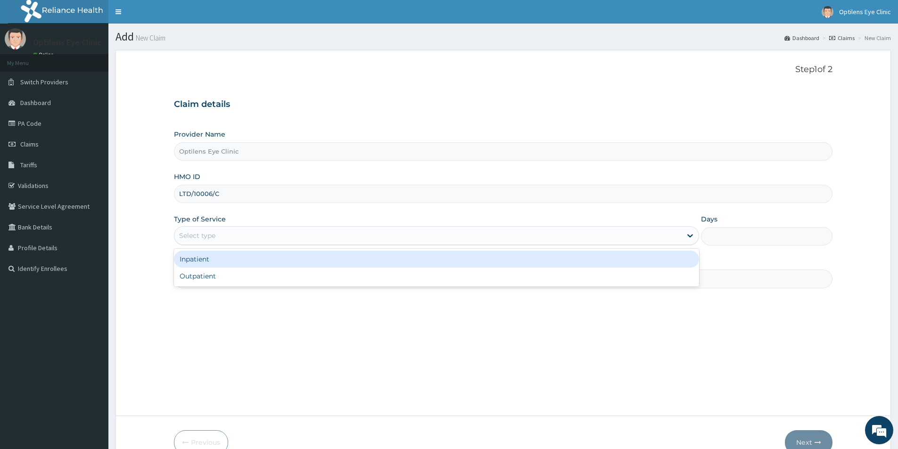
click at [192, 237] on div "Select type" at bounding box center [197, 235] width 36 height 9
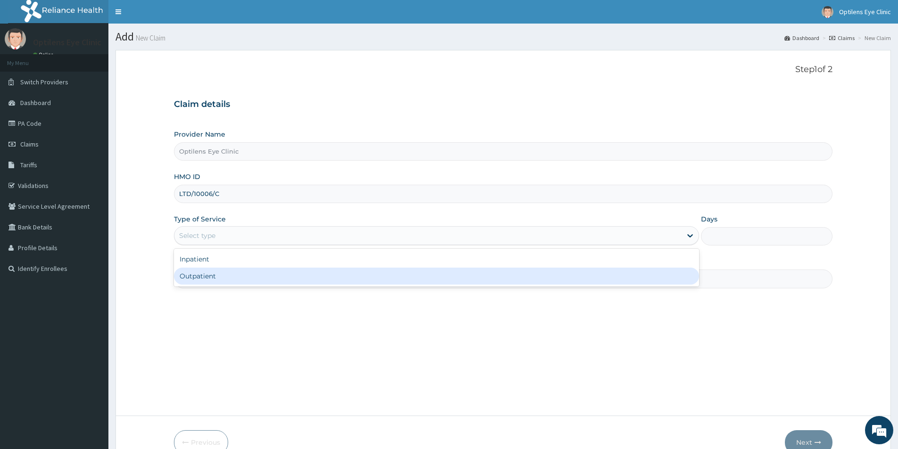
click at [193, 272] on div "Outpatient" at bounding box center [436, 276] width 525 height 17
type input "1"
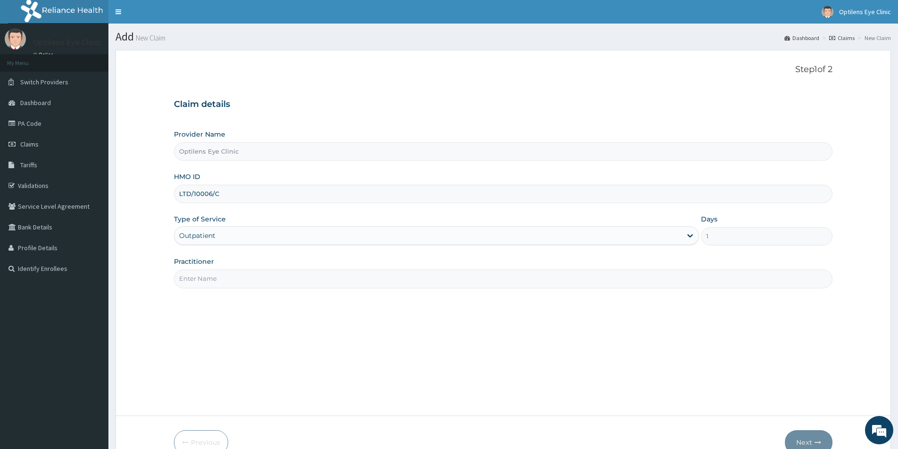
click at [193, 286] on input "Practitioner" at bounding box center [503, 279] width 658 height 18
type input "DR SAGAY"
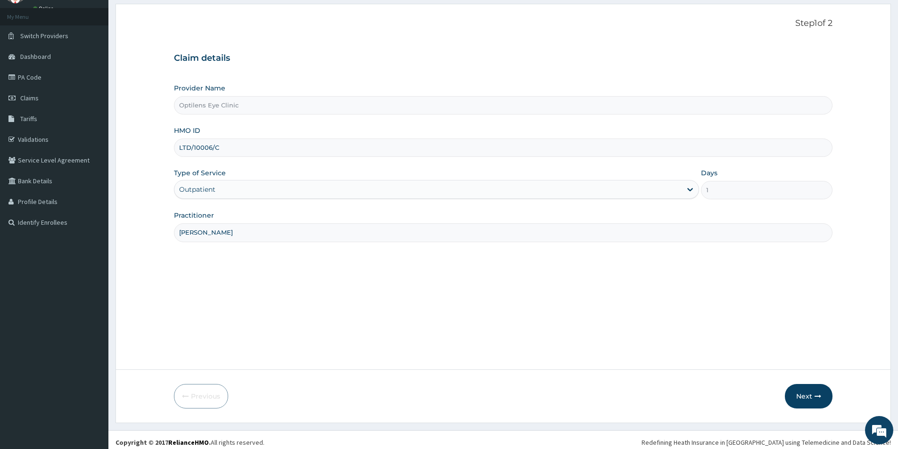
scroll to position [51, 0]
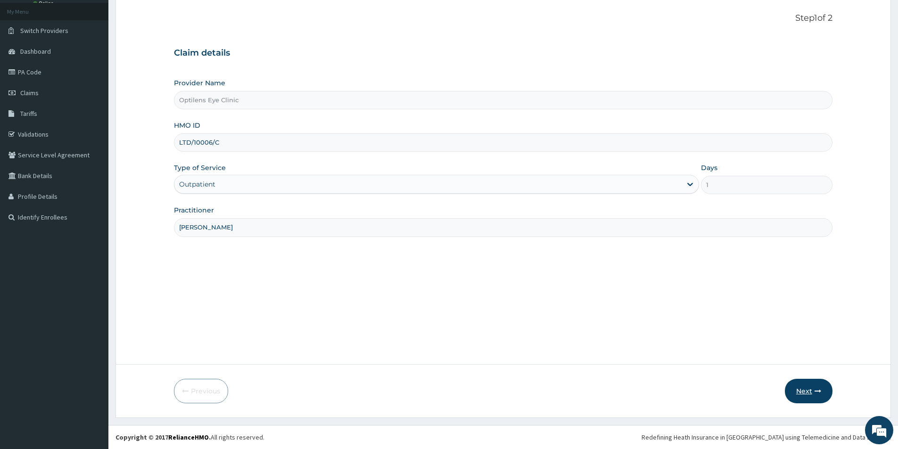
click at [819, 391] on icon "button" at bounding box center [817, 391] width 7 height 7
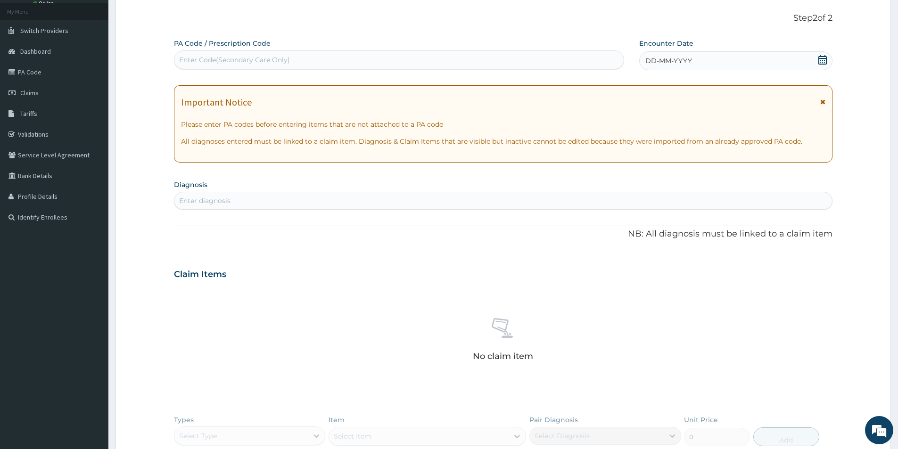
click at [183, 59] on div "Enter Code(Secondary Care Only)" at bounding box center [234, 59] width 111 height 9
type input "PA/95F9A3"
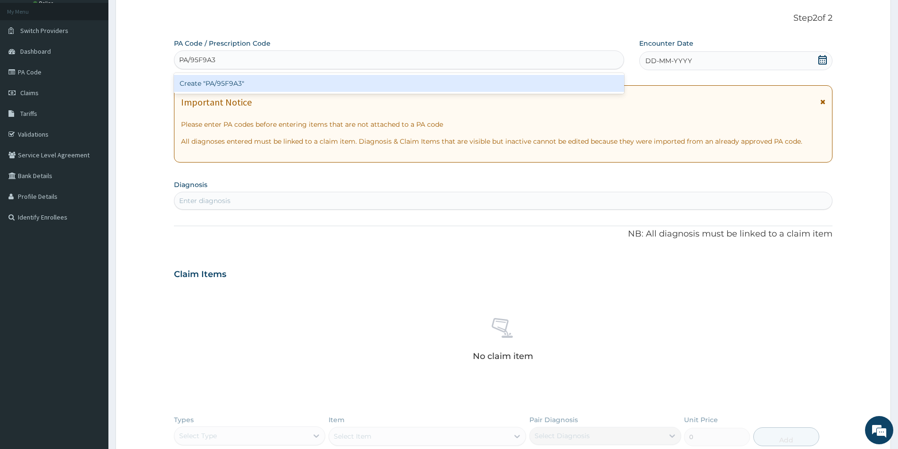
click at [239, 83] on div "Create "PA/95F9A3"" at bounding box center [399, 83] width 450 height 17
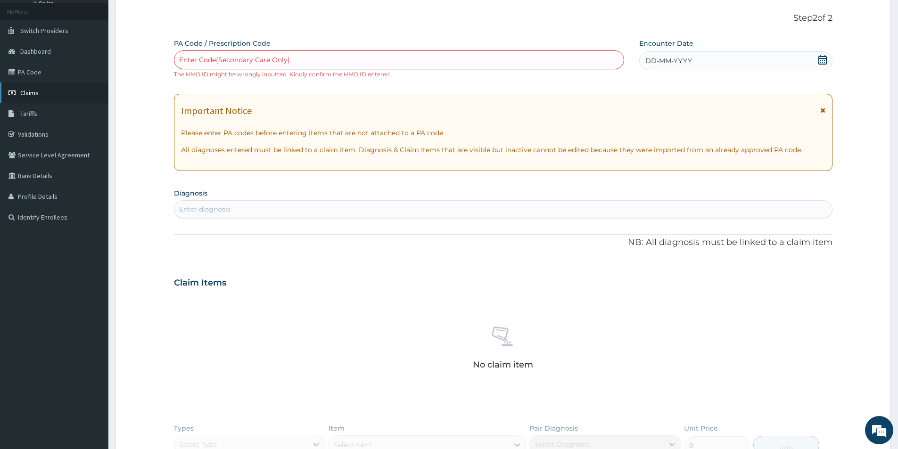
click at [54, 96] on link "Claims" at bounding box center [54, 92] width 108 height 21
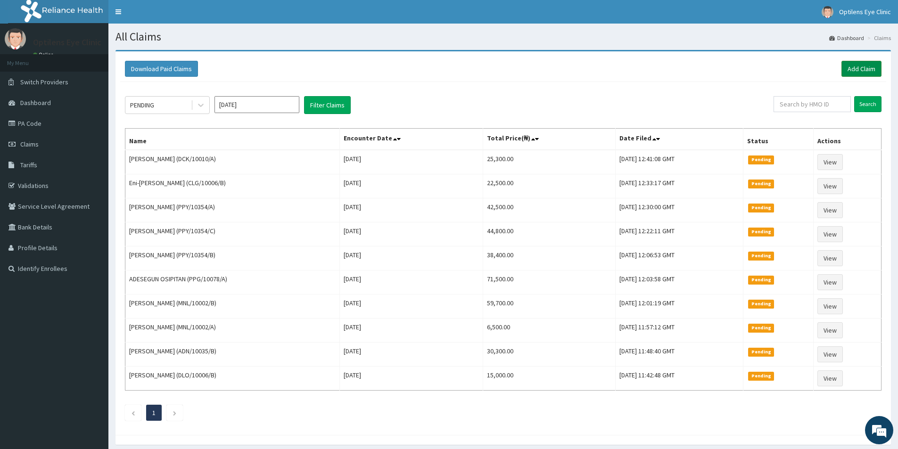
click at [861, 70] on link "Add Claim" at bounding box center [861, 69] width 40 height 16
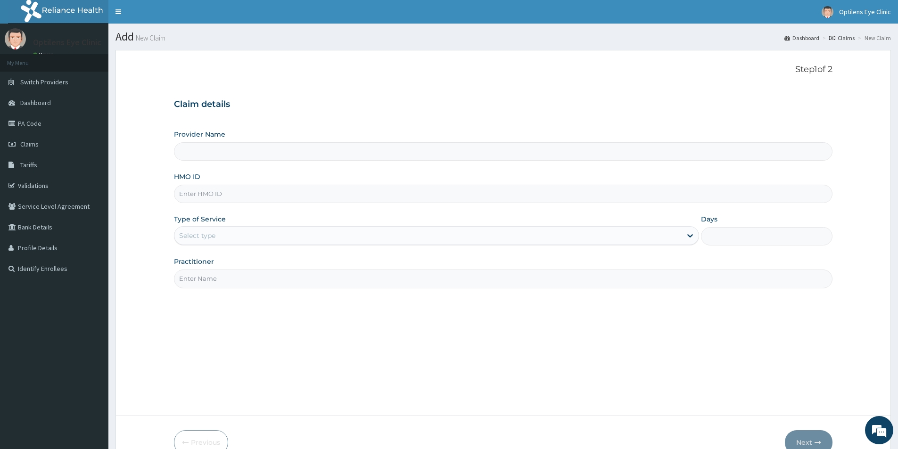
type input "Optilens Eye Clinic"
click at [208, 197] on input "HMO ID" at bounding box center [503, 194] width 658 height 18
type input "DLO/10006/C"
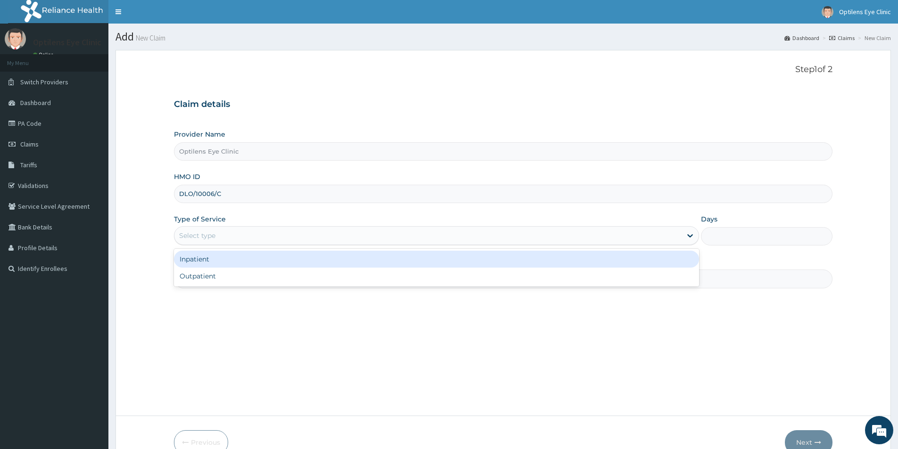
click at [222, 236] on div "Select type" at bounding box center [427, 235] width 507 height 15
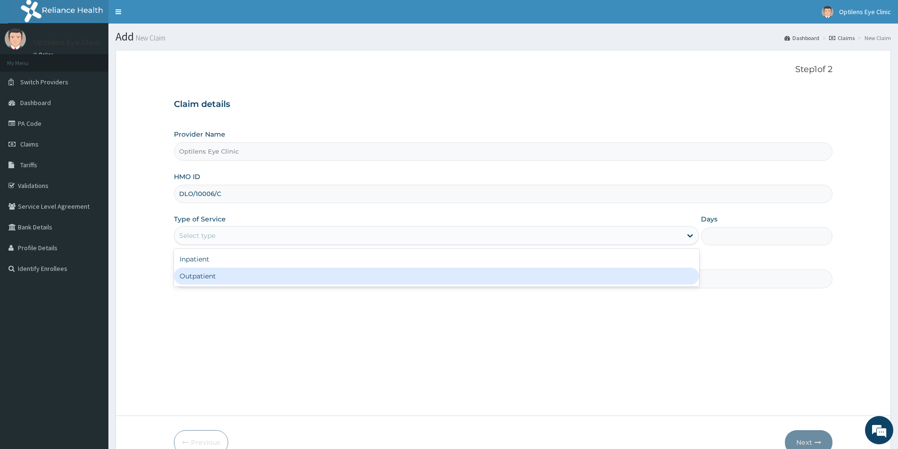
click at [231, 275] on div "Outpatient" at bounding box center [436, 276] width 525 height 17
type input "1"
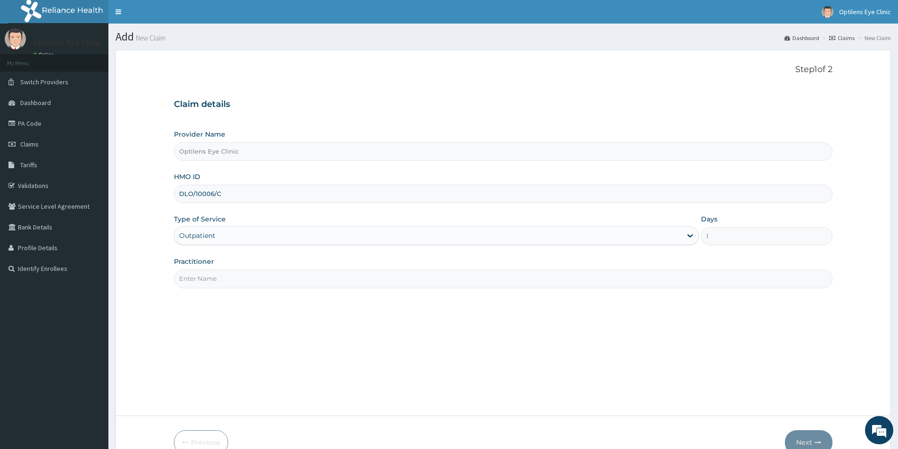
click at [234, 280] on input "Practitioner" at bounding box center [503, 279] width 658 height 18
type input "DR SAGAY"
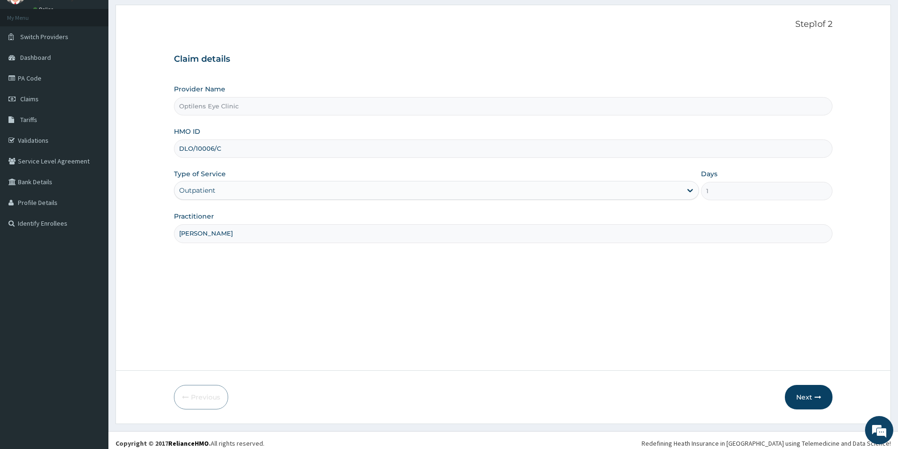
scroll to position [51, 0]
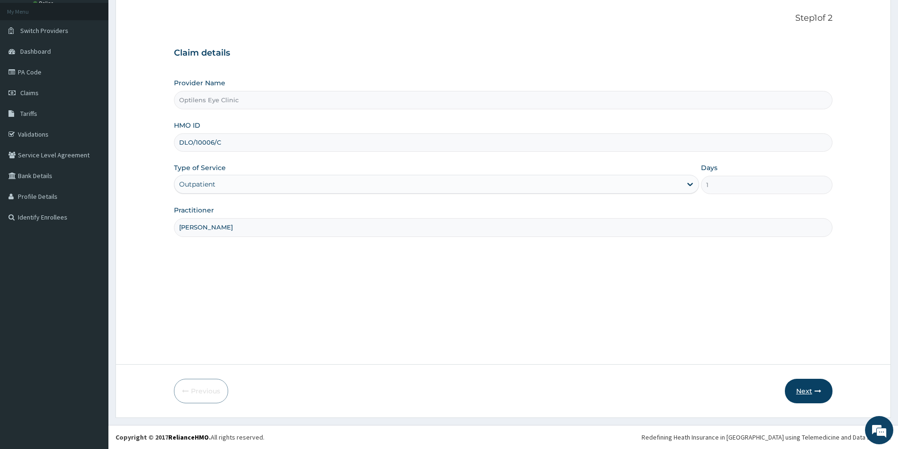
click at [803, 395] on button "Next" at bounding box center [809, 391] width 48 height 25
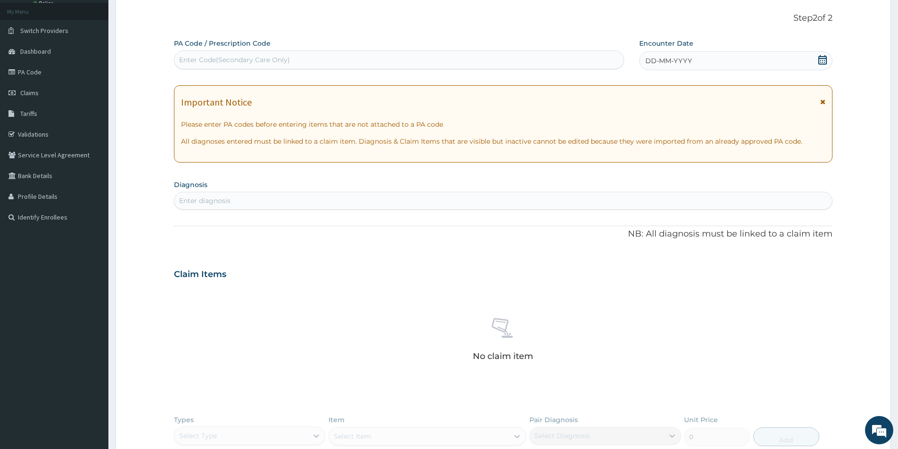
click at [181, 57] on div "Enter Code(Secondary Care Only)" at bounding box center [234, 59] width 111 height 9
type input "PA/95F9A3"
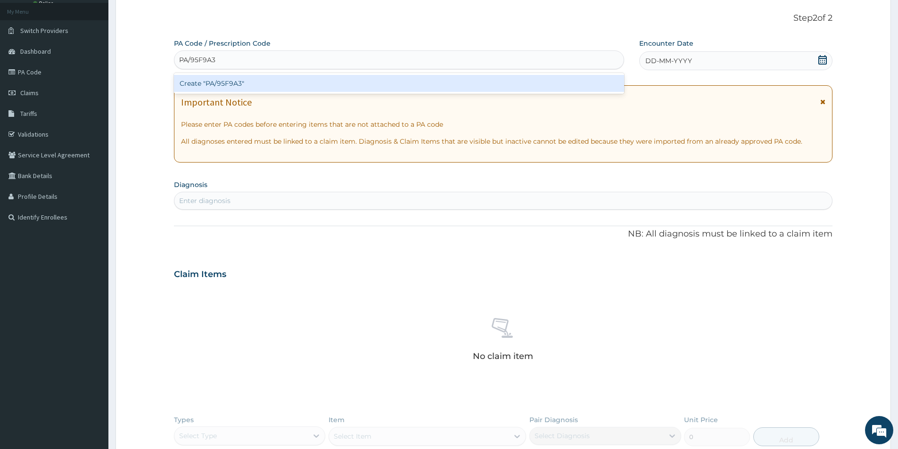
click at [220, 85] on div "Create "PA/95F9A3"" at bounding box center [399, 83] width 450 height 17
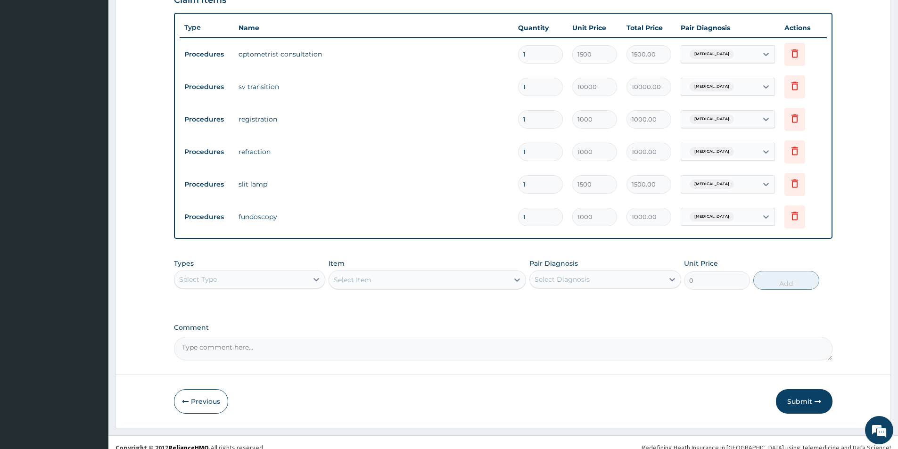
scroll to position [339, 0]
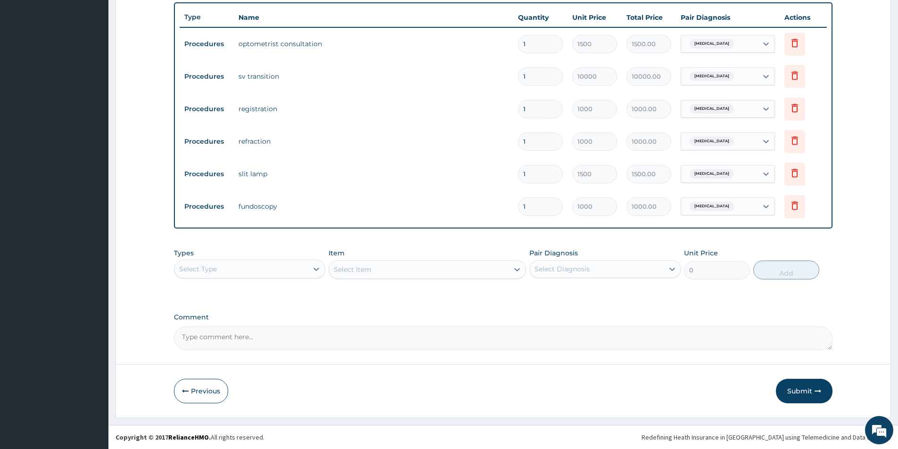
click at [185, 337] on textarea "Comment" at bounding box center [503, 339] width 658 height 24
click at [265, 340] on textarea "PLEASE KINDLY ADJUST" at bounding box center [503, 339] width 658 height 24
type textarea "PLEASE KINDLY ADJUST FRAME AND LENS TO N15,000 THANKS"
click at [804, 393] on button "Submit" at bounding box center [804, 391] width 57 height 25
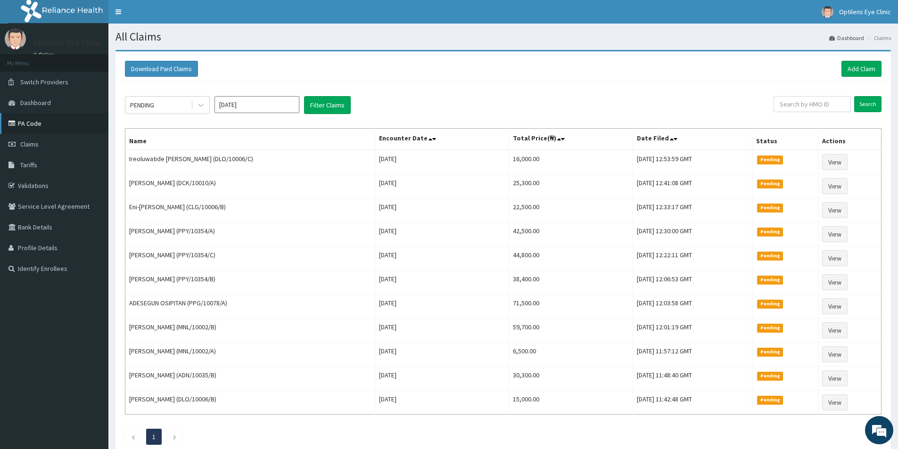
click at [30, 123] on link "PA Code" at bounding box center [54, 123] width 108 height 21
click at [864, 70] on link "Add Claim" at bounding box center [861, 69] width 40 height 16
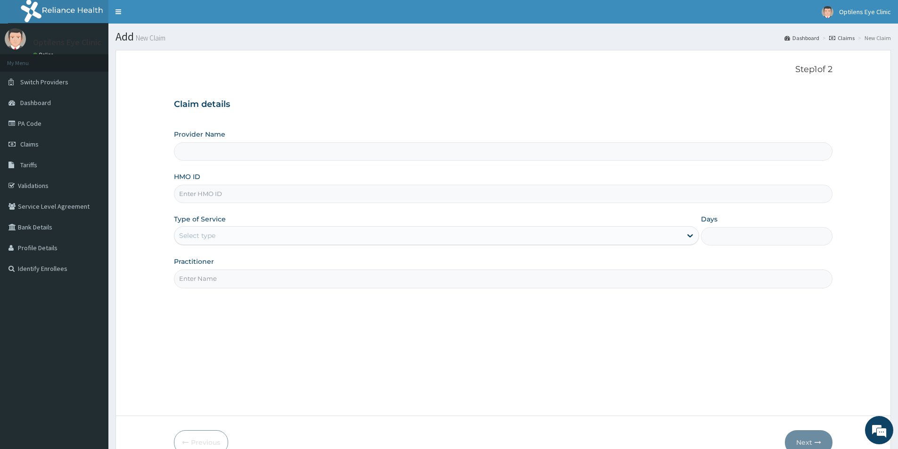
type input "Optilens Eye Clinic"
click at [177, 195] on input "HMO ID" at bounding box center [503, 194] width 658 height 18
type input "DCK/10005/A"
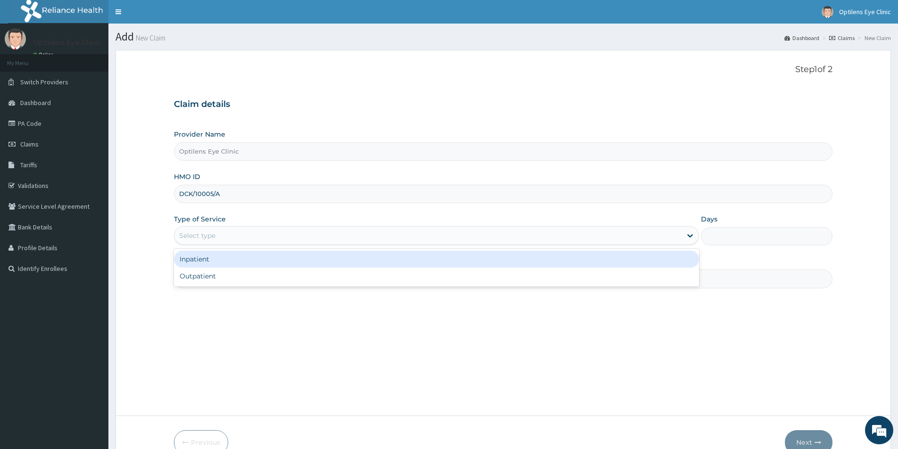
click at [217, 235] on div "Select type" at bounding box center [427, 235] width 507 height 15
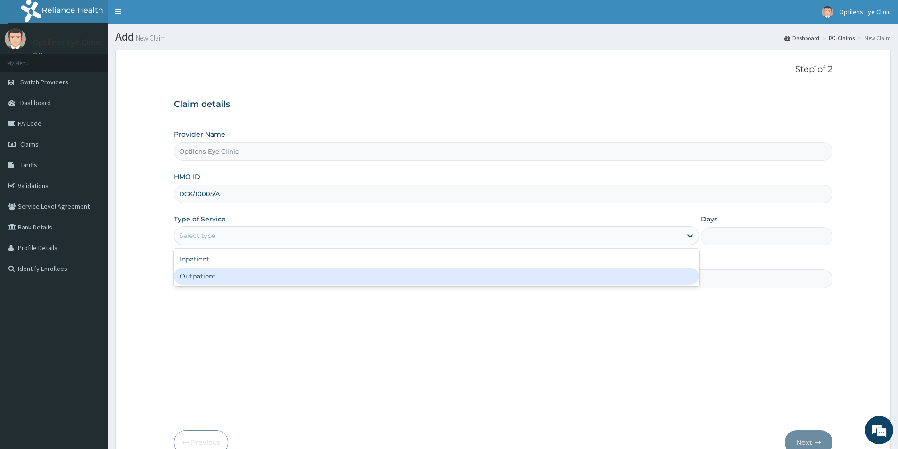
click at [196, 277] on div "Outpatient" at bounding box center [436, 276] width 525 height 17
type input "1"
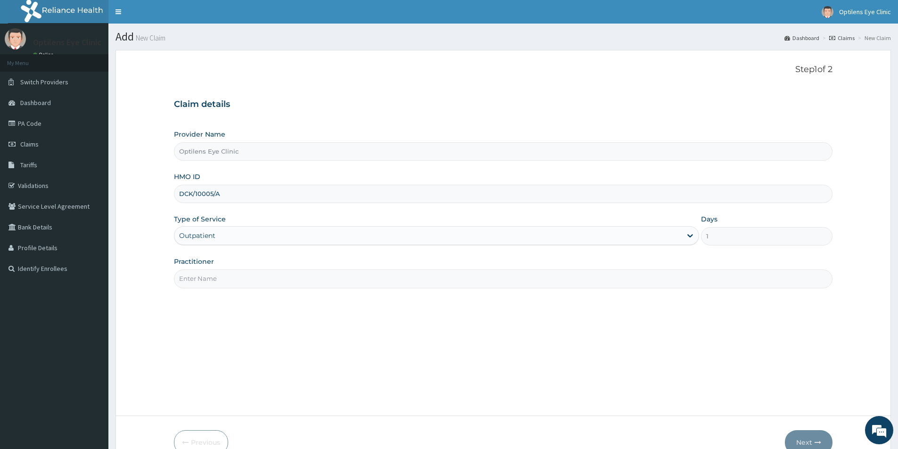
click at [196, 277] on input "Practitioner" at bounding box center [503, 279] width 658 height 18
type input "DR SAGAY"
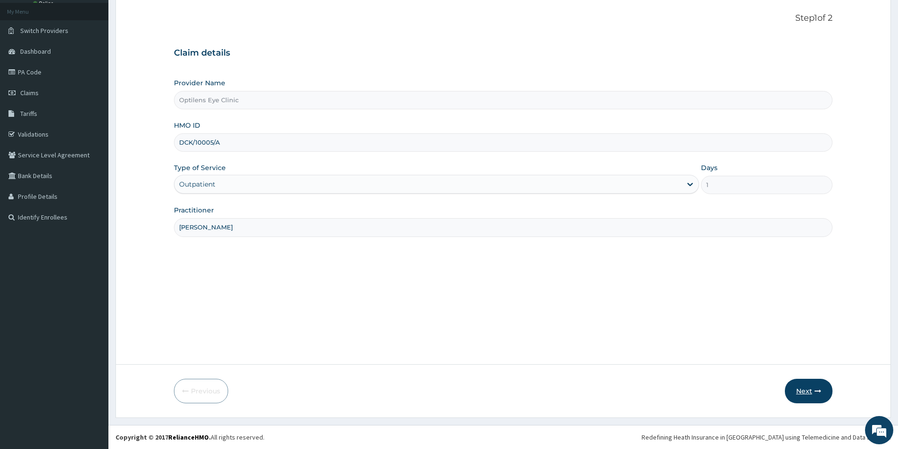
click at [801, 392] on button "Next" at bounding box center [809, 391] width 48 height 25
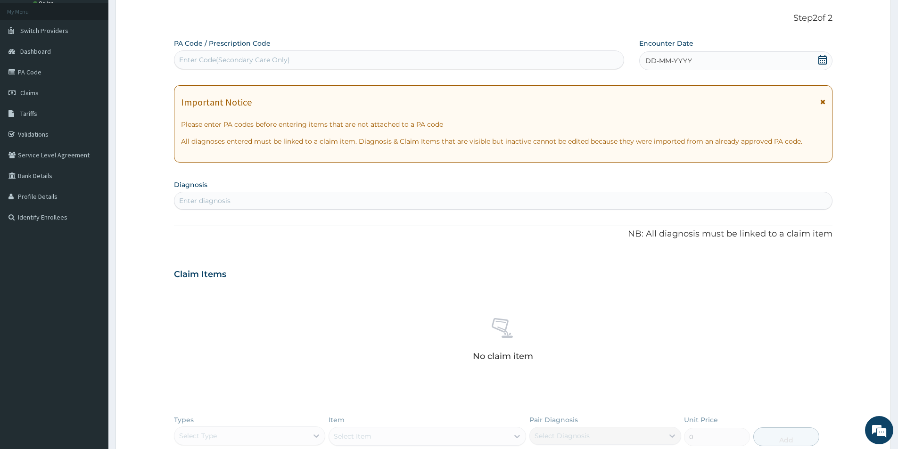
click at [179, 54] on div "Enter Code(Secondary Care Only)" at bounding box center [398, 59] width 449 height 15
type input "PA/85560B"
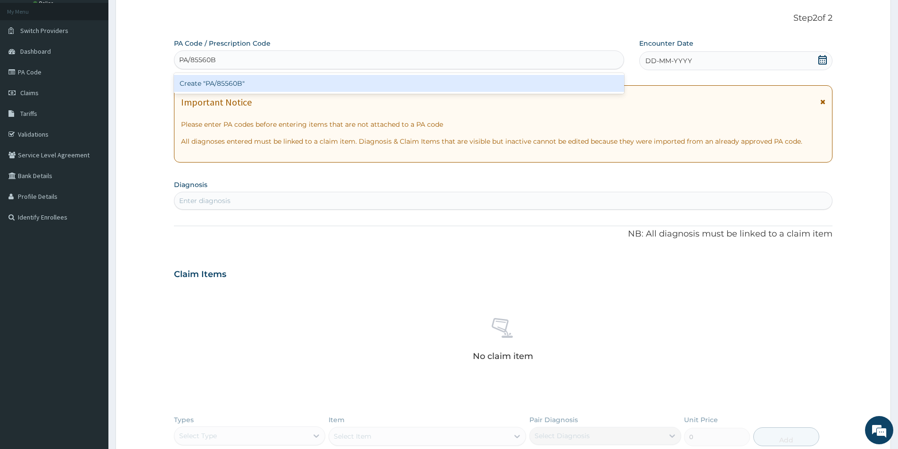
click at [241, 85] on div "Create "PA/85560B"" at bounding box center [399, 83] width 450 height 17
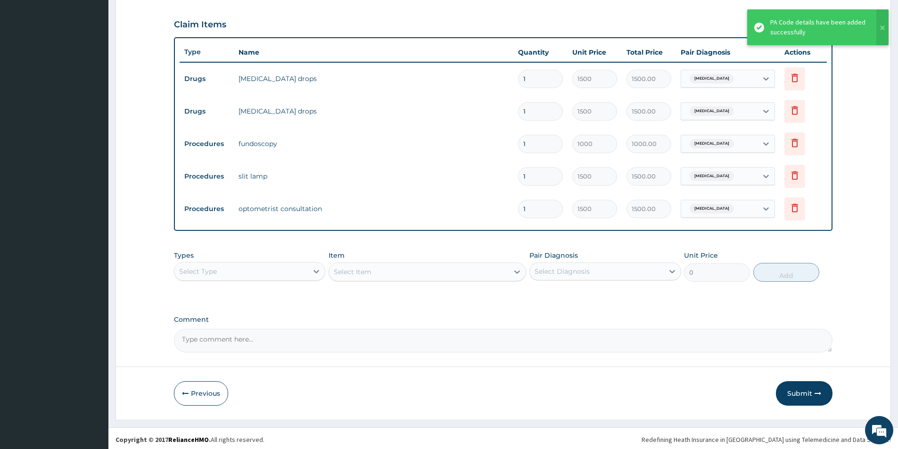
scroll to position [306, 0]
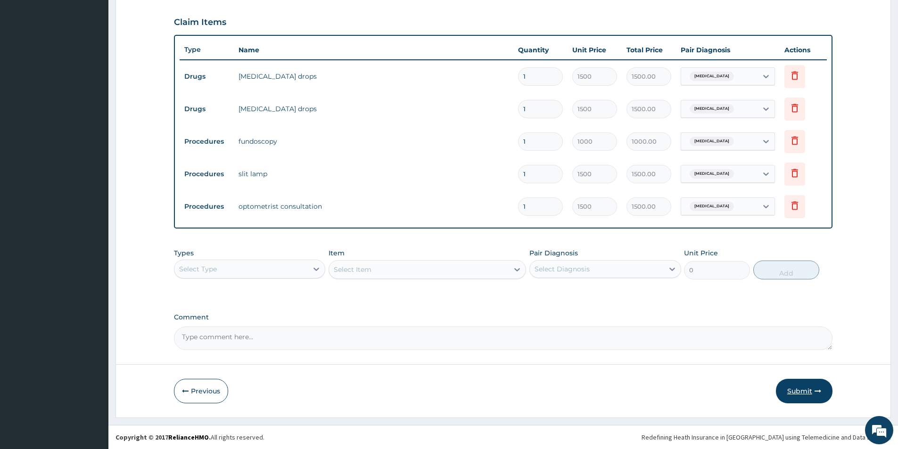
click at [798, 393] on button "Submit" at bounding box center [804, 391] width 57 height 25
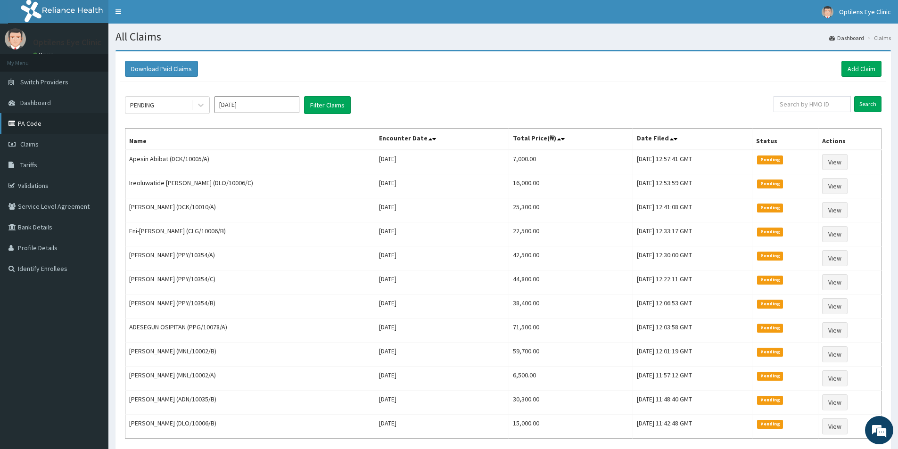
click at [38, 123] on link "PA Code" at bounding box center [54, 123] width 108 height 21
